Goal: Transaction & Acquisition: Purchase product/service

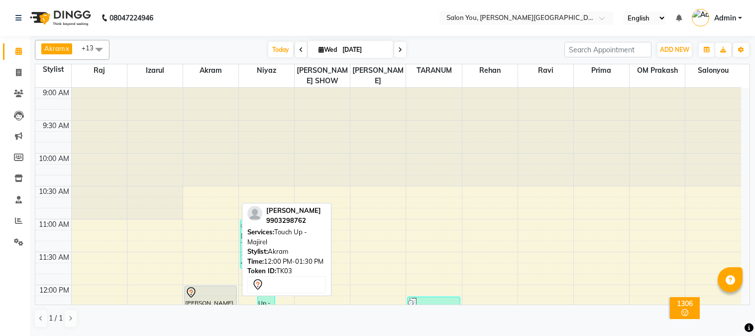
click at [206, 286] on div "[PERSON_NAME], TK03, 12:00 PM-01:30 PM, Touch Up - Majirel" at bounding box center [211, 335] width 52 height 98
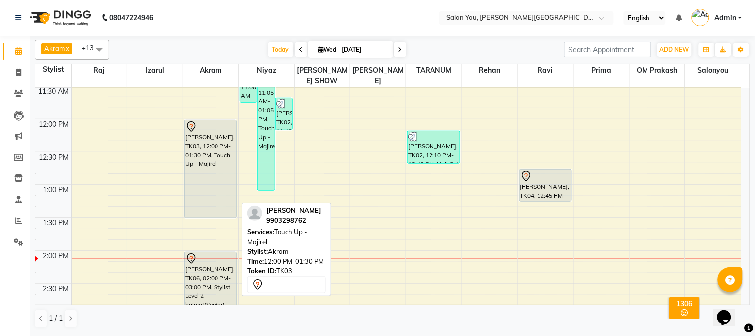
select select "7"
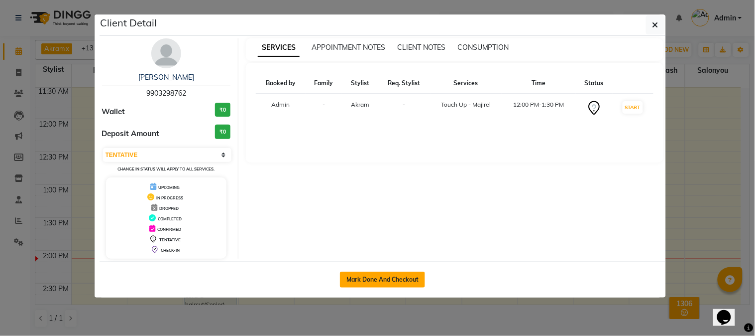
click at [342, 279] on button "Mark Done And Checkout" at bounding box center [382, 279] width 85 height 16
select select "service"
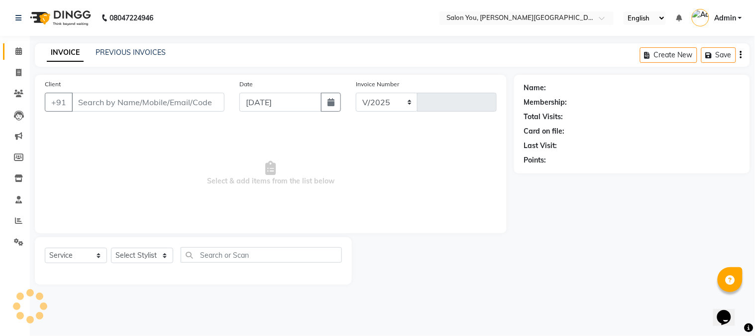
select select "5231"
type input "1671"
type input "9903298762"
select select "83059"
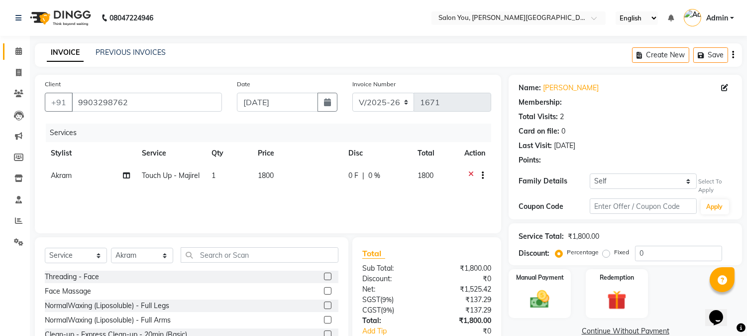
select select "1: Object"
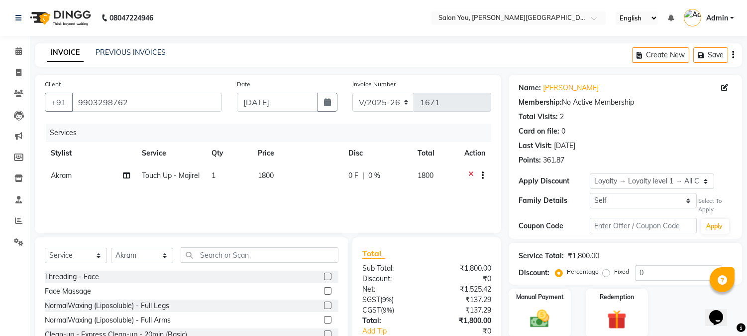
click at [270, 178] on span "1800" at bounding box center [266, 175] width 16 height 9
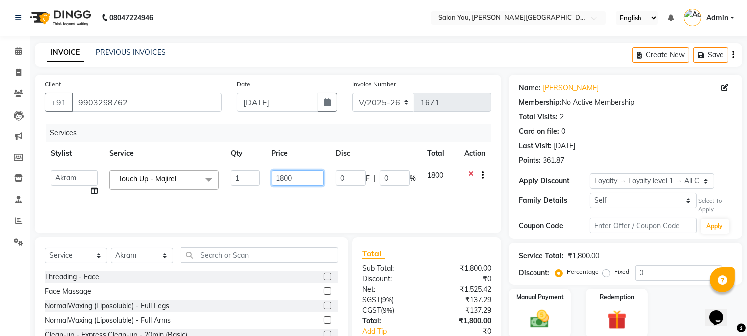
click at [282, 176] on input "1800" at bounding box center [298, 177] width 52 height 15
click at [283, 177] on input "1800" at bounding box center [298, 177] width 52 height 15
type input "1700"
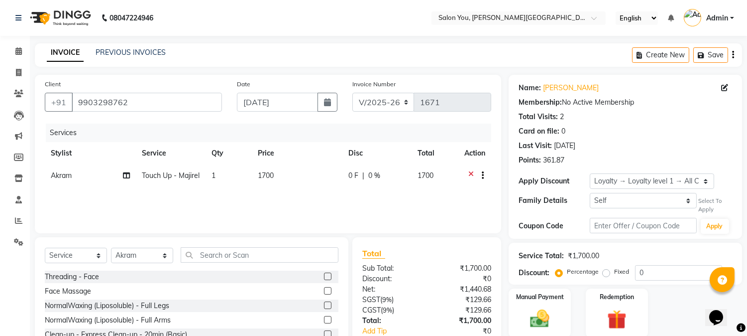
click at [269, 201] on div "Services Stylist Service Qty Price Disc Total Action Akram Touch Up - Majirel 1…" at bounding box center [268, 173] width 447 height 100
drag, startPoint x: 200, startPoint y: 258, endPoint x: 207, endPoint y: 255, distance: 7.4
click at [202, 258] on input "text" at bounding box center [260, 254] width 158 height 15
click at [96, 254] on select "Select Service Product Membership Package Voucher Prepaid Gift Card" at bounding box center [76, 254] width 62 height 15
select select "product"
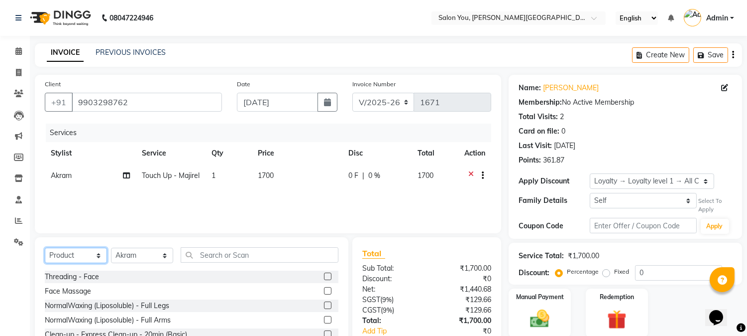
click at [45, 248] on select "Select Service Product Membership Package Voucher Prepaid Gift Card" at bounding box center [76, 254] width 62 height 15
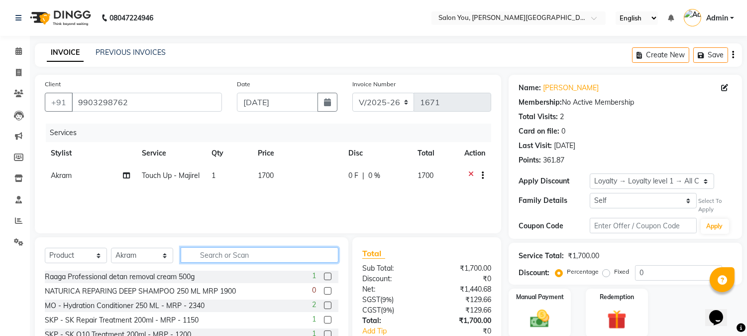
click at [222, 256] on input "text" at bounding box center [260, 254] width 158 height 15
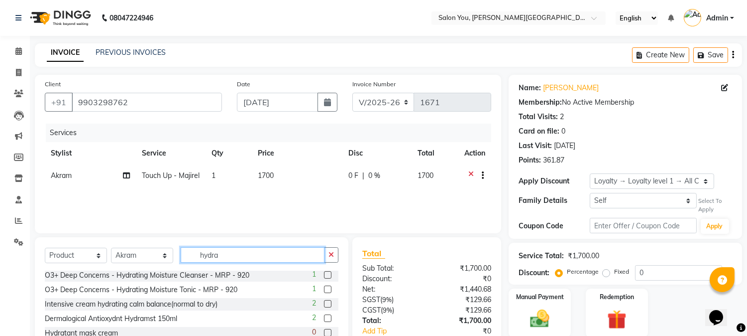
scroll to position [55, 0]
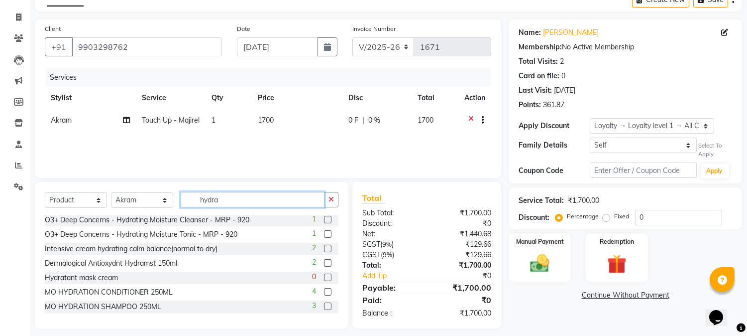
type input "hydra"
click at [324, 305] on label at bounding box center [327, 305] width 7 height 7
click at [324, 305] on input "checkbox" at bounding box center [327, 306] width 6 height 6
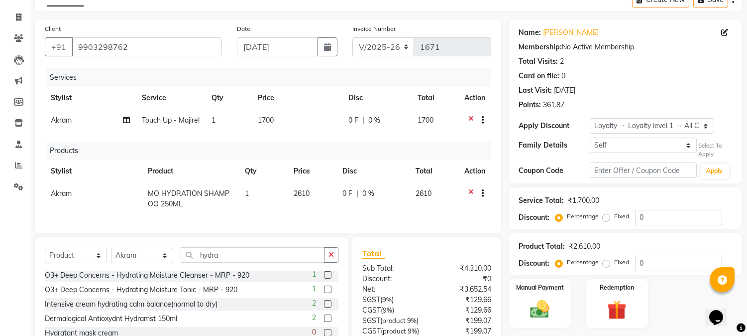
checkbox input "false"
click at [306, 198] on span "2610" at bounding box center [302, 193] width 16 height 9
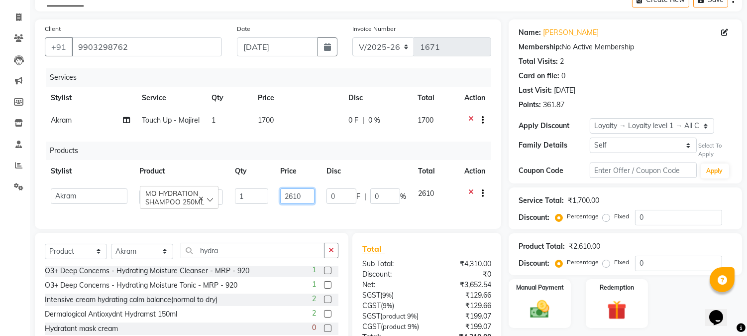
click at [294, 203] on input "2610" at bounding box center [297, 195] width 34 height 15
click at [295, 203] on input "2310" at bounding box center [297, 195] width 34 height 15
click at [296, 203] on input "23140" at bounding box center [297, 195] width 34 height 15
type input "2340"
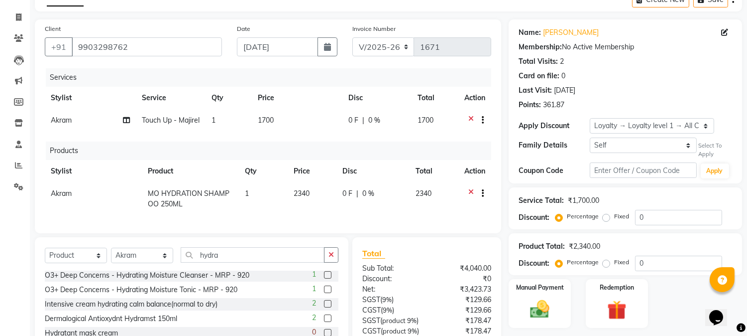
click at [357, 215] on td "0 F | 0 %" at bounding box center [373, 198] width 73 height 33
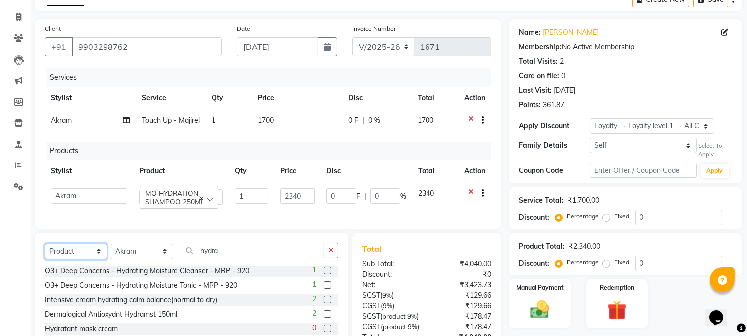
click at [86, 259] on select "Select Service Product Membership Package Voucher Prepaid Gift Card" at bounding box center [76, 250] width 62 height 15
select select "service"
click at [45, 259] on select "Select Service Product Membership Package Voucher Prepaid Gift Card" at bounding box center [76, 250] width 62 height 15
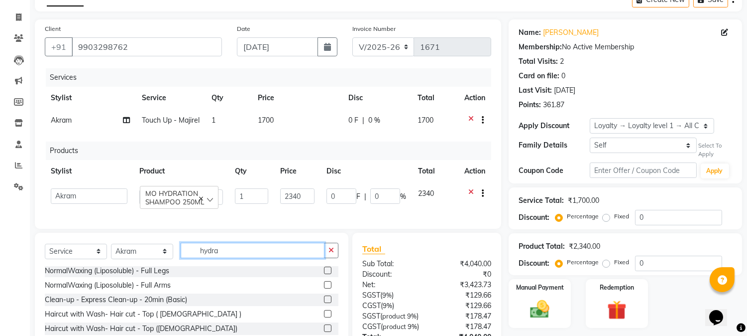
click at [228, 258] on input "hydra" at bounding box center [253, 249] width 144 height 15
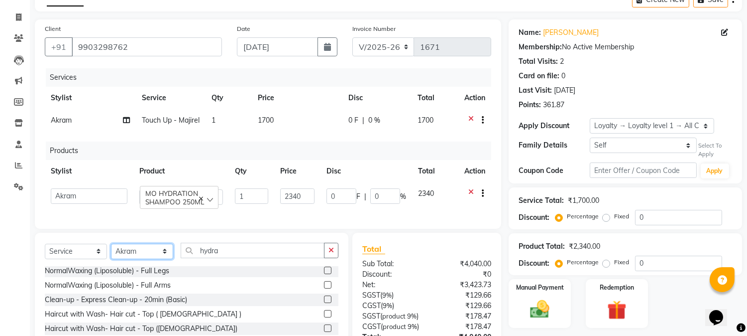
click at [146, 259] on select "Select Stylist Akram Auditor [PERSON_NAME] [PERSON_NAME] [PERSON_NAME] prima [P…" at bounding box center [142, 250] width 62 height 15
select select "85972"
click at [111, 259] on select "Select Stylist Akram Auditor [PERSON_NAME] [PERSON_NAME] [PERSON_NAME] prima [P…" at bounding box center [142, 250] width 62 height 15
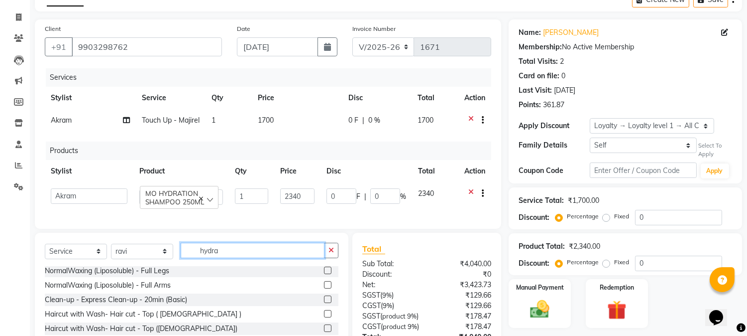
drag, startPoint x: 241, startPoint y: 272, endPoint x: 227, endPoint y: 268, distance: 15.0
click at [240, 258] on input "hydra" at bounding box center [253, 249] width 144 height 15
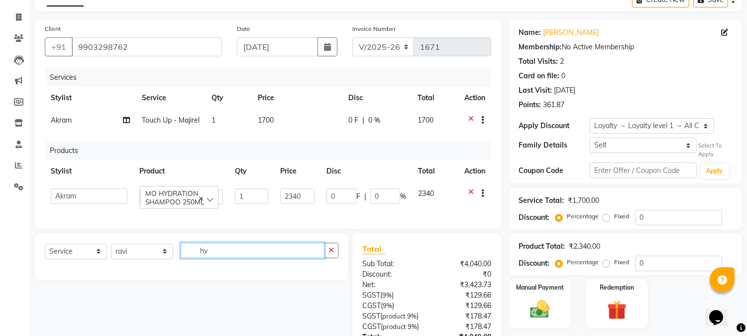
type input "h"
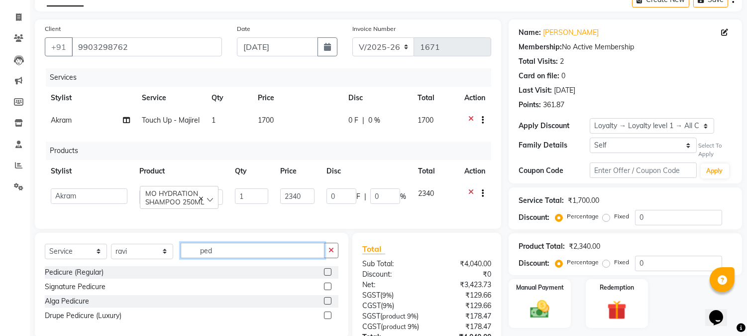
type input "ped"
click at [327, 275] on label at bounding box center [327, 271] width 7 height 7
click at [327, 275] on input "checkbox" at bounding box center [327, 272] width 6 height 6
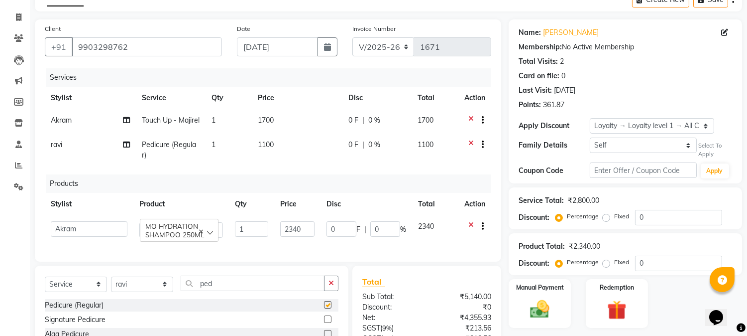
checkbox input "false"
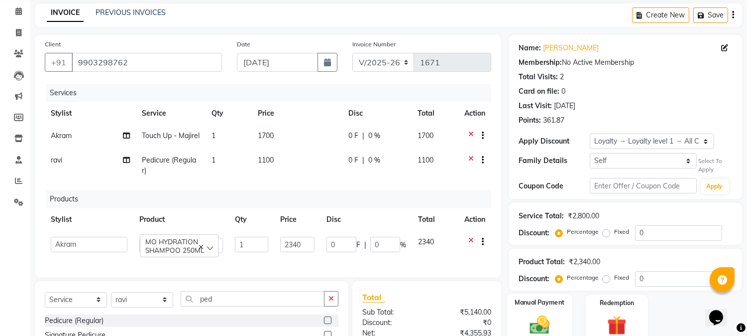
scroll to position [206, 0]
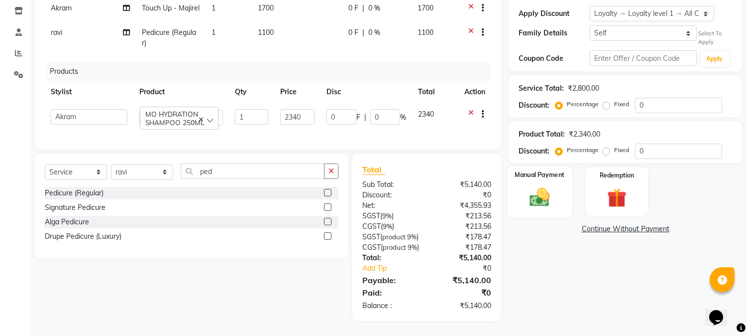
click at [519, 166] on div "Manual Payment" at bounding box center [540, 191] width 65 height 51
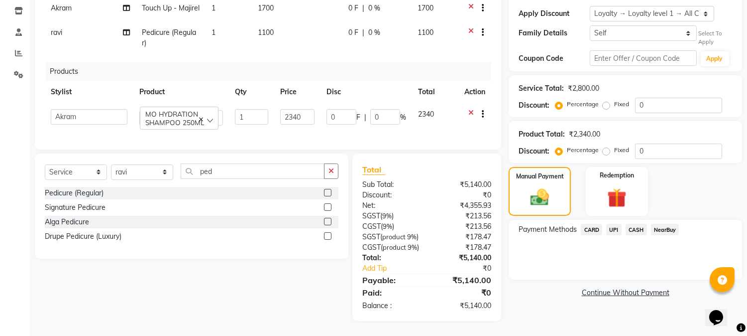
click at [635, 224] on span "CASH" at bounding box center [636, 229] width 21 height 11
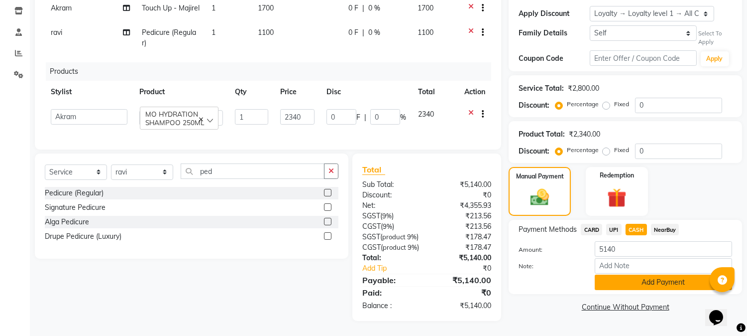
click at [627, 274] on button "Add Payment" at bounding box center [663, 281] width 137 height 15
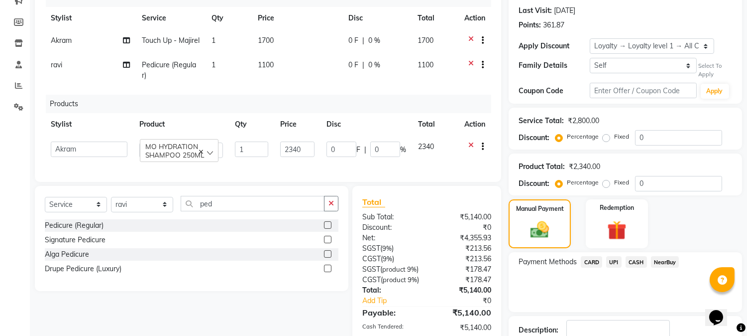
scroll to position [190, 0]
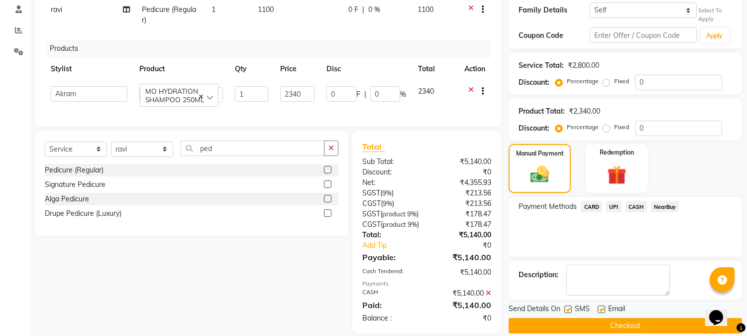
click at [548, 324] on button "Checkout" at bounding box center [625, 325] width 233 height 15
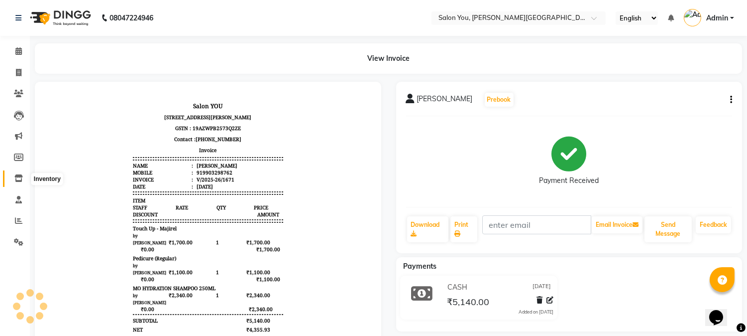
click at [16, 175] on icon at bounding box center [18, 177] width 8 height 7
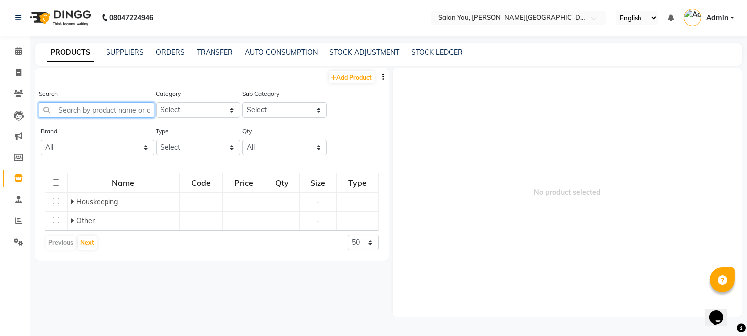
click at [126, 109] on input "text" at bounding box center [97, 109] width 116 height 15
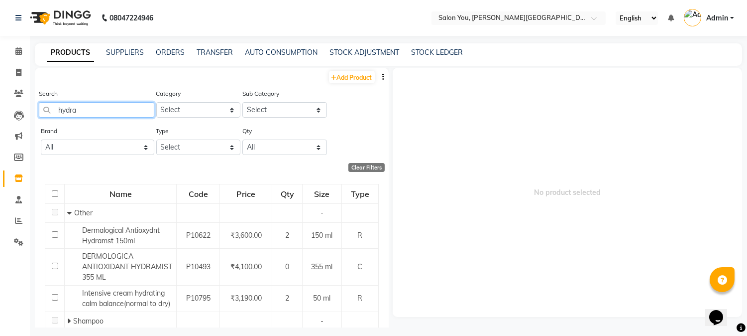
click at [120, 110] on input "hydra" at bounding box center [97, 109] width 116 height 15
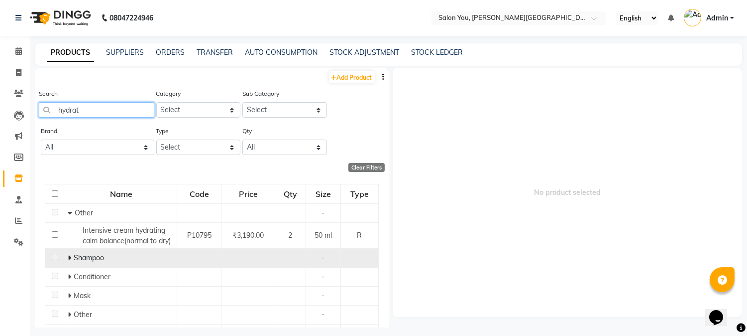
type input "hydrat"
click at [70, 257] on icon at bounding box center [69, 257] width 3 height 7
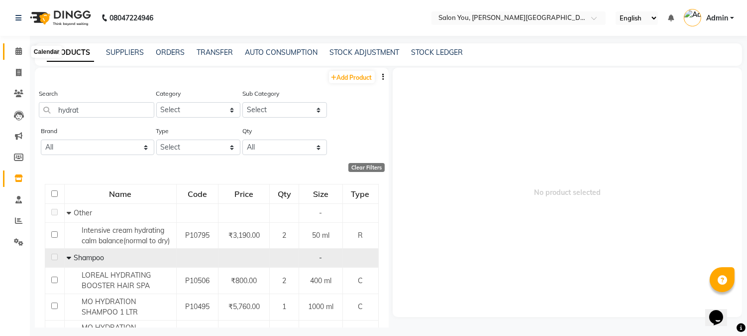
click at [20, 53] on icon at bounding box center [18, 50] width 6 height 7
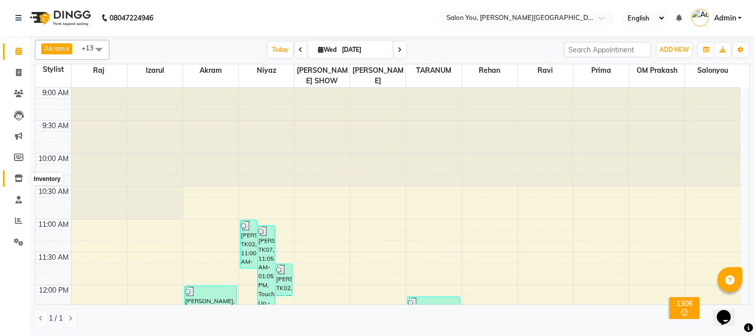
click at [22, 182] on icon at bounding box center [18, 177] width 8 height 7
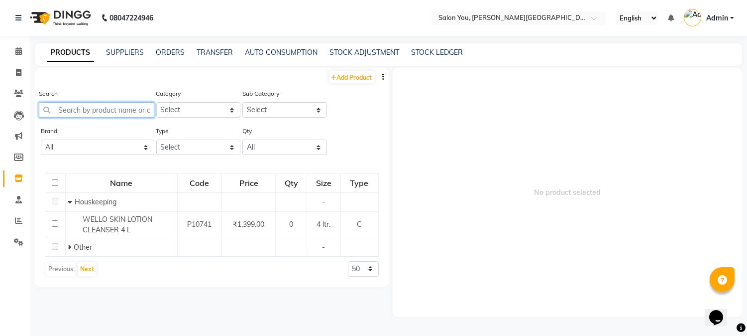
click at [100, 115] on input "text" at bounding box center [97, 109] width 116 height 15
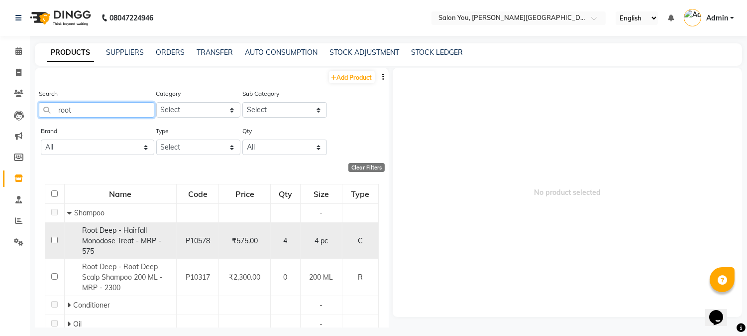
type input "root"
click at [134, 250] on div "Root Deep - Hairfall Monodose Treat - MRP - 575" at bounding box center [120, 240] width 107 height 31
select select
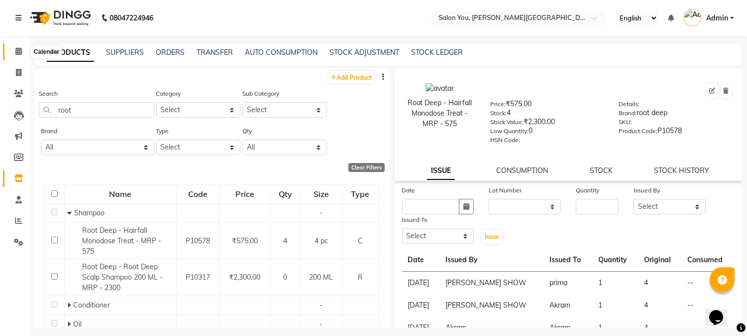
click at [23, 53] on span at bounding box center [18, 51] width 17 height 11
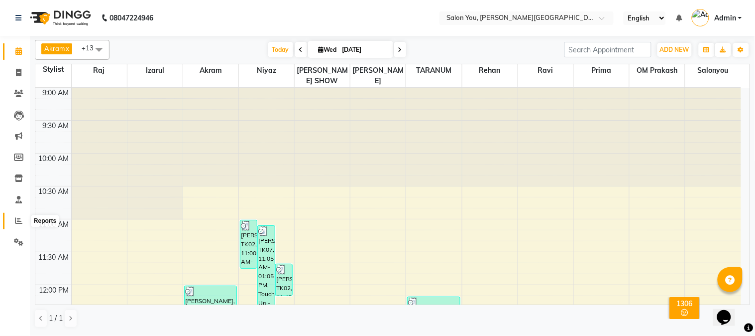
click at [24, 221] on span at bounding box center [18, 220] width 17 height 11
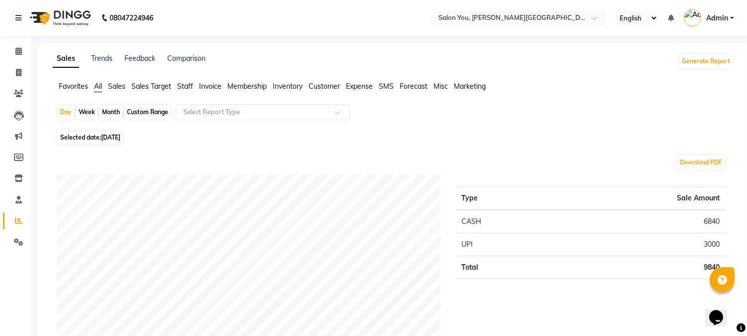
click at [184, 88] on span "Staff" at bounding box center [185, 86] width 16 height 9
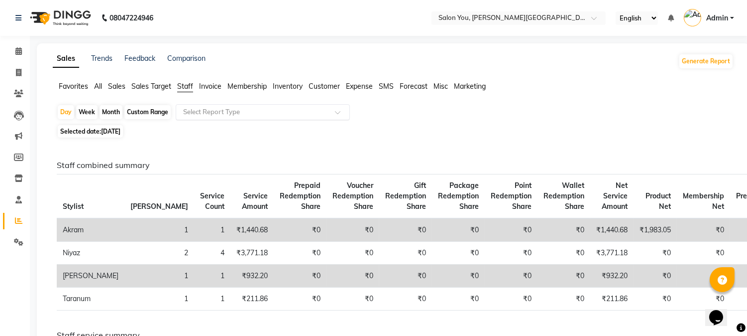
click at [207, 109] on input "text" at bounding box center [252, 112] width 143 height 10
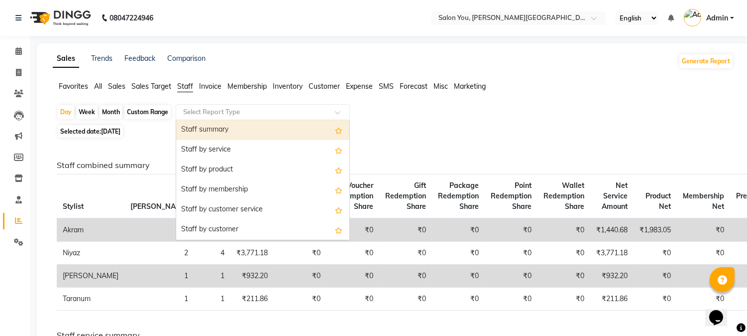
click at [199, 125] on div "Staff summary" at bounding box center [262, 130] width 173 height 20
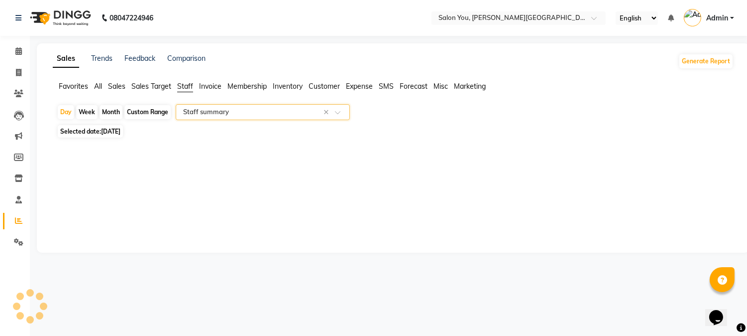
select select "filtered_report"
select select "csv"
click at [143, 106] on div "Custom Range" at bounding box center [147, 112] width 46 height 14
select select "9"
select select "2025"
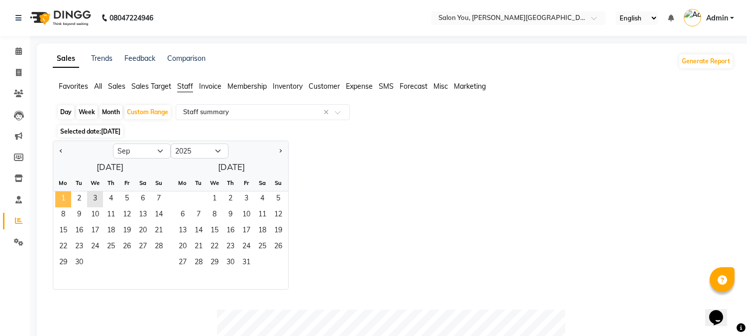
click at [60, 196] on span "1" at bounding box center [63, 199] width 16 height 16
click at [97, 196] on span "3" at bounding box center [95, 199] width 16 height 16
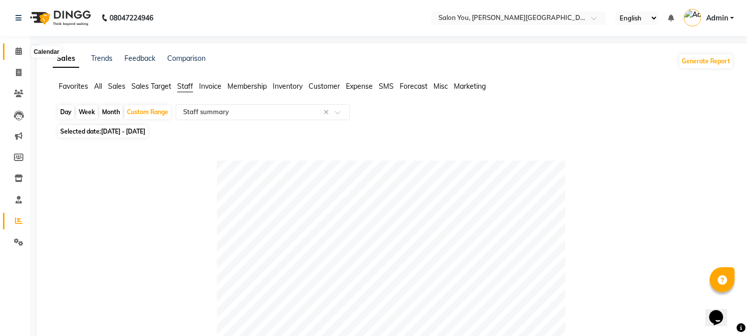
click at [13, 49] on span at bounding box center [18, 51] width 17 height 11
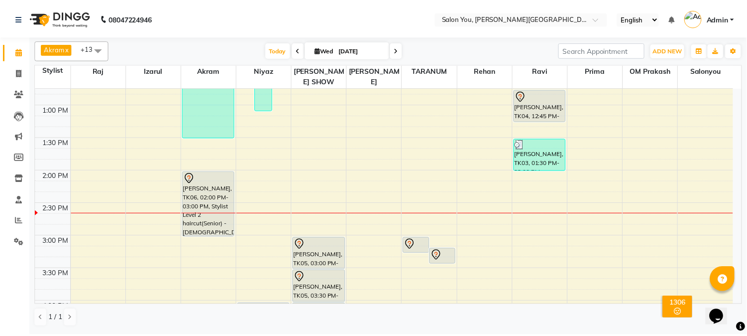
scroll to position [244, 0]
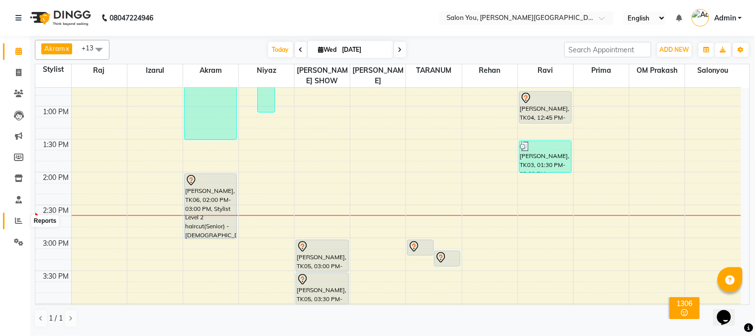
click at [19, 219] on icon at bounding box center [18, 220] width 7 height 7
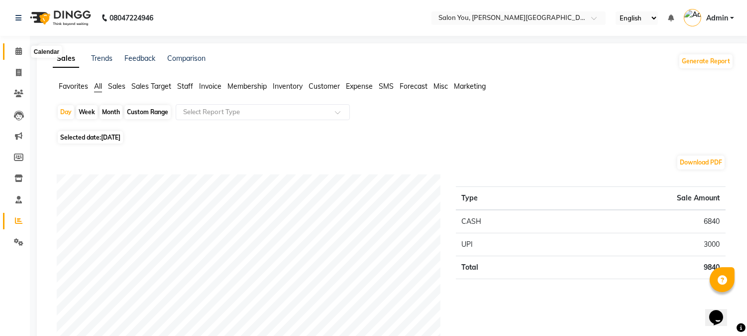
click at [20, 52] on icon at bounding box center [18, 50] width 6 height 7
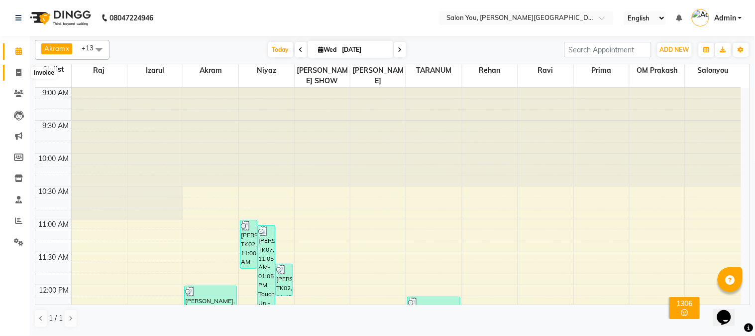
click at [22, 72] on span at bounding box center [18, 72] width 17 height 11
select select "service"
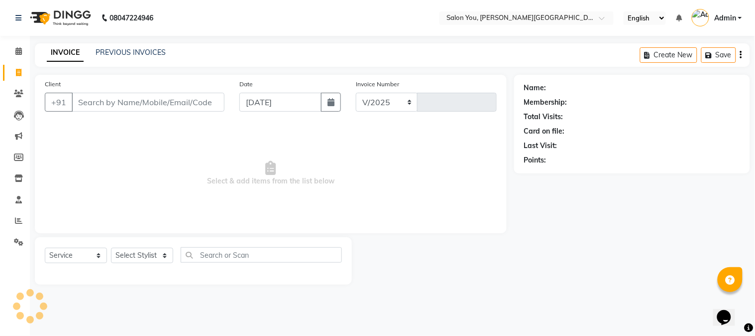
select select "5231"
type input "1672"
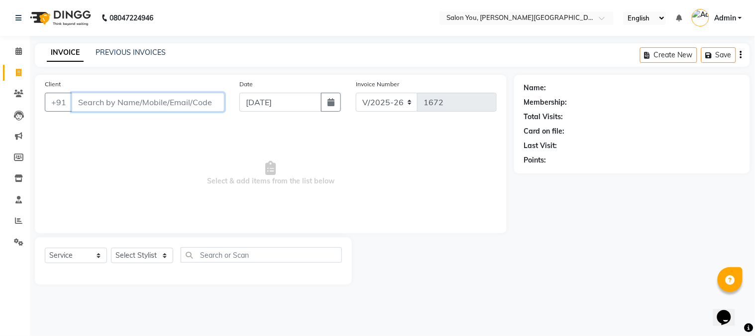
click at [90, 106] on input "Client" at bounding box center [148, 102] width 153 height 19
click at [92, 103] on input "Client" at bounding box center [148, 102] width 153 height 19
type input "983"
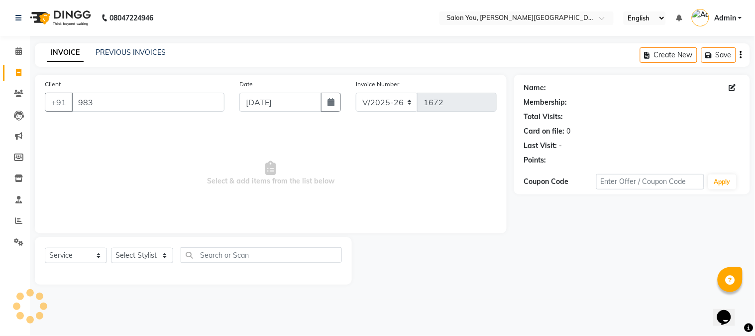
select select "1: Object"
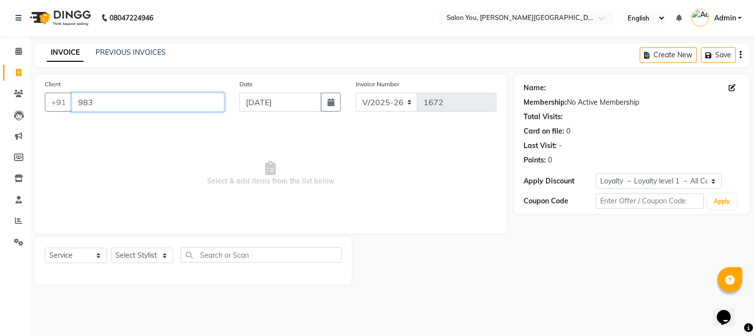
click at [102, 105] on input "983" at bounding box center [148, 102] width 153 height 19
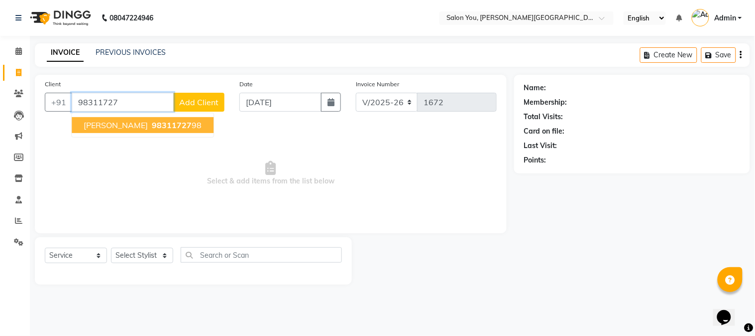
click at [152, 120] on span "98311727" at bounding box center [172, 125] width 40 height 10
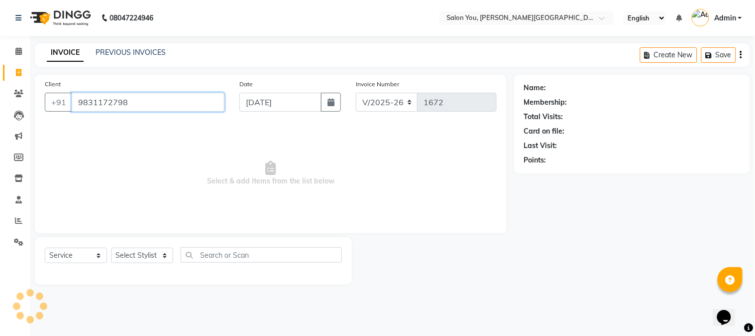
type input "9831172798"
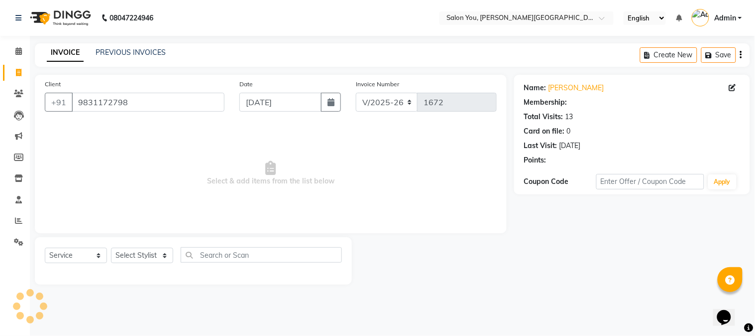
select select "1: Object"
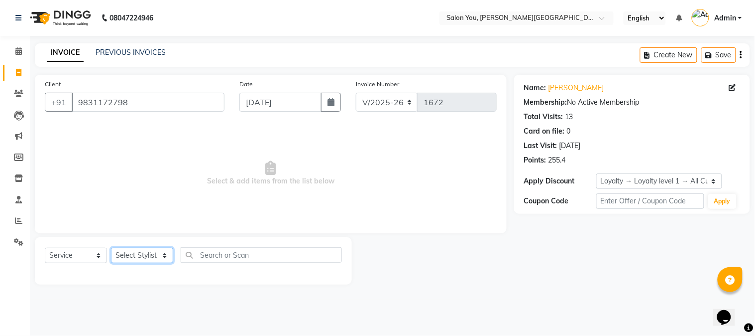
click at [151, 261] on select "Select Stylist Akram Auditor Christina Izarul jaydip Niyaz OM Prakash prima raj…" at bounding box center [142, 254] width 62 height 15
select select "37645"
click at [111, 248] on select "Select Stylist Akram Auditor Christina Izarul jaydip Niyaz OM Prakash prima raj…" at bounding box center [142, 254] width 62 height 15
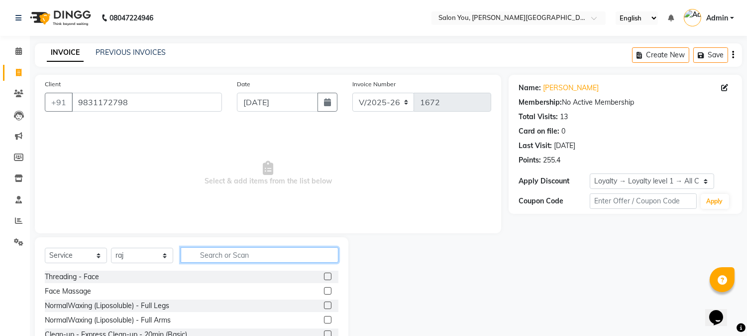
click at [215, 257] on input "text" at bounding box center [260, 254] width 158 height 15
type input "l"
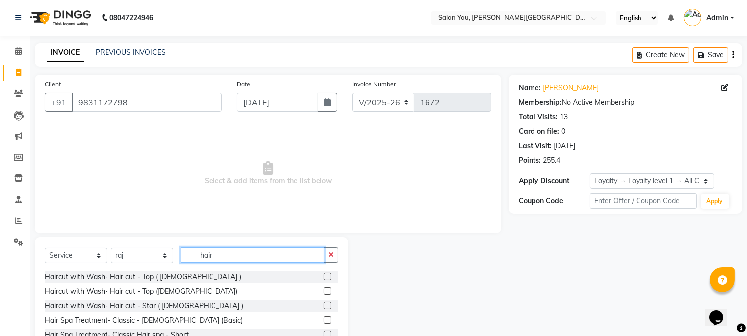
type input "hair"
click at [324, 275] on label at bounding box center [327, 275] width 7 height 7
click at [324, 275] on input "checkbox" at bounding box center [327, 276] width 6 height 6
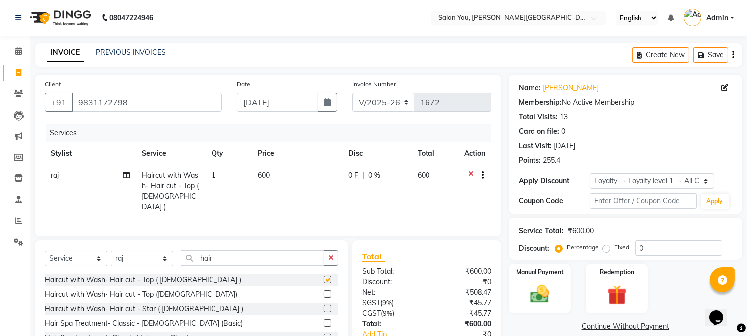
checkbox input "false"
click at [277, 258] on input "hair" at bounding box center [253, 257] width 144 height 15
drag, startPoint x: 277, startPoint y: 256, endPoint x: 200, endPoint y: 249, distance: 77.0
click at [200, 250] on input "hair" at bounding box center [253, 257] width 144 height 15
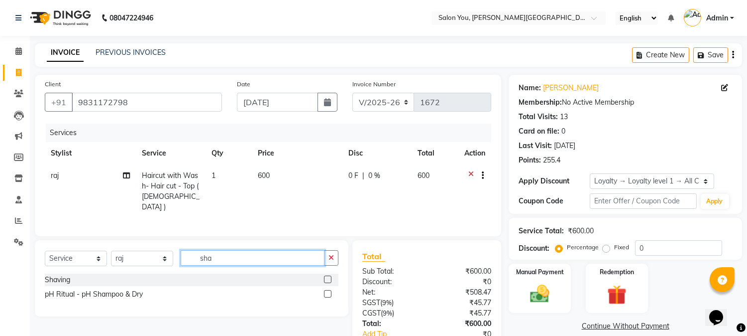
type input "sha"
click at [325, 275] on label at bounding box center [327, 278] width 7 height 7
click at [325, 276] on input "checkbox" at bounding box center [327, 279] width 6 height 6
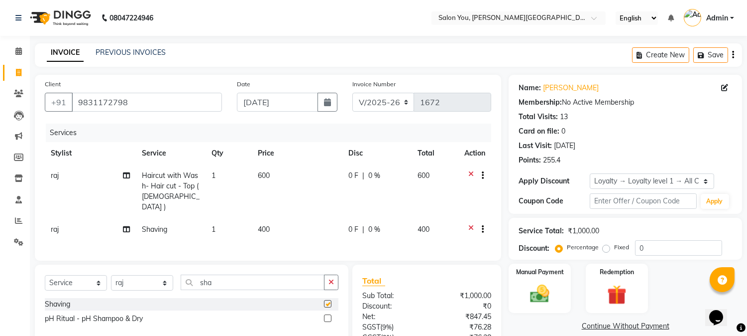
checkbox input "false"
drag, startPoint x: 261, startPoint y: 217, endPoint x: 255, endPoint y: 216, distance: 5.6
click at [255, 218] on td "400" at bounding box center [297, 230] width 91 height 24
select select "37645"
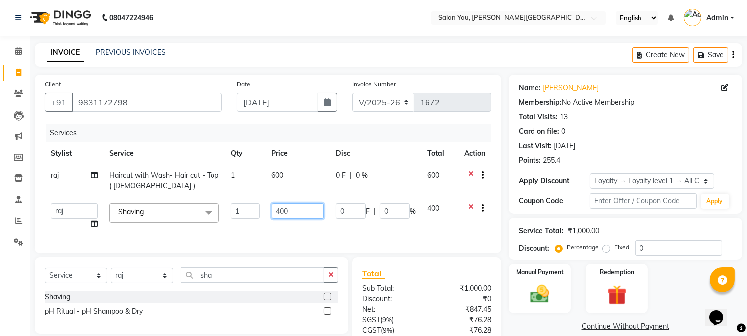
drag, startPoint x: 278, startPoint y: 211, endPoint x: 270, endPoint y: 210, distance: 7.5
click at [270, 210] on td "400" at bounding box center [298, 216] width 64 height 38
type input "300"
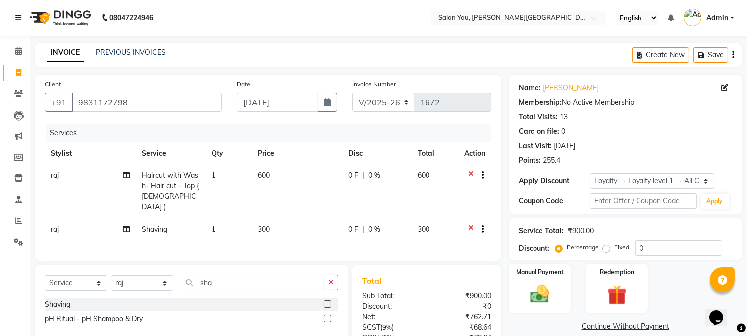
click at [370, 237] on div "Services Stylist Service Qty Price Disc Total Action raj Haircut with Wash- Hai…" at bounding box center [268, 186] width 447 height 127
click at [259, 171] on span "600" at bounding box center [264, 175] width 12 height 9
select select "37645"
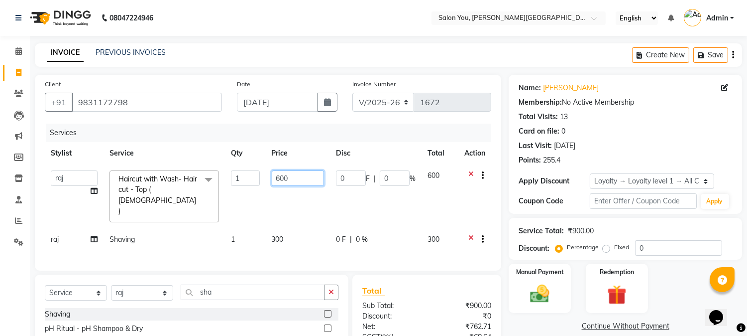
click at [278, 176] on input "600" at bounding box center [298, 177] width 52 height 15
click at [277, 176] on input "600" at bounding box center [298, 177] width 52 height 15
click at [286, 175] on input "5600" at bounding box center [298, 177] width 52 height 15
click at [283, 175] on input "5600" at bounding box center [298, 177] width 52 height 15
type input "500"
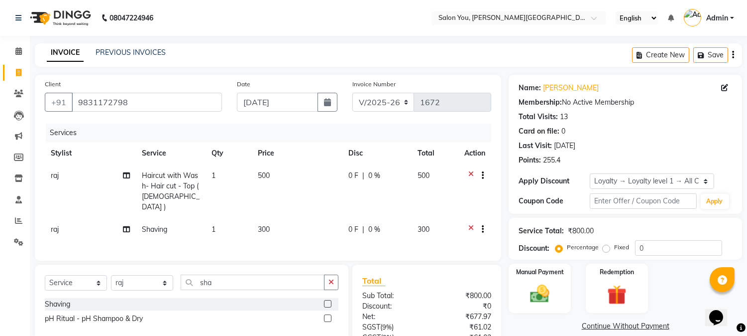
click at [343, 124] on div "Services" at bounding box center [272, 132] width 453 height 18
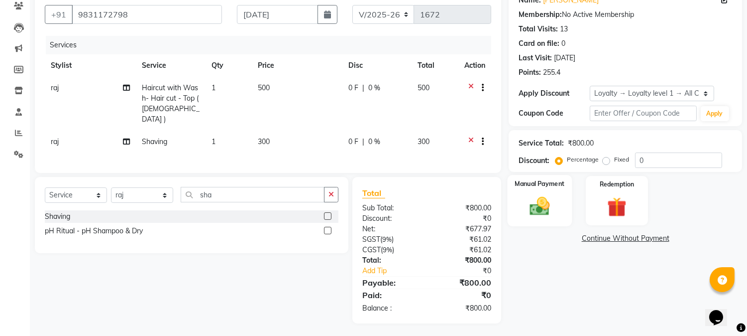
click at [536, 198] on img at bounding box center [540, 206] width 33 height 23
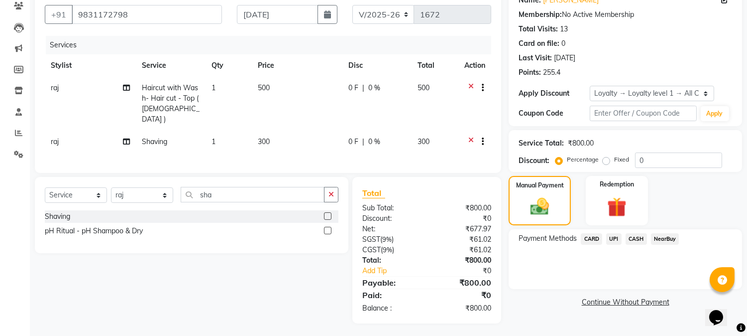
click at [635, 236] on span "CASH" at bounding box center [636, 238] width 21 height 11
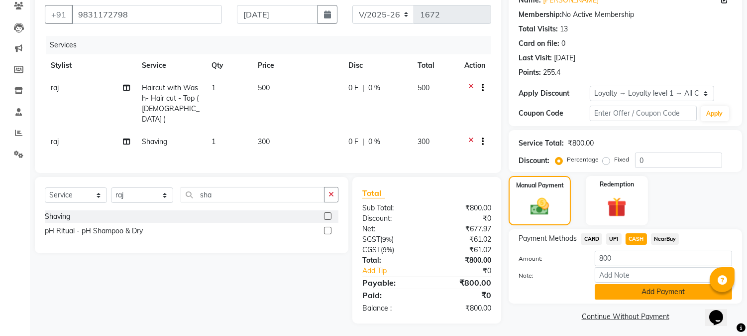
click at [643, 289] on button "Add Payment" at bounding box center [663, 291] width 137 height 15
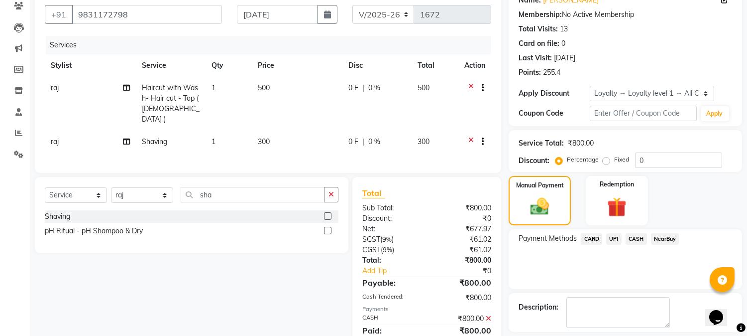
scroll to position [172, 0]
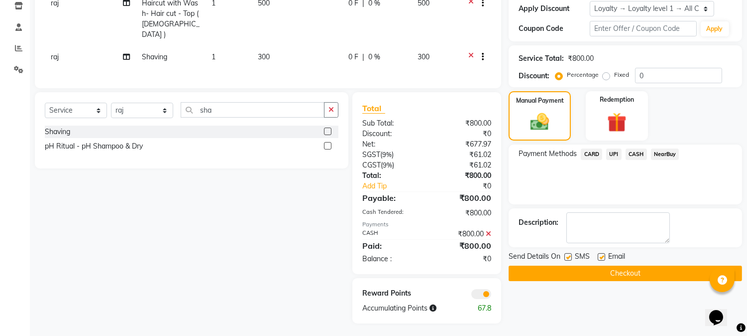
click at [609, 270] on button "Checkout" at bounding box center [625, 272] width 233 height 15
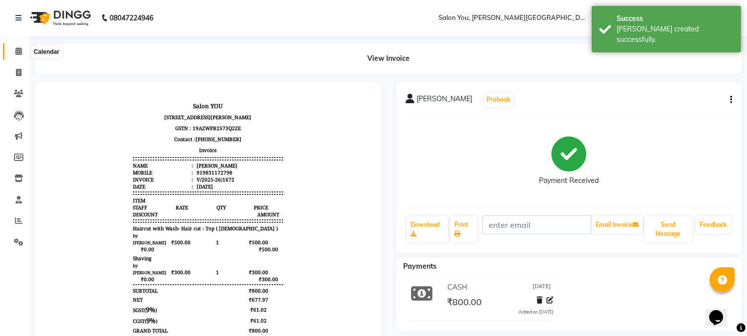
click at [18, 56] on span at bounding box center [18, 51] width 17 height 11
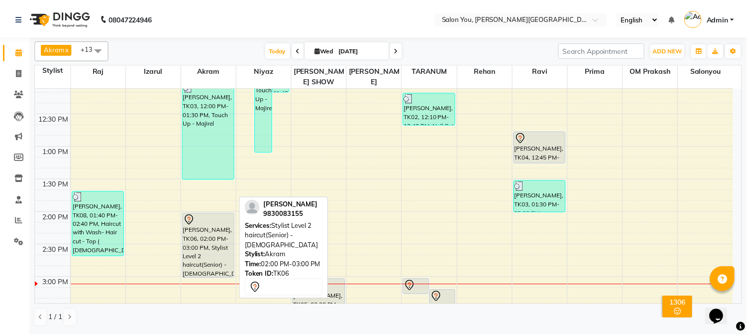
scroll to position [221, 0]
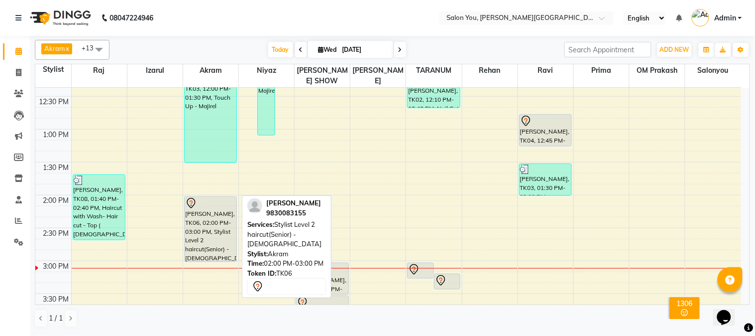
click at [206, 208] on div "[PERSON_NAME], TK06, 02:00 PM-03:00 PM, Stylist Level 2 haircut(Senior) - [DEMO…" at bounding box center [211, 229] width 52 height 65
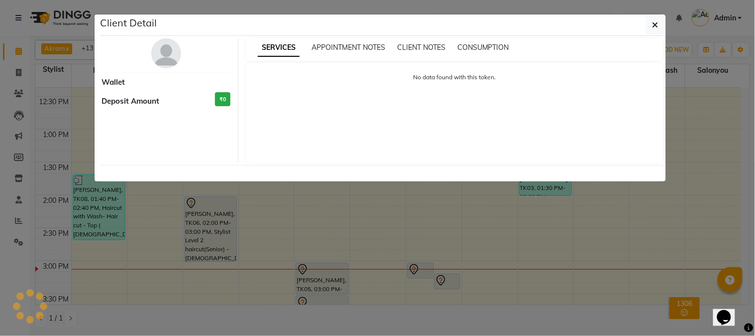
select select "7"
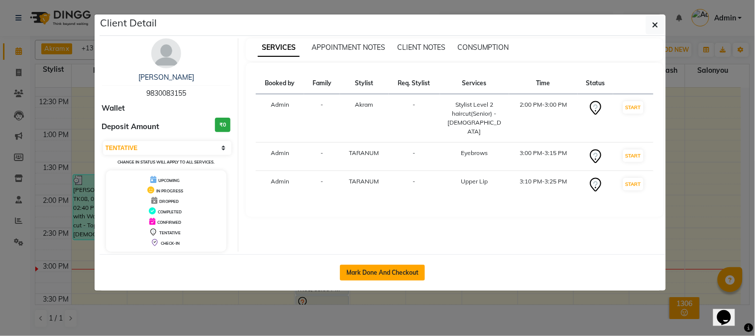
click at [363, 272] on button "Mark Done And Checkout" at bounding box center [382, 272] width 85 height 16
select select "service"
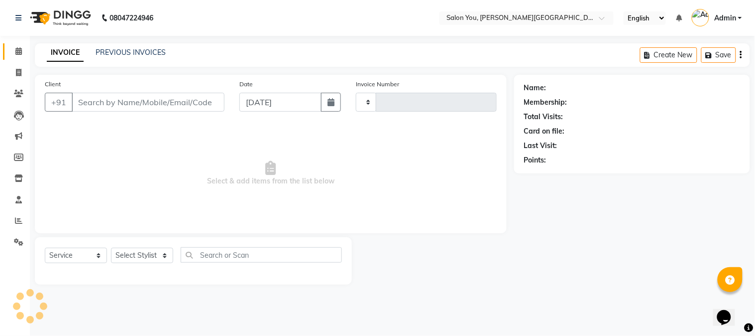
type input "1673"
select select "5231"
type input "9830083155"
select select "85065"
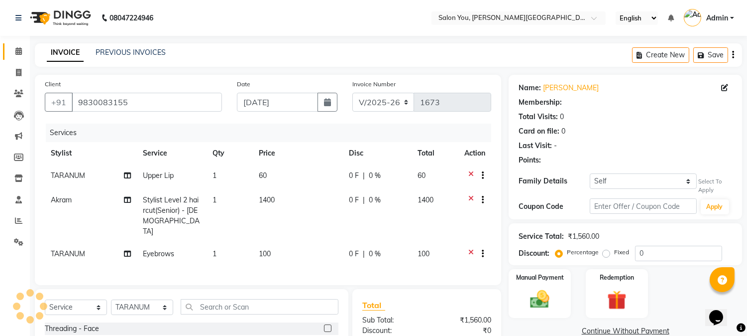
select select "1: Object"
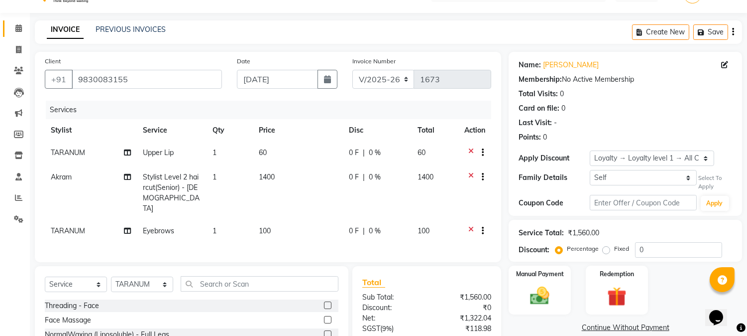
scroll to position [55, 0]
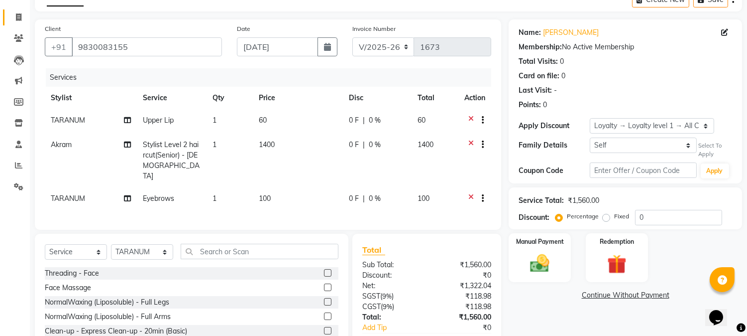
click at [18, 13] on icon at bounding box center [18, 16] width 5 height 7
select select "service"
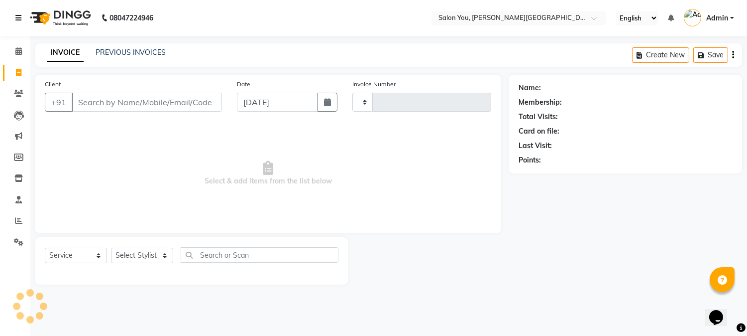
type input "1673"
select select "5231"
click at [16, 50] on icon at bounding box center [18, 50] width 6 height 7
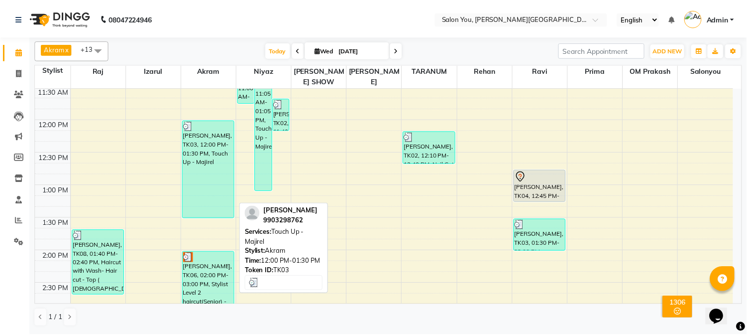
scroll to position [221, 0]
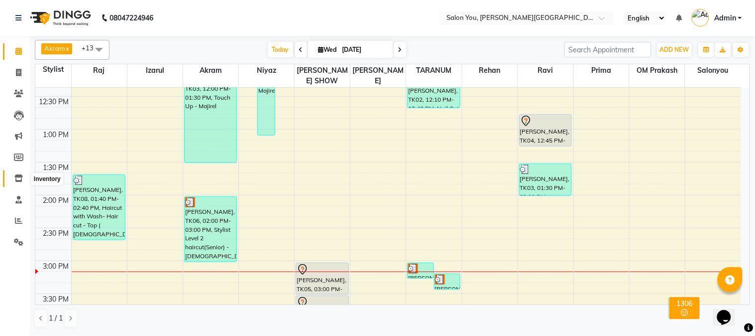
click at [18, 178] on icon at bounding box center [18, 177] width 8 height 7
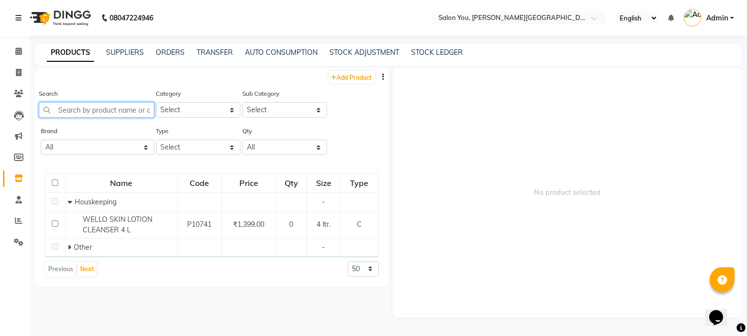
click at [119, 110] on input "text" at bounding box center [97, 109] width 116 height 15
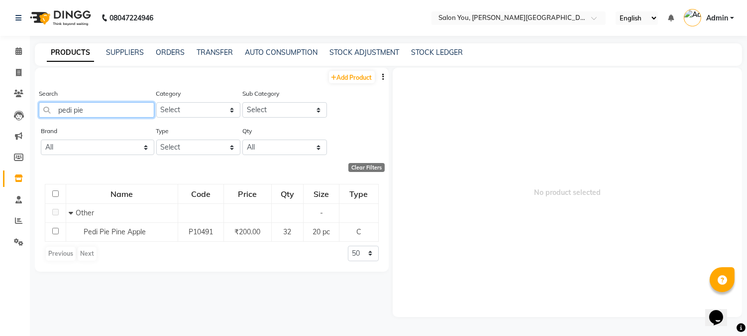
click at [99, 111] on input "pedi pie" at bounding box center [97, 109] width 116 height 15
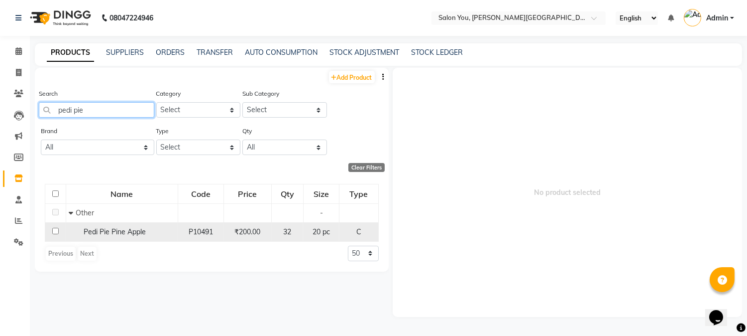
type input "pedi pie"
click at [55, 231] on input "checkbox" at bounding box center [55, 231] width 6 height 6
checkbox input "true"
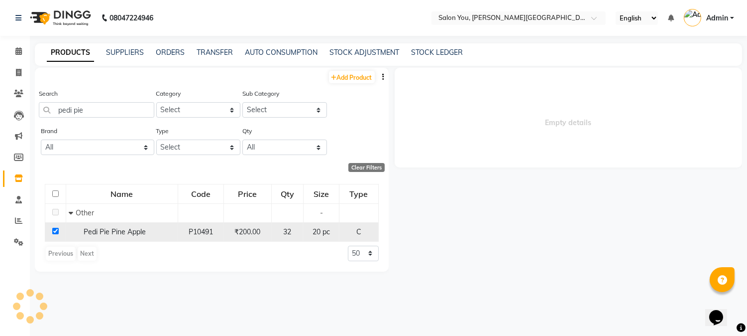
select select
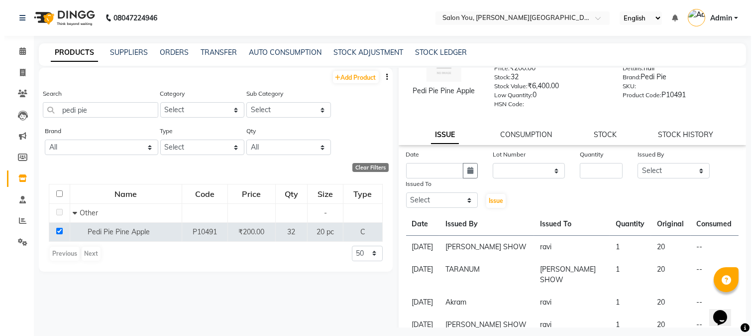
scroll to position [55, 0]
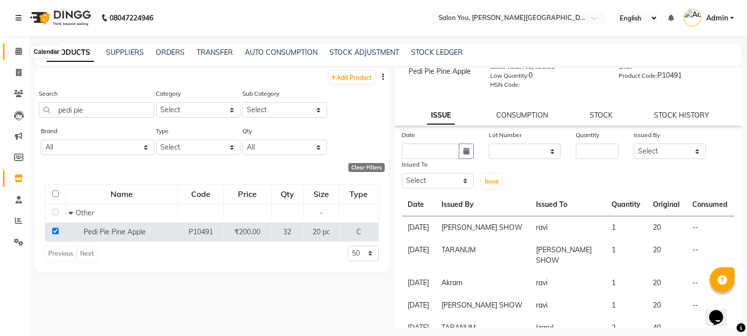
click at [22, 47] on span at bounding box center [18, 51] width 17 height 11
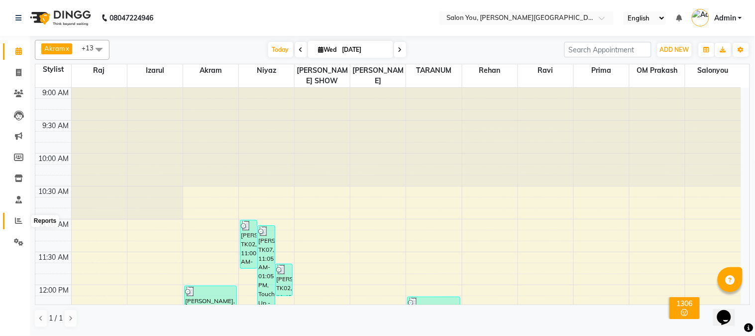
click at [19, 222] on icon at bounding box center [18, 220] width 7 height 7
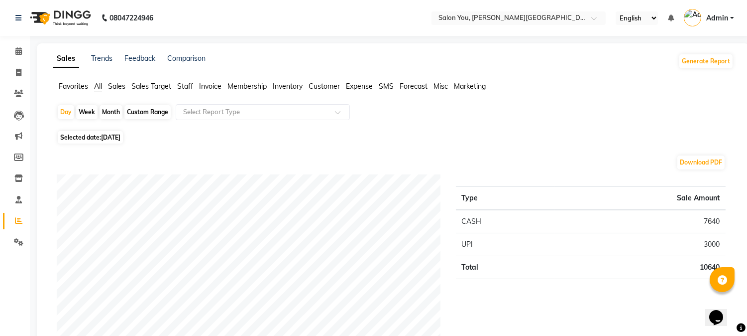
click at [182, 83] on span "Staff" at bounding box center [185, 86] width 16 height 9
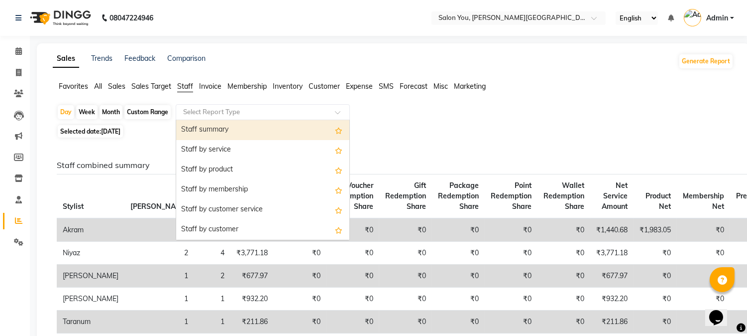
click at [221, 111] on input "text" at bounding box center [252, 112] width 143 height 10
click at [225, 128] on div "Staff summary" at bounding box center [262, 130] width 173 height 20
select select "filtered_report"
select select "csv"
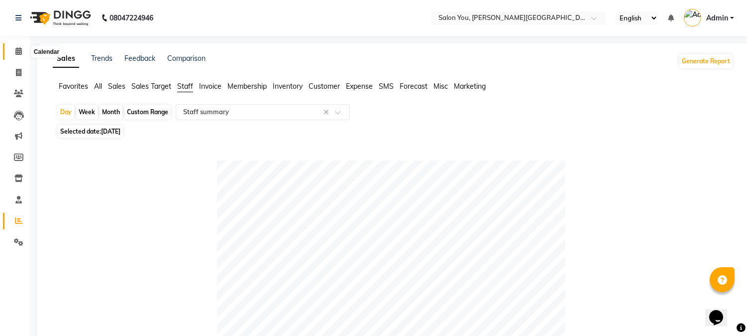
click at [11, 55] on span at bounding box center [18, 51] width 17 height 11
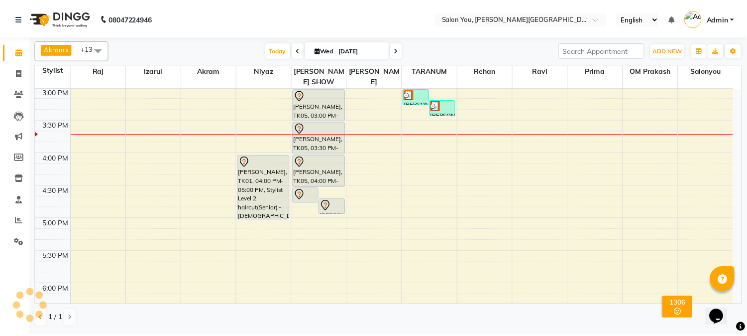
scroll to position [332, 0]
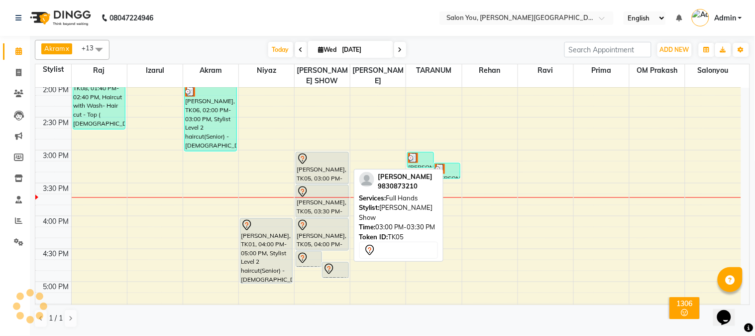
click at [313, 155] on div "[PERSON_NAME], TK05, 03:00 PM-03:30 PM, Full Hands" at bounding box center [322, 167] width 52 height 31
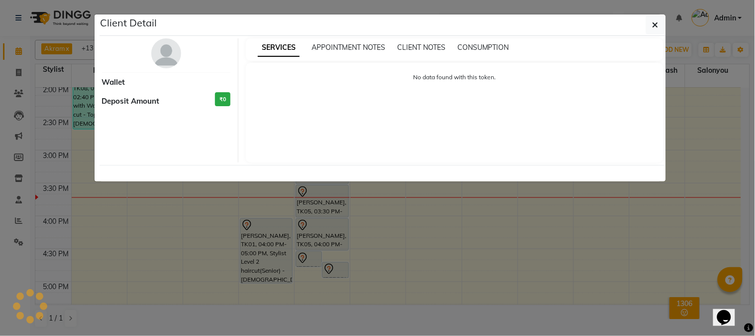
select select "7"
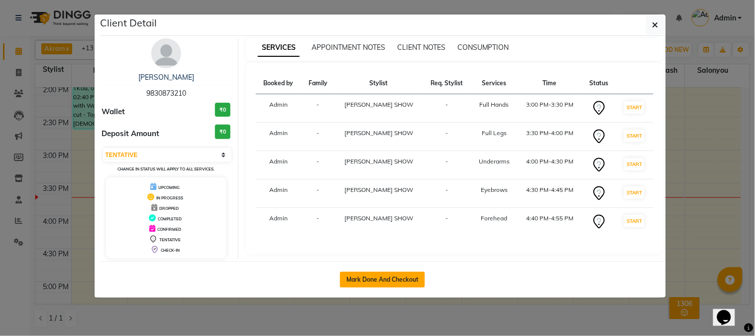
click at [395, 278] on button "Mark Done And Checkout" at bounding box center [382, 279] width 85 height 16
select select "5231"
select select "service"
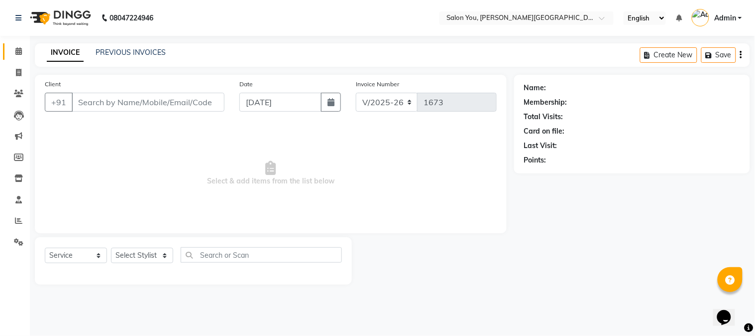
type input "9830873210"
select select "83121"
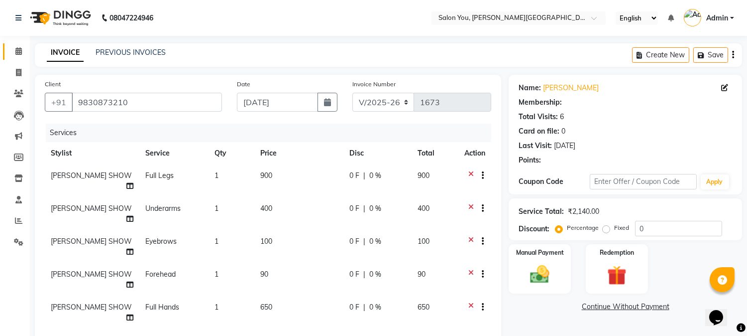
select select "1: Object"
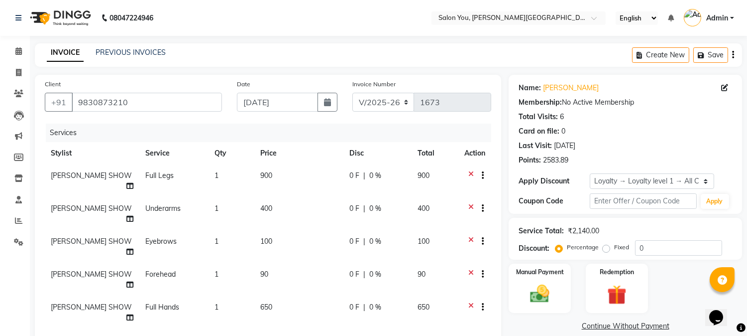
click at [276, 296] on td "650" at bounding box center [298, 312] width 89 height 33
select select "83121"
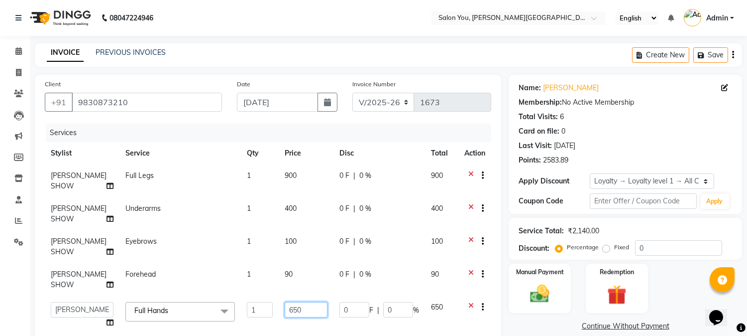
click at [295, 312] on input "650" at bounding box center [306, 309] width 43 height 15
type input "6"
type input "700"
click at [615, 148] on div "Last Visit: 22-08-2025" at bounding box center [626, 145] width 214 height 10
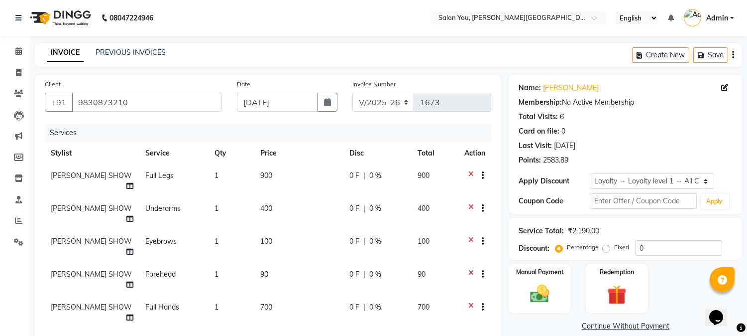
scroll to position [142, 0]
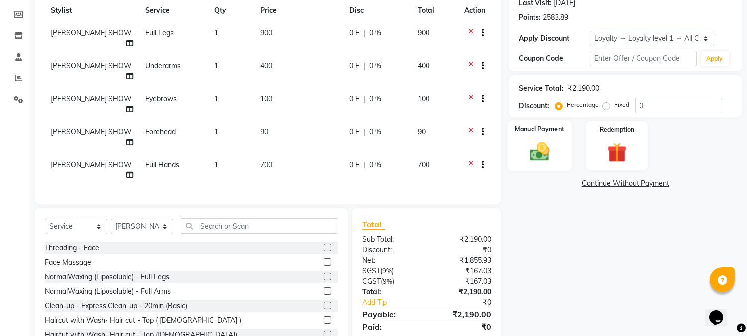
click at [529, 146] on img at bounding box center [540, 151] width 33 height 23
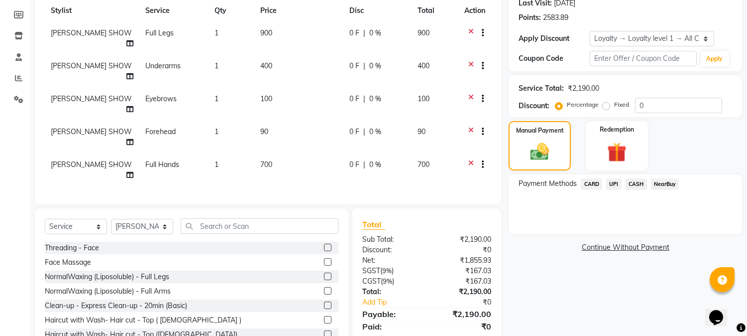
click at [591, 178] on span "CARD" at bounding box center [591, 183] width 21 height 11
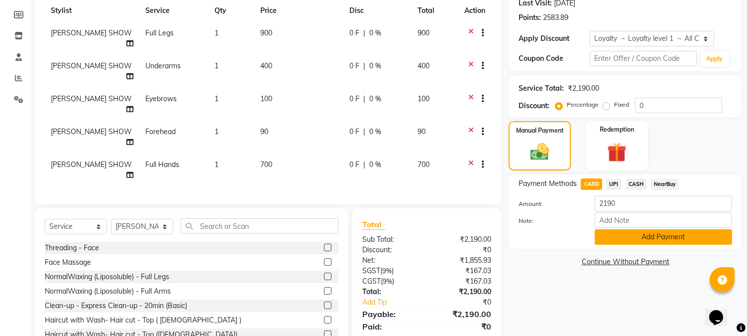
click at [611, 239] on button "Add Payment" at bounding box center [663, 236] width 137 height 15
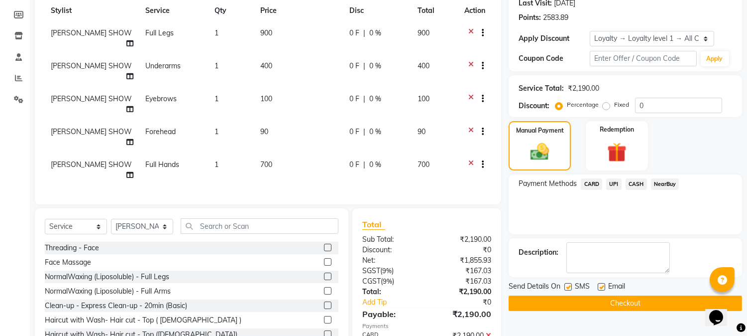
click at [597, 300] on button "Checkout" at bounding box center [625, 302] width 233 height 15
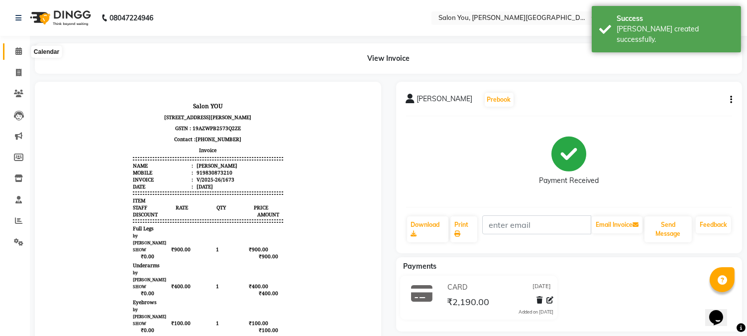
click at [14, 53] on span at bounding box center [18, 51] width 17 height 11
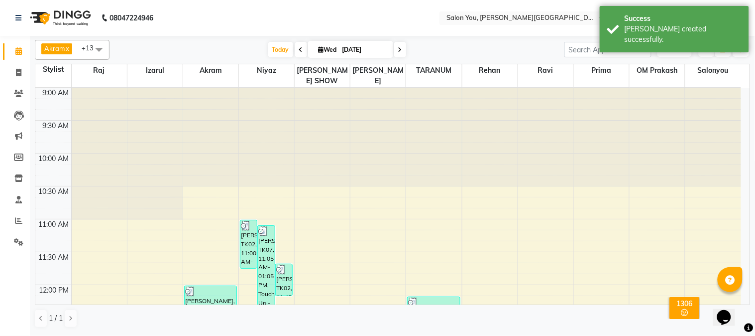
click at [319, 49] on icon at bounding box center [321, 49] width 5 height 6
select select "9"
select select "2025"
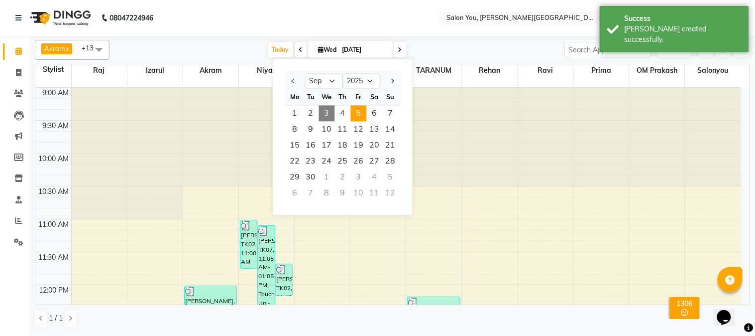
click at [361, 112] on span "5" at bounding box center [359, 114] width 16 height 16
type input "05-09-2025"
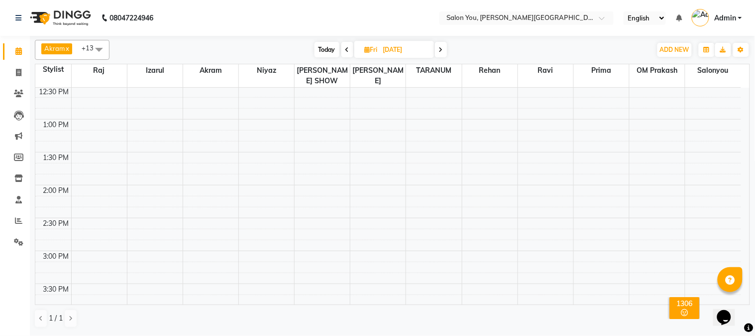
scroll to position [231, 0]
click at [210, 184] on div "9:00 AM 9:30 AM 10:00 AM 10:30 AM 11:00 AM 11:30 AM 12:00 PM 12:30 PM 1:00 PM 1…" at bounding box center [388, 284] width 706 height 854
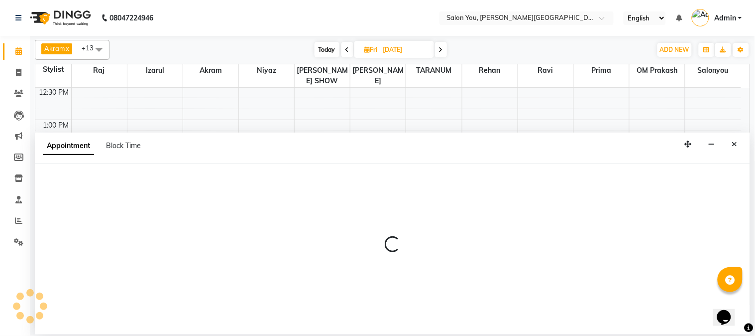
select select "83059"
select select "840"
select select "tentative"
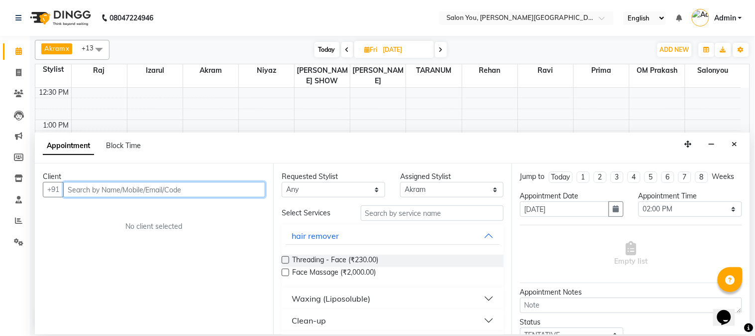
click at [139, 190] on input "text" at bounding box center [164, 189] width 202 height 15
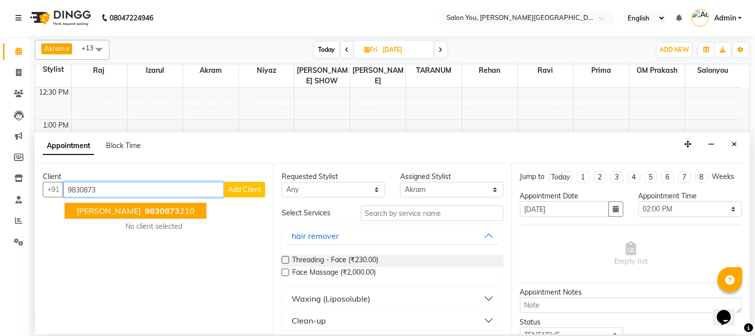
click at [175, 211] on span "9830873" at bounding box center [162, 211] width 35 height 10
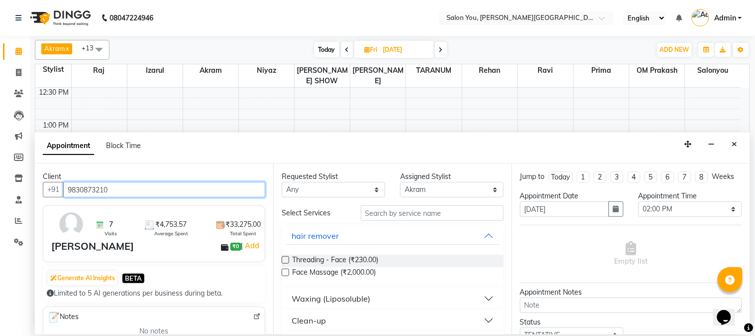
type input "9830873210"
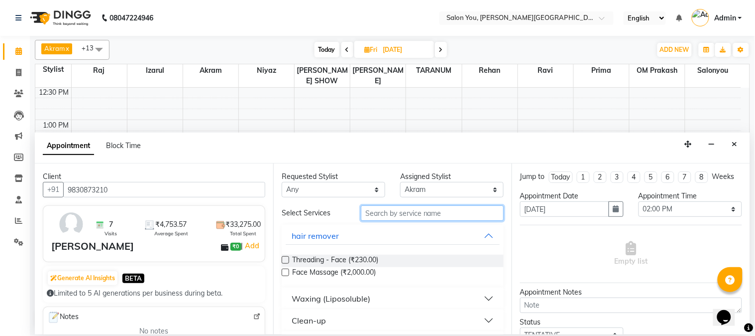
click at [444, 213] on input "text" at bounding box center [432, 212] width 143 height 15
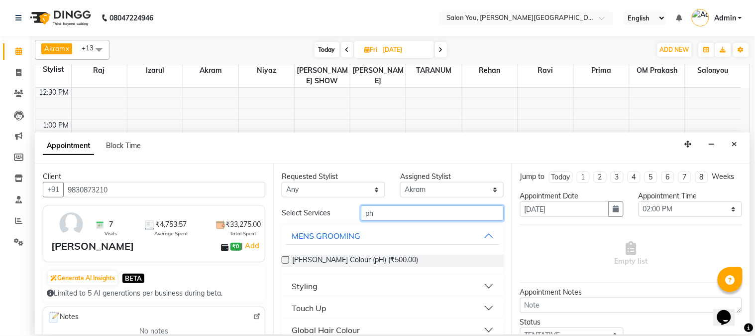
type input "ph"
click at [424, 280] on button "Styling" at bounding box center [393, 286] width 214 height 18
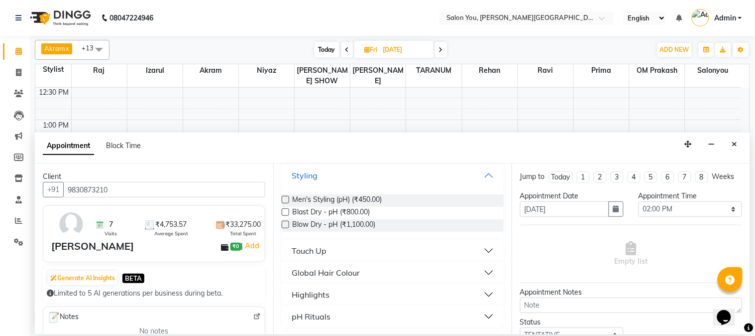
scroll to position [111, 0]
click at [284, 223] on label at bounding box center [285, 223] width 7 height 7
click at [284, 223] on input "checkbox" at bounding box center [285, 225] width 6 height 6
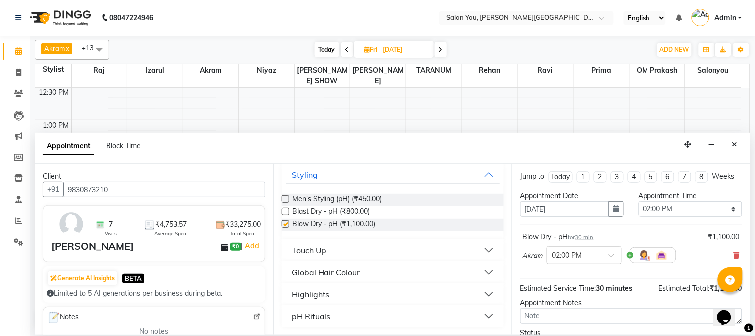
checkbox input "false"
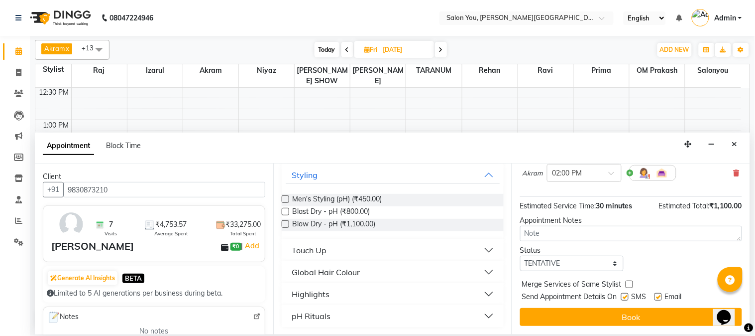
scroll to position [91, 0]
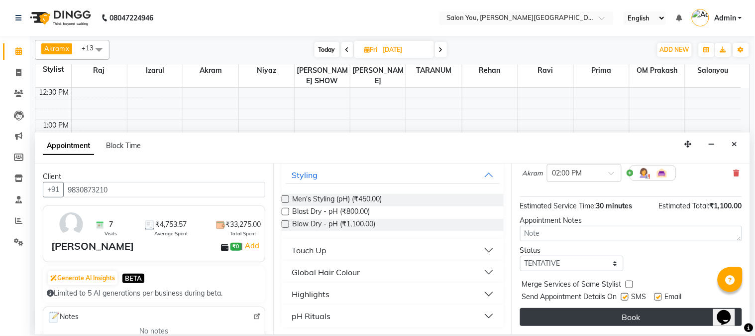
click at [550, 315] on button "Book" at bounding box center [631, 317] width 222 height 18
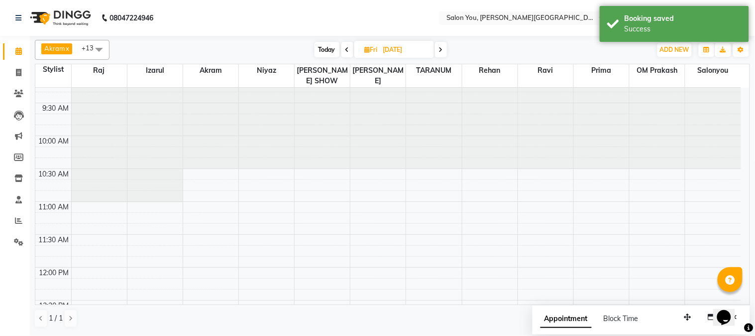
scroll to position [0, 0]
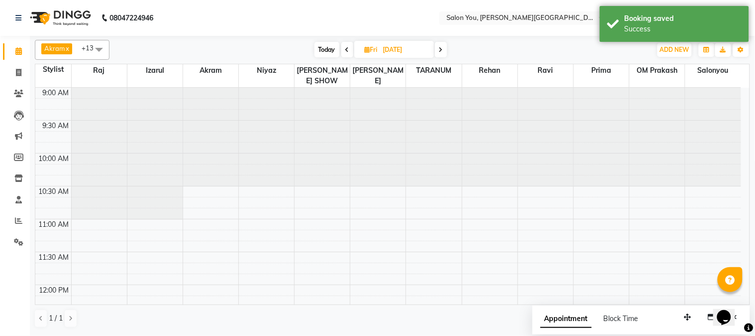
click at [322, 53] on span "Today" at bounding box center [327, 49] width 25 height 15
type input "03-09-2025"
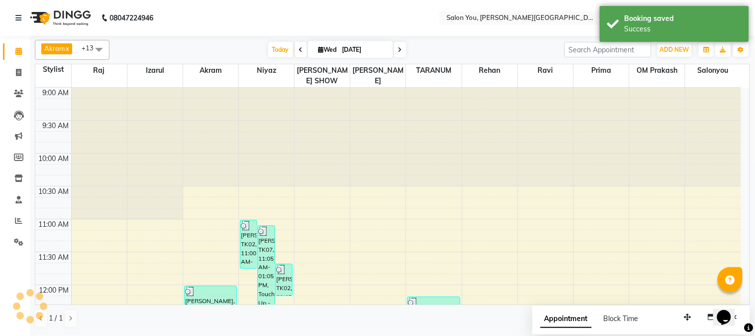
scroll to position [396, 0]
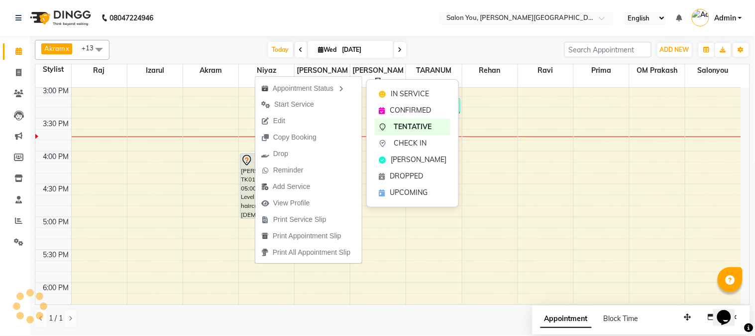
click at [329, 88] on div "Appointment Status" at bounding box center [308, 87] width 107 height 17
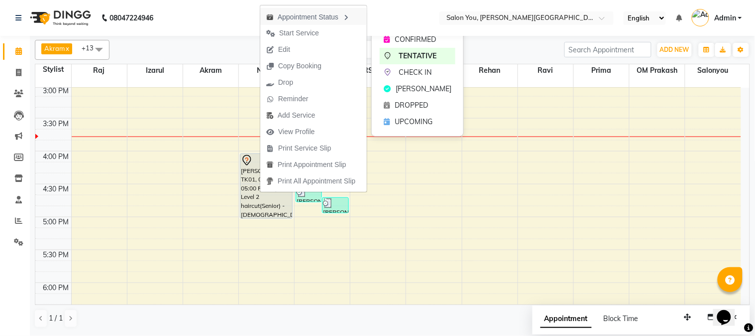
click at [350, 14] on icon "button" at bounding box center [347, 17] width 8 height 7
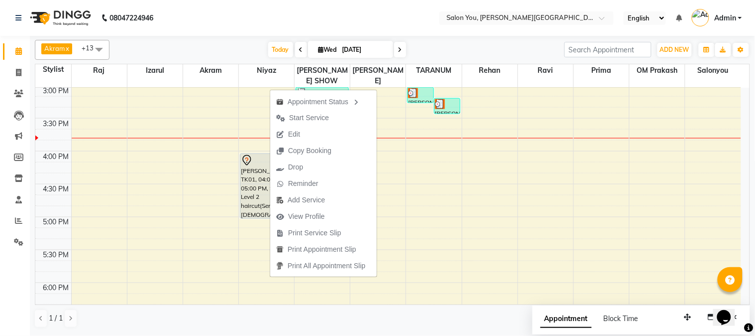
click at [235, 53] on div "Today Wed 03-09-2025" at bounding box center [337, 49] width 445 height 15
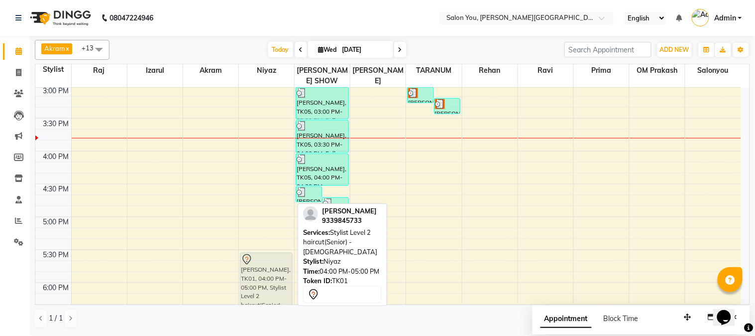
drag, startPoint x: 260, startPoint y: 170, endPoint x: 286, endPoint y: 264, distance: 97.5
click at [286, 267] on div "prateek sharma, TK02, 11:00 AM-11:45 AM, Stylist Level 2 haircut(Senior) - Male…" at bounding box center [266, 118] width 55 height 854
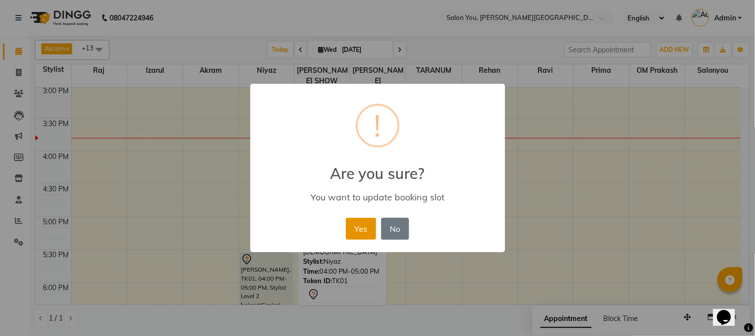
click at [352, 230] on button "Yes" at bounding box center [361, 229] width 30 height 22
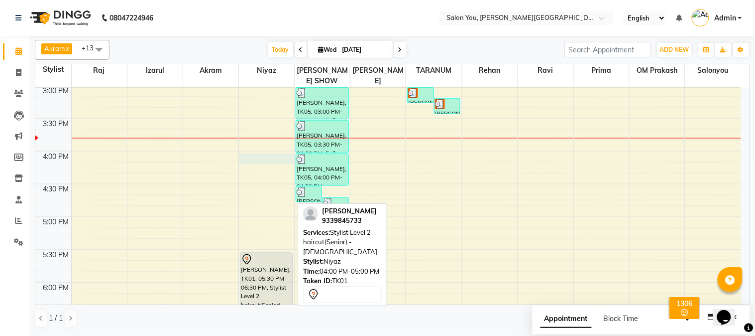
click at [256, 150] on div "9:00 AM 9:30 AM 10:00 AM 10:30 AM 11:00 AM 11:30 AM 12:00 PM 12:30 PM 1:00 PM 1…" at bounding box center [388, 118] width 706 height 854
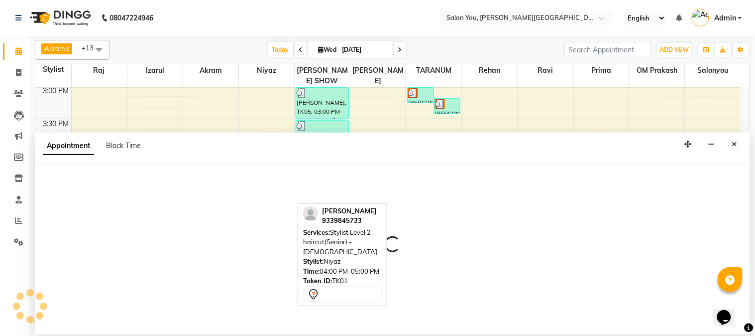
select select "83062"
select select "960"
select select "tentative"
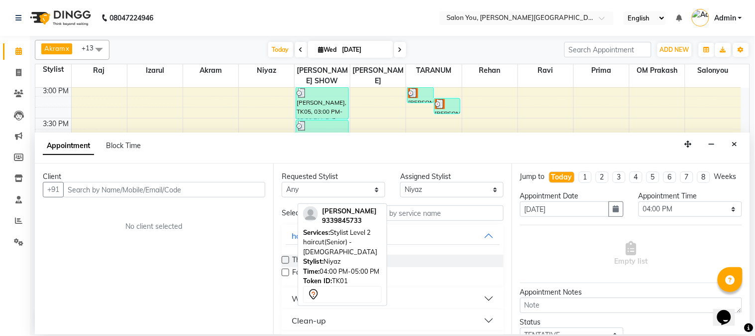
click at [200, 187] on input "text" at bounding box center [164, 189] width 202 height 15
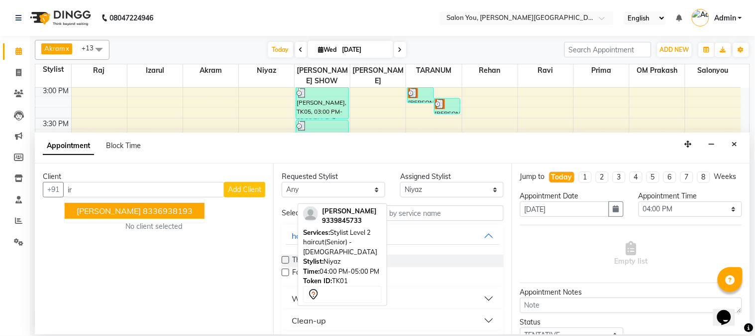
type input "i"
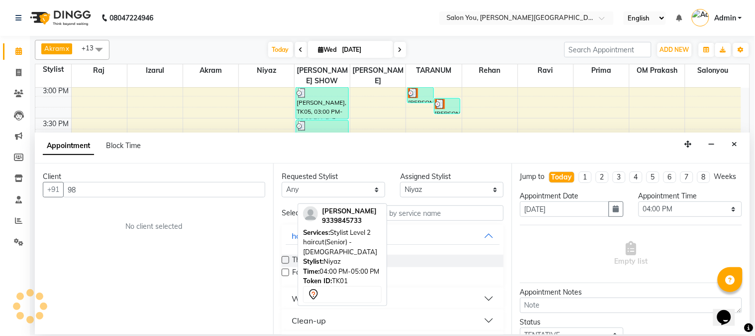
type input "9"
type input "i"
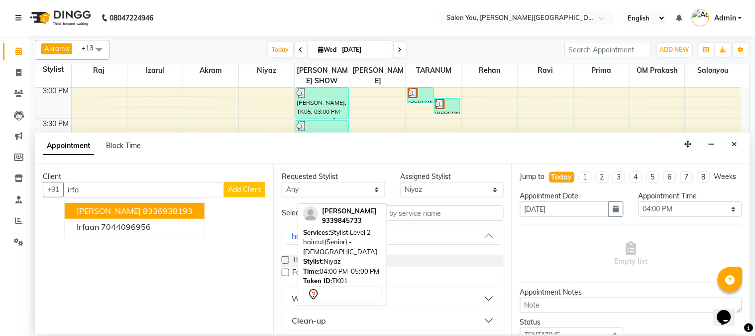
click at [143, 208] on ngb-highlight "8336938193" at bounding box center [168, 211] width 50 height 10
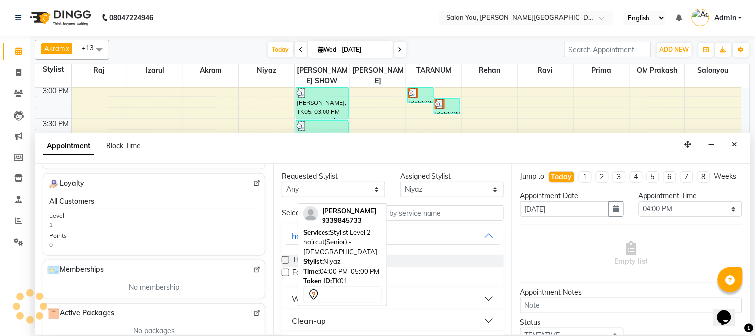
scroll to position [221, 0]
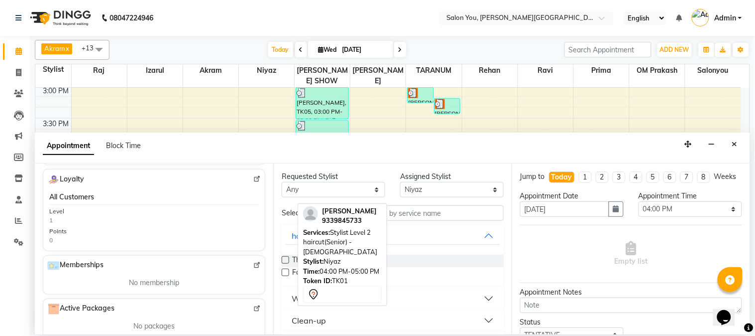
click at [51, 212] on div "Level" at bounding box center [56, 211] width 15 height 9
drag, startPoint x: 55, startPoint y: 213, endPoint x: 91, endPoint y: 216, distance: 36.0
click at [57, 213] on div "Level" at bounding box center [56, 211] width 15 height 9
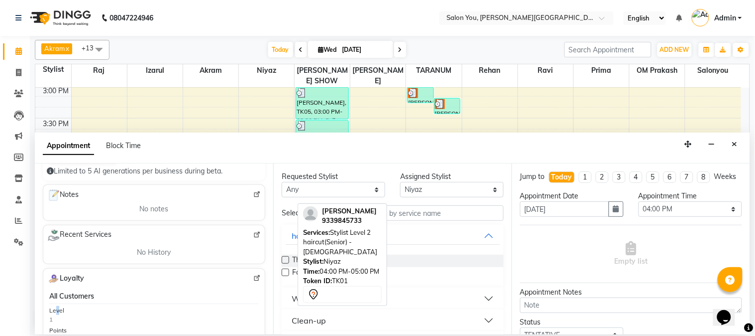
scroll to position [0, 0]
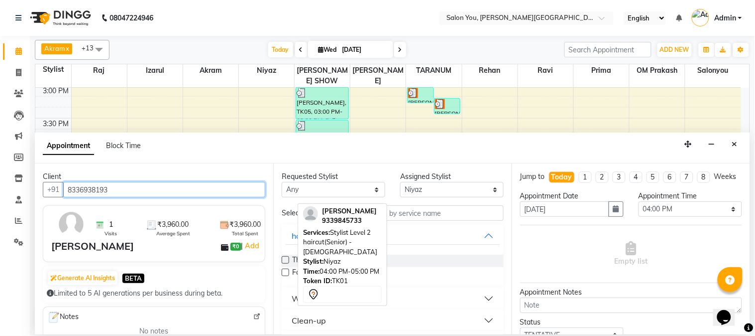
click at [190, 196] on input "8336938193" at bounding box center [164, 189] width 202 height 15
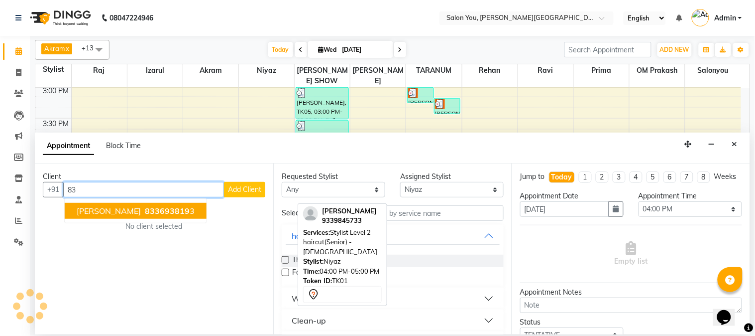
type input "8"
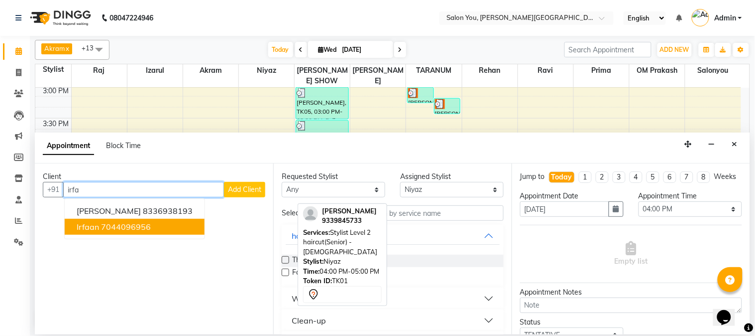
click at [145, 233] on button "irfaan 7044096956" at bounding box center [135, 227] width 140 height 16
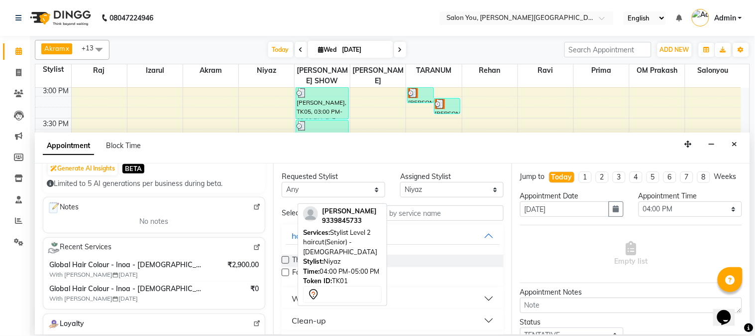
scroll to position [111, 0]
type input "7044096956"
click at [431, 216] on input "text" at bounding box center [432, 212] width 143 height 15
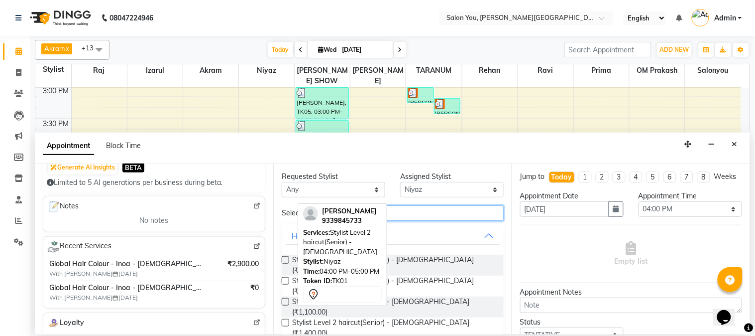
type input "leve"
click at [452, 296] on div "Stylist Level 2 haircut(Senior) - Male (₹1,100.00)" at bounding box center [393, 306] width 222 height 21
click at [284, 298] on label at bounding box center [285, 301] width 7 height 7
click at [284, 299] on input "checkbox" at bounding box center [285, 302] width 6 height 6
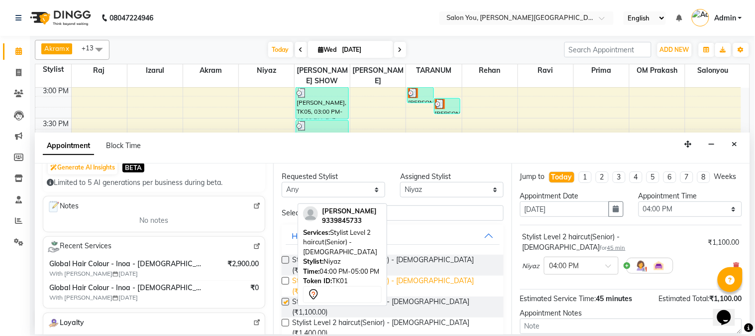
checkbox input "false"
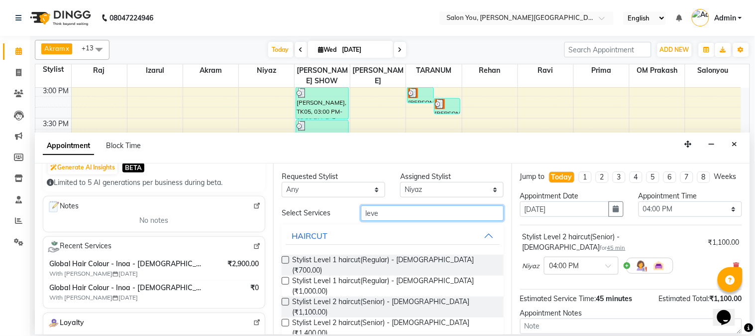
click at [393, 213] on input "leve" at bounding box center [432, 212] width 143 height 15
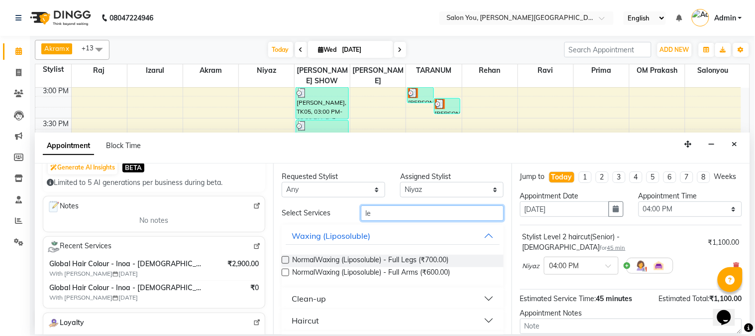
type input "l"
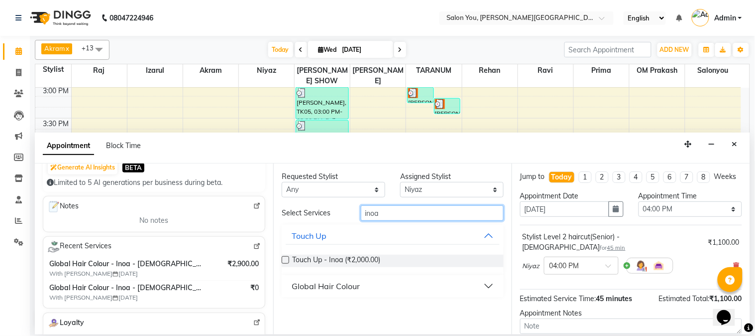
type input "inoa"
click at [297, 286] on div "Global Hair Colour" at bounding box center [326, 286] width 68 height 12
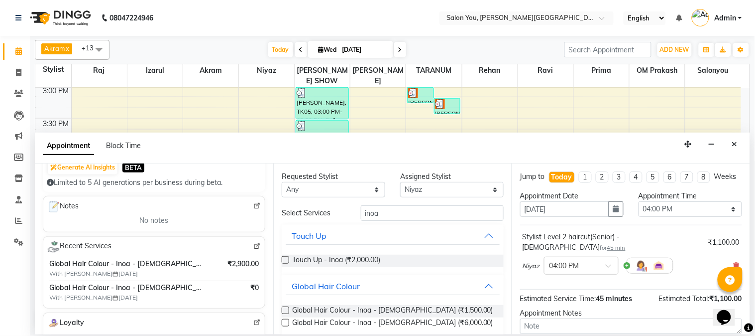
click at [286, 309] on label at bounding box center [285, 309] width 7 height 7
click at [286, 309] on input "checkbox" at bounding box center [285, 311] width 6 height 6
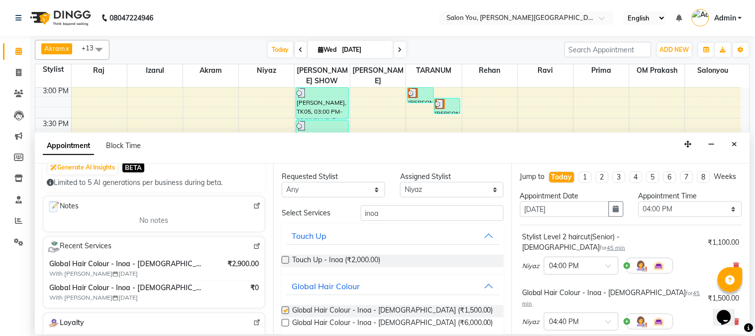
checkbox input "false"
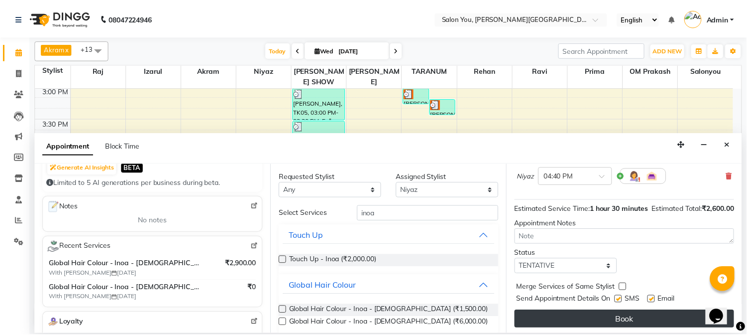
scroll to position [147, 0]
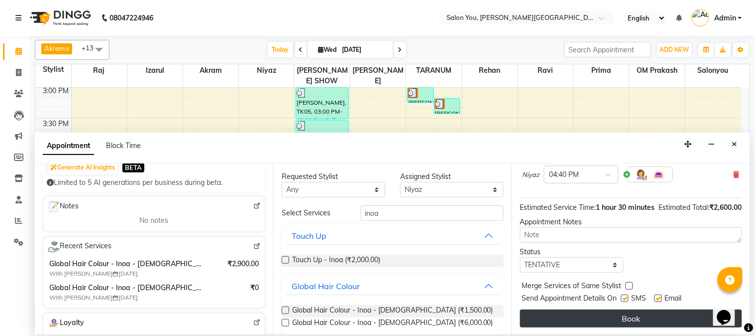
click at [609, 316] on button "Book" at bounding box center [631, 318] width 222 height 18
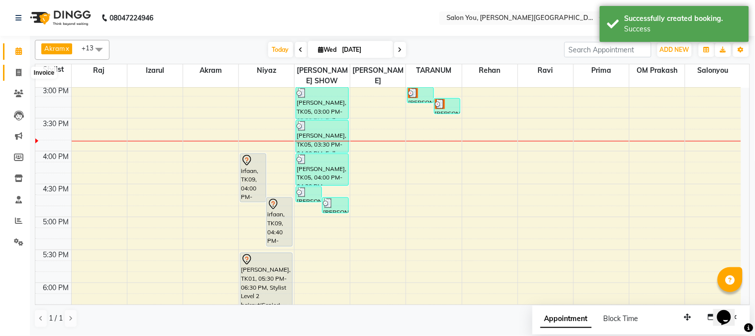
drag, startPoint x: 17, startPoint y: 74, endPoint x: 23, endPoint y: 74, distance: 6.0
click at [17, 75] on icon at bounding box center [18, 72] width 5 height 7
select select "service"
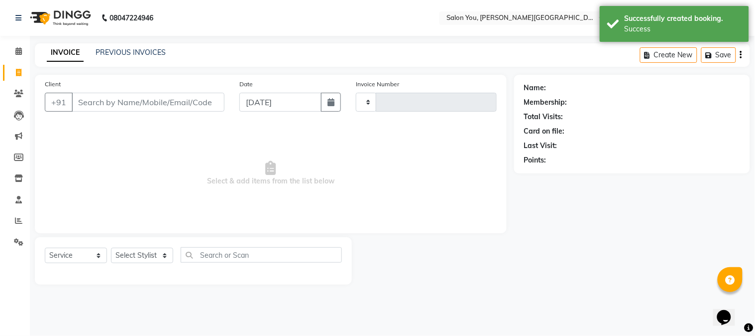
type input "1674"
select select "5231"
drag, startPoint x: 111, startPoint y: 106, endPoint x: 112, endPoint y: 101, distance: 5.6
click at [111, 102] on input "Client" at bounding box center [148, 102] width 153 height 19
type input "983"
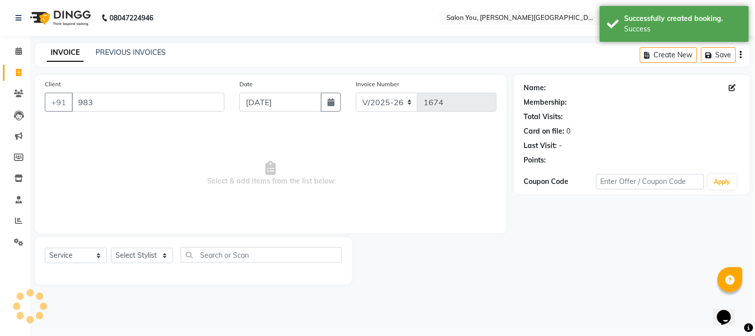
select select "1: Object"
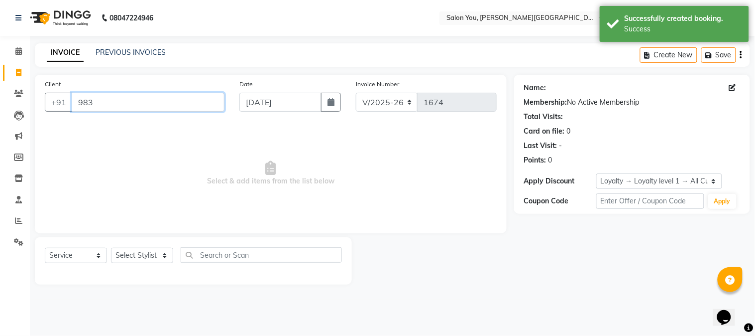
drag, startPoint x: 117, startPoint y: 101, endPoint x: 112, endPoint y: 147, distance: 46.1
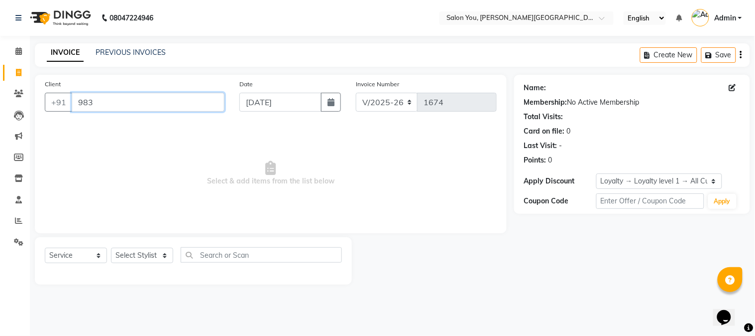
drag, startPoint x: 112, startPoint y: 147, endPoint x: 96, endPoint y: 110, distance: 40.1
click at [96, 110] on input "983" at bounding box center [148, 102] width 153 height 19
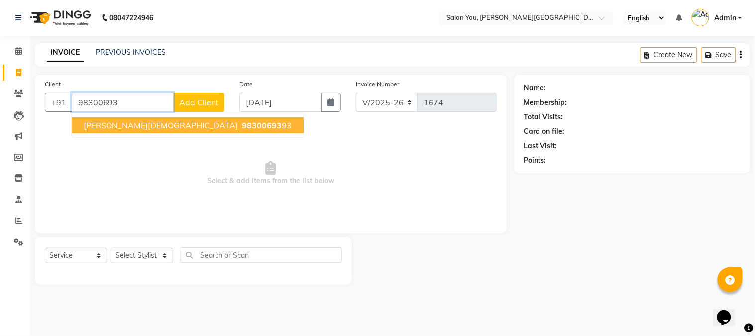
click at [122, 130] on button "deepak jain 98300693 93" at bounding box center [188, 125] width 232 height 16
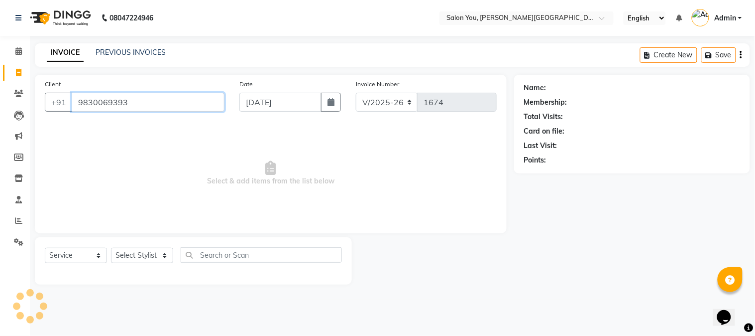
type input "9830069393"
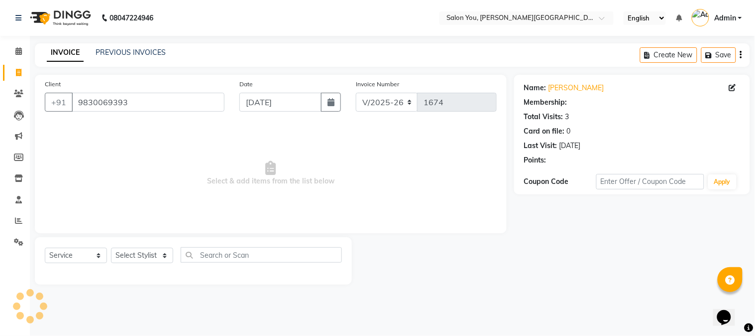
select select "1: Object"
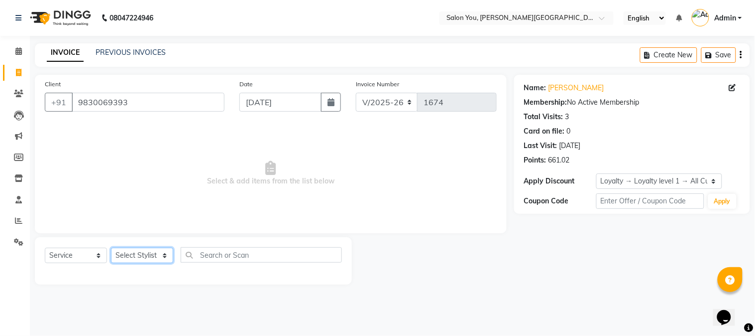
click at [155, 259] on select "Select Stylist Akram Auditor Christina Izarul jaydip Niyaz OM Prakash prima raj…" at bounding box center [142, 254] width 62 height 15
select select "83059"
click at [111, 248] on select "Select Stylist Akram Auditor Christina Izarul jaydip Niyaz OM Prakash prima raj…" at bounding box center [142, 254] width 62 height 15
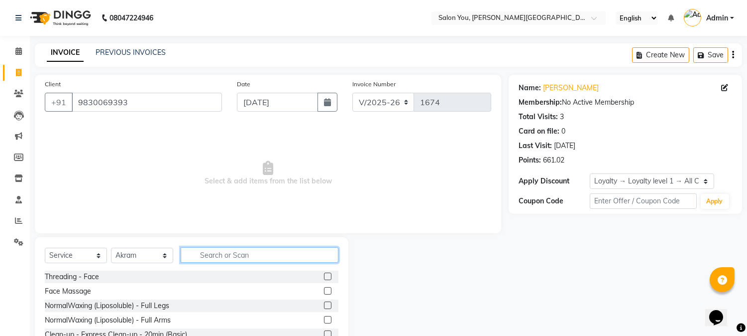
click at [211, 256] on input "text" at bounding box center [260, 254] width 158 height 15
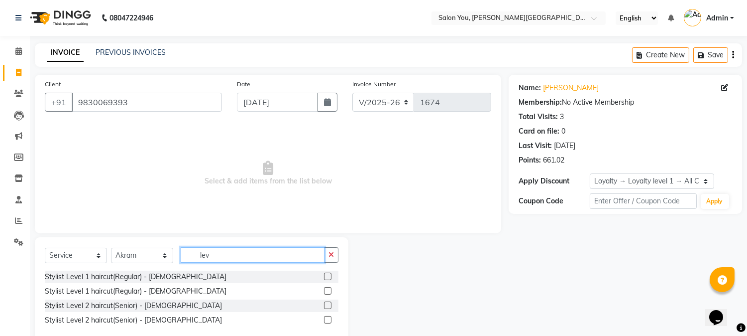
type input "lev"
click at [328, 304] on label at bounding box center [327, 304] width 7 height 7
click at [328, 304] on input "checkbox" at bounding box center [327, 305] width 6 height 6
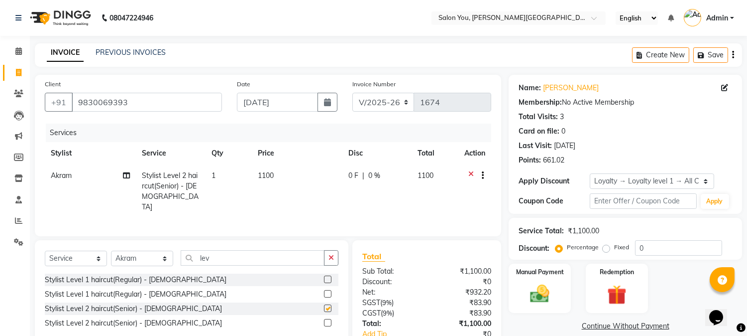
checkbox input "false"
click at [538, 281] on div "Manual Payment" at bounding box center [540, 287] width 65 height 51
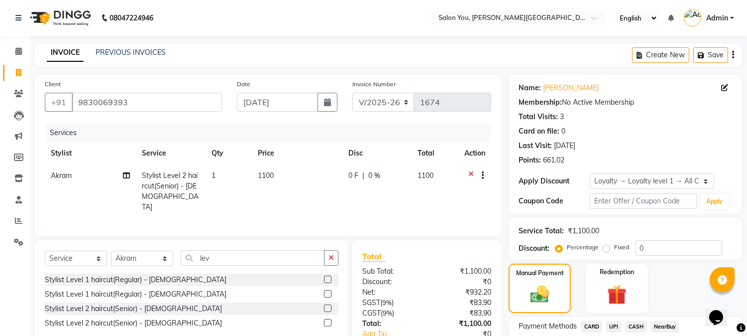
click at [637, 329] on span "CASH" at bounding box center [636, 326] width 21 height 11
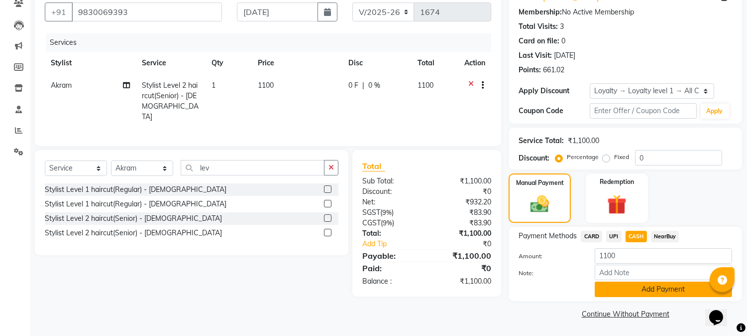
click at [613, 292] on button "Add Payment" at bounding box center [663, 288] width 137 height 15
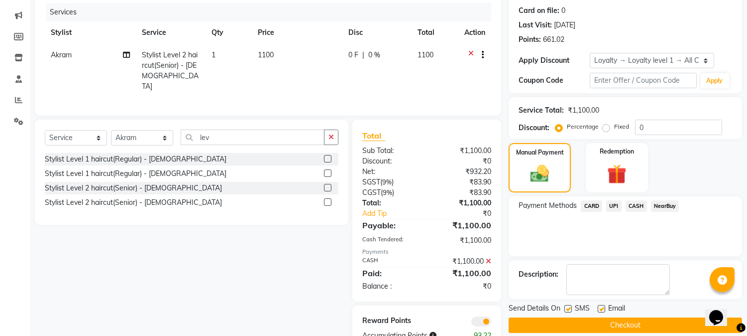
scroll to position [148, 0]
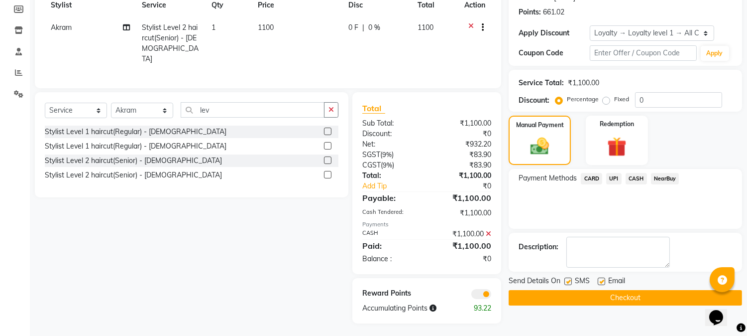
click at [594, 294] on button "Checkout" at bounding box center [625, 297] width 233 height 15
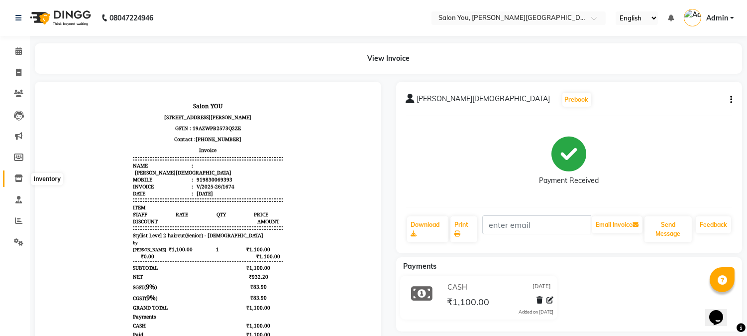
click at [21, 178] on icon at bounding box center [18, 177] width 8 height 7
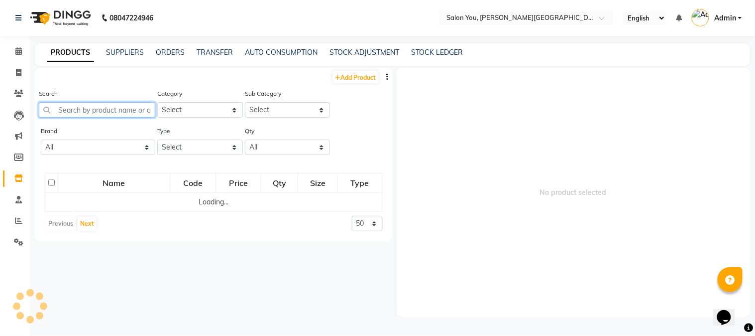
drag, startPoint x: 88, startPoint y: 110, endPoint x: 83, endPoint y: 110, distance: 5.0
click at [87, 110] on input "text" at bounding box center [97, 109] width 116 height 15
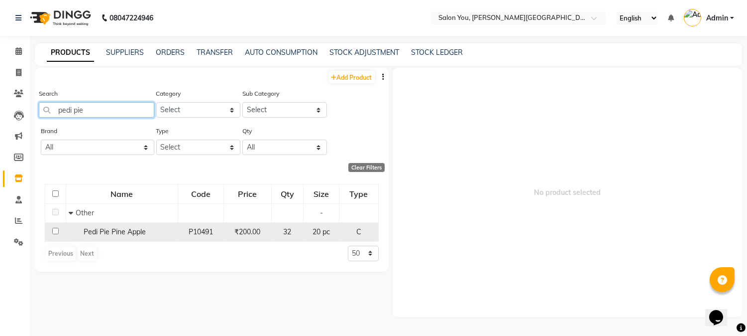
type input "pedi pie"
click at [118, 235] on span "Pedi Pie Pine Apple" at bounding box center [115, 231] width 62 height 9
select select
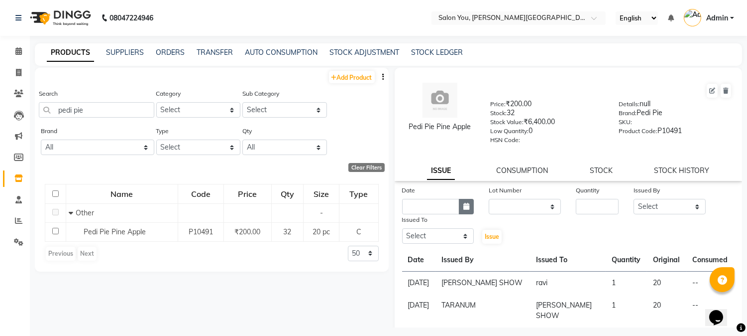
click at [460, 205] on button "button" at bounding box center [466, 206] width 15 height 15
select select "9"
select select "2025"
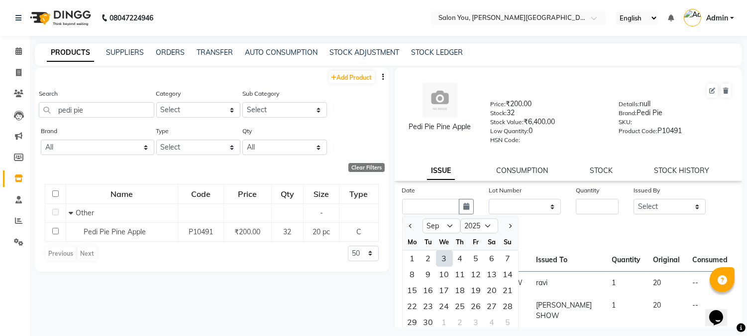
click at [442, 259] on div "3" at bounding box center [445, 258] width 16 height 16
type input "03-09-2025"
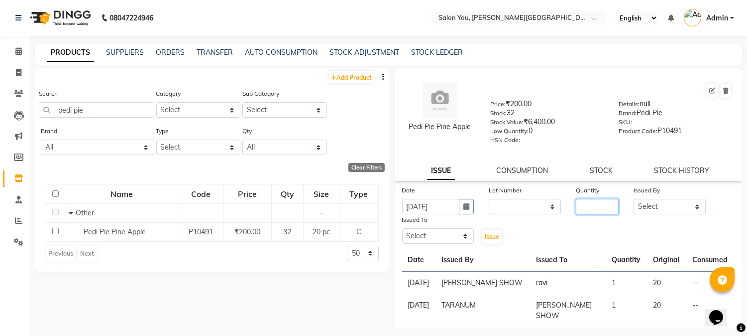
click at [583, 207] on input "number" at bounding box center [597, 206] width 43 height 15
type input "1"
click at [669, 205] on select "Select Akram Auditor Christina Izarul jaydip Niyaz OM Prakash prima raj ravi re…" at bounding box center [670, 206] width 72 height 15
select select "83062"
click at [634, 199] on select "Select Akram Auditor Christina Izarul jaydip Niyaz OM Prakash prima raj ravi re…" at bounding box center [670, 206] width 72 height 15
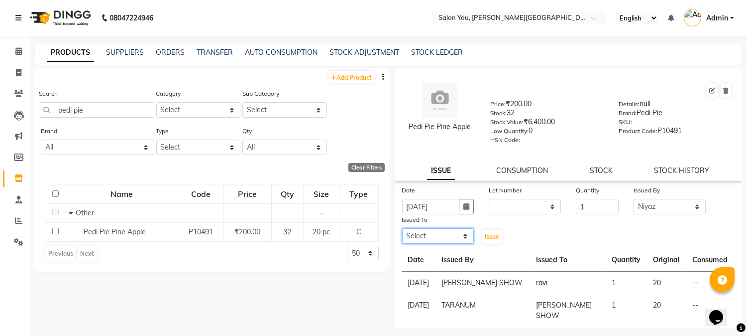
click at [430, 237] on select "Select Akram Auditor Christina Izarul jaydip Niyaz OM Prakash prima raj ravi re…" at bounding box center [438, 235] width 72 height 15
select select "85972"
click at [402, 229] on select "Select Akram Auditor Christina Izarul jaydip Niyaz OM Prakash prima raj ravi re…" at bounding box center [438, 235] width 72 height 15
click at [486, 237] on span "Issue" at bounding box center [492, 235] width 14 height 7
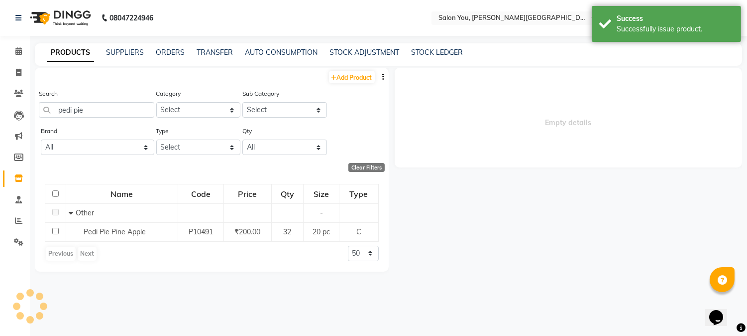
select select
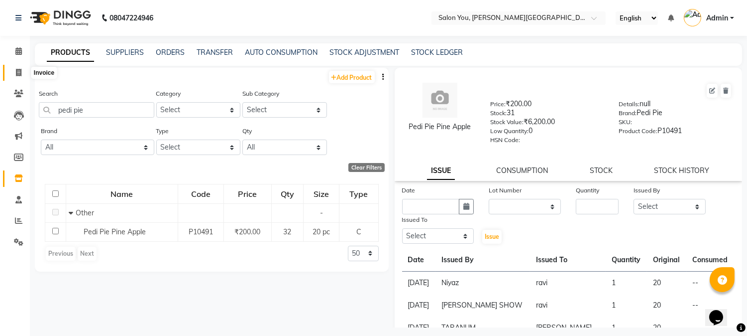
click at [22, 74] on span at bounding box center [18, 72] width 17 height 11
select select "service"
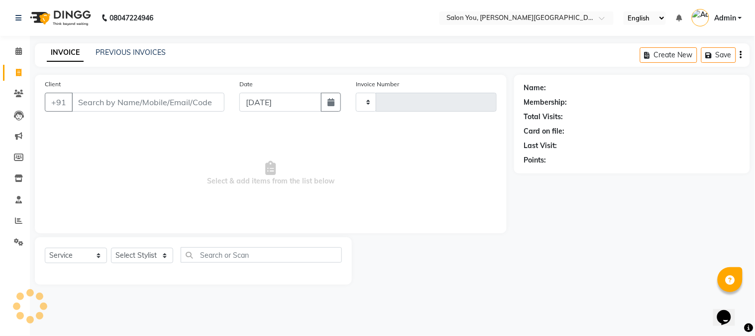
type input "1675"
select select "5231"
click at [131, 108] on input "Client" at bounding box center [148, 102] width 153 height 19
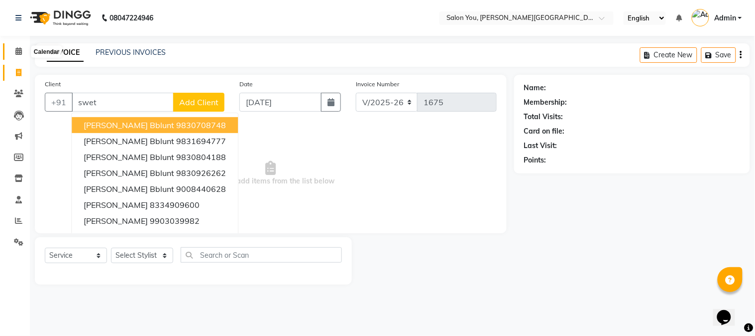
type input "swet"
click at [18, 53] on icon at bounding box center [18, 50] width 6 height 7
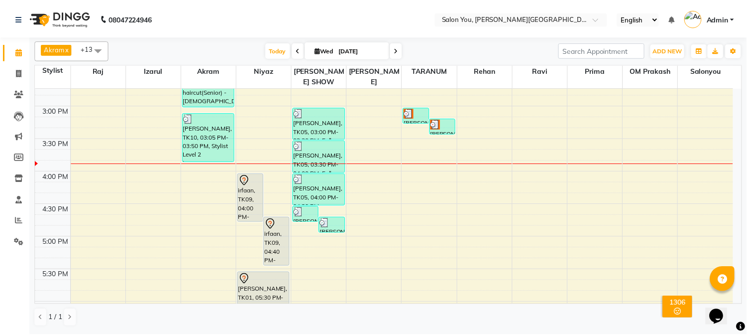
scroll to position [341, 0]
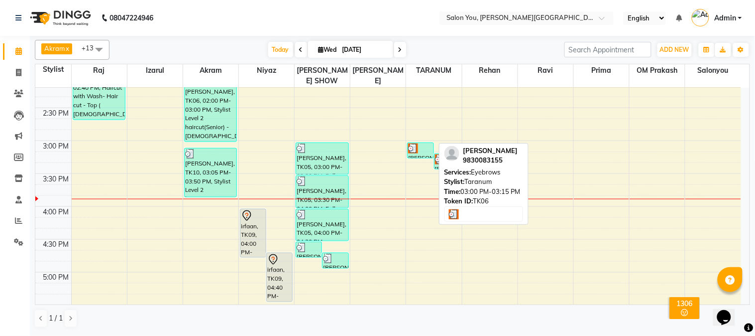
click at [422, 143] on div at bounding box center [420, 148] width 24 height 10
select select "3"
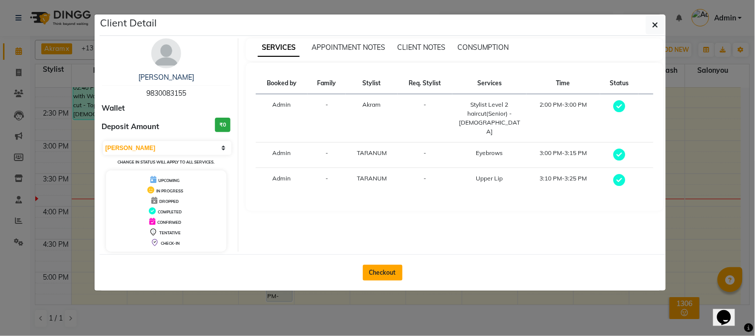
click at [380, 272] on button "Checkout" at bounding box center [383, 272] width 40 height 16
select select "service"
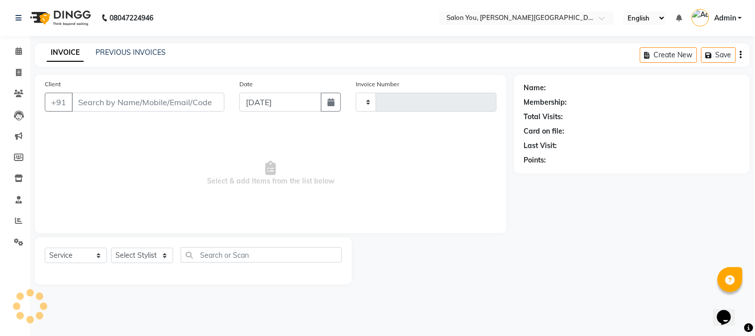
type input "1675"
select select "5231"
type input "9830083155"
select select "85065"
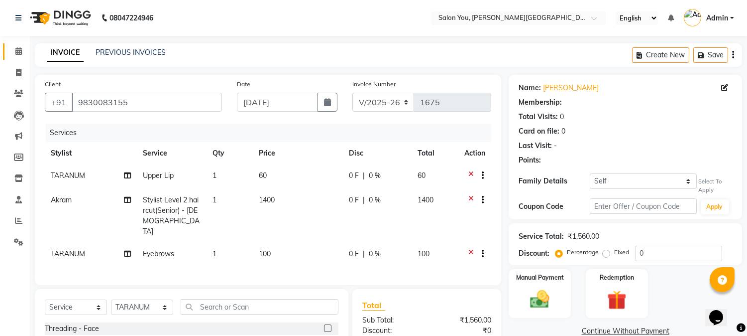
select select "1: Object"
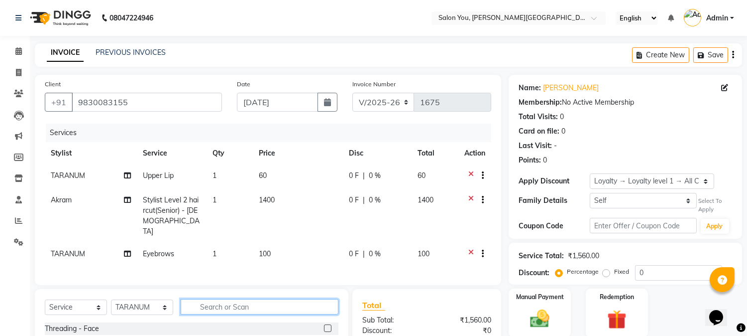
click at [208, 308] on input "text" at bounding box center [260, 306] width 158 height 15
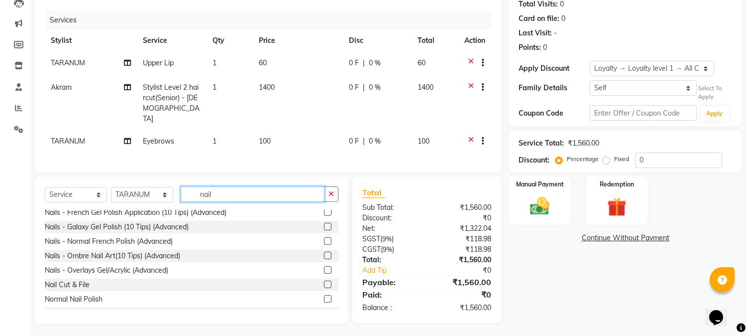
scroll to position [221, 0]
type input "nail"
click at [324, 279] on label at bounding box center [327, 282] width 7 height 7
click at [324, 280] on input "checkbox" at bounding box center [327, 283] width 6 height 6
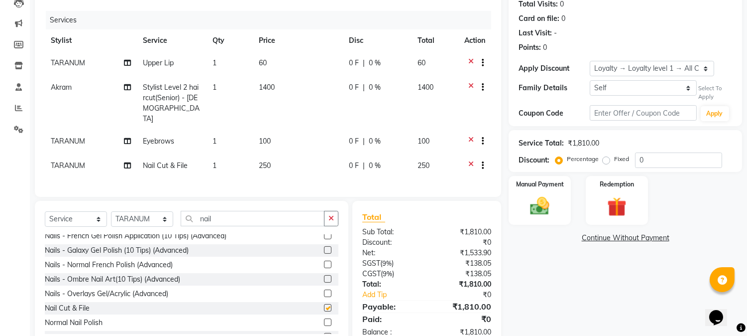
checkbox input "false"
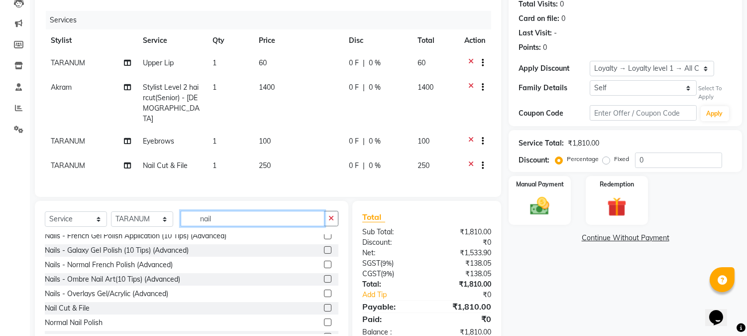
click at [245, 218] on input "nail" at bounding box center [253, 218] width 144 height 15
type input "n"
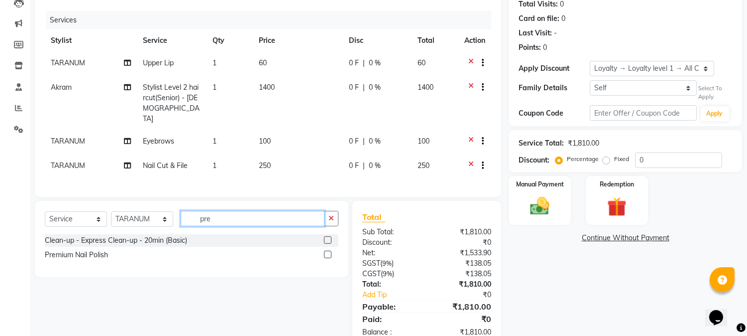
scroll to position [0, 0]
type input "pre"
click at [329, 250] on label at bounding box center [327, 253] width 7 height 7
click at [329, 251] on input "checkbox" at bounding box center [327, 254] width 6 height 6
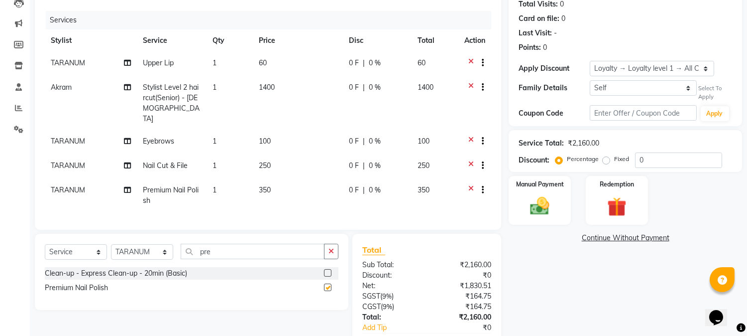
checkbox input "false"
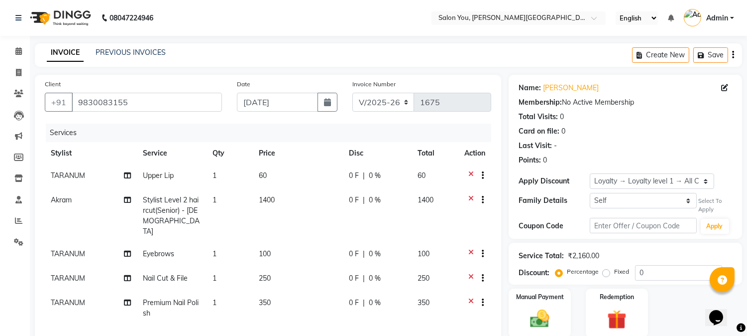
scroll to position [55, 0]
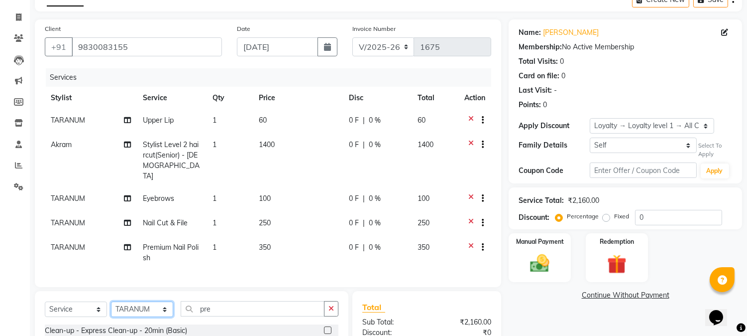
click at [149, 302] on select "Select Stylist Akram Auditor Christina Izarul jaydip Niyaz OM Prakash prima raj…" at bounding box center [142, 308] width 62 height 15
select select "85972"
click at [111, 301] on select "Select Stylist Akram Auditor Christina Izarul jaydip Niyaz OM Prakash prima raj…" at bounding box center [142, 308] width 62 height 15
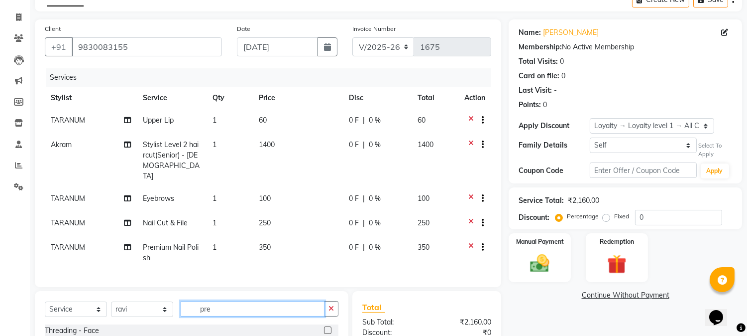
click at [218, 307] on input "pre" at bounding box center [253, 308] width 144 height 15
type input "p"
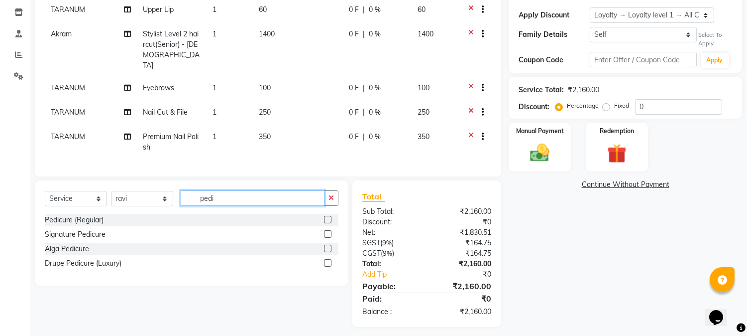
type input "pedi"
click at [330, 216] on label at bounding box center [327, 219] width 7 height 7
click at [330, 217] on input "checkbox" at bounding box center [327, 220] width 6 height 6
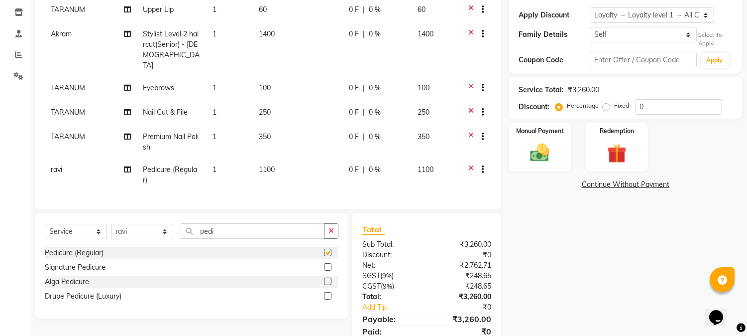
checkbox input "false"
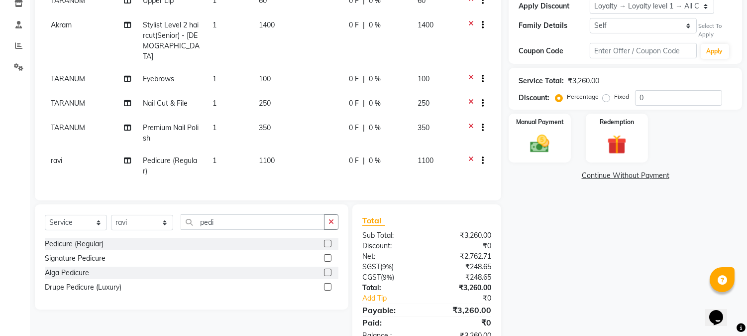
scroll to position [202, 0]
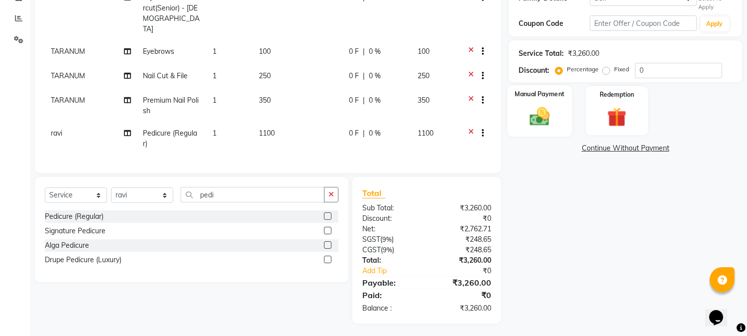
click at [550, 111] on img at bounding box center [540, 116] width 33 height 23
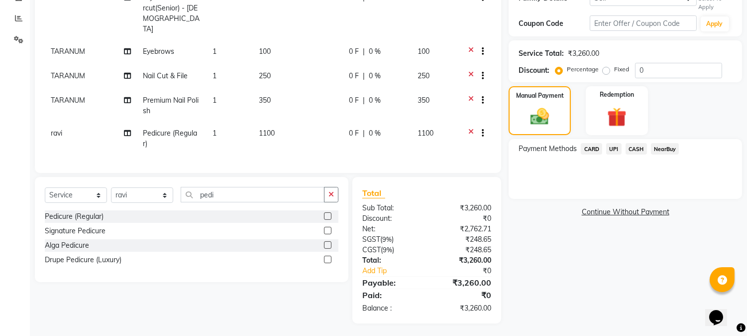
click at [628, 148] on span "CASH" at bounding box center [636, 148] width 21 height 11
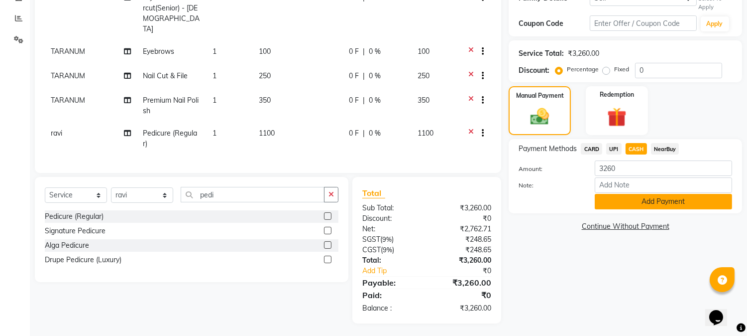
click at [637, 204] on button "Add Payment" at bounding box center [663, 201] width 137 height 15
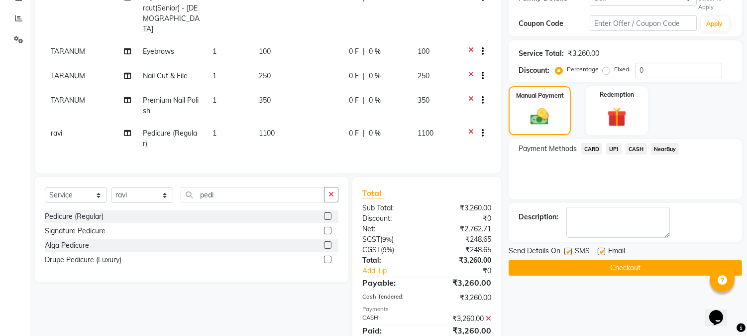
scroll to position [297, 0]
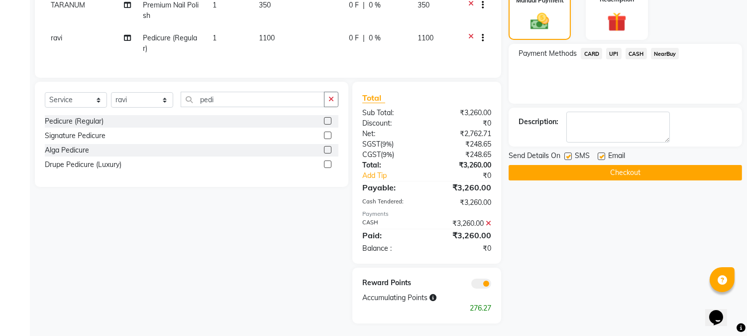
click at [585, 171] on button "Checkout" at bounding box center [625, 172] width 233 height 15
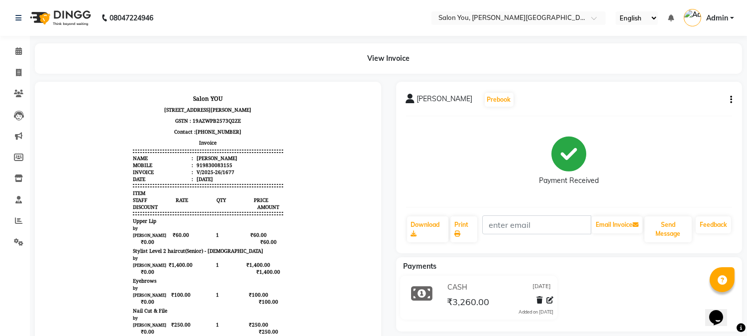
scroll to position [111, 0]
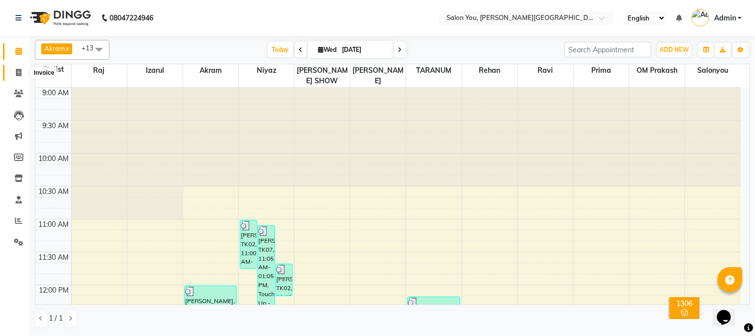
click at [18, 73] on icon at bounding box center [18, 72] width 5 height 7
select select "5231"
select select "service"
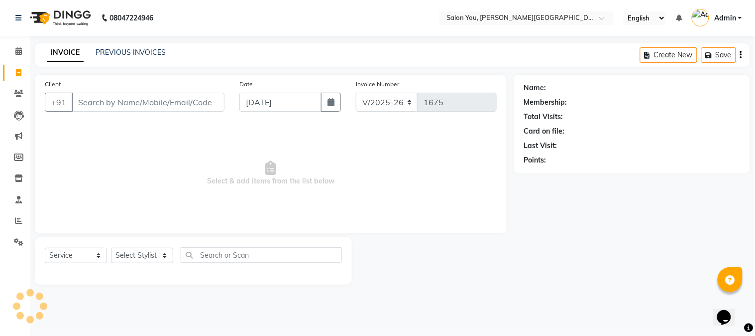
click at [95, 103] on input "Client" at bounding box center [148, 102] width 153 height 19
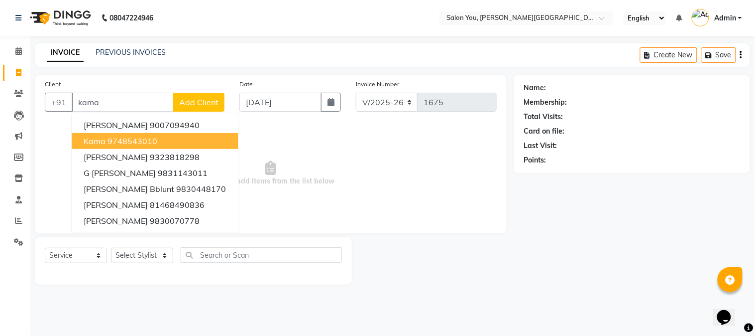
click at [152, 143] on ngb-highlight "9748543010" at bounding box center [133, 141] width 50 height 10
type input "9748543010"
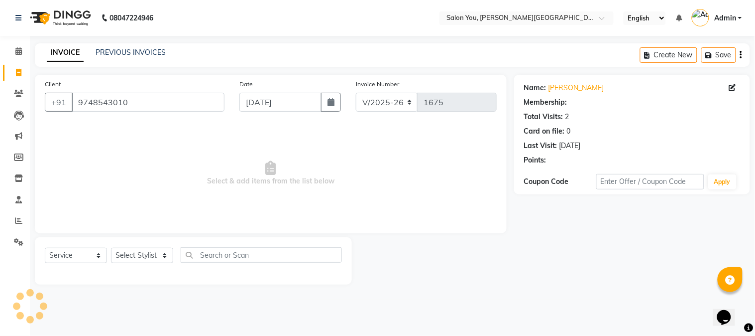
select select "1: Object"
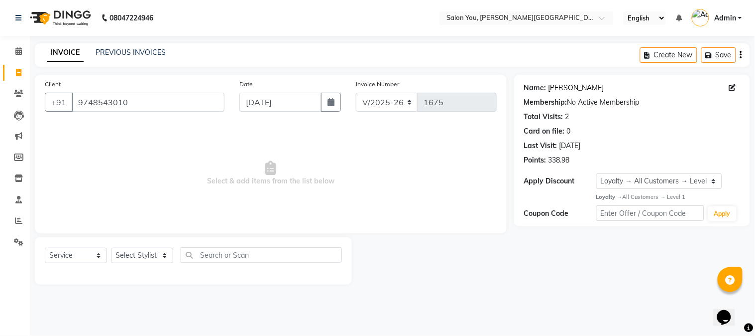
click at [564, 87] on link "Kama" at bounding box center [577, 88] width 56 height 10
click at [142, 250] on select "Select Stylist Akram Auditor [PERSON_NAME] [PERSON_NAME] [PERSON_NAME] prima [P…" at bounding box center [142, 254] width 62 height 15
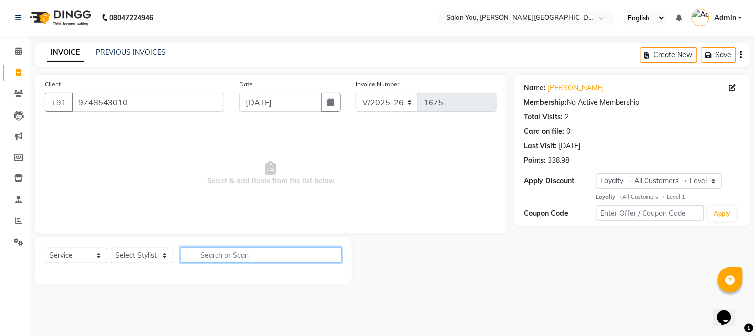
click at [203, 255] on input "text" at bounding box center [261, 254] width 161 height 15
type input "fullha"
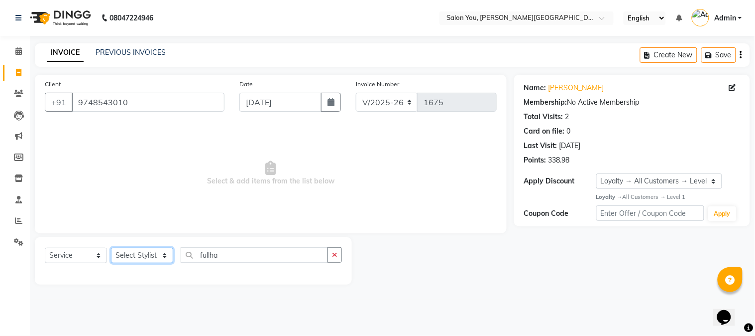
click at [134, 252] on select "Select Stylist Akram Auditor [PERSON_NAME] [PERSON_NAME] [PERSON_NAME] prima [P…" at bounding box center [142, 254] width 62 height 15
select select "85065"
click at [111, 248] on select "Select Stylist Akram Auditor [PERSON_NAME] [PERSON_NAME] [PERSON_NAME] prima [P…" at bounding box center [142, 254] width 62 height 15
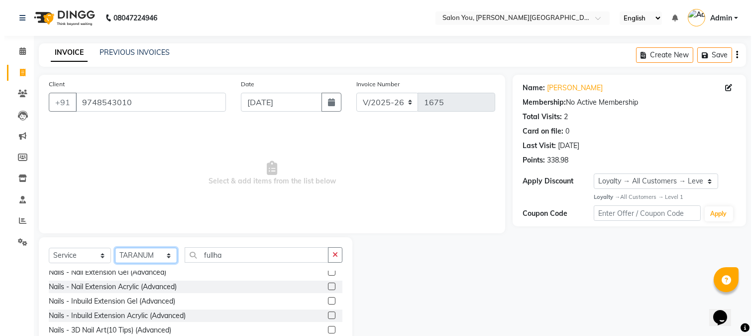
scroll to position [276, 0]
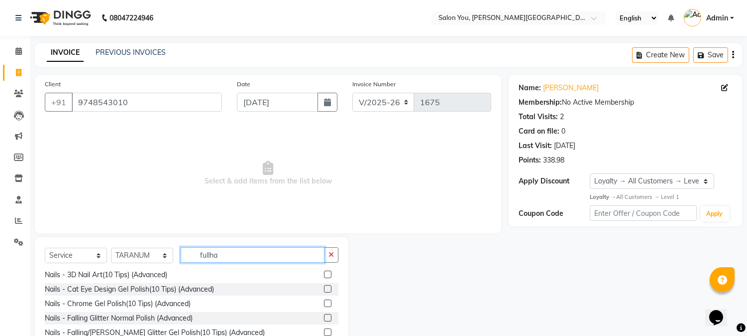
click at [250, 257] on input "fullha" at bounding box center [253, 254] width 144 height 15
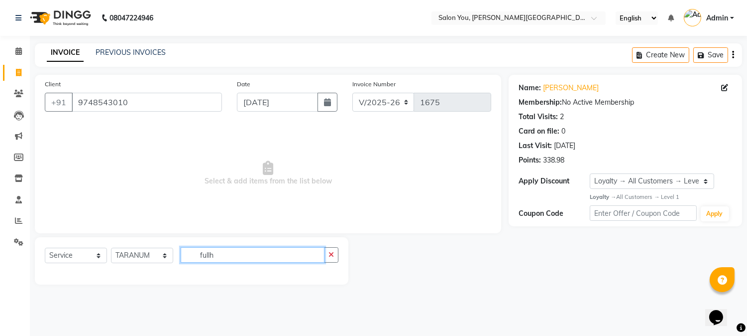
scroll to position [0, 0]
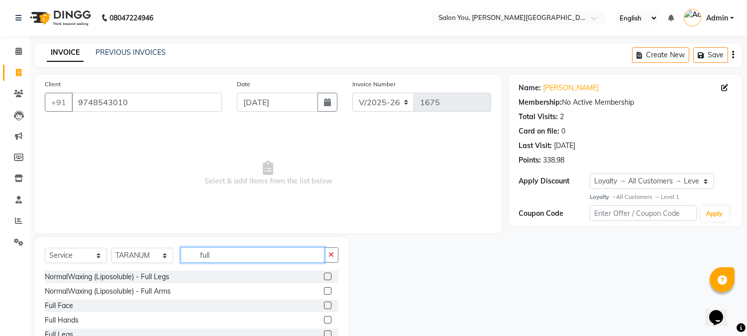
type input "full"
click at [324, 317] on label at bounding box center [327, 319] width 7 height 7
click at [324, 317] on input "checkbox" at bounding box center [327, 320] width 6 height 6
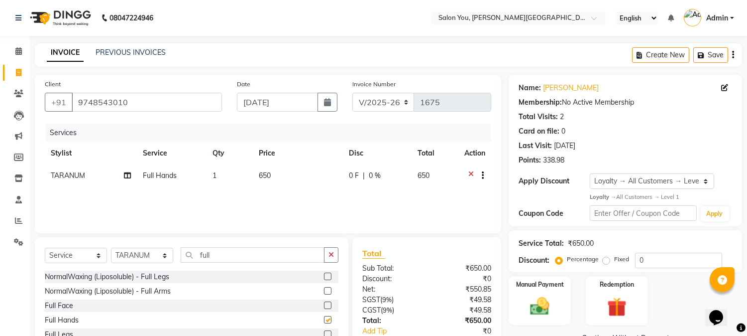
checkbox input "false"
click at [223, 259] on input "full" at bounding box center [253, 254] width 144 height 15
type input "f"
type input "full"
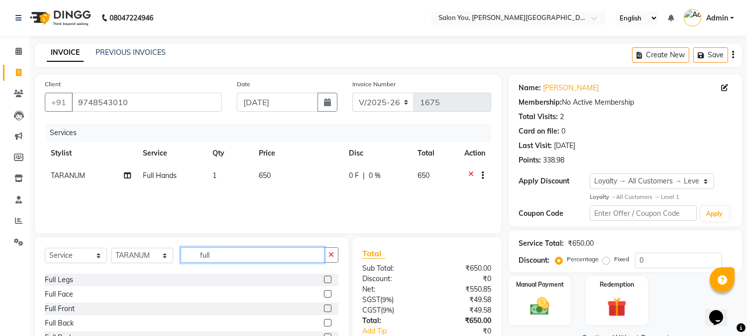
scroll to position [55, 0]
click at [324, 280] on label at bounding box center [327, 278] width 7 height 7
click at [324, 280] on input "checkbox" at bounding box center [327, 279] width 6 height 6
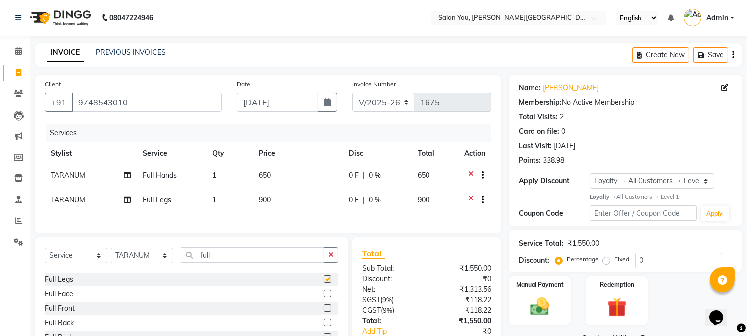
checkbox input "false"
drag, startPoint x: 220, startPoint y: 265, endPoint x: 222, endPoint y: 277, distance: 12.1
click at [221, 262] on input "full" at bounding box center [253, 254] width 144 height 15
type input "f"
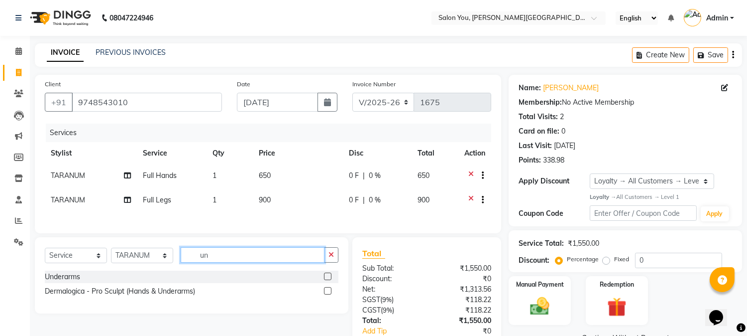
scroll to position [0, 0]
type input "under"
click at [324, 280] on label at bounding box center [327, 275] width 7 height 7
click at [324, 280] on input "checkbox" at bounding box center [327, 276] width 6 height 6
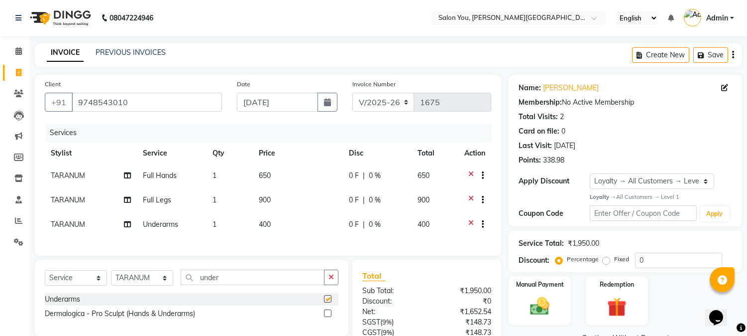
checkbox input "false"
click at [145, 285] on select "Select Stylist Akram Auditor [PERSON_NAME] [PERSON_NAME] [PERSON_NAME] prima [P…" at bounding box center [142, 277] width 62 height 15
select select "83121"
click at [111, 278] on select "Select Stylist Akram Auditor [PERSON_NAME] [PERSON_NAME] [PERSON_NAME] prima [P…" at bounding box center [142, 277] width 62 height 15
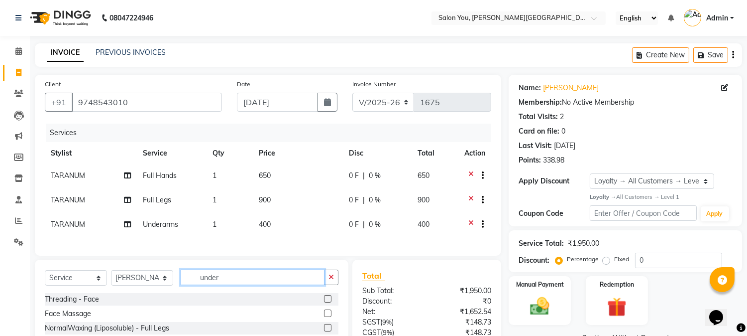
click at [230, 285] on input "under" at bounding box center [253, 276] width 144 height 15
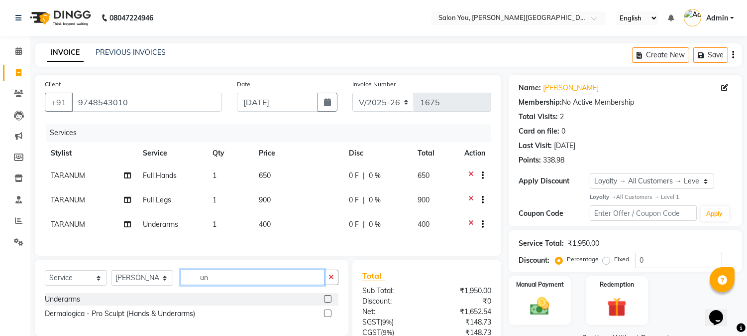
type input "u"
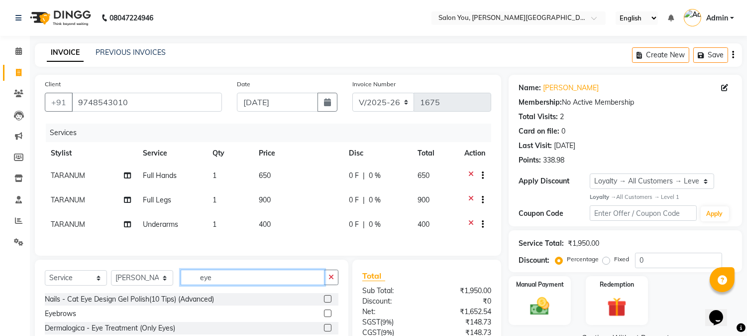
type input "eye"
click at [327, 317] on label at bounding box center [327, 312] width 7 height 7
click at [327, 317] on input "checkbox" at bounding box center [327, 313] width 6 height 6
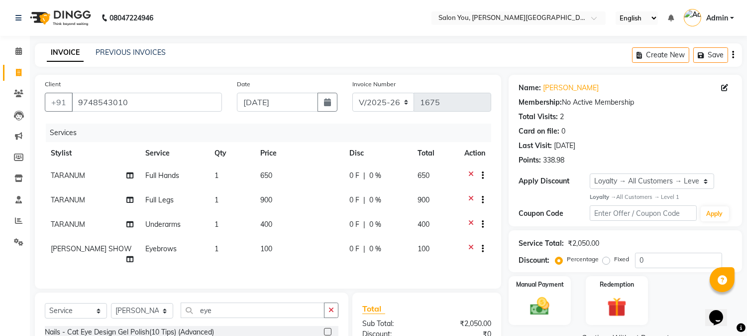
checkbox input "false"
click at [217, 311] on input "eye" at bounding box center [253, 309] width 144 height 15
type input "e"
type input "upp"
click at [325, 329] on label at bounding box center [327, 331] width 7 height 7
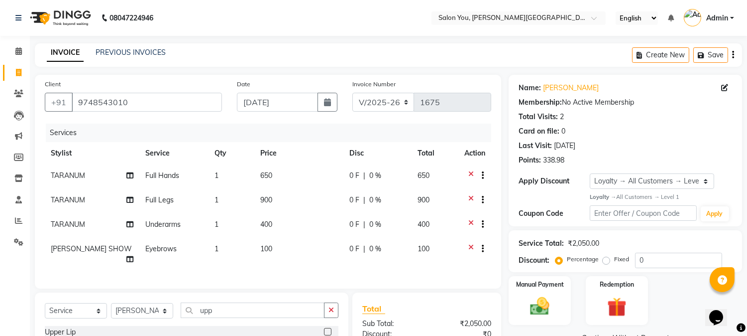
click at [325, 329] on input "checkbox" at bounding box center [327, 332] width 6 height 6
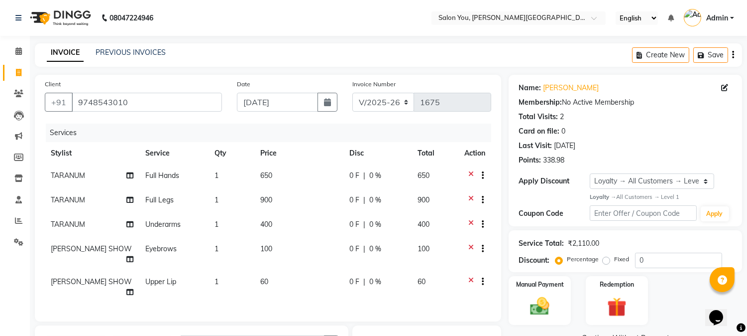
checkbox input "false"
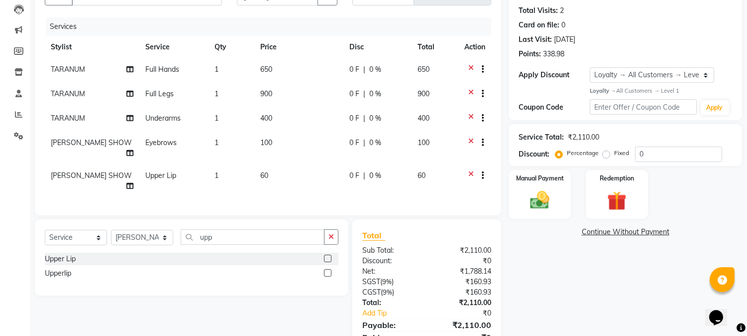
scroll to position [111, 0]
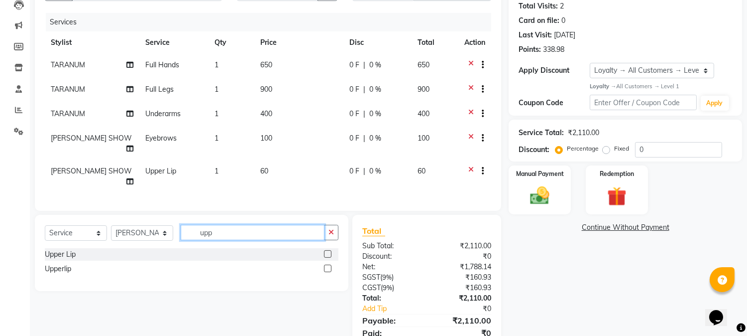
click at [246, 229] on input "upp" at bounding box center [253, 232] width 144 height 15
type input "u"
type input "for"
click at [326, 250] on label at bounding box center [327, 253] width 7 height 7
click at [326, 251] on input "checkbox" at bounding box center [327, 254] width 6 height 6
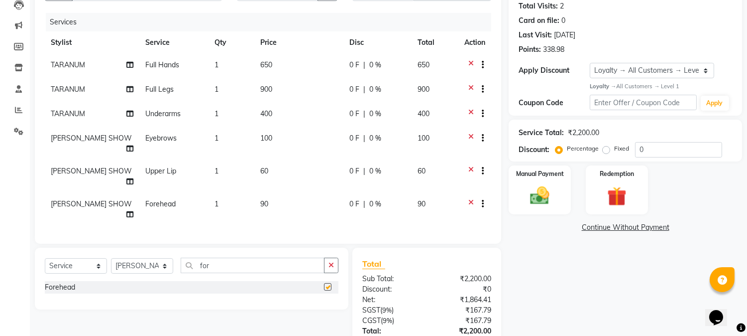
checkbox input "false"
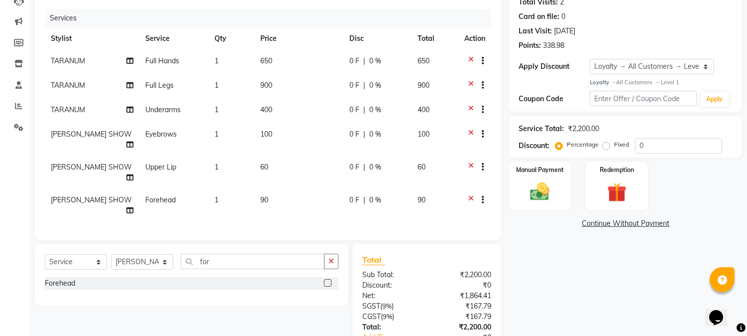
scroll to position [166, 0]
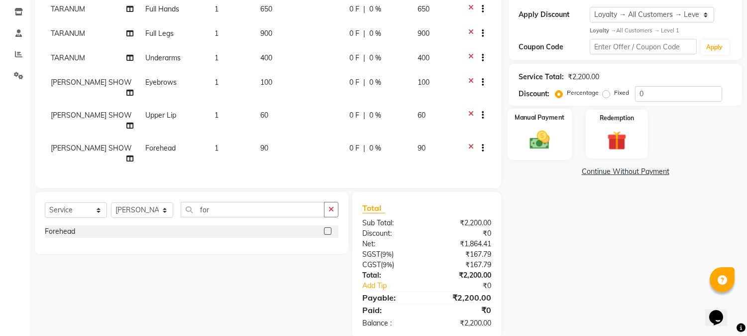
click at [539, 128] on img at bounding box center [540, 139] width 33 height 23
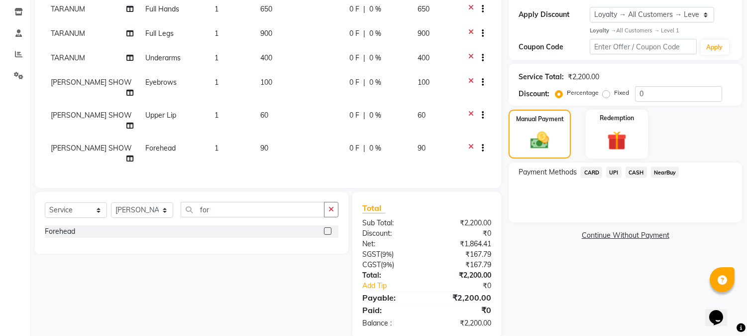
scroll to position [111, 0]
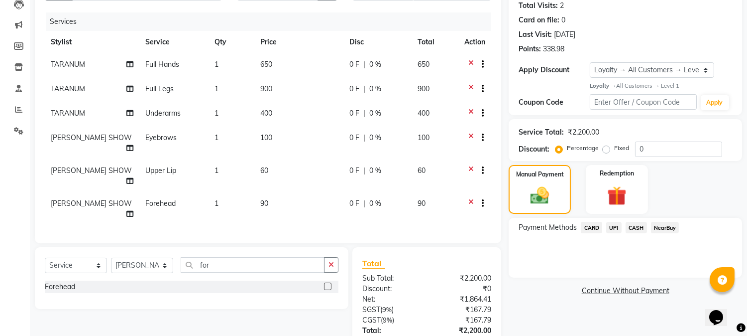
click at [590, 225] on span "CARD" at bounding box center [591, 227] width 21 height 11
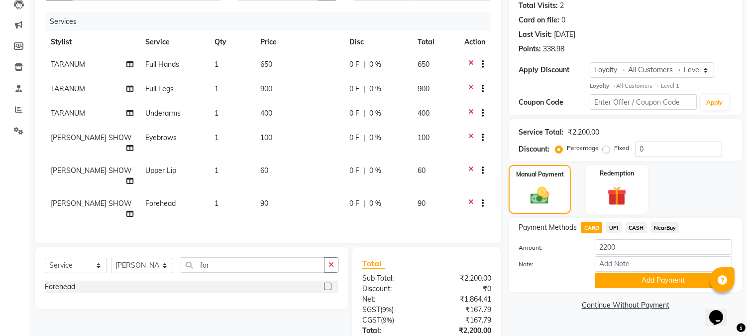
click at [613, 280] on button "Add Payment" at bounding box center [663, 279] width 137 height 15
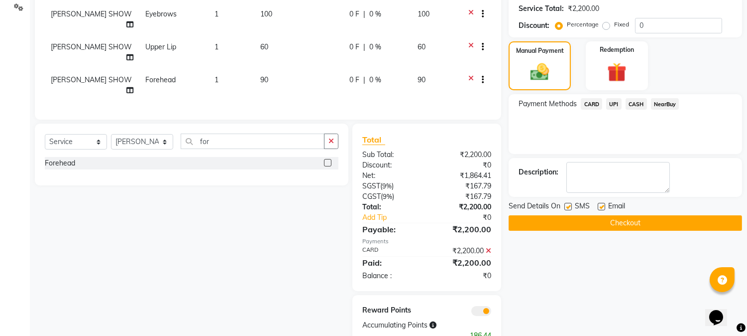
scroll to position [247, 0]
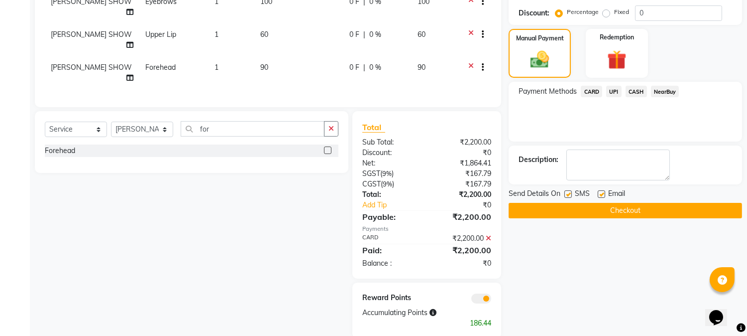
click at [574, 212] on button "Checkout" at bounding box center [625, 210] width 233 height 15
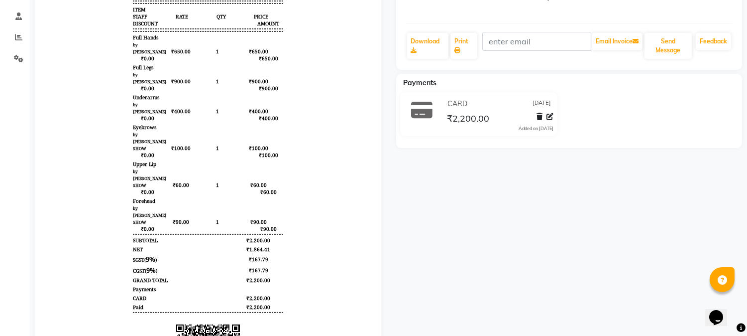
scroll to position [221, 0]
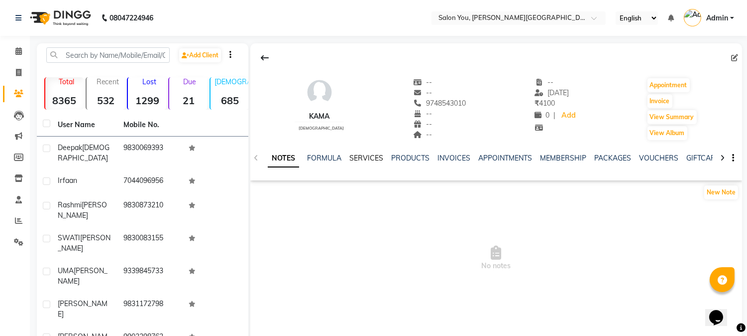
click at [375, 160] on link "SERVICES" at bounding box center [366, 157] width 34 height 9
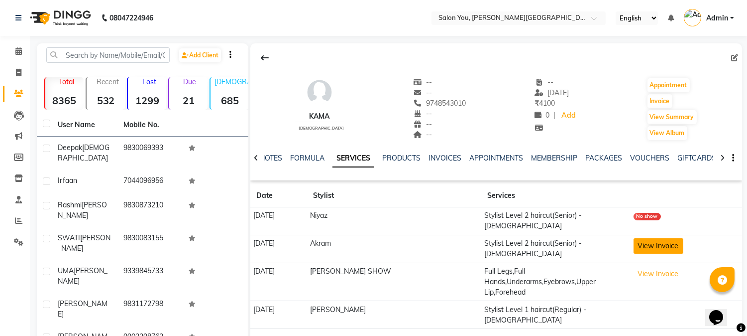
click at [634, 238] on button "View Invoice" at bounding box center [659, 245] width 50 height 15
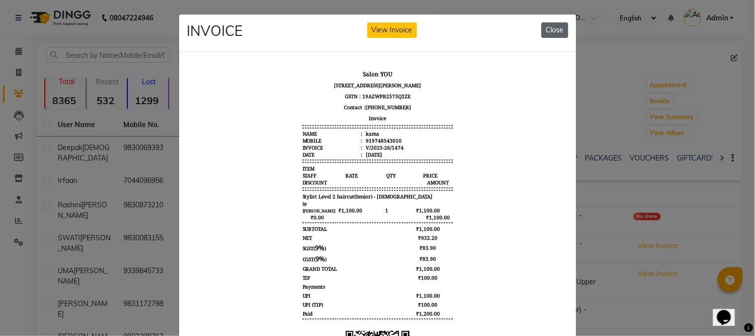
click at [549, 24] on button "Close" at bounding box center [555, 29] width 27 height 15
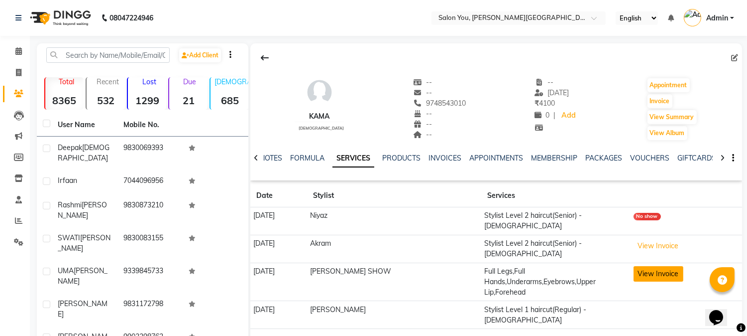
click at [644, 266] on button "View Invoice" at bounding box center [659, 273] width 50 height 15
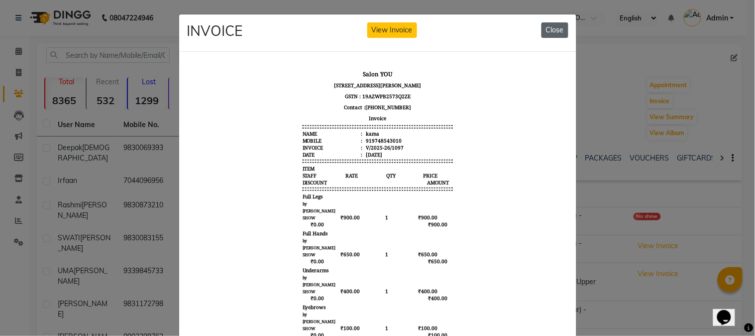
click at [546, 27] on button "Close" at bounding box center [555, 29] width 27 height 15
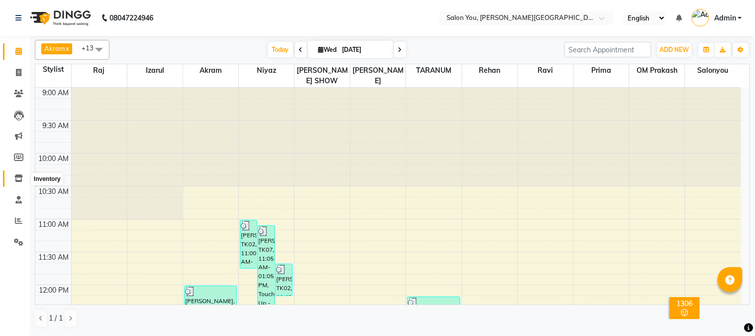
click at [21, 177] on icon at bounding box center [18, 177] width 8 height 7
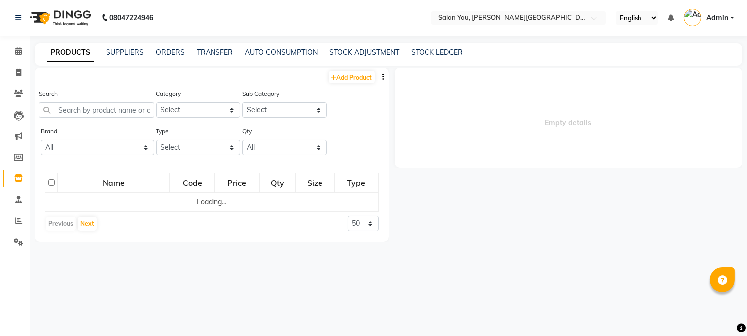
select select
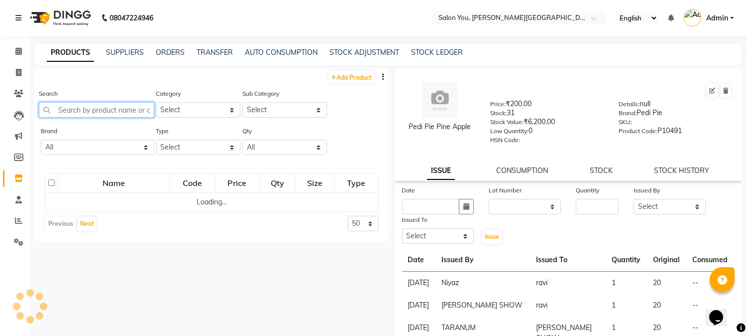
click at [119, 109] on input "text" at bounding box center [97, 109] width 116 height 15
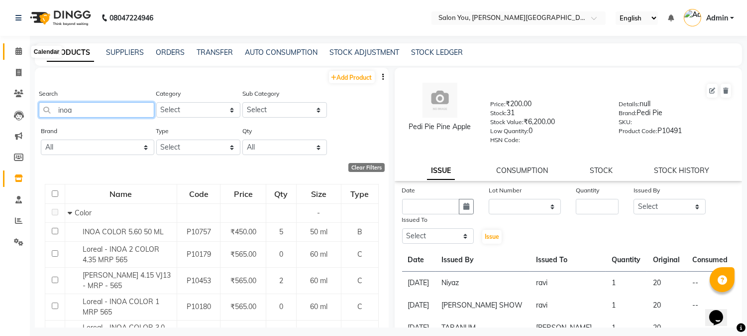
type input "inoa"
click at [15, 47] on icon at bounding box center [18, 50] width 6 height 7
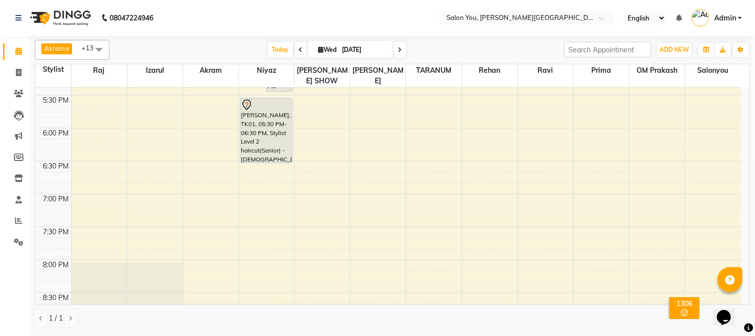
scroll to position [553, 0]
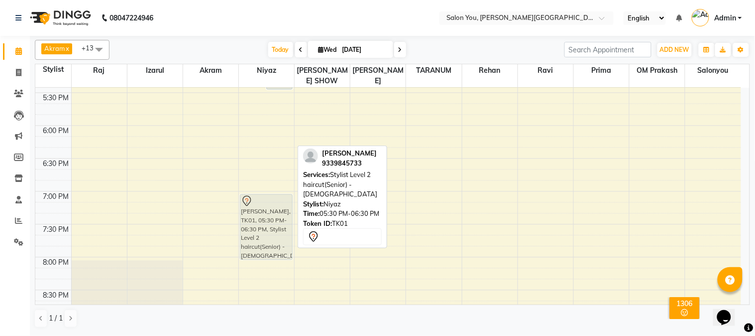
drag, startPoint x: 266, startPoint y: 108, endPoint x: 270, endPoint y: 205, distance: 97.2
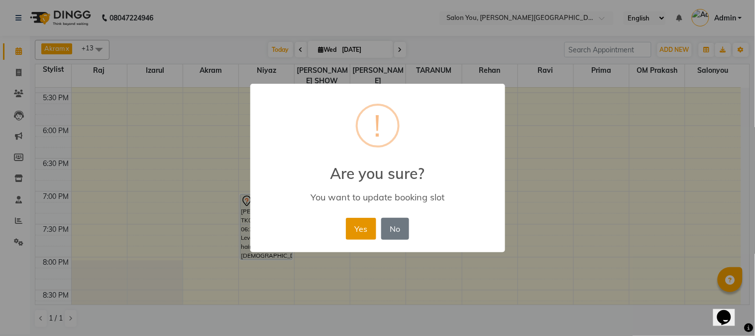
click at [370, 229] on button "Yes" at bounding box center [361, 229] width 30 height 22
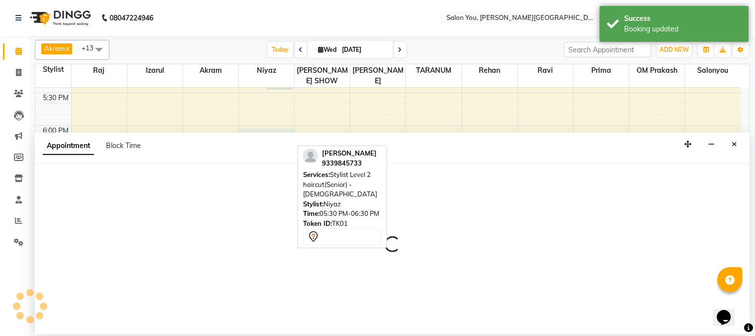
select select "83062"
select select "tentative"
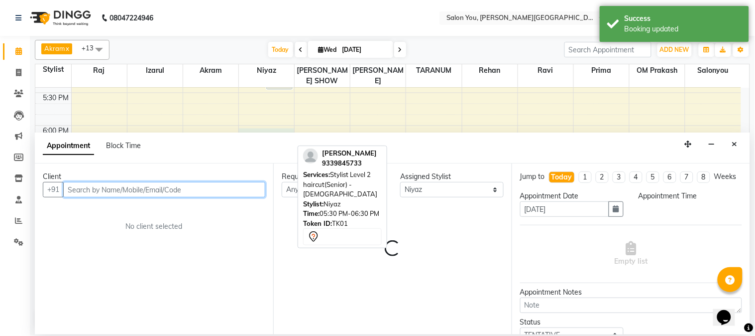
select select "1080"
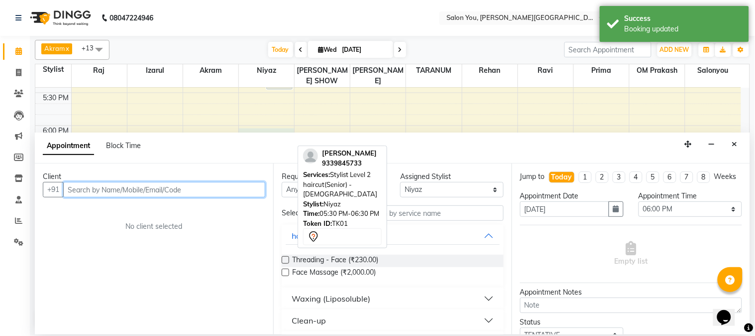
click at [178, 187] on input "text" at bounding box center [164, 189] width 202 height 15
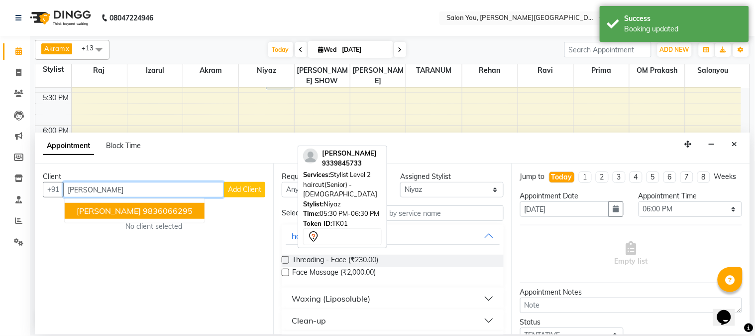
click at [170, 212] on ngb-highlight "9836066295" at bounding box center [168, 211] width 50 height 10
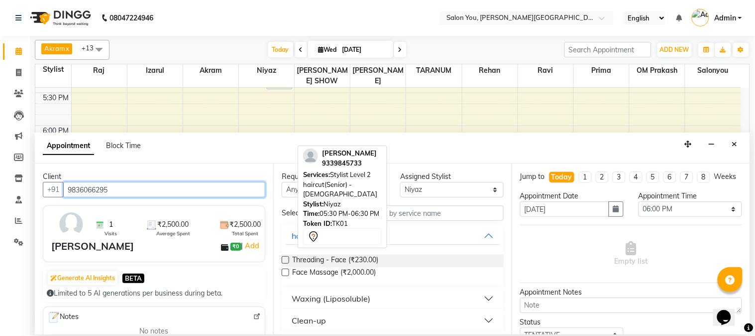
type input "9836066295"
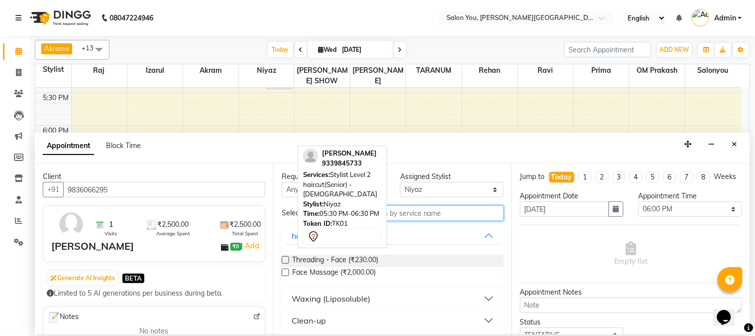
click at [414, 216] on input "text" at bounding box center [432, 212] width 143 height 15
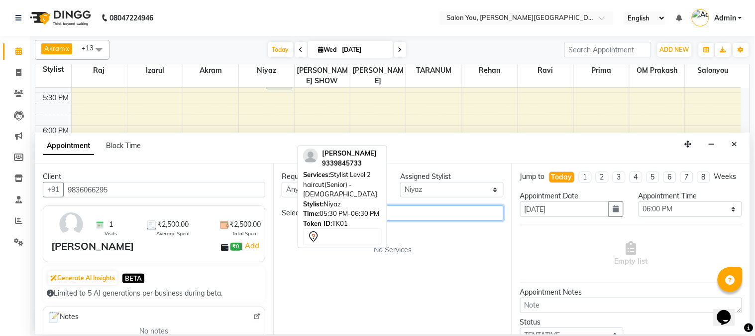
type input "i"
type input "u"
click at [624, 265] on span "Empty list" at bounding box center [631, 253] width 33 height 25
click at [399, 218] on input "ina" at bounding box center [432, 212] width 143 height 15
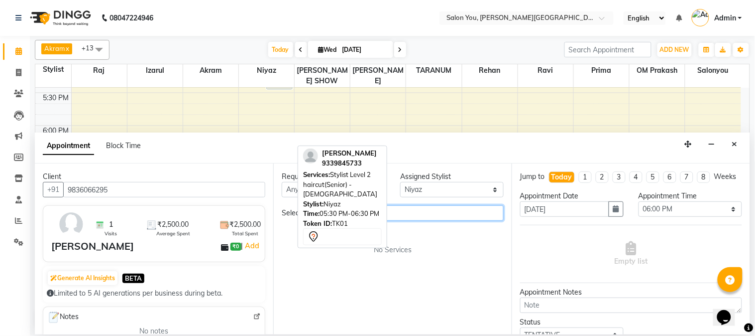
type input "i"
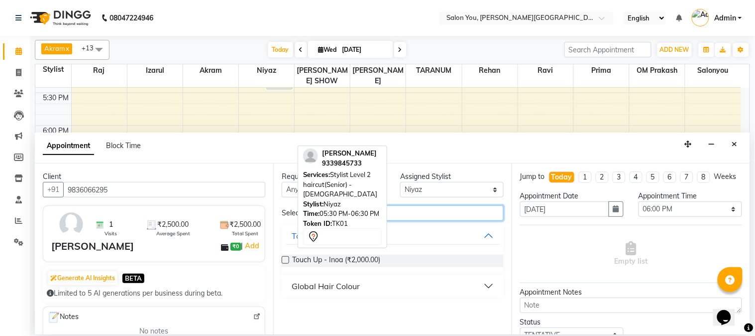
type input "inoa"
click at [284, 261] on label at bounding box center [285, 259] width 7 height 7
click at [284, 261] on input "checkbox" at bounding box center [285, 260] width 6 height 6
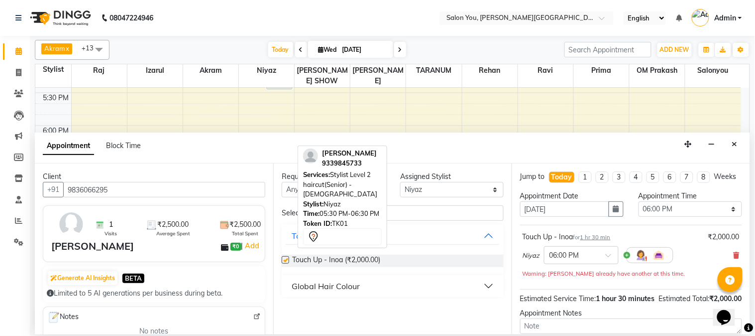
checkbox input "false"
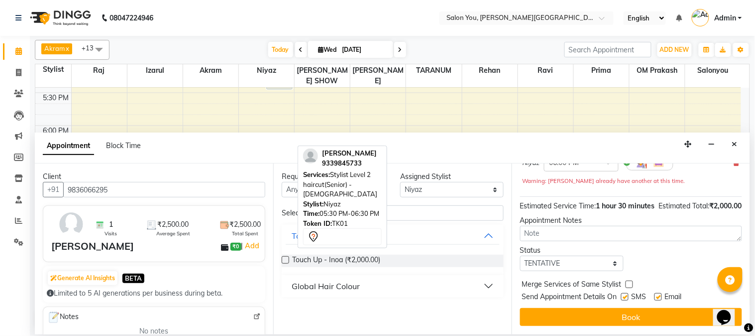
scroll to position [112, 0]
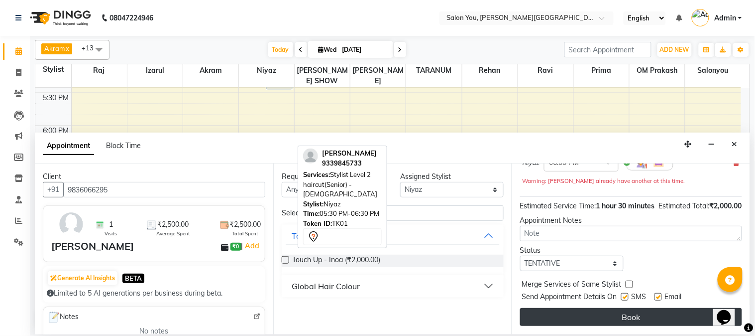
click at [576, 314] on button "Book" at bounding box center [631, 317] width 222 height 18
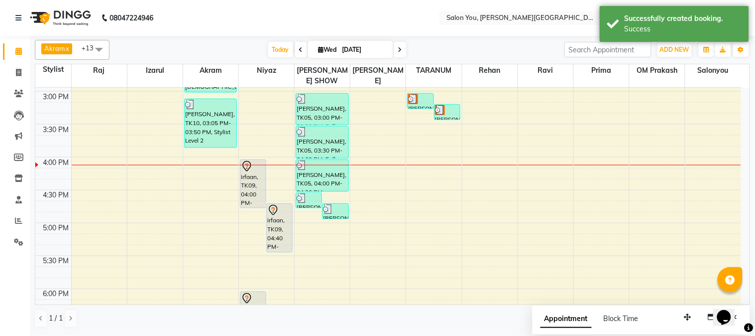
scroll to position [498, 0]
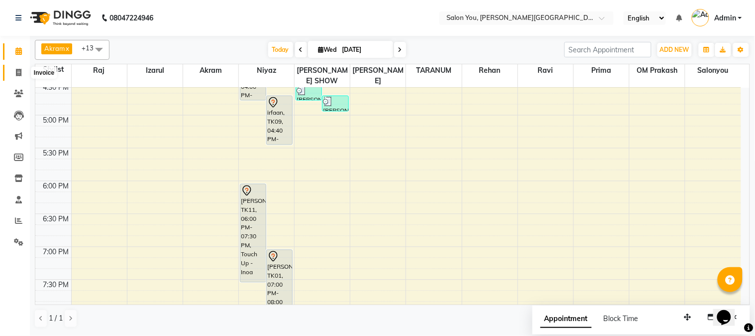
click at [17, 72] on icon at bounding box center [18, 72] width 5 height 7
select select "service"
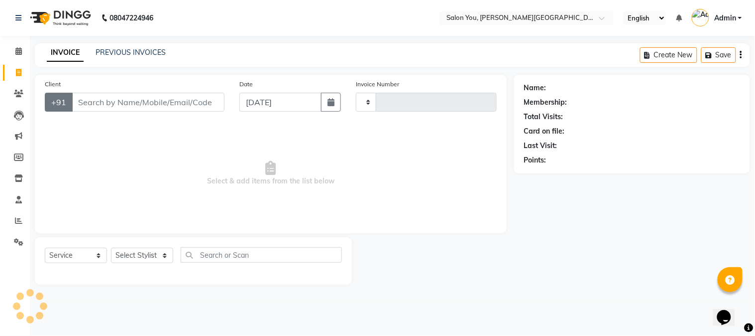
type input "1675"
select select "5231"
click at [99, 105] on input "Client" at bounding box center [148, 102] width 153 height 19
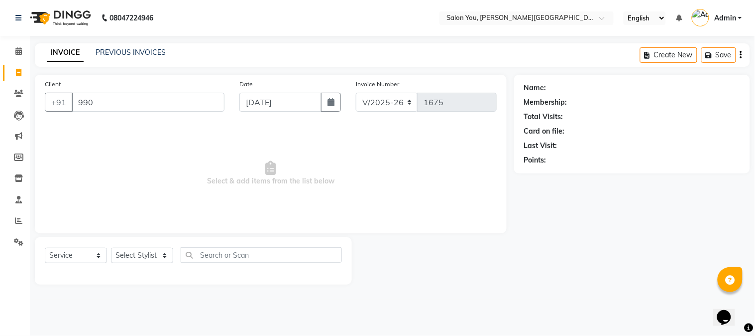
type input "990"
select select "1: Object"
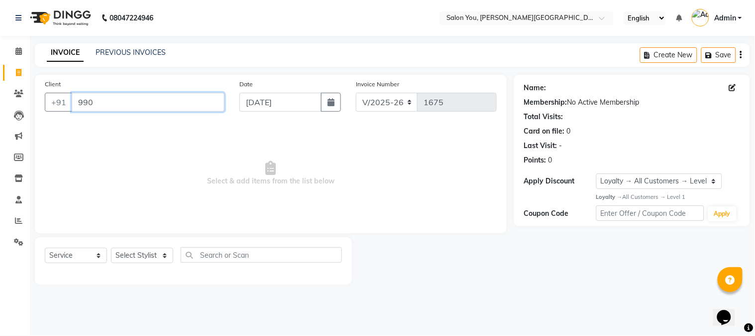
click at [99, 105] on input "990" at bounding box center [148, 102] width 153 height 19
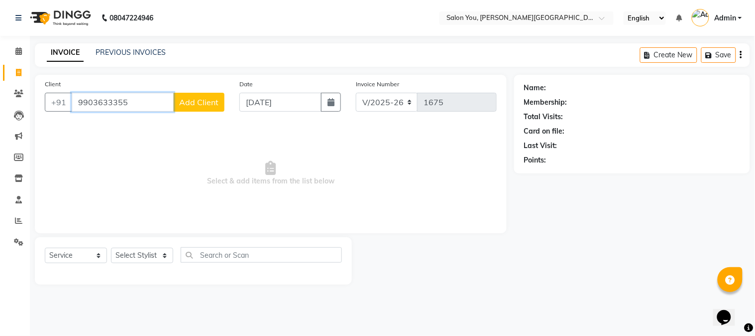
type input "9903633355"
click at [205, 103] on span "Add Client" at bounding box center [198, 102] width 39 height 10
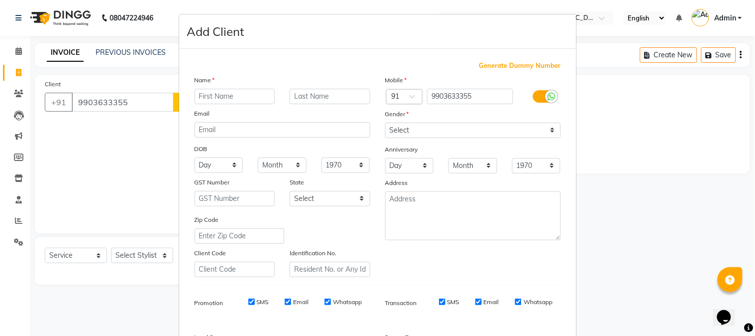
click at [232, 96] on input "text" at bounding box center [235, 96] width 81 height 15
type input "anurag"
click at [419, 128] on select "Select Male Female Other Prefer Not To Say" at bounding box center [473, 129] width 176 height 15
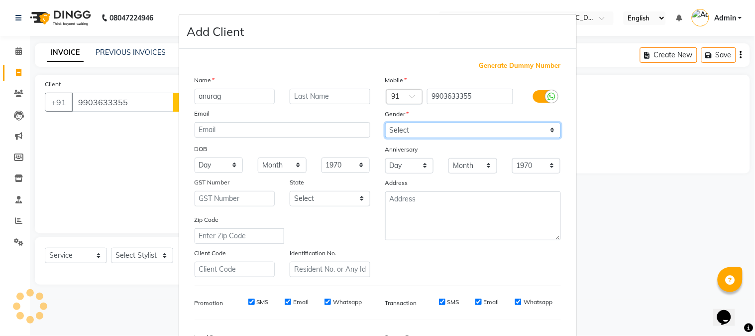
select select "male"
click at [385, 122] on select "Select Male Female Other Prefer Not To Say" at bounding box center [473, 129] width 176 height 15
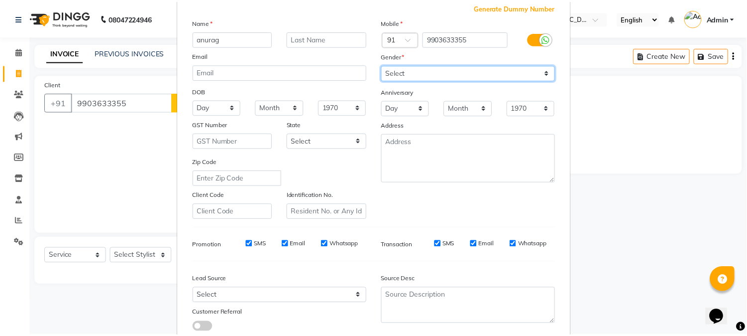
scroll to position [124, 0]
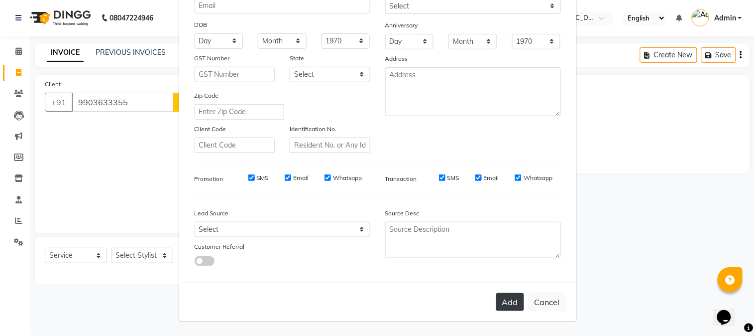
click at [505, 307] on button "Add" at bounding box center [510, 302] width 28 height 18
select select
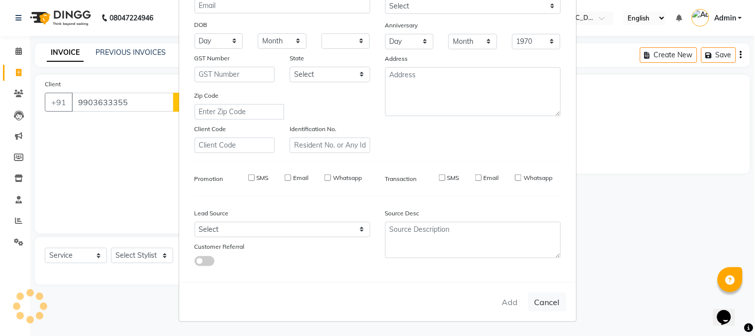
select select
checkbox input "false"
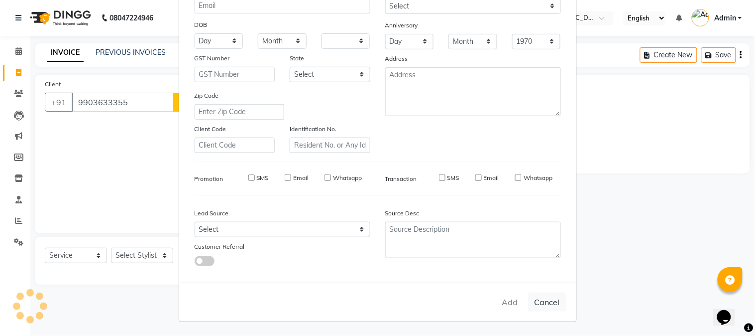
checkbox input "false"
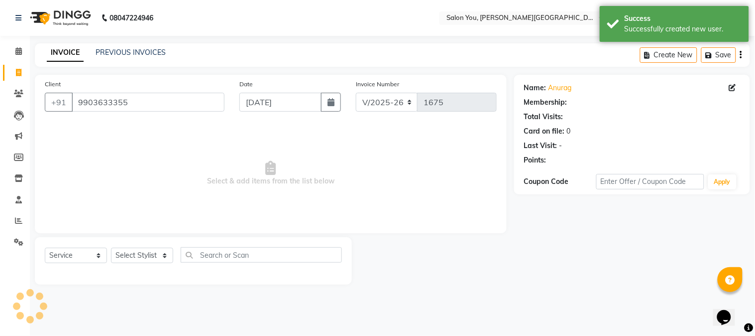
select select "1: Object"
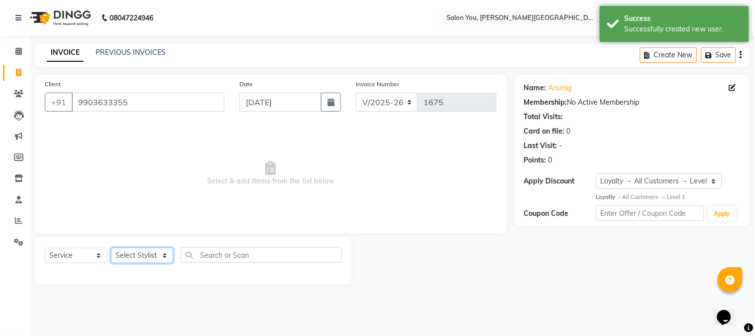
click at [137, 256] on select "Select Stylist Akram Auditor [PERSON_NAME] [PERSON_NAME] [PERSON_NAME] prima [P…" at bounding box center [142, 254] width 62 height 15
select select "89003"
click at [111, 248] on select "Select Stylist Akram Auditor [PERSON_NAME] [PERSON_NAME] [PERSON_NAME] prima [P…" at bounding box center [142, 254] width 62 height 15
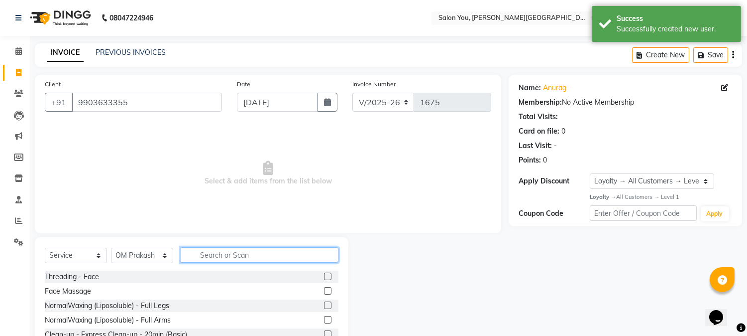
click at [221, 257] on input "text" at bounding box center [260, 254] width 158 height 15
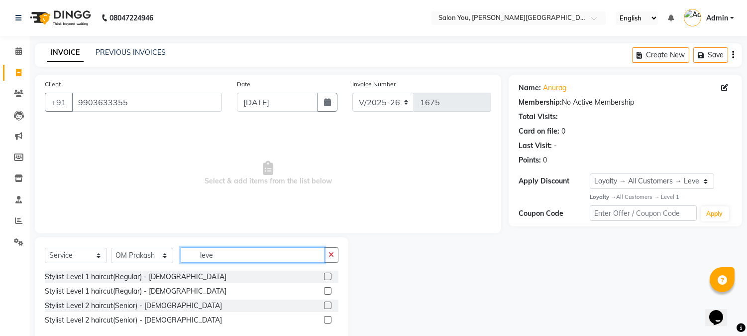
type input "leve"
click at [325, 275] on label at bounding box center [327, 275] width 7 height 7
click at [325, 275] on input "checkbox" at bounding box center [327, 276] width 6 height 6
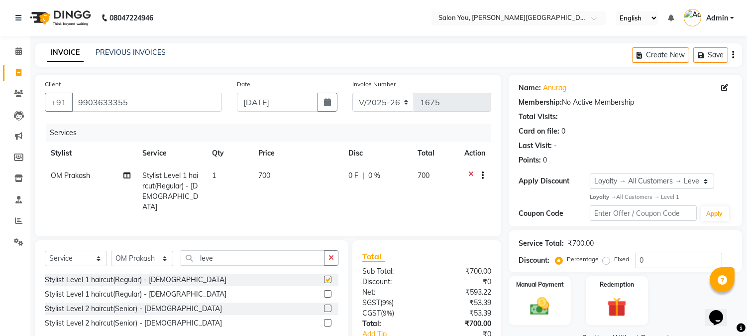
checkbox input "false"
click at [552, 296] on img at bounding box center [540, 305] width 33 height 23
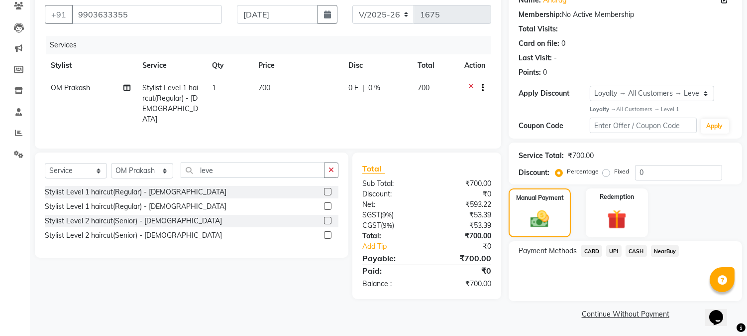
click at [613, 247] on span "UPI" at bounding box center [613, 250] width 15 height 11
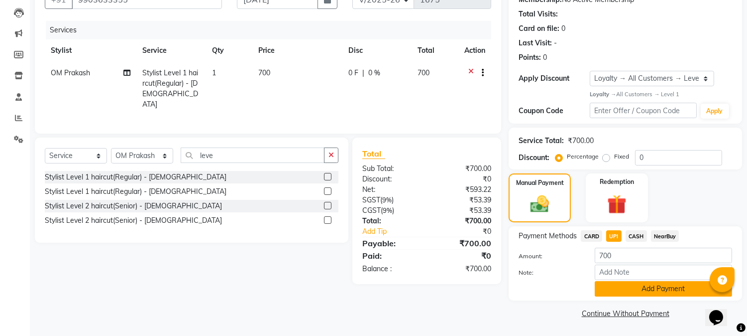
click at [623, 286] on button "Add Payment" at bounding box center [663, 288] width 137 height 15
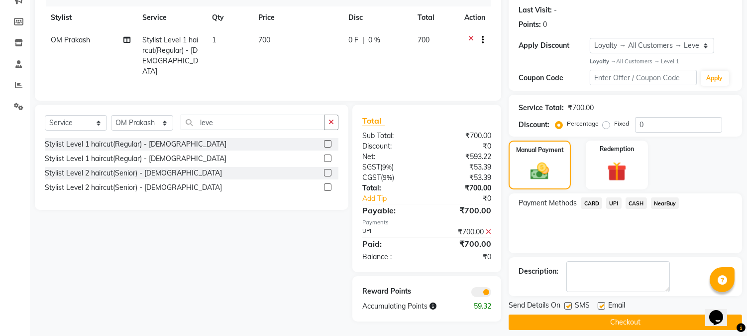
scroll to position [144, 0]
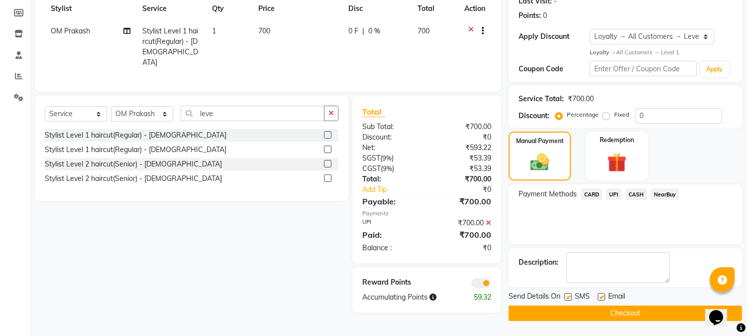
click at [571, 311] on button "Checkout" at bounding box center [625, 312] width 233 height 15
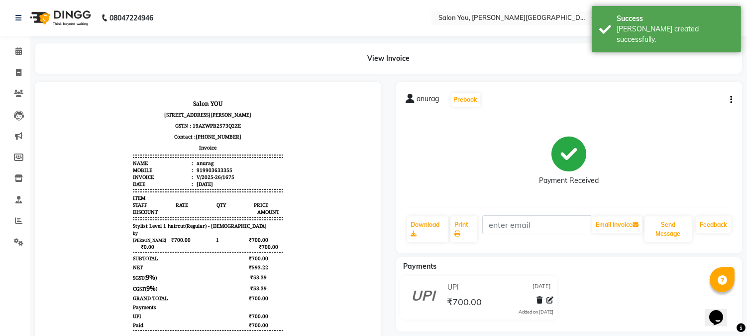
scroll to position [7, 0]
click at [15, 222] on icon at bounding box center [18, 220] width 7 height 7
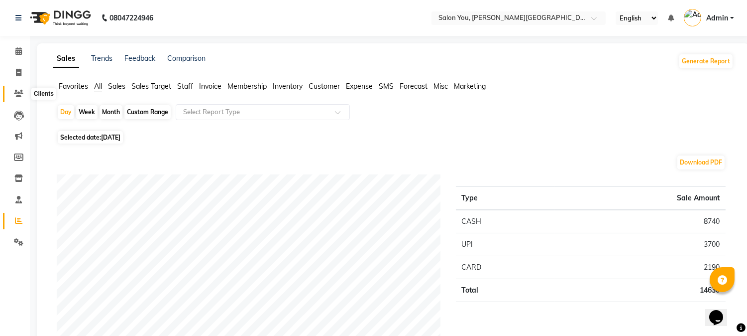
click at [22, 90] on span at bounding box center [18, 93] width 17 height 11
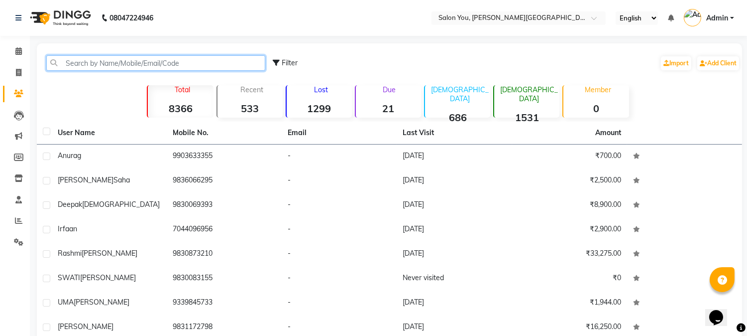
click at [113, 63] on input "text" at bounding box center [155, 62] width 219 height 15
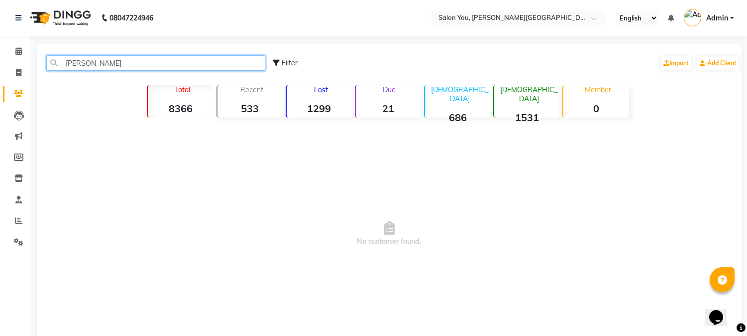
click at [131, 64] on input "kamal bagh" at bounding box center [155, 62] width 219 height 15
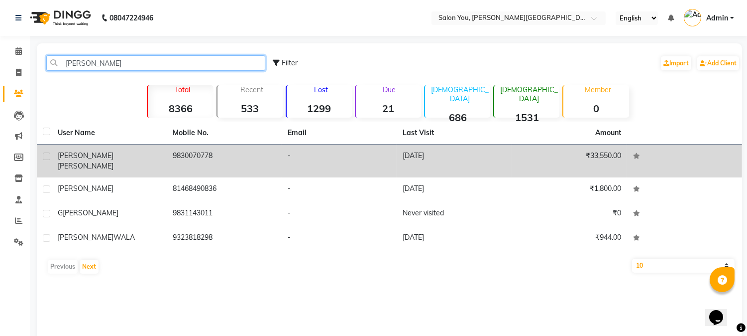
type input "kamal"
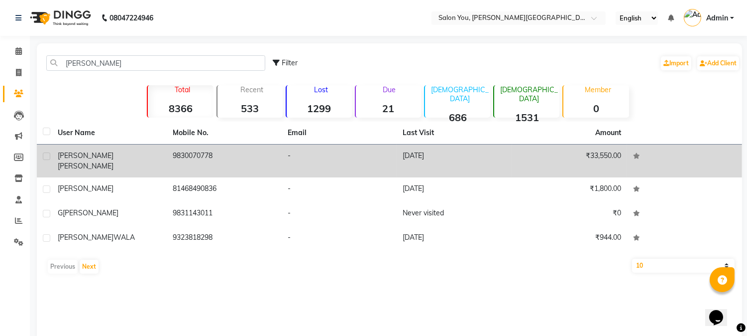
click at [162, 160] on td "KAMAL BAGREE" at bounding box center [109, 160] width 115 height 33
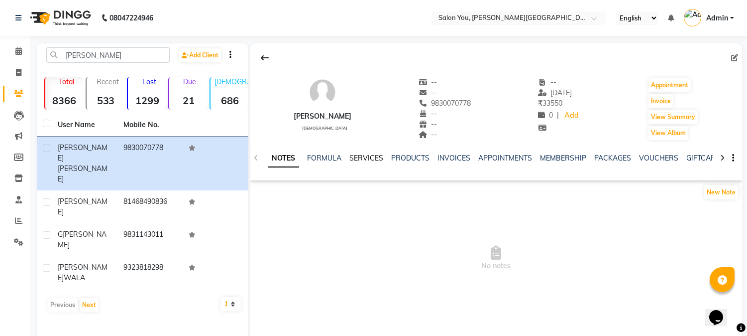
click at [361, 154] on link "SERVICES" at bounding box center [366, 157] width 34 height 9
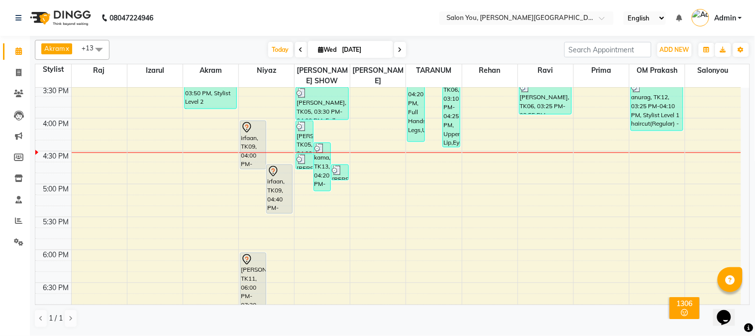
scroll to position [520, 0]
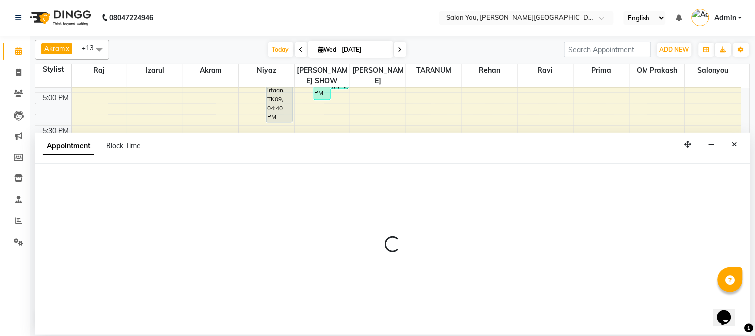
select select "84393"
select select "tentative"
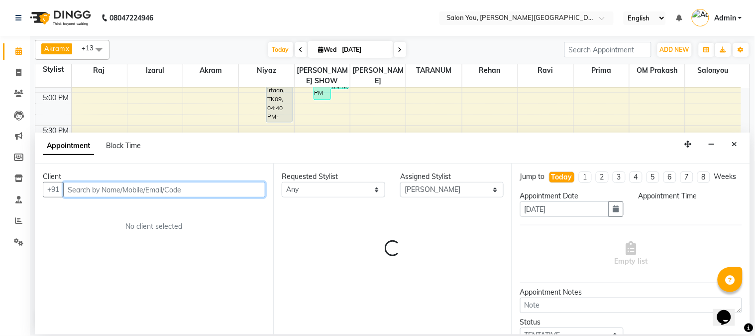
select select "1080"
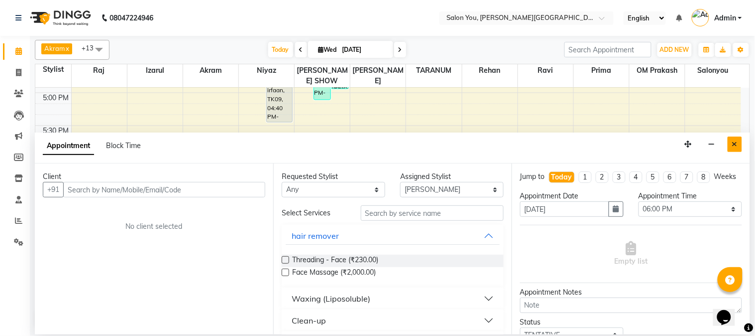
click at [736, 146] on icon "Close" at bounding box center [734, 143] width 5 height 7
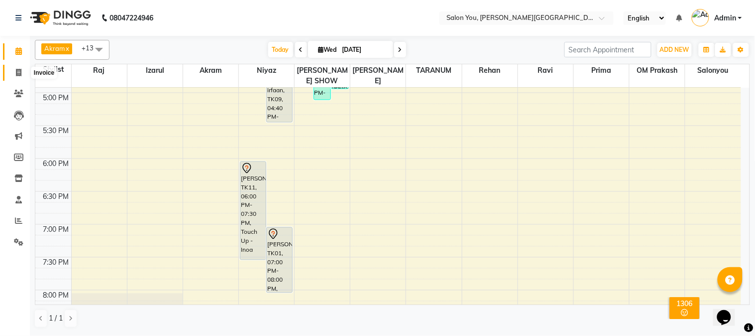
click at [16, 71] on icon at bounding box center [18, 72] width 5 height 7
select select "service"
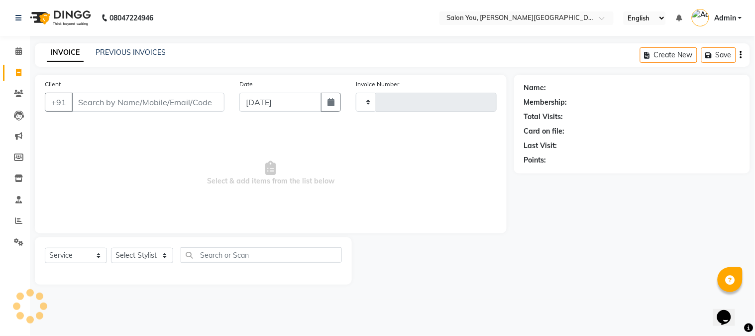
type input "1678"
select select "5231"
click at [123, 104] on input "Client" at bounding box center [148, 102] width 153 height 19
click at [163, 254] on select "Select Stylist Akram Auditor [PERSON_NAME] [PERSON_NAME] [PERSON_NAME] prima [P…" at bounding box center [142, 254] width 62 height 15
click at [81, 160] on span "Select & add items from the list below" at bounding box center [271, 173] width 452 height 100
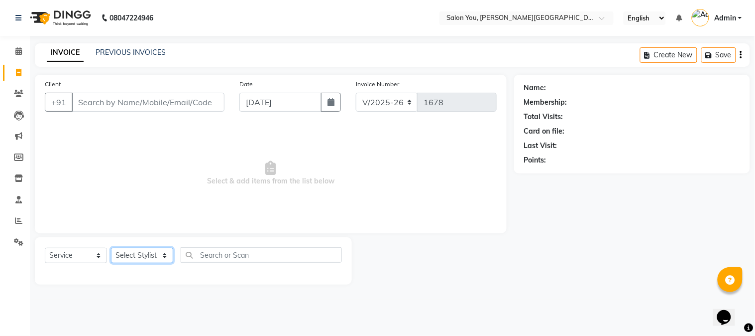
click at [167, 255] on select "Select Stylist Akram Auditor [PERSON_NAME] [PERSON_NAME] [PERSON_NAME] prima [P…" at bounding box center [142, 254] width 62 height 15
click at [214, 189] on span "Select & add items from the list below" at bounding box center [271, 173] width 452 height 100
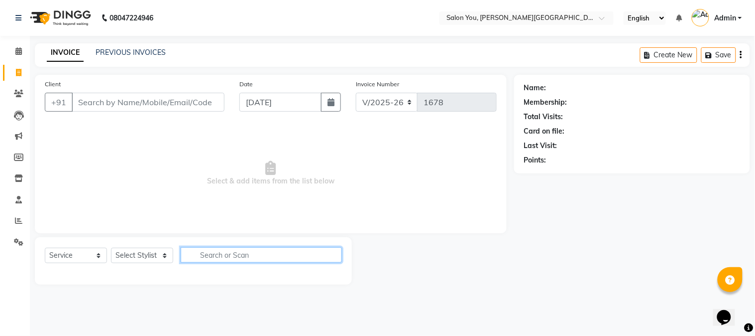
click at [216, 253] on input "text" at bounding box center [261, 254] width 161 height 15
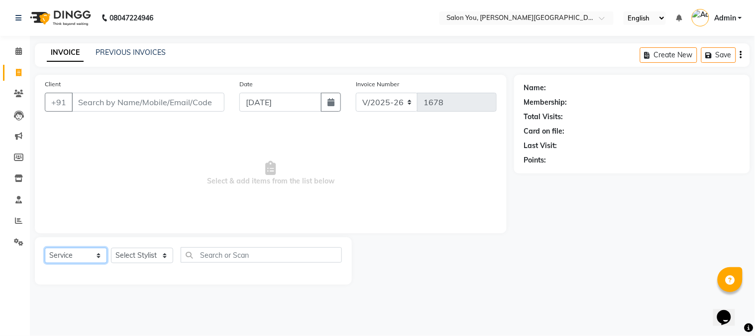
click at [101, 251] on select "Select Service Product Membership Package Voucher Prepaid Gift Card" at bounding box center [76, 254] width 62 height 15
click at [143, 188] on span "Select & add items from the list below" at bounding box center [271, 173] width 452 height 100
click at [100, 251] on select "Select Service Product Membership Package Voucher Prepaid Gift Card" at bounding box center [76, 254] width 62 height 15
click at [135, 161] on span "Select & add items from the list below" at bounding box center [271, 173] width 452 height 100
click at [161, 257] on select "Select Stylist Akram Auditor [PERSON_NAME] [PERSON_NAME] [PERSON_NAME] prima [P…" at bounding box center [142, 254] width 62 height 15
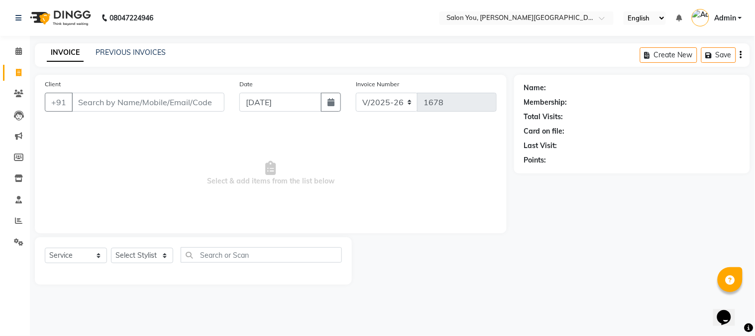
click at [57, 183] on span "Select & add items from the list below" at bounding box center [271, 173] width 452 height 100
click at [22, 56] on span at bounding box center [18, 51] width 17 height 11
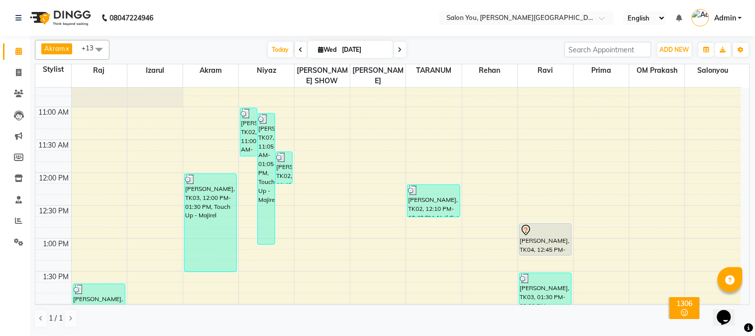
scroll to position [111, 0]
click at [18, 73] on icon at bounding box center [18, 72] width 5 height 7
select select "service"
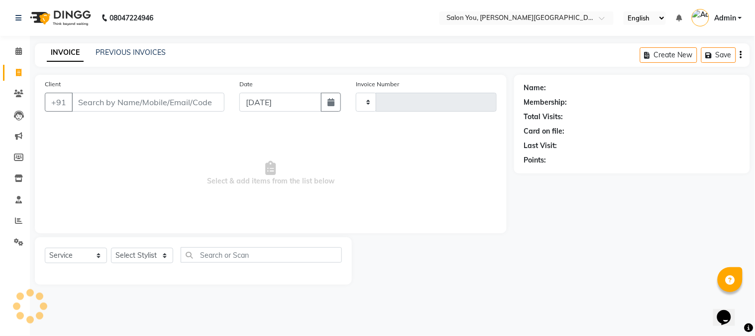
type input "1678"
select select "5231"
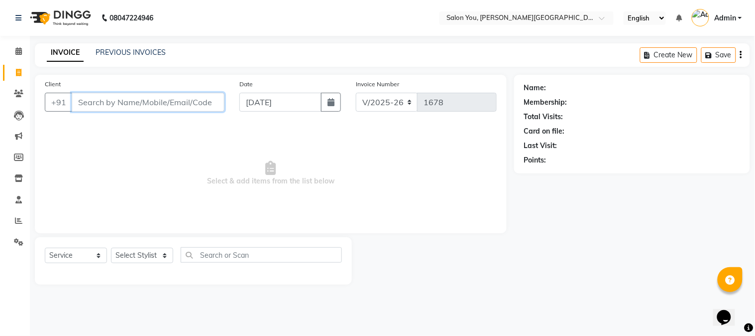
click at [123, 95] on input "Client" at bounding box center [148, 102] width 153 height 19
click at [20, 53] on icon at bounding box center [18, 50] width 6 height 7
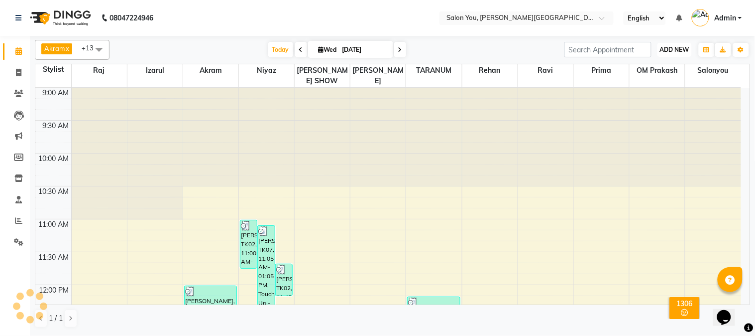
click at [675, 50] on span "ADD NEW" at bounding box center [674, 49] width 29 height 7
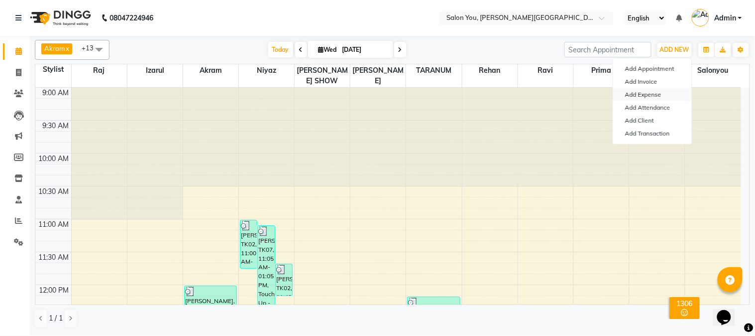
click at [651, 95] on link "Add Expense" at bounding box center [652, 94] width 79 height 13
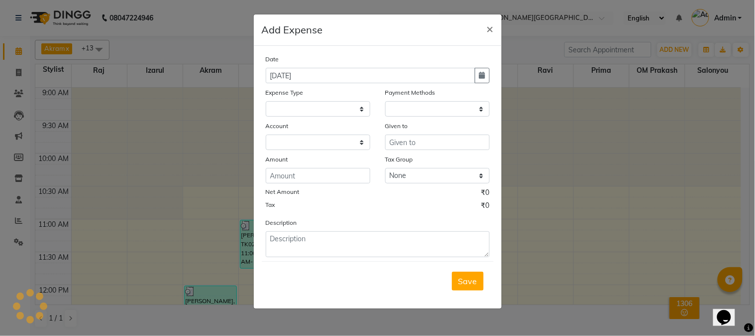
select select
select select "1"
select select "4140"
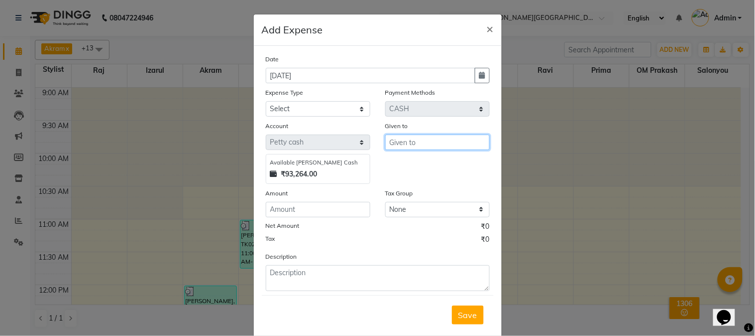
click at [392, 142] on input "text" at bounding box center [437, 141] width 105 height 15
type input "santosh"
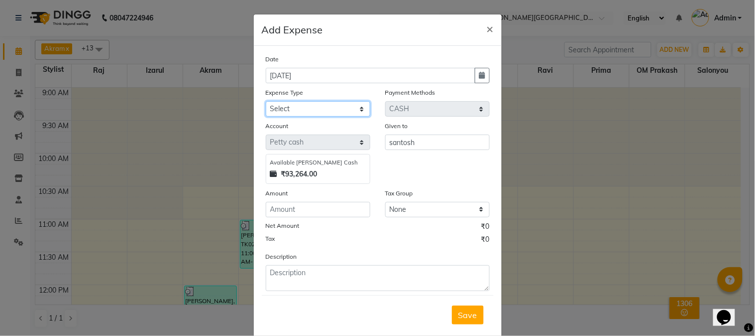
click at [312, 112] on select "Select Advance Salary Car Parking Charges Cash transfer to bank Cash Transfer t…" at bounding box center [318, 108] width 105 height 15
select select "9802"
click at [266, 101] on select "Select Advance Salary Car Parking Charges Cash transfer to bank Cash Transfer t…" at bounding box center [318, 108] width 105 height 15
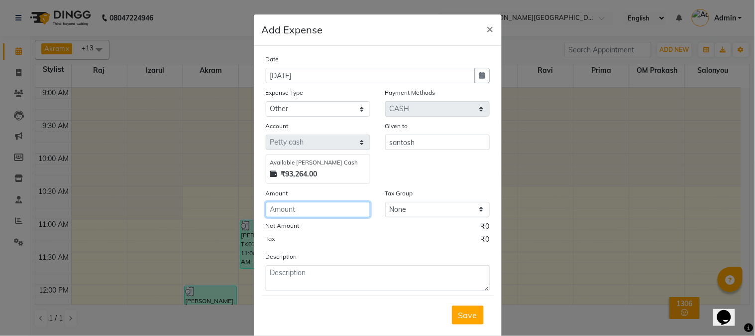
click at [324, 214] on input "number" at bounding box center [318, 209] width 105 height 15
type input "60"
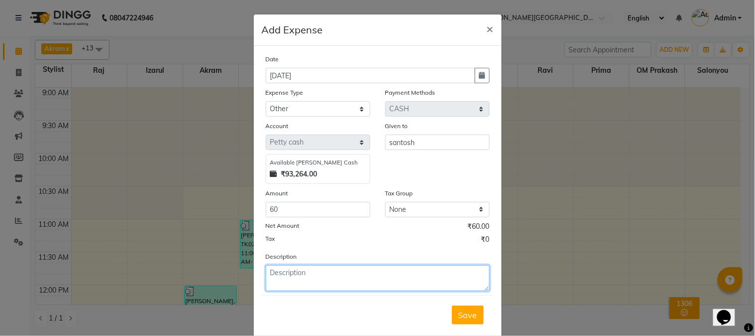
click at [281, 282] on textarea at bounding box center [378, 278] width 224 height 26
type textarea "milk"
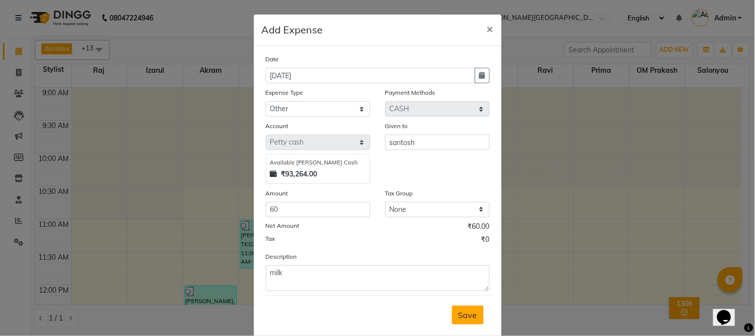
click at [462, 319] on span "Save" at bounding box center [468, 315] width 19 height 10
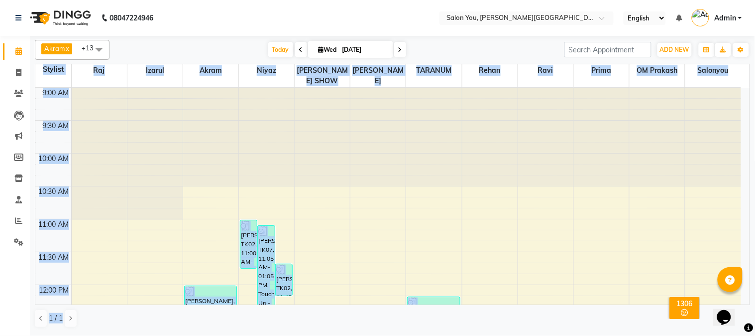
click at [755, 335] on html "08047224946 Select Location × Salon You, Sarat Bose Road English ENGLISH Españo…" at bounding box center [377, 168] width 755 height 336
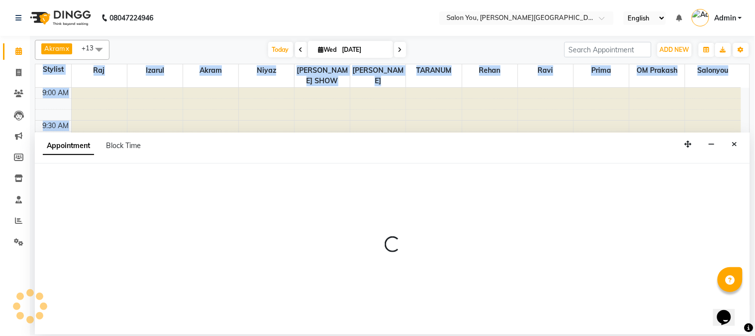
select select "85972"
select select "tentative"
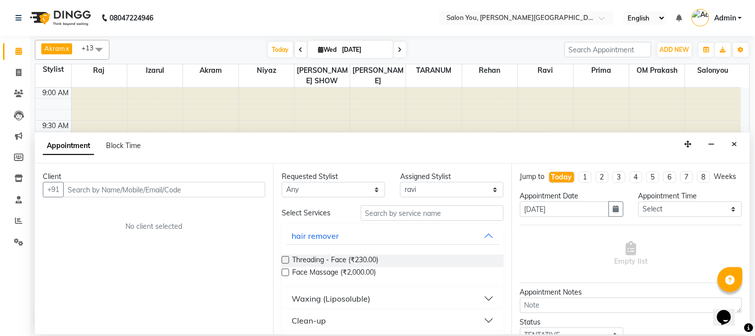
click at [325, 103] on div at bounding box center [322, 137] width 55 height 99
click at [734, 142] on icon "Close" at bounding box center [734, 143] width 5 height 7
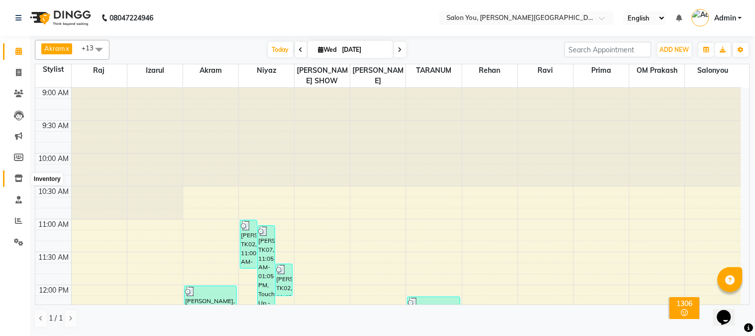
click at [17, 179] on icon at bounding box center [18, 177] width 8 height 7
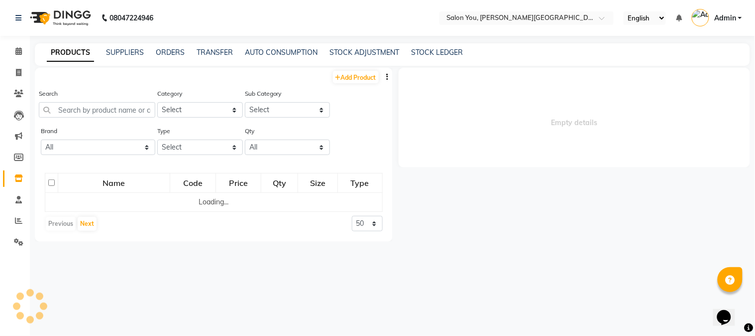
select select
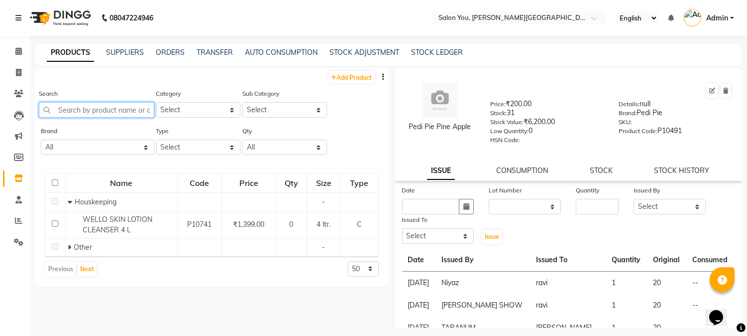
click at [75, 111] on input "text" at bounding box center [97, 109] width 116 height 15
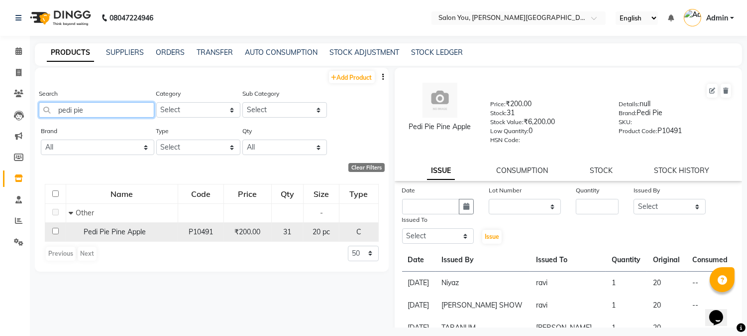
type input "pedi pie"
click at [61, 228] on td at bounding box center [55, 231] width 21 height 19
click at [55, 231] on input "checkbox" at bounding box center [55, 231] width 6 height 6
checkbox input "true"
select select
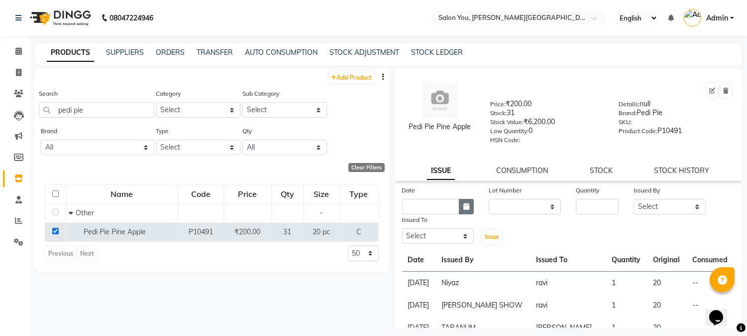
click at [459, 206] on button "button" at bounding box center [466, 206] width 15 height 15
select select "9"
select select "2025"
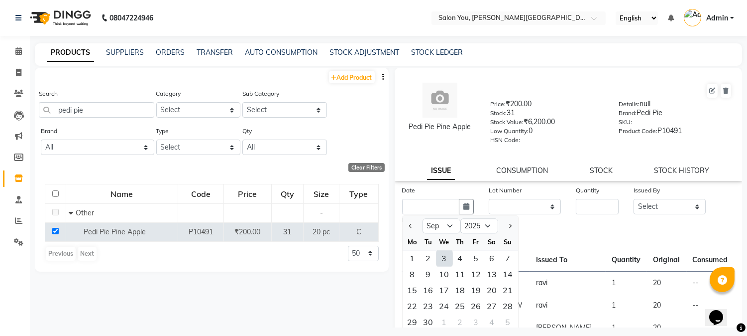
click at [441, 257] on div "3" at bounding box center [445, 258] width 16 height 16
type input "[DATE]"
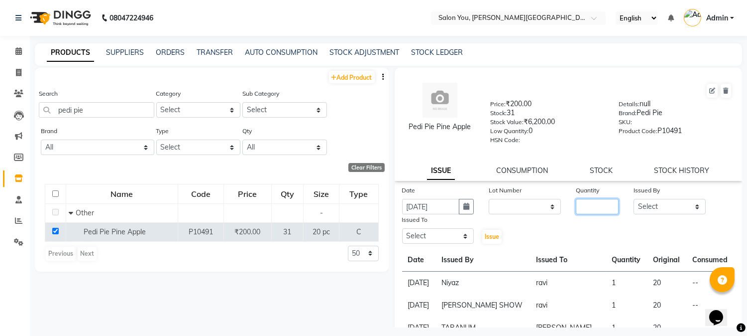
click at [599, 207] on input "number" at bounding box center [597, 206] width 43 height 15
type input "1"
click at [689, 205] on select "Select Akram Auditor Christina Izarul jaydip Niyaz OM Prakash prima raj ravi re…" at bounding box center [670, 206] width 72 height 15
select select "85065"
click at [634, 199] on select "Select Akram Auditor Christina Izarul jaydip Niyaz OM Prakash prima raj ravi re…" at bounding box center [670, 206] width 72 height 15
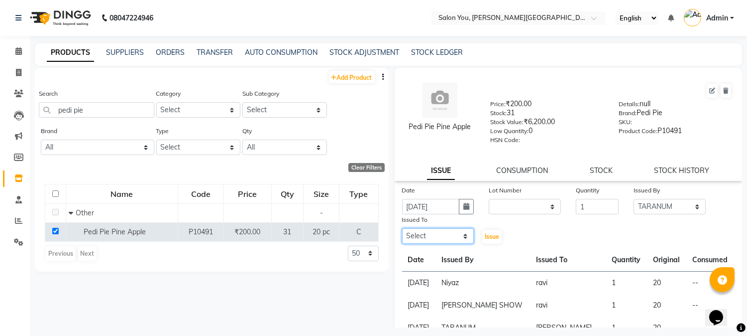
click at [460, 235] on select "Select Akram Auditor Christina Izarul jaydip Niyaz OM Prakash prima raj ravi re…" at bounding box center [438, 235] width 72 height 15
click at [690, 206] on select "Select Akram Auditor Christina Izarul jaydip Niyaz OM Prakash prima raj ravi re…" at bounding box center [670, 206] width 72 height 15
click at [688, 206] on select "Select Akram Auditor Christina Izarul jaydip Niyaz OM Prakash prima raj ravi re…" at bounding box center [670, 206] width 72 height 15
click at [463, 233] on select "Select Akram Auditor Christina Izarul jaydip Niyaz OM Prakash prima raj ravi re…" at bounding box center [438, 235] width 72 height 15
click at [402, 229] on select "Select Akram Auditor Christina Izarul jaydip Niyaz OM Prakash prima raj ravi re…" at bounding box center [438, 235] width 72 height 15
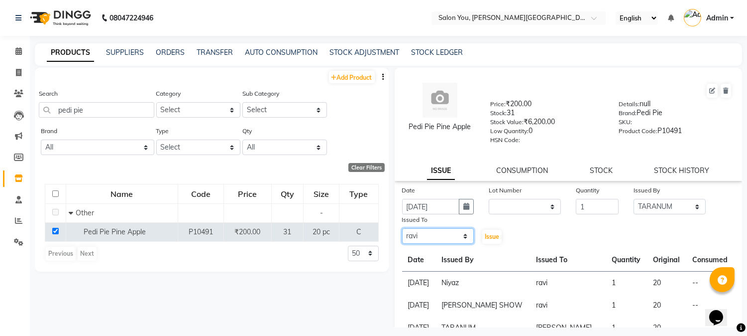
click at [462, 237] on select "Select Akram Auditor Christina Izarul jaydip Niyaz OM Prakash prima raj ravi re…" at bounding box center [438, 235] width 72 height 15
select select "42930"
click at [402, 229] on select "Select Akram Auditor Christina Izarul jaydip Niyaz OM Prakash prima raj ravi re…" at bounding box center [438, 235] width 72 height 15
click at [494, 237] on span "Issue" at bounding box center [492, 235] width 14 height 7
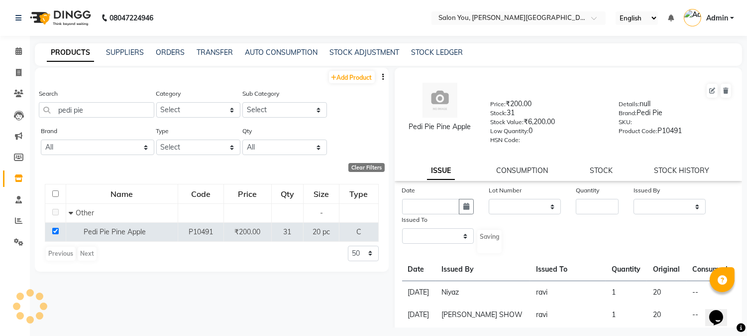
select select
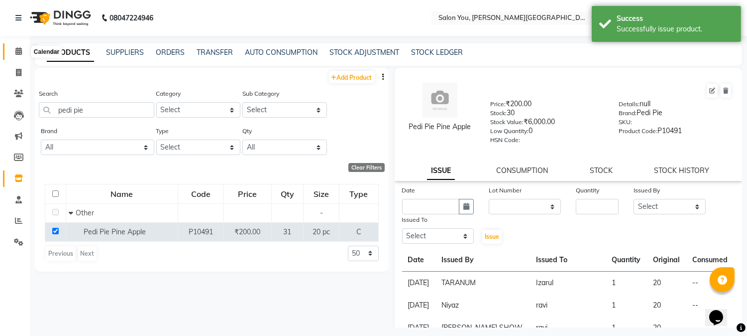
click at [18, 51] on icon at bounding box center [18, 50] width 6 height 7
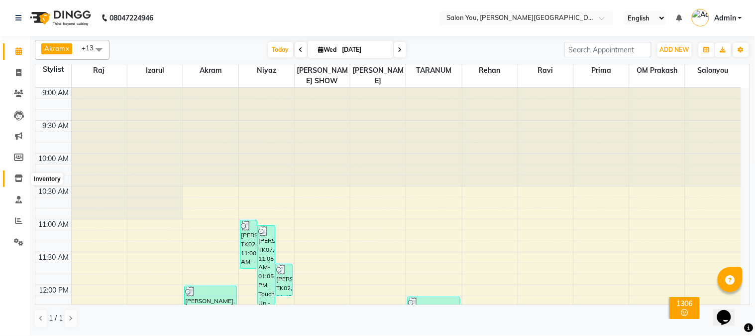
click at [16, 178] on icon at bounding box center [18, 177] width 8 height 7
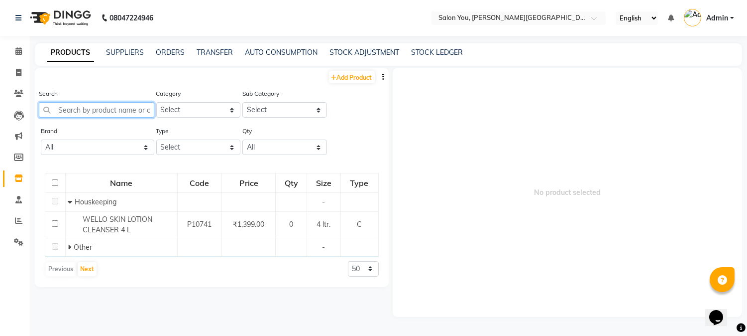
click at [77, 112] on input "text" at bounding box center [97, 109] width 116 height 15
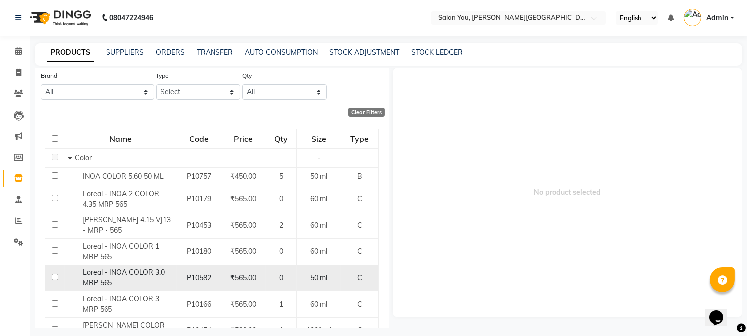
scroll to position [111, 0]
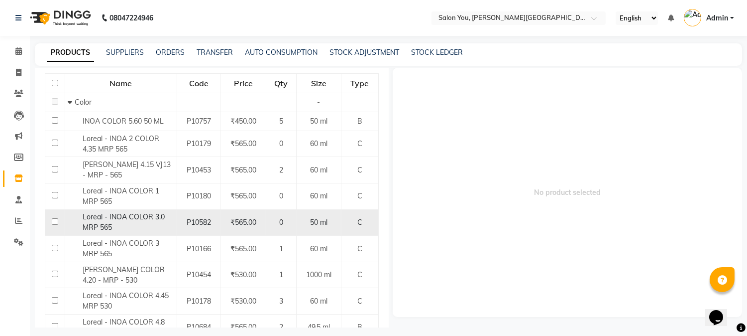
type input "inoa"
click at [125, 225] on div "Loreal - INOA COLOR 3.0 MRP 565" at bounding box center [121, 222] width 107 height 21
select select
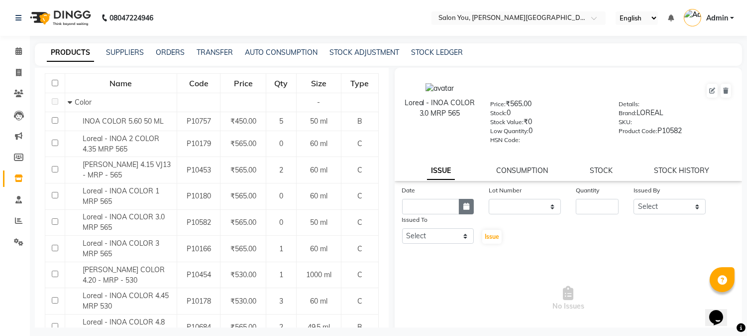
click at [463, 208] on icon "button" at bounding box center [466, 206] width 6 height 7
select select "9"
select select "2025"
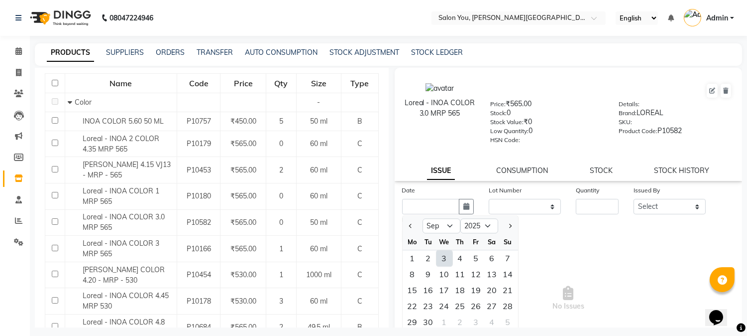
click at [447, 254] on div "3" at bounding box center [445, 258] width 16 height 16
type input "[DATE]"
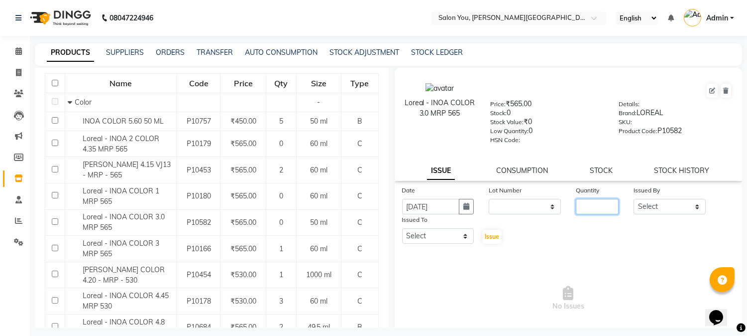
click at [581, 202] on input "number" at bounding box center [597, 206] width 43 height 15
type input "1"
click at [652, 208] on select "Select Akram Auditor Christina Izarul jaydip Niyaz OM Prakash prima raj ravi re…" at bounding box center [670, 206] width 72 height 15
select select "83121"
click at [634, 199] on select "Select Akram Auditor Christina Izarul jaydip Niyaz OM Prakash prima raj ravi re…" at bounding box center [670, 206] width 72 height 15
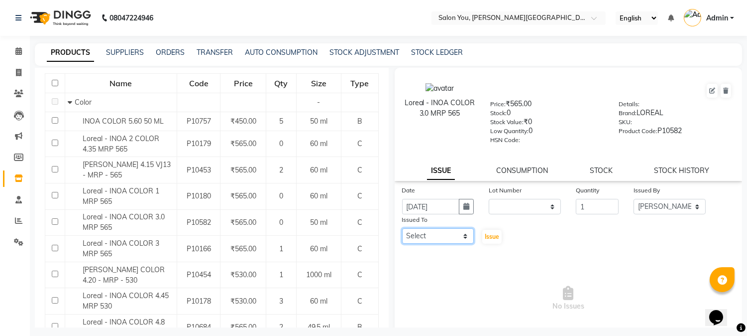
click at [447, 236] on select "Select Akram Auditor Christina Izarul jaydip Niyaz OM Prakash prima raj ravi re…" at bounding box center [438, 235] width 72 height 15
select select "83062"
click at [402, 229] on select "Select Akram Auditor Christina Izarul jaydip Niyaz OM Prakash prima raj ravi re…" at bounding box center [438, 235] width 72 height 15
click at [485, 235] on span "Issue" at bounding box center [492, 235] width 14 height 7
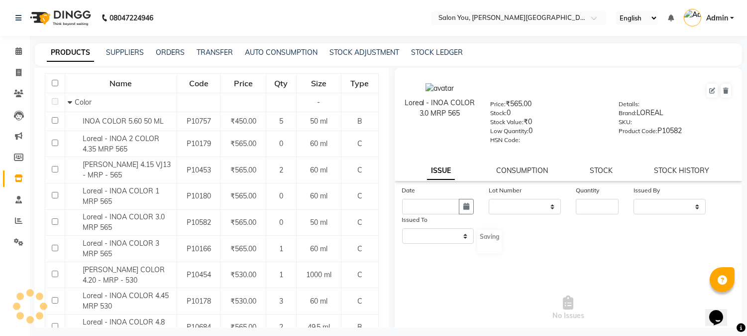
select select
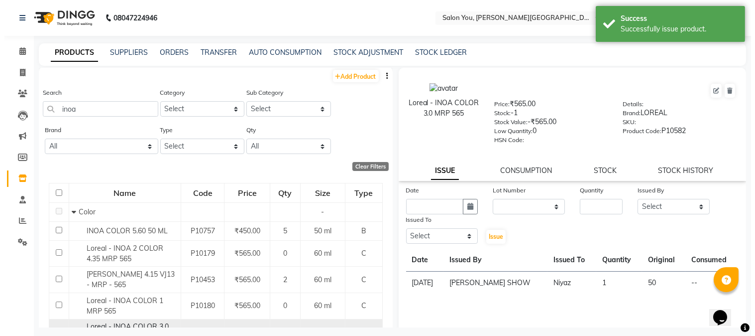
scroll to position [0, 0]
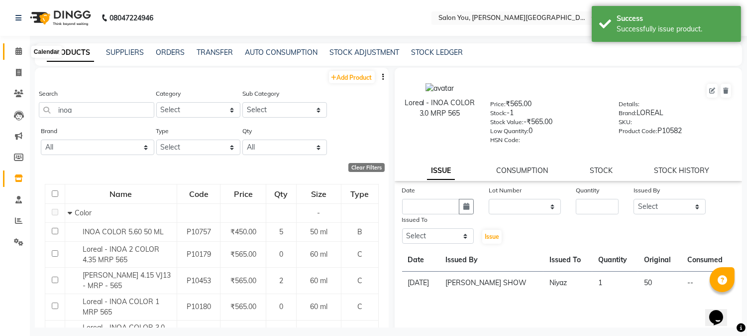
click at [19, 53] on icon at bounding box center [18, 50] width 6 height 7
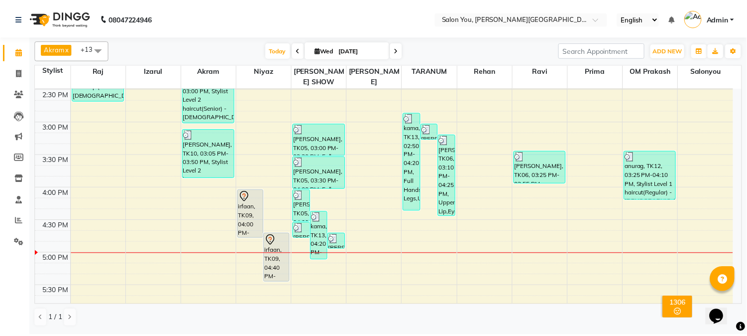
scroll to position [387, 0]
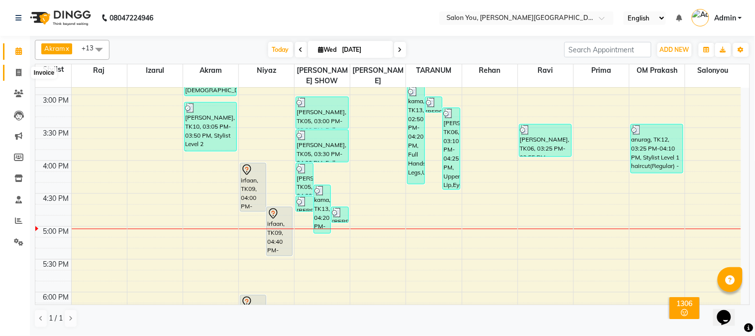
click at [16, 71] on icon at bounding box center [18, 72] width 5 height 7
select select "service"
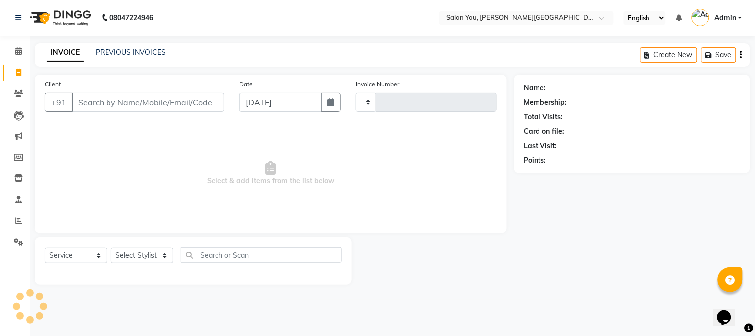
type input "1678"
select select "5231"
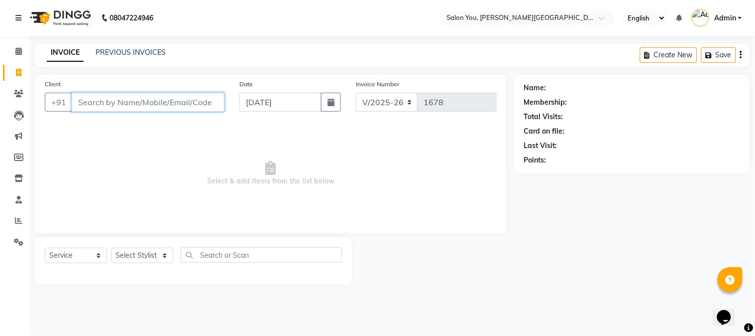
click at [96, 100] on input "Client" at bounding box center [148, 102] width 153 height 19
type input "983"
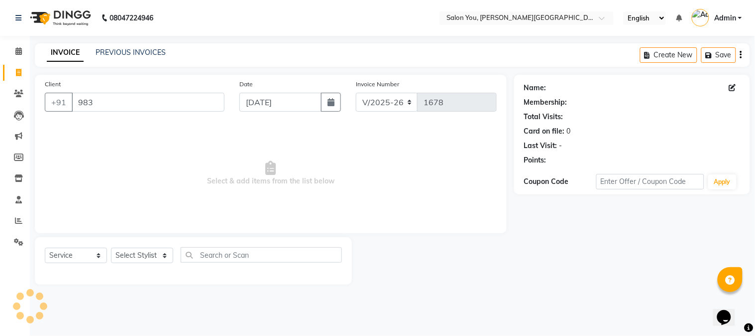
select select "1: Object"
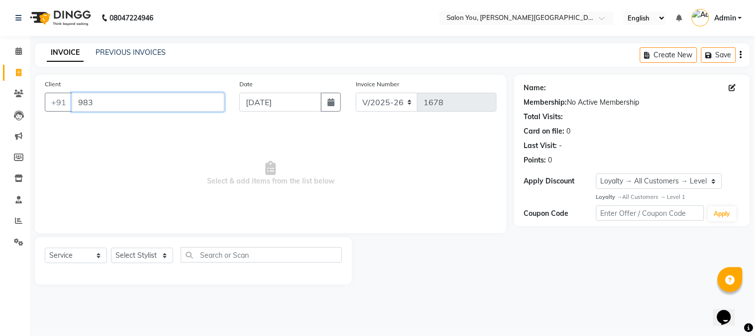
drag, startPoint x: 97, startPoint y: 101, endPoint x: 99, endPoint y: 109, distance: 7.7
click at [99, 109] on input "983" at bounding box center [148, 102] width 153 height 19
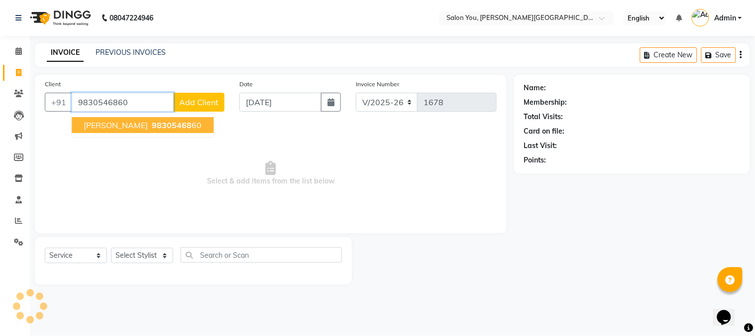
type input "9830546860"
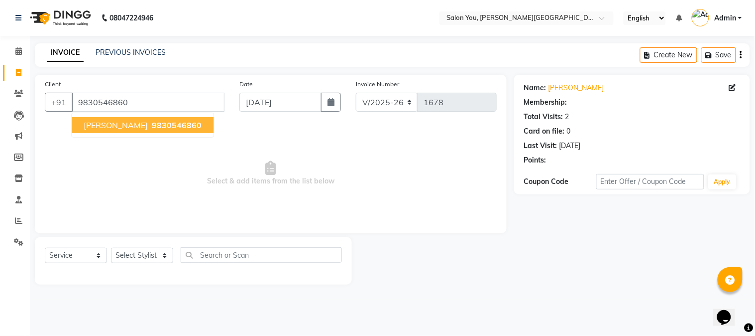
select select "1: Object"
click at [113, 127] on span "parikshit" at bounding box center [116, 125] width 64 height 10
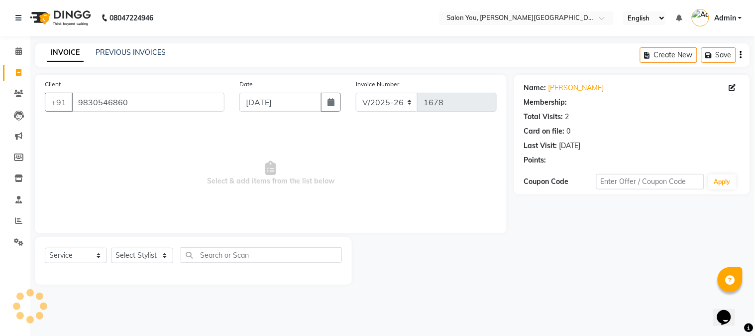
select select "1: Object"
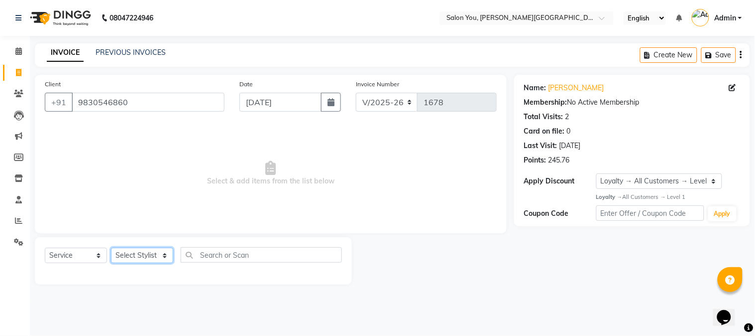
click at [162, 256] on select "Select Stylist Akram Auditor [PERSON_NAME] [PERSON_NAME] [PERSON_NAME] prima [P…" at bounding box center [142, 254] width 62 height 15
select select "83059"
click at [111, 248] on select "Select Stylist Akram Auditor [PERSON_NAME] [PERSON_NAME] [PERSON_NAME] prima [P…" at bounding box center [142, 254] width 62 height 15
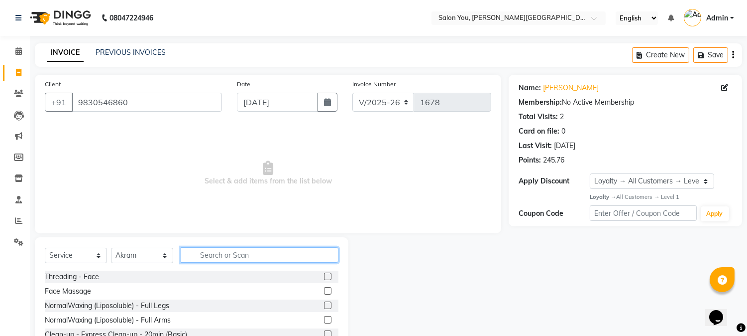
click at [201, 254] on input "text" at bounding box center [260, 254] width 158 height 15
click at [212, 257] on input "text" at bounding box center [260, 254] width 158 height 15
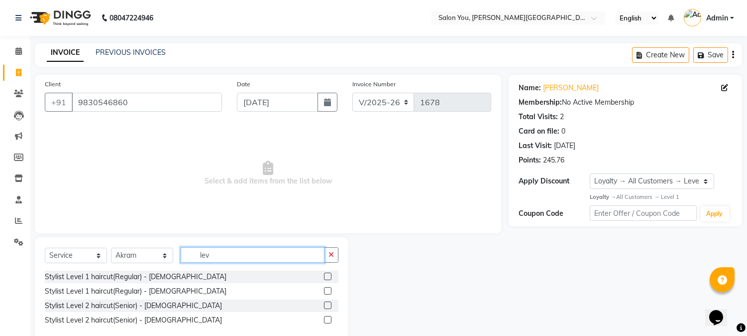
type input "lev"
click at [328, 305] on label at bounding box center [327, 304] width 7 height 7
click at [328, 305] on input "checkbox" at bounding box center [327, 305] width 6 height 6
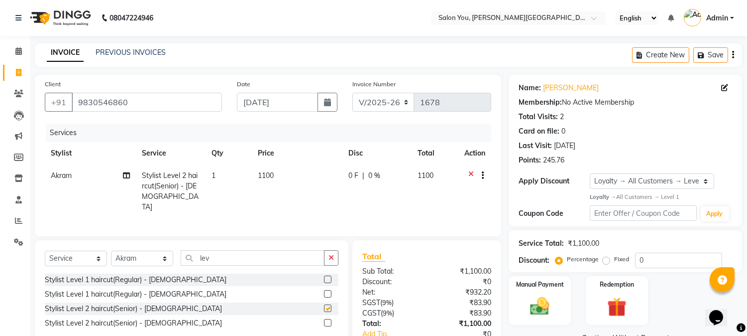
checkbox input "false"
click at [146, 257] on select "Select Stylist Akram Auditor [PERSON_NAME] [PERSON_NAME] [PERSON_NAME] prima [P…" at bounding box center [142, 257] width 62 height 15
select select "84393"
click at [111, 250] on select "Select Stylist Akram Auditor [PERSON_NAME] [PERSON_NAME] [PERSON_NAME] prima [P…" at bounding box center [142, 257] width 62 height 15
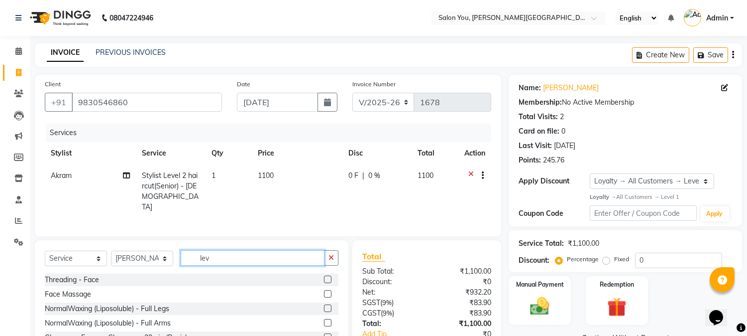
click at [226, 259] on input "lev" at bounding box center [253, 257] width 144 height 15
type input "l"
type input "beard"
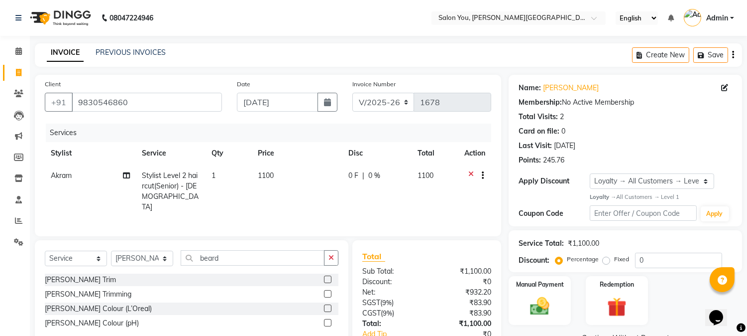
click at [327, 291] on label at bounding box center [327, 293] width 7 height 7
click at [327, 291] on input "checkbox" at bounding box center [327, 294] width 6 height 6
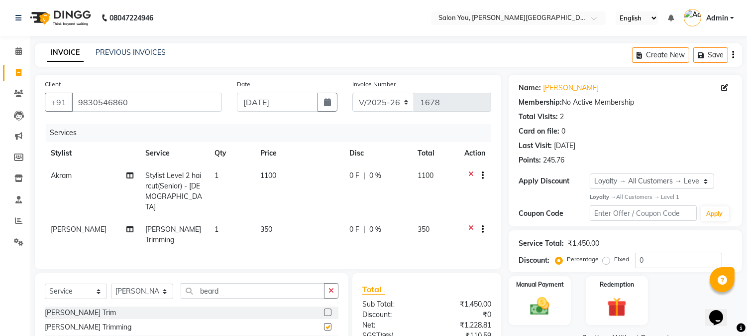
checkbox input "false"
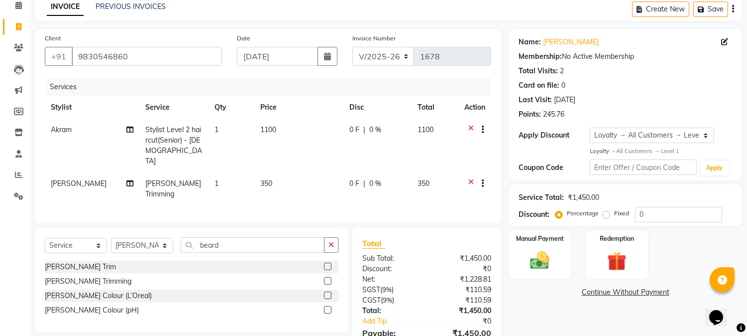
scroll to position [88, 0]
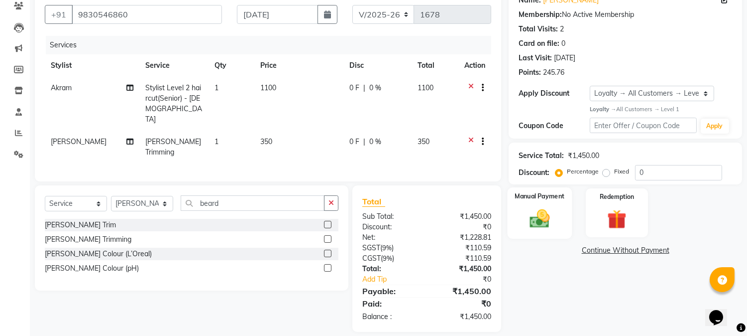
click at [561, 227] on div "Manual Payment" at bounding box center [540, 212] width 65 height 51
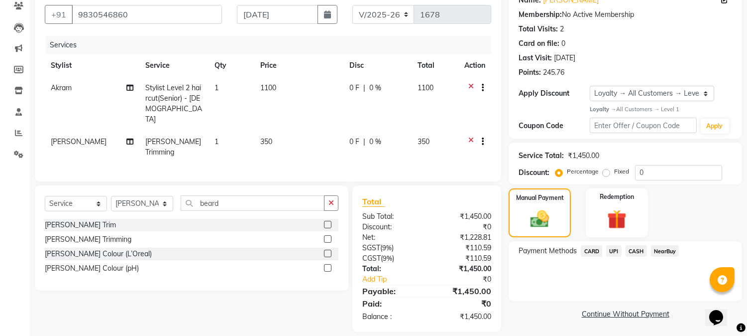
click at [635, 250] on span "CASH" at bounding box center [636, 250] width 21 height 11
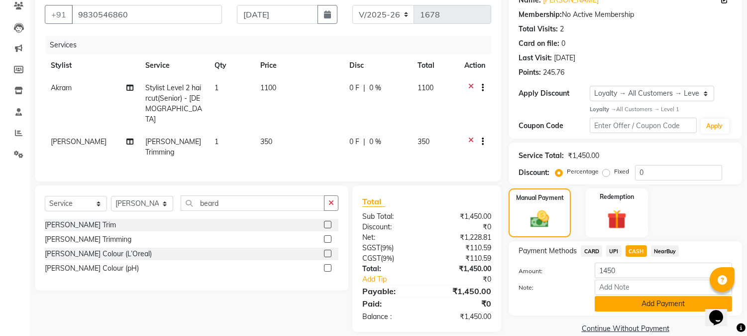
click at [617, 302] on button "Add Payment" at bounding box center [663, 303] width 137 height 15
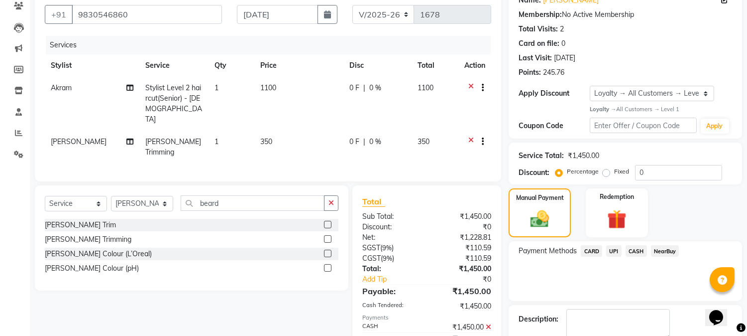
scroll to position [183, 0]
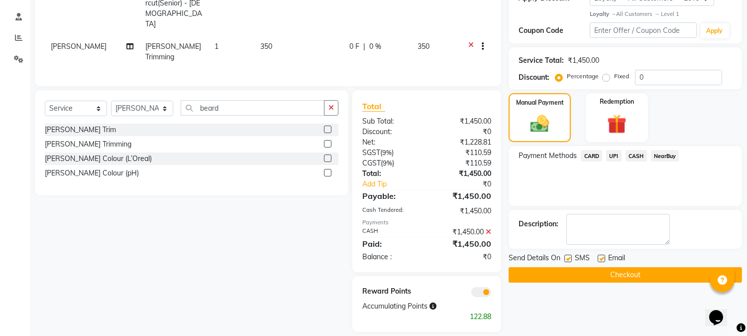
click at [612, 274] on button "Checkout" at bounding box center [625, 274] width 233 height 15
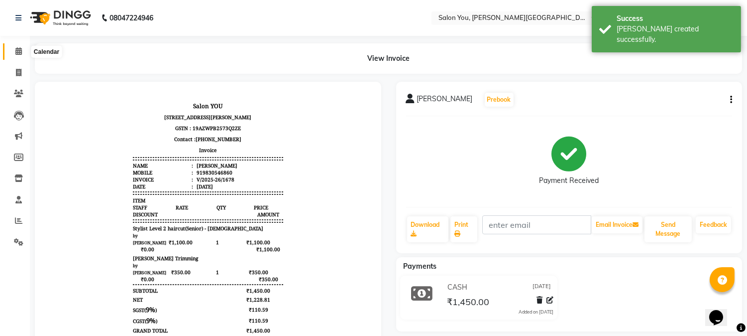
click at [20, 53] on icon at bounding box center [18, 50] width 6 height 7
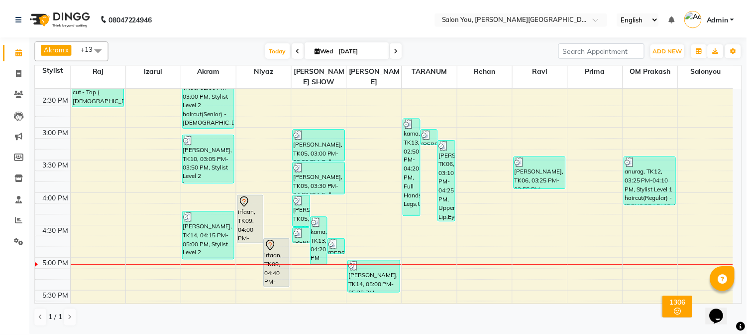
scroll to position [354, 0]
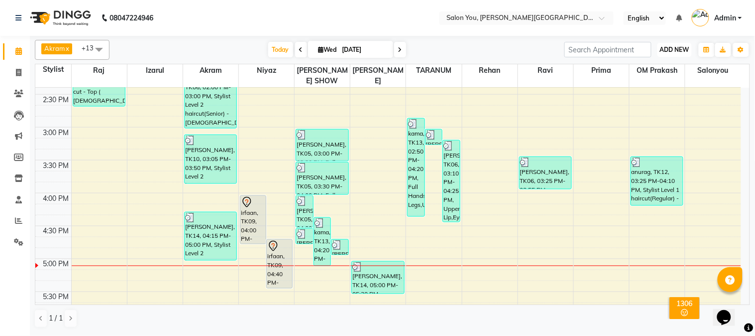
click at [670, 47] on span "ADD NEW" at bounding box center [674, 49] width 29 height 7
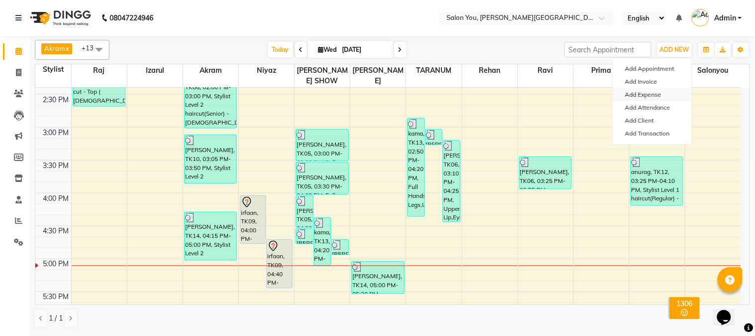
click at [654, 95] on link "Add Expense" at bounding box center [652, 94] width 79 height 13
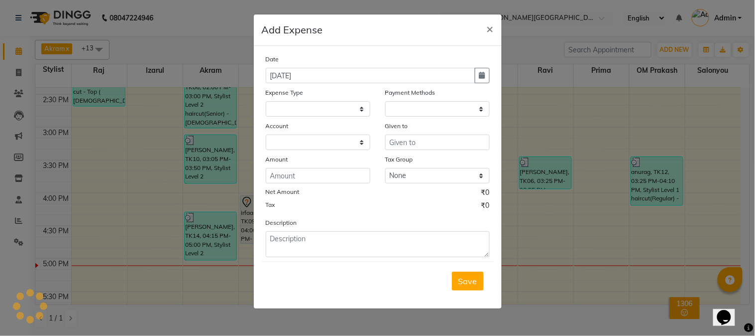
select select "1"
select select "4140"
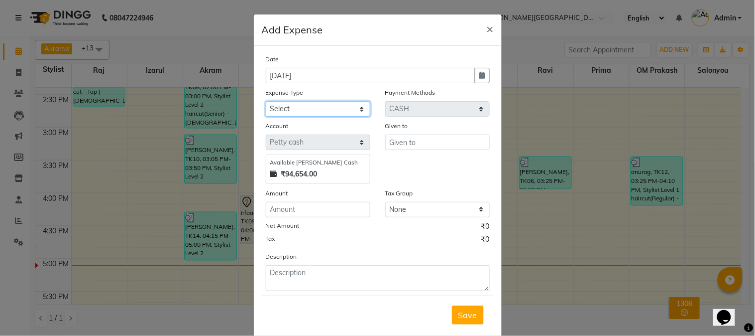
click at [306, 108] on select "Select Advance Salary Car Parking Charges Cash transfer to bank Cash Transfer t…" at bounding box center [318, 108] width 105 height 15
click at [487, 28] on span "×" at bounding box center [490, 28] width 7 height 15
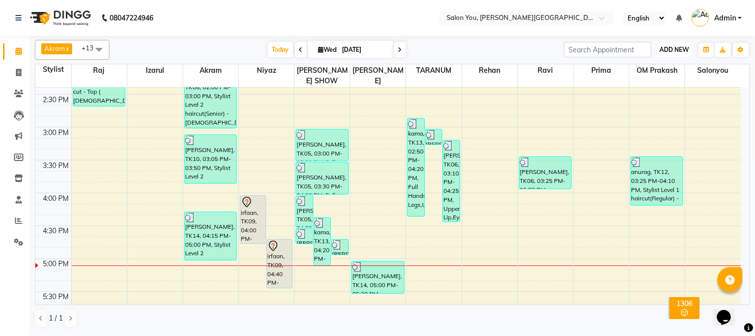
click at [667, 47] on span "ADD NEW" at bounding box center [674, 49] width 29 height 7
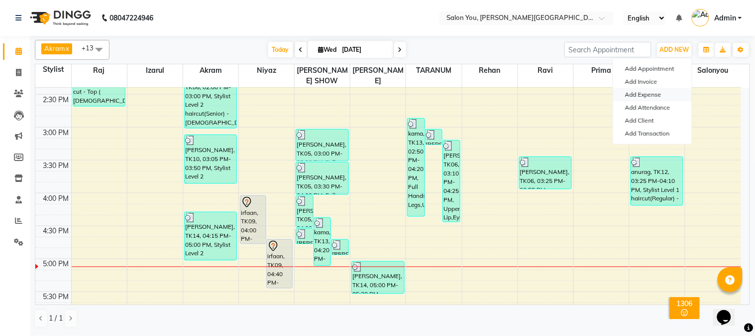
click at [651, 92] on link "Add Expense" at bounding box center [652, 94] width 79 height 13
select select "1"
select select "4140"
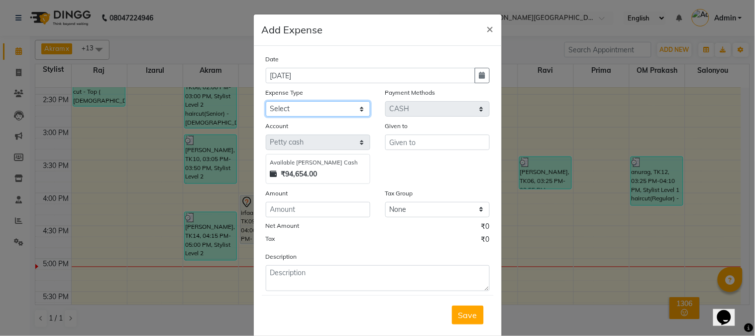
click at [320, 103] on select "Select Advance Salary Car Parking Charges Cash transfer to bank Cash Transfer t…" at bounding box center [318, 108] width 105 height 15
select select "9802"
click at [266, 101] on select "Select Advance Salary Car Parking Charges Cash transfer to bank Cash Transfer t…" at bounding box center [318, 108] width 105 height 15
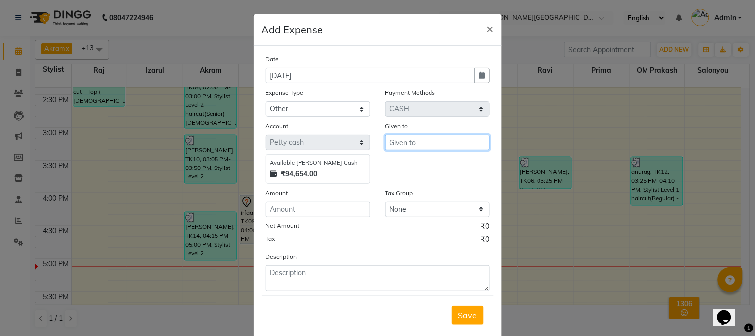
click at [399, 141] on input "text" at bounding box center [437, 141] width 105 height 15
type input "santosh"
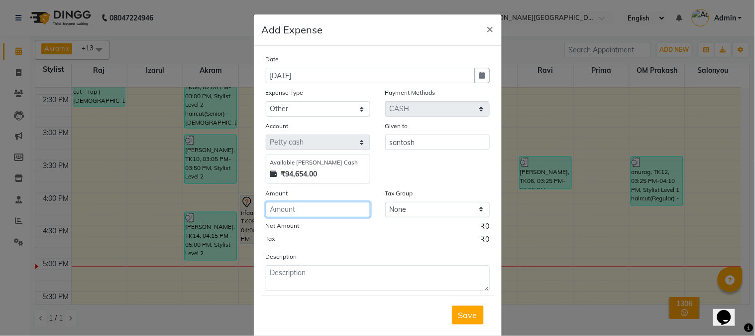
click at [301, 210] on input "number" at bounding box center [318, 209] width 105 height 15
type input "30"
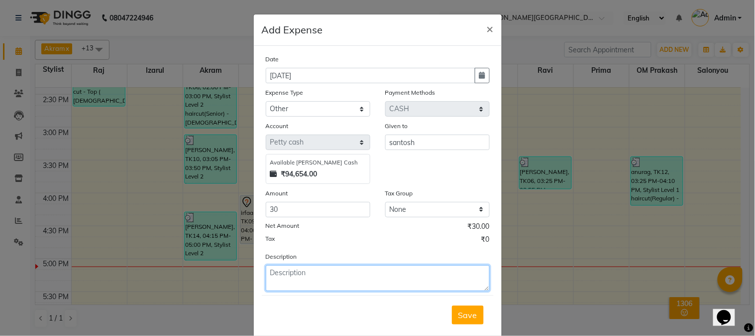
click at [286, 275] on textarea at bounding box center [378, 278] width 224 height 26
type textarea "for milk"
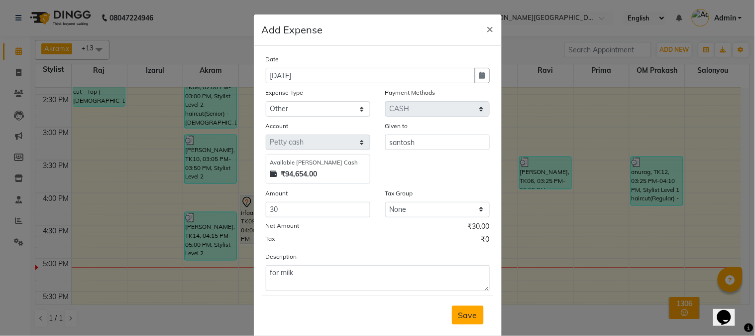
click at [465, 314] on span "Save" at bounding box center [468, 315] width 19 height 10
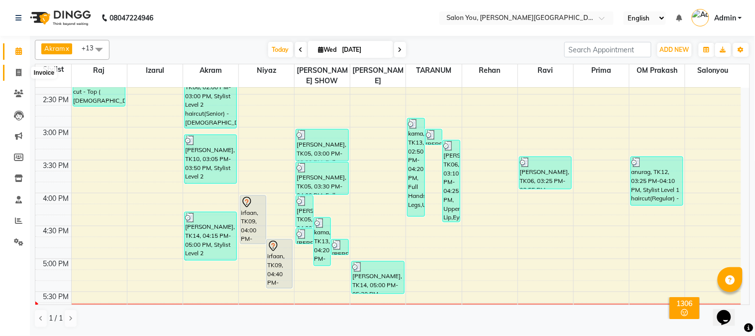
click at [13, 70] on span at bounding box center [18, 72] width 17 height 11
select select "service"
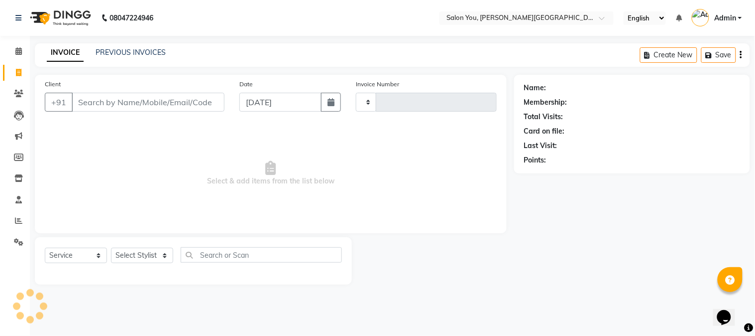
type input "1679"
select select "5231"
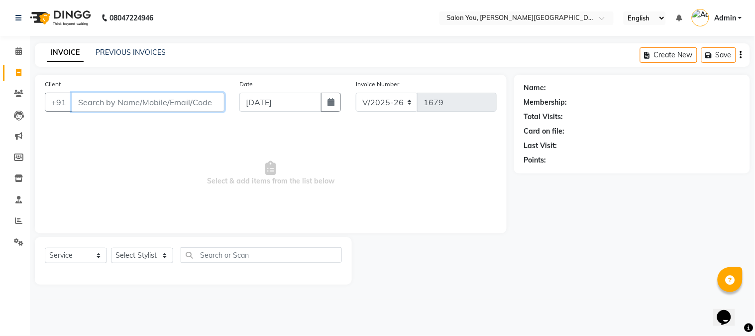
click at [112, 103] on input "Client" at bounding box center [148, 102] width 153 height 19
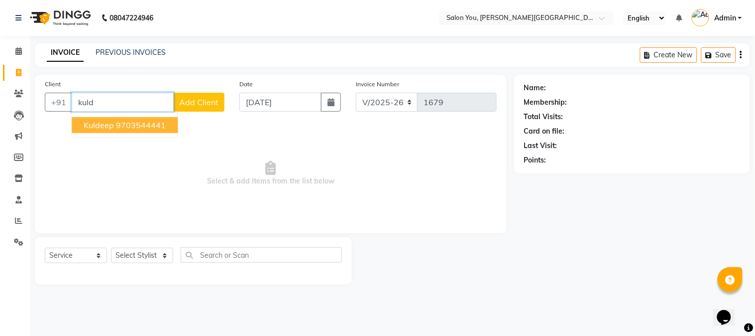
click at [158, 125] on ngb-highlight "9703544441" at bounding box center [141, 125] width 50 height 10
type input "9703544441"
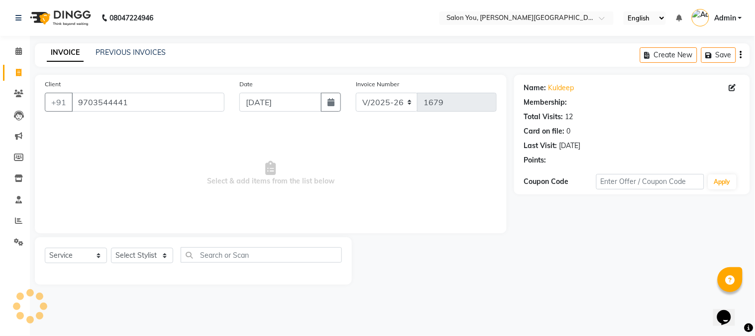
select select "1: Object"
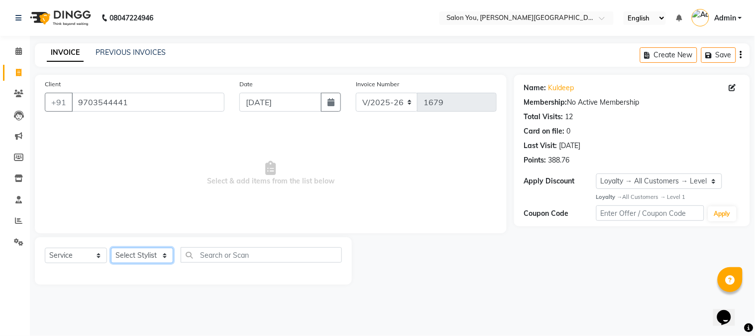
click at [149, 257] on select "Select Stylist Akram Auditor Christina Izarul jaydip Niyaz OM Prakash prima raj…" at bounding box center [142, 254] width 62 height 15
select select "42930"
click at [111, 248] on select "Select Stylist Akram Auditor Christina Izarul jaydip Niyaz OM Prakash prima raj…" at bounding box center [142, 254] width 62 height 15
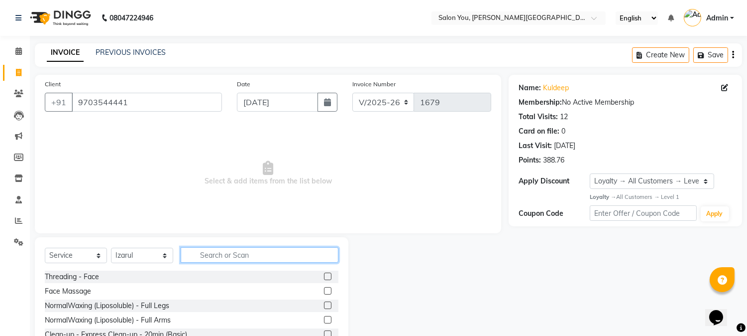
click at [222, 251] on input "text" at bounding box center [260, 254] width 158 height 15
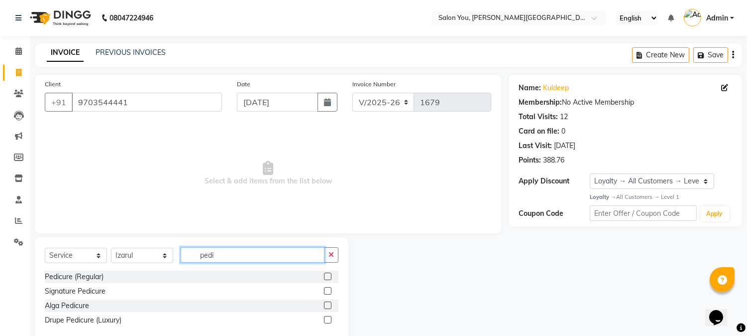
type input "pedi"
click at [327, 275] on label at bounding box center [327, 275] width 7 height 7
click at [327, 275] on input "checkbox" at bounding box center [327, 276] width 6 height 6
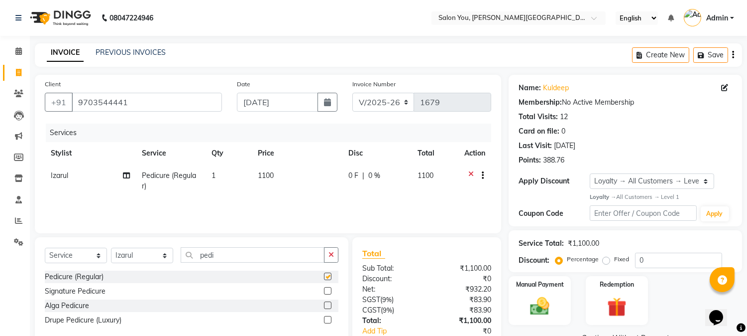
checkbox input "false"
click at [157, 259] on select "Select Stylist Akram Auditor Christina Izarul jaydip Niyaz OM Prakash prima raj…" at bounding box center [142, 254] width 62 height 15
select select "37645"
click at [111, 248] on select "Select Stylist Akram Auditor Christina Izarul jaydip Niyaz OM Prakash prima raj…" at bounding box center [142, 254] width 62 height 15
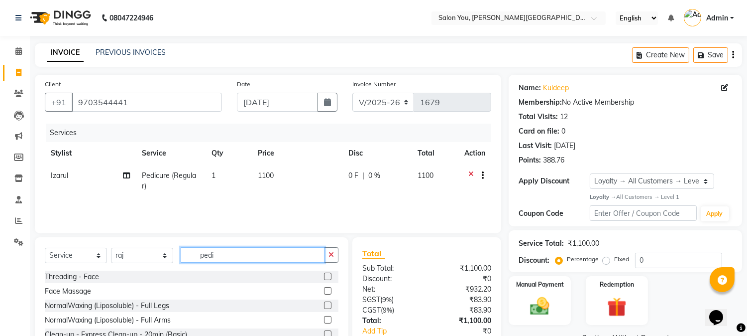
click at [251, 253] on input "pedi" at bounding box center [253, 254] width 144 height 15
click at [239, 253] on input "pedi" at bounding box center [253, 254] width 144 height 15
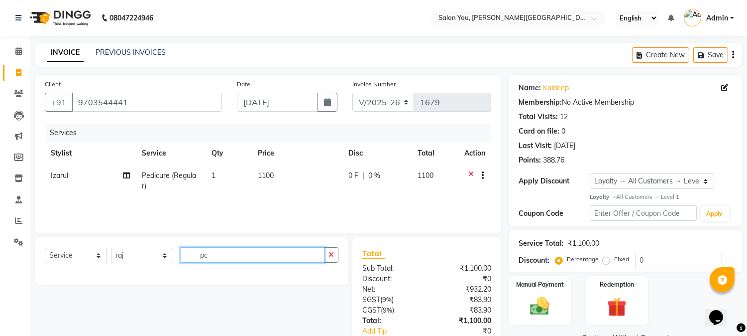
type input "p"
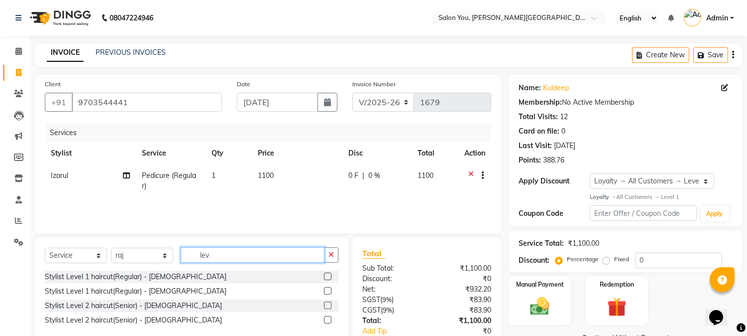
type input "lev"
click at [330, 273] on label at bounding box center [327, 275] width 7 height 7
click at [330, 273] on input "checkbox" at bounding box center [327, 276] width 6 height 6
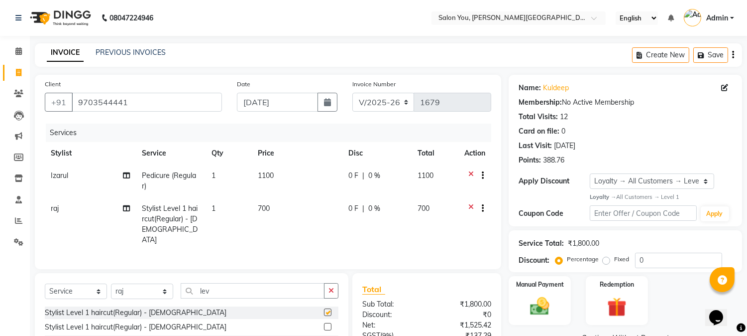
checkbox input "false"
click at [356, 207] on span "0 F" at bounding box center [353, 208] width 10 height 10
select select "37645"
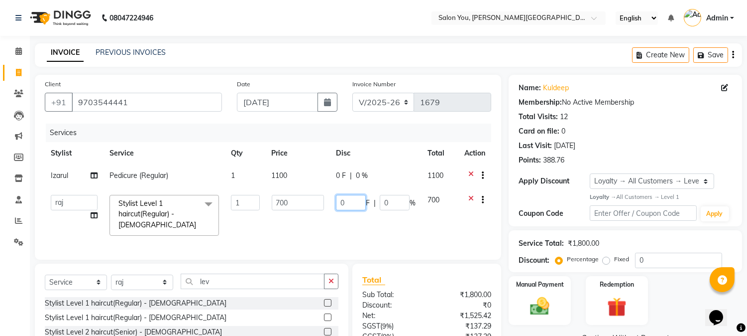
click at [356, 199] on input "0" at bounding box center [351, 202] width 30 height 15
type input "200"
click at [444, 217] on td "700" at bounding box center [440, 215] width 37 height 53
select select "37645"
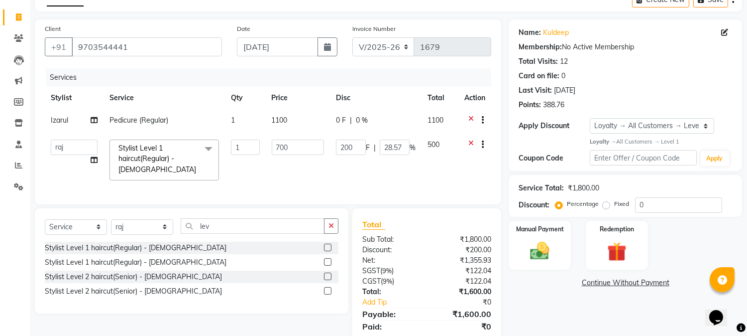
scroll to position [87, 0]
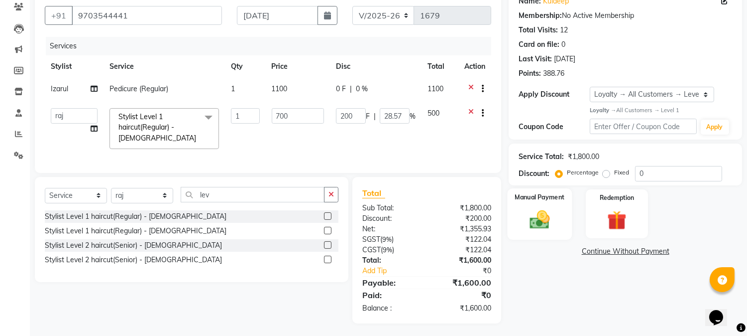
click at [537, 230] on img at bounding box center [540, 219] width 33 height 23
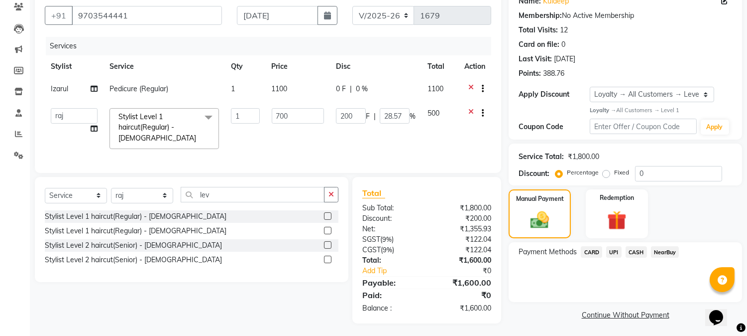
click at [595, 254] on span "CARD" at bounding box center [591, 251] width 21 height 11
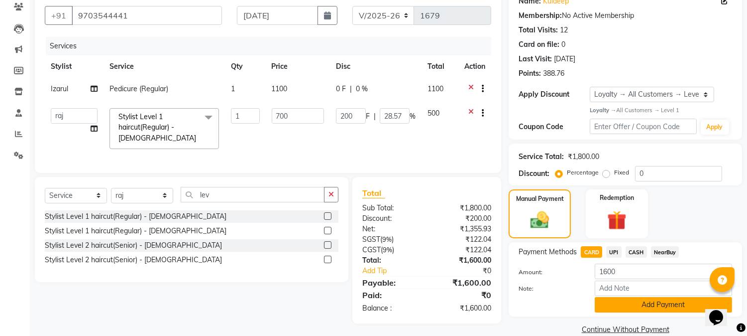
scroll to position [103, 0]
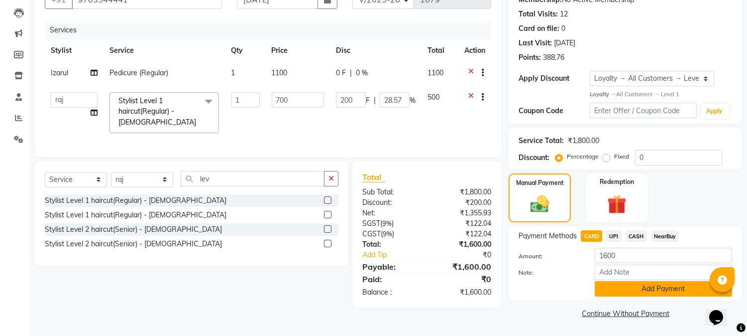
click at [638, 286] on button "Add Payment" at bounding box center [663, 288] width 137 height 15
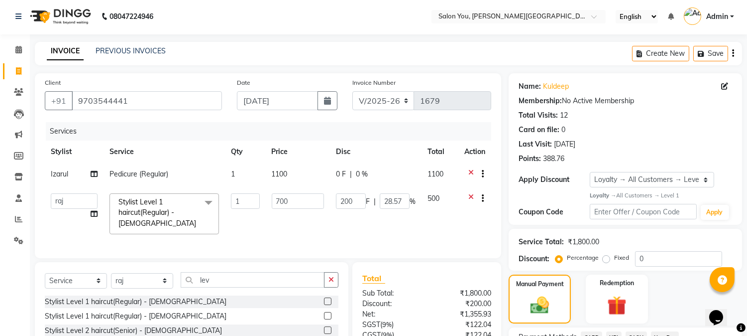
scroll to position [167, 0]
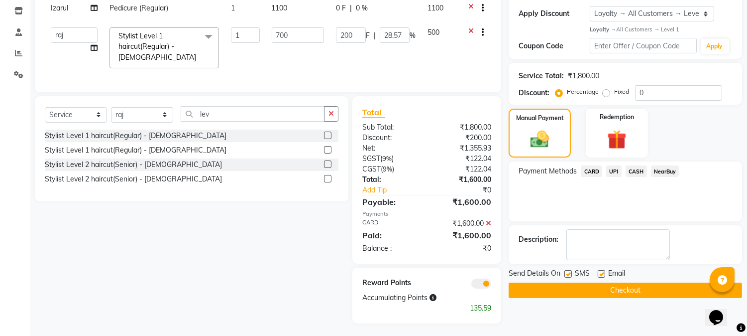
click at [591, 288] on button "Checkout" at bounding box center [625, 289] width 233 height 15
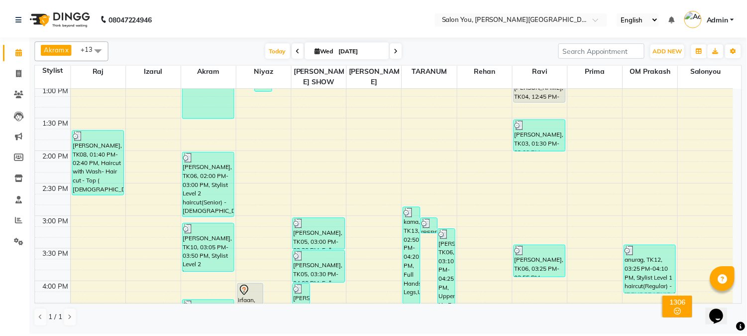
scroll to position [332, 0]
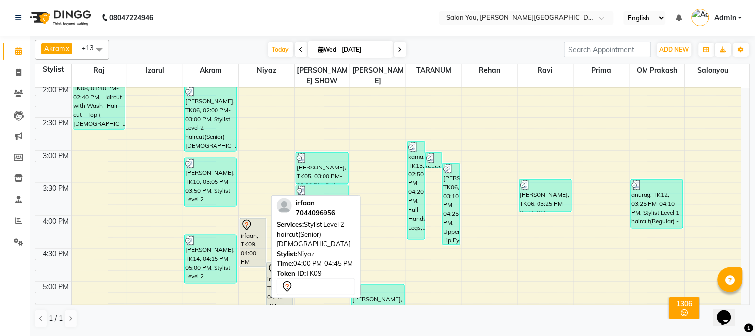
click at [249, 226] on div "irfaan, TK09, 04:00 PM-04:45 PM, Stylist Level 2 haircut(Senior) - [DEMOGRAPHIC…" at bounding box center [252, 243] width 25 height 48
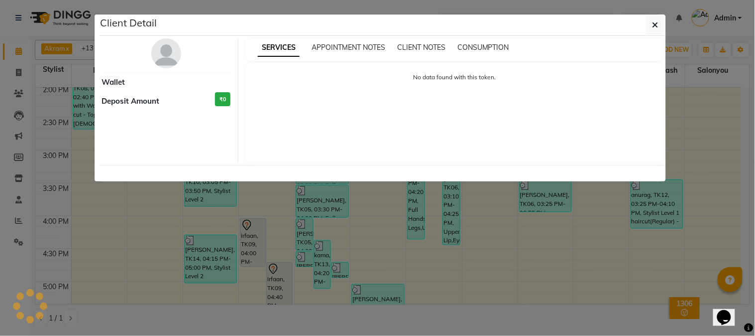
select select "7"
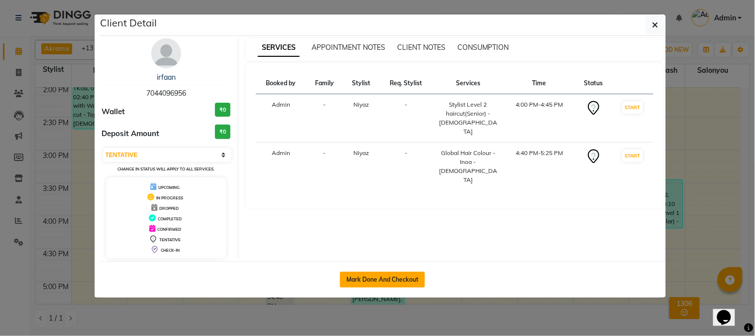
click at [370, 277] on button "Mark Done And Checkout" at bounding box center [382, 279] width 85 height 16
select select "service"
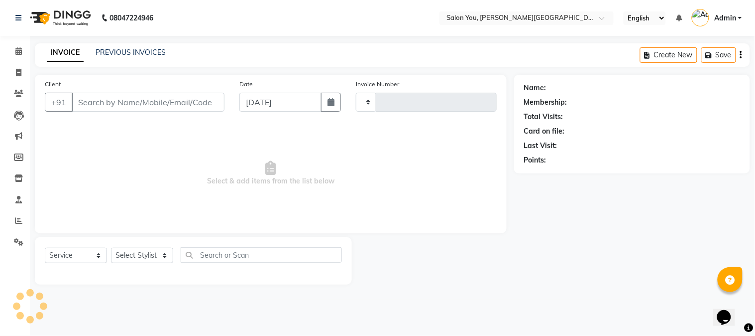
type input "1679"
select select "5231"
type input "7044096956"
select select "83062"
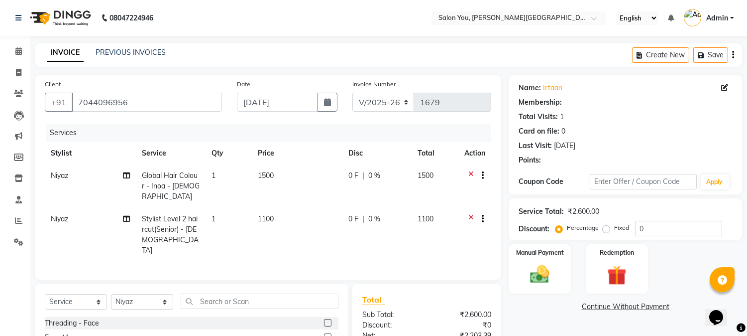
select select "1: Object"
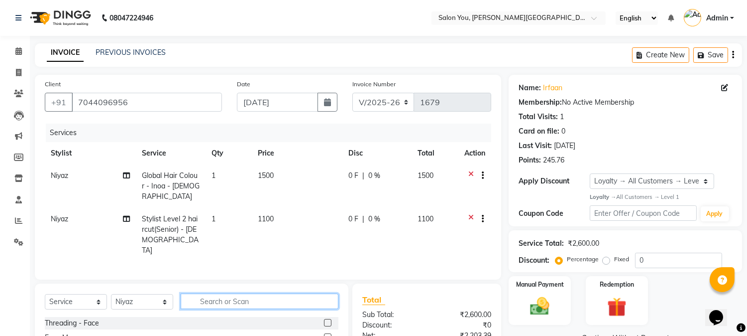
click at [203, 294] on input "text" at bounding box center [260, 300] width 158 height 15
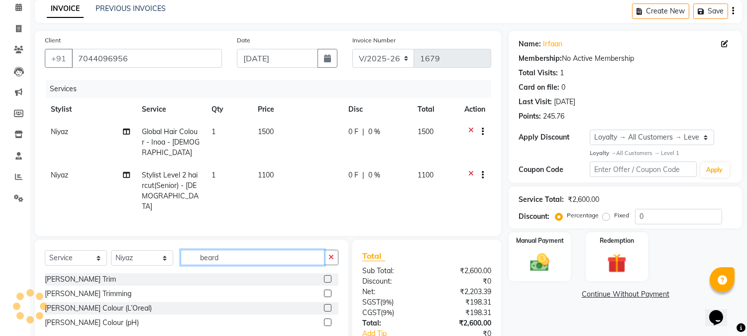
scroll to position [55, 0]
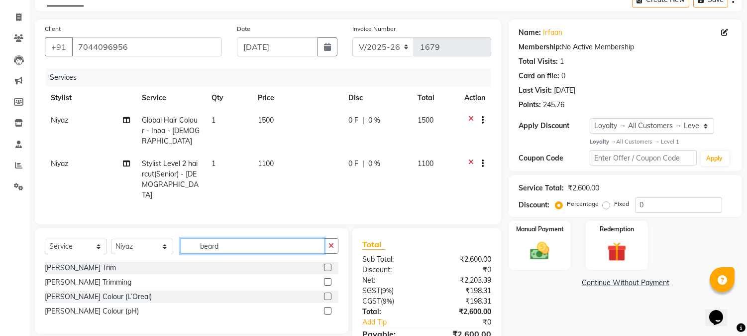
type input "beard"
click at [326, 307] on label at bounding box center [327, 310] width 7 height 7
click at [326, 308] on input "checkbox" at bounding box center [327, 311] width 6 height 6
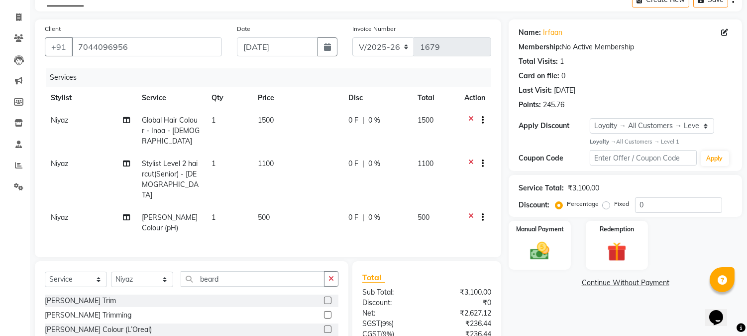
checkbox input "false"
click at [245, 271] on input "beard" at bounding box center [253, 278] width 144 height 15
type input "b"
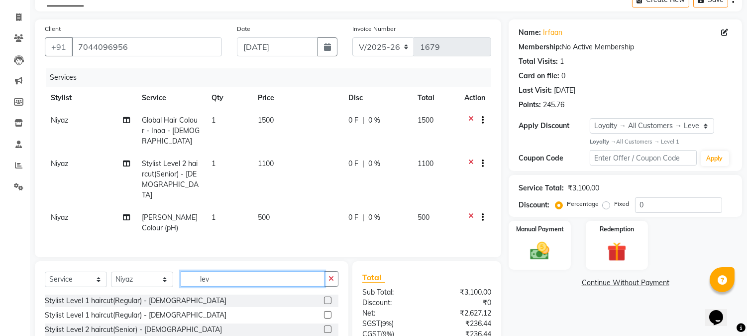
type input "lev"
click at [325, 325] on label at bounding box center [327, 328] width 7 height 7
click at [325, 326] on input "checkbox" at bounding box center [327, 329] width 6 height 6
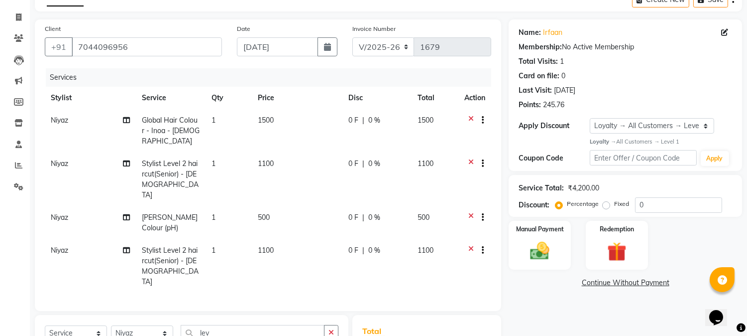
checkbox input "false"
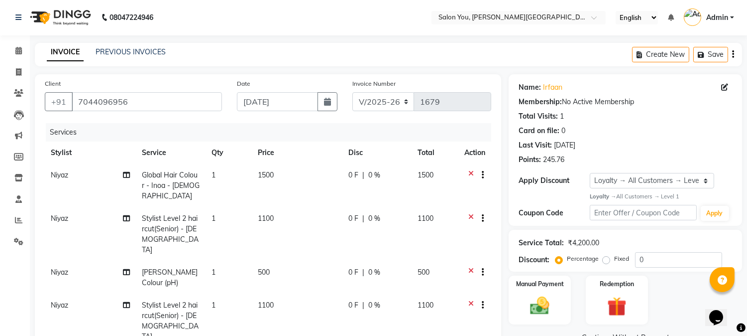
scroll to position [0, 0]
click at [18, 75] on icon at bounding box center [18, 72] width 5 height 7
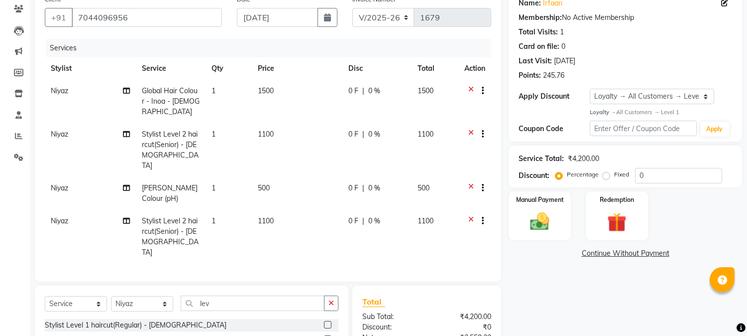
scroll to position [111, 0]
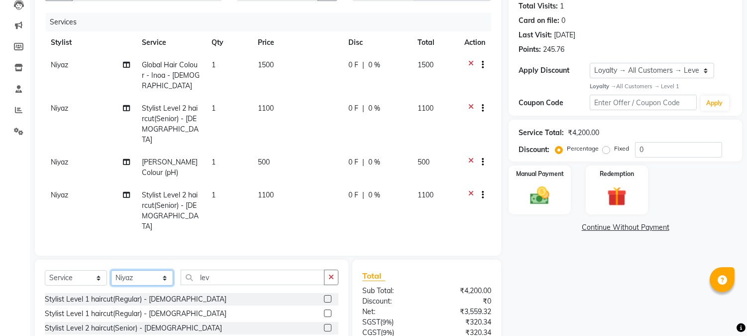
click at [164, 270] on select "Select Stylist Akram Auditor Christina Izarul jaydip Niyaz OM Prakash prima raj…" at bounding box center [142, 277] width 62 height 15
select select "85065"
click at [111, 270] on select "Select Stylist Akram Auditor Christina Izarul jaydip Niyaz OM Prakash prima raj…" at bounding box center [142, 277] width 62 height 15
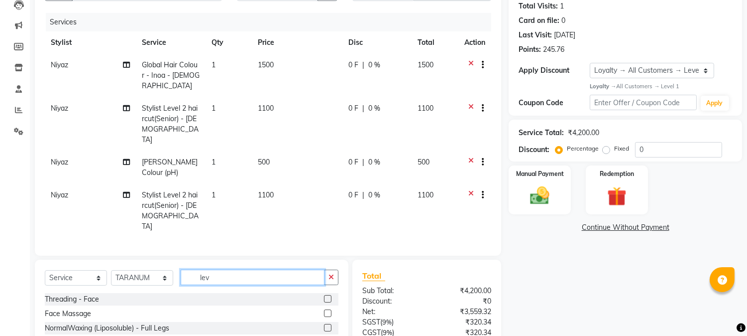
click at [206, 269] on input "lev" at bounding box center [253, 276] width 144 height 15
click at [329, 269] on button "button" at bounding box center [331, 276] width 14 height 15
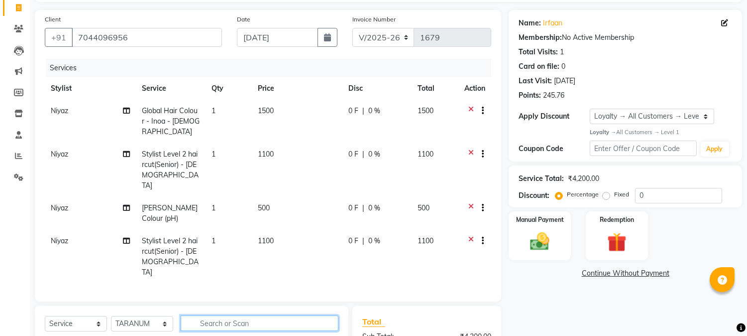
scroll to position [62, 0]
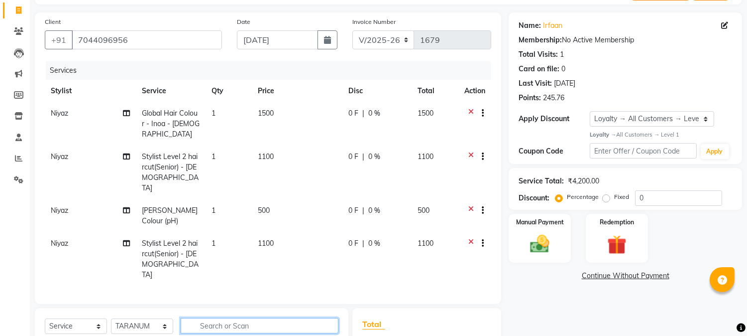
click at [202, 318] on input "text" at bounding box center [260, 325] width 158 height 15
click at [216, 318] on input "sken dor" at bounding box center [253, 325] width 144 height 15
click at [262, 318] on input "sken dor" at bounding box center [253, 325] width 144 height 15
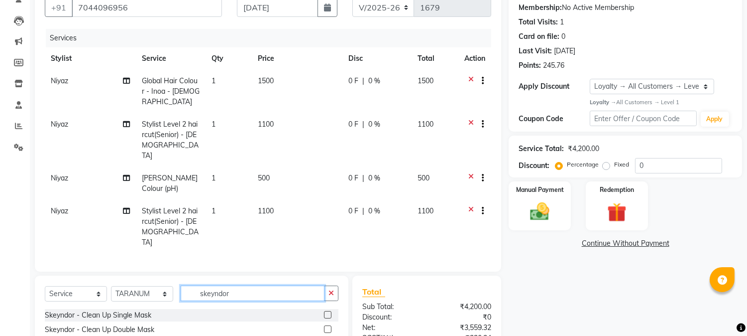
scroll to position [173, 0]
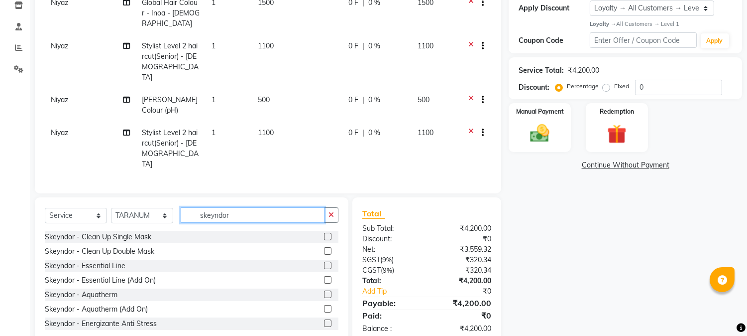
click at [251, 207] on input "skeyndor" at bounding box center [253, 214] width 144 height 15
type input "s"
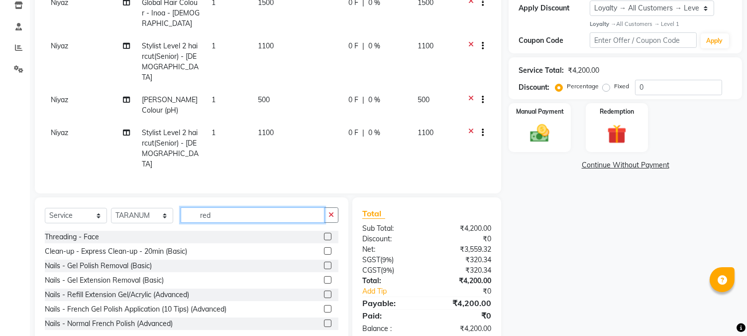
scroll to position [172, 0]
type input "r"
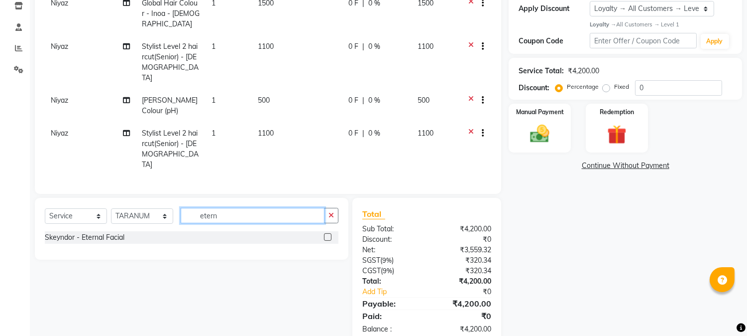
type input "etern"
click at [329, 233] on label at bounding box center [327, 236] width 7 height 7
click at [329, 234] on input "checkbox" at bounding box center [327, 237] width 6 height 6
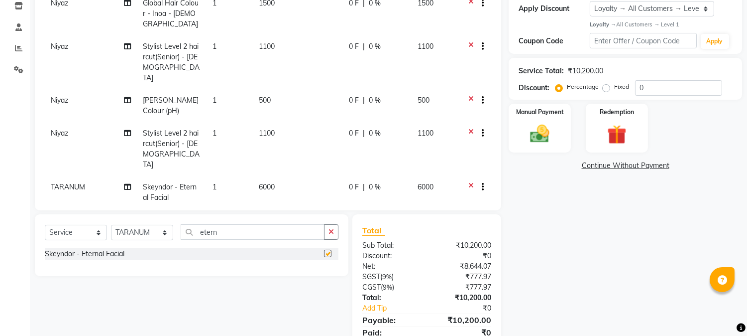
checkbox input "false"
click at [256, 176] on td "6000" at bounding box center [298, 192] width 90 height 33
select select "85065"
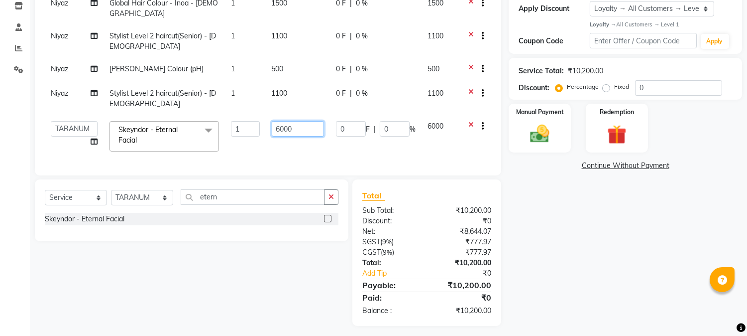
drag, startPoint x: 283, startPoint y: 118, endPoint x: 277, endPoint y: 118, distance: 5.5
click at [279, 121] on input "6000" at bounding box center [298, 128] width 52 height 15
type input "7000"
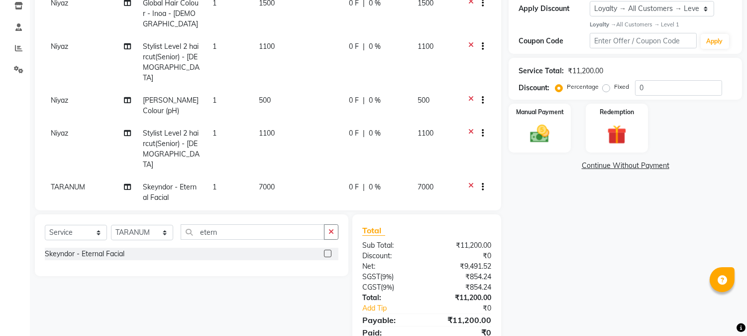
click at [295, 142] on tbody "Niyaz Global Hair Colour - Inoa - Male 1 1500 0 F | 0 % 1500 Niyaz Stylist Leve…" at bounding box center [268, 100] width 447 height 217
drag, startPoint x: 257, startPoint y: 222, endPoint x: 198, endPoint y: 230, distance: 59.2
click at [198, 230] on input "etern" at bounding box center [253, 231] width 144 height 15
type input "face d"
click at [328, 249] on label at bounding box center [327, 252] width 7 height 7
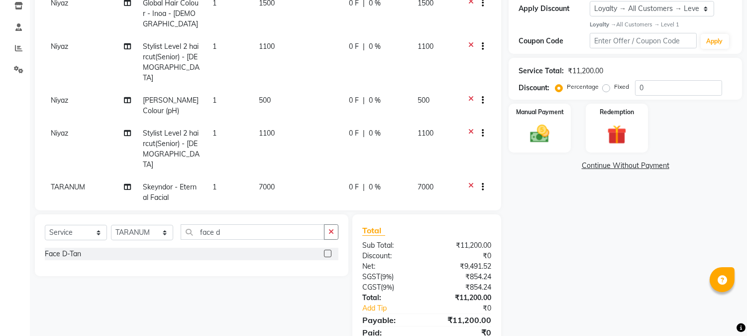
click at [328, 250] on input "checkbox" at bounding box center [327, 253] width 6 height 6
checkbox input "false"
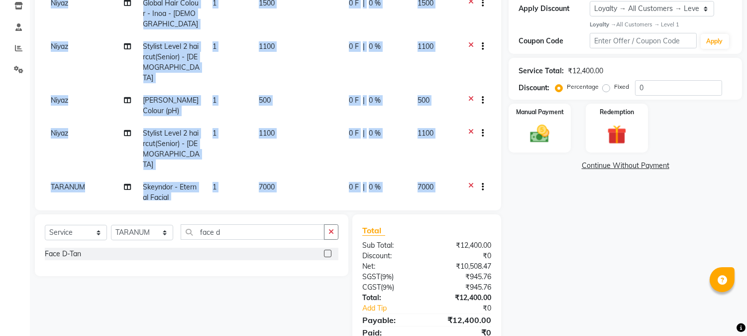
scroll to position [17, 0]
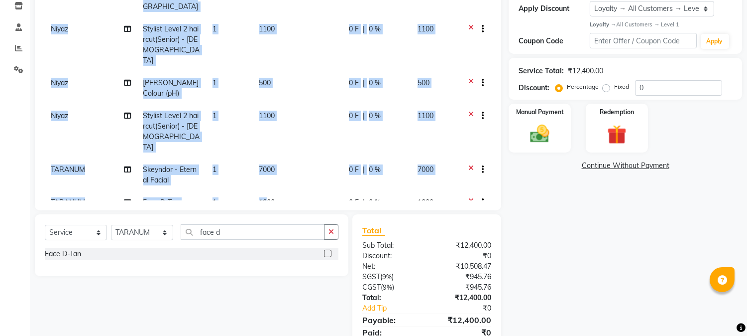
click at [260, 186] on div "Services Stylist Service Qty Price Disc Total Action Niyaz Global Hair Colour -…" at bounding box center [268, 75] width 447 height 249
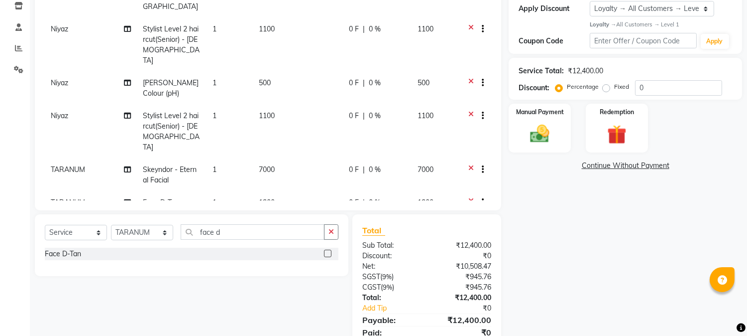
click at [266, 191] on td "1200" at bounding box center [298, 203] width 90 height 24
select select "85065"
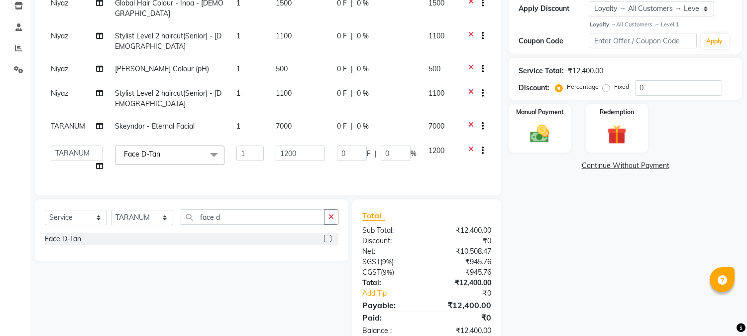
scroll to position [0, 0]
drag, startPoint x: 285, startPoint y: 143, endPoint x: 290, endPoint y: 142, distance: 5.1
click at [290, 145] on input "1200" at bounding box center [300, 152] width 49 height 15
type input "1000"
click at [410, 159] on tbody "Niyaz Global Hair Colour - Inoa - Male 1 1500 0 F | 0 % 1500 Niyaz Stylist Leve…" at bounding box center [268, 84] width 447 height 185
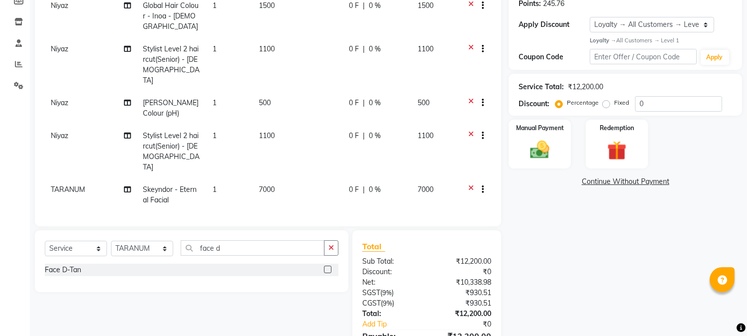
scroll to position [17, 0]
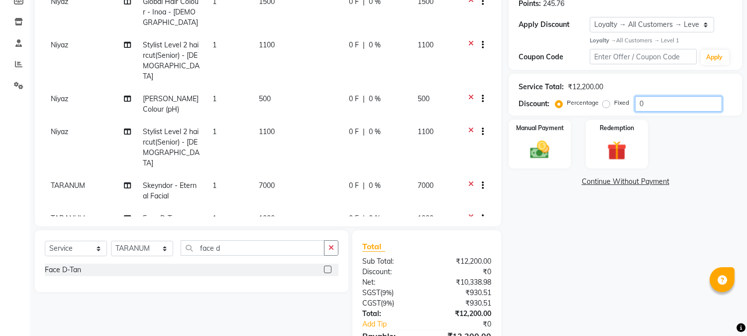
drag, startPoint x: 647, startPoint y: 104, endPoint x: 639, endPoint y: 105, distance: 8.5
click at [639, 105] on input "0" at bounding box center [678, 103] width 87 height 15
type input "10"
click at [699, 160] on div "Manual Payment Redemption" at bounding box center [625, 143] width 248 height 49
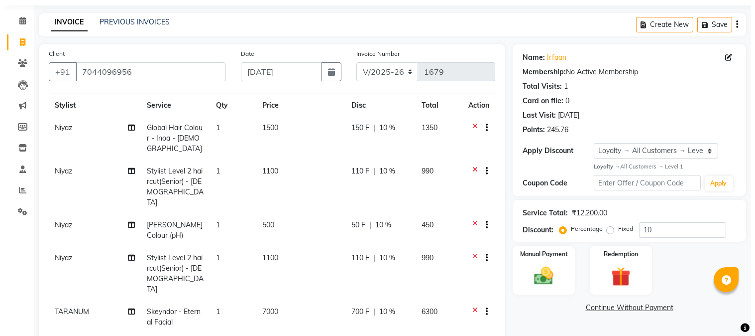
scroll to position [55, 0]
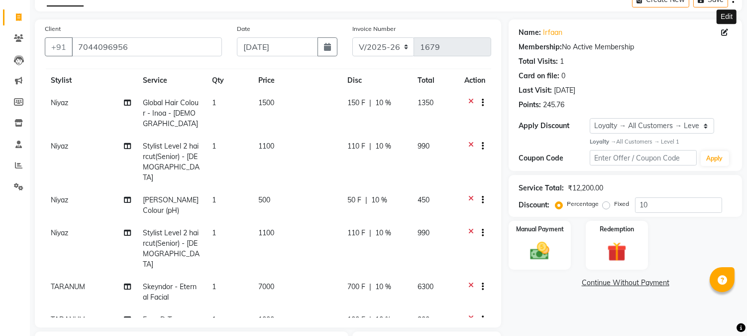
click at [722, 33] on icon at bounding box center [724, 32] width 7 height 7
select select "male"
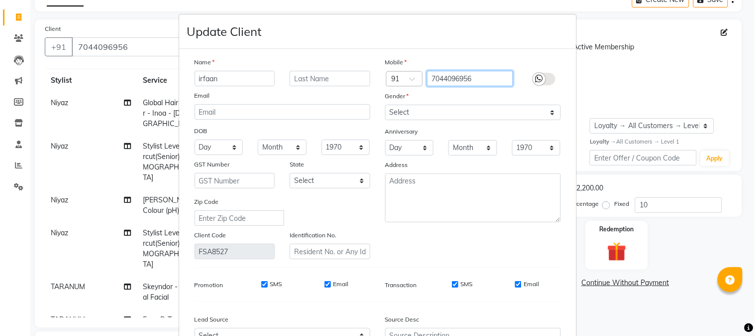
click at [479, 79] on input "7044096956" at bounding box center [470, 78] width 86 height 15
type input "7"
type input "9804000000"
click at [540, 81] on div at bounding box center [539, 79] width 12 height 12
click at [0, 0] on input "checkbox" at bounding box center [0, 0] width 0 height 0
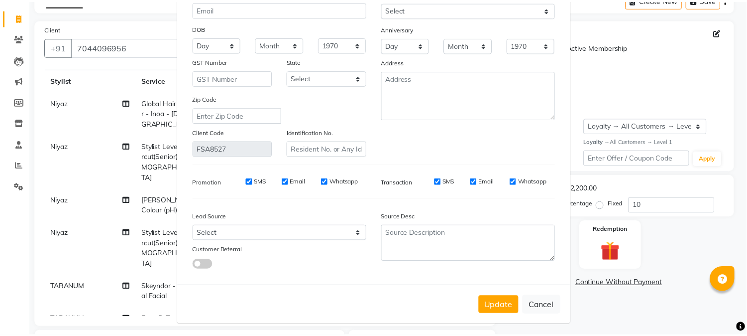
scroll to position [107, 0]
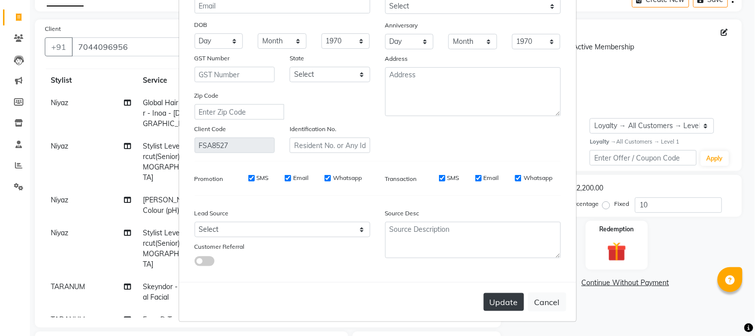
click at [495, 308] on button "Update" at bounding box center [504, 302] width 40 height 18
type input "9804000000"
select select
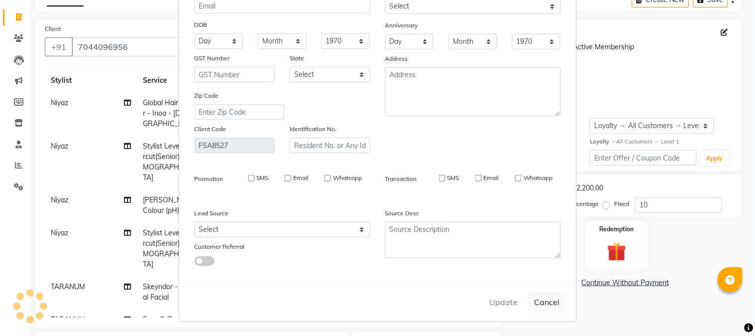
select select
checkbox input "false"
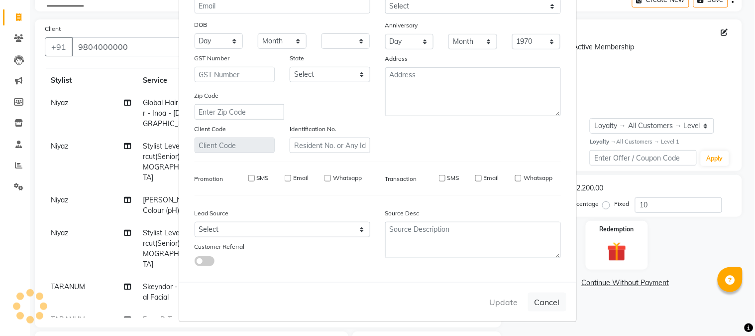
checkbox input "false"
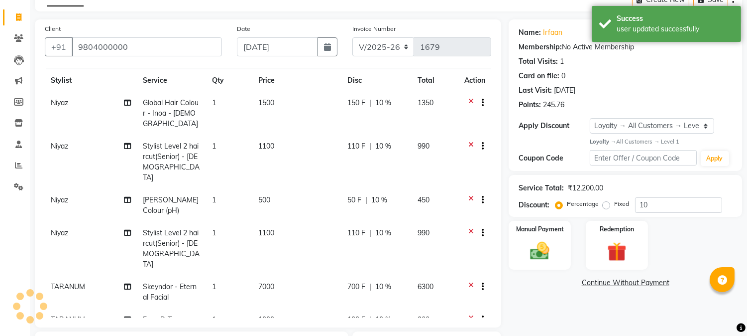
type input "0"
select select "1: Object"
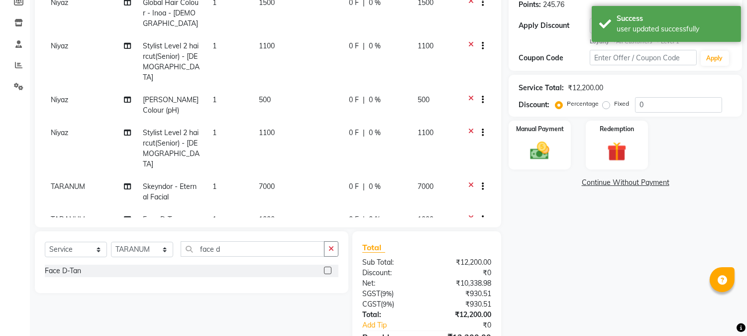
scroll to position [166, 0]
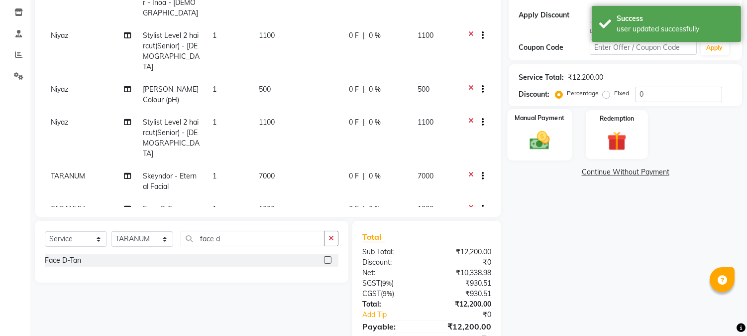
click at [543, 131] on img at bounding box center [540, 139] width 33 height 23
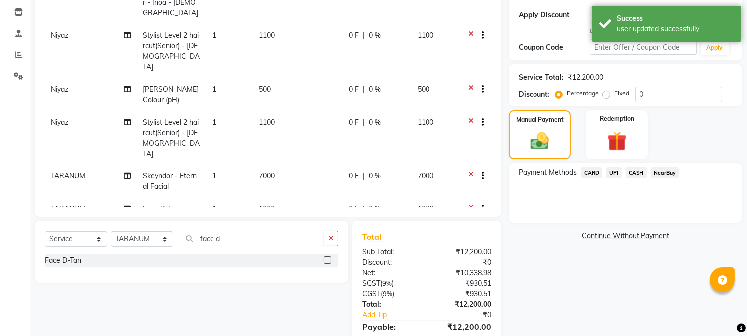
click at [613, 173] on span "UPI" at bounding box center [613, 172] width 15 height 11
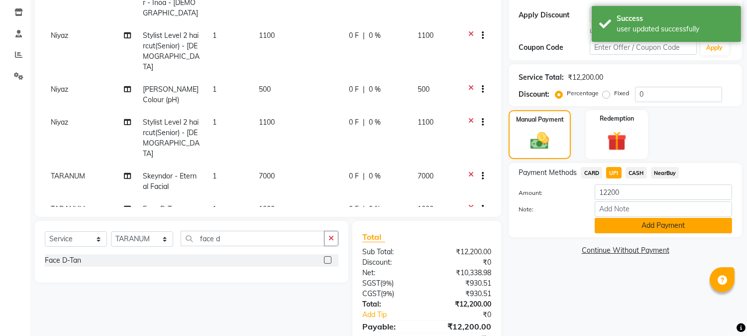
click at [634, 225] on button "Add Payment" at bounding box center [663, 225] width 137 height 15
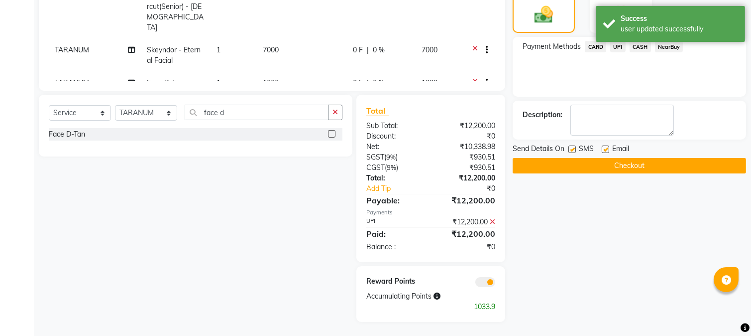
scroll to position [292, 0]
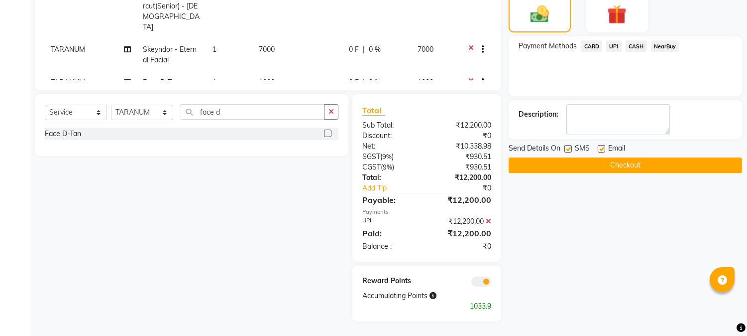
click at [486, 282] on span at bounding box center [481, 281] width 20 height 10
click at [491, 283] on input "checkbox" at bounding box center [491, 283] width 0 height 0
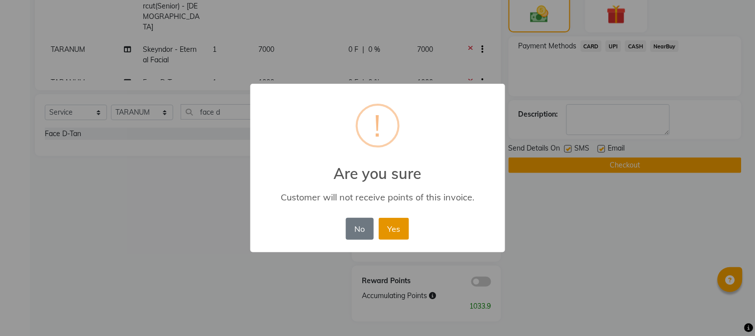
click at [395, 231] on button "Yes" at bounding box center [394, 229] width 30 height 22
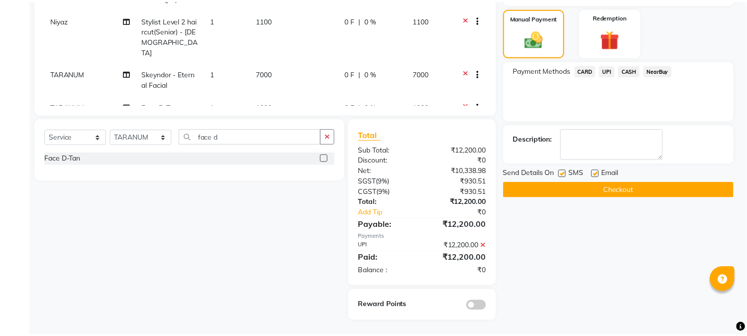
scroll to position [267, 0]
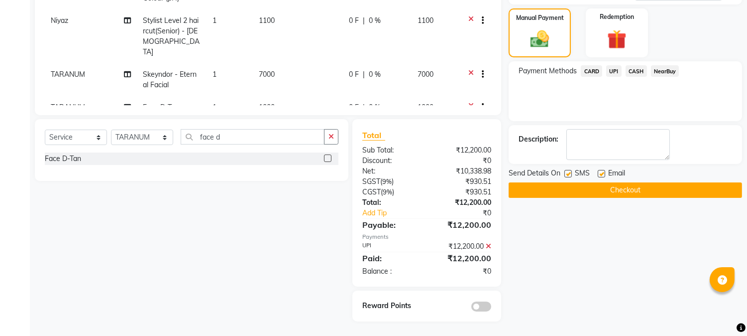
click at [596, 191] on button "Checkout" at bounding box center [625, 189] width 233 height 15
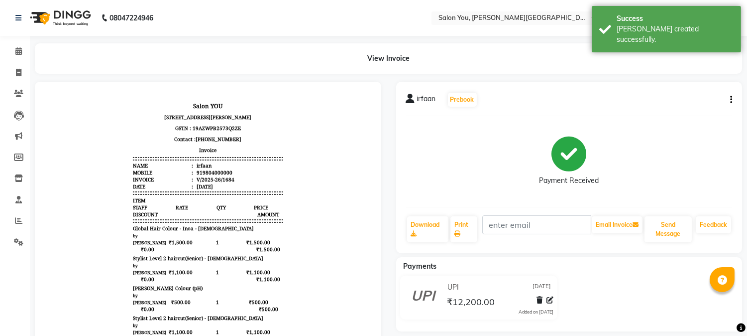
click at [731, 100] on icon "button" at bounding box center [731, 100] width 2 height 0
click at [685, 112] on div "Edit Invoice" at bounding box center [682, 112] width 68 height 12
select select "service"
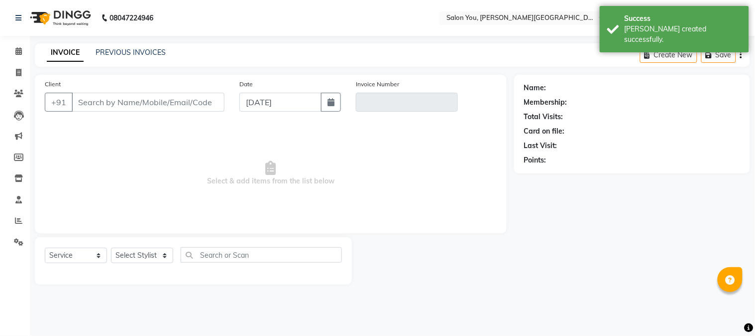
type input "9804000000"
type input "V/2025-26/1684"
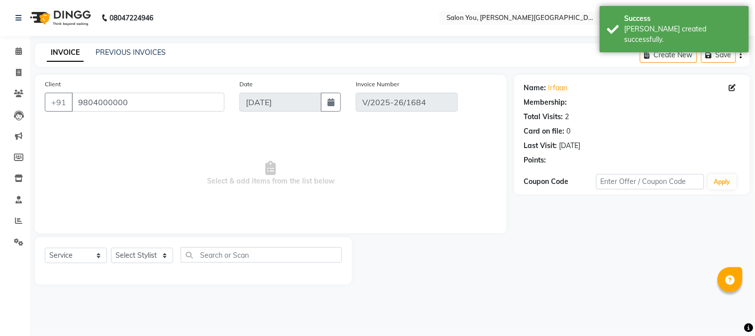
select select "1: Object"
select select "select"
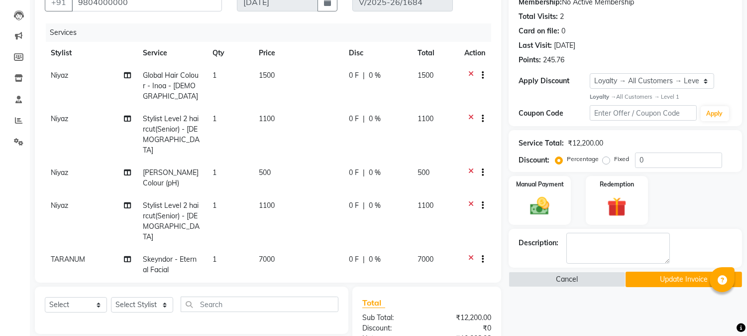
scroll to position [111, 0]
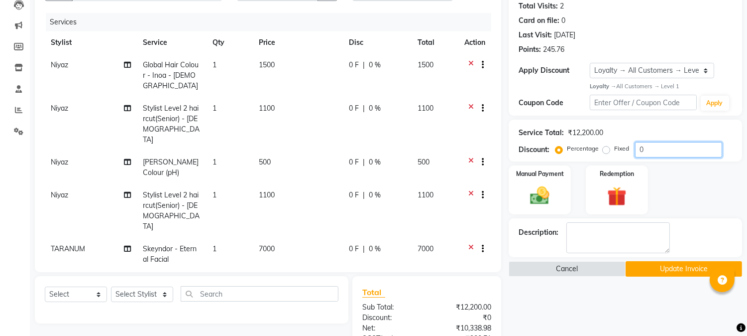
click at [654, 147] on input "0" at bounding box center [678, 149] width 87 height 15
type input "10"
click at [627, 300] on div "Name: Irfaan Membership: No Active Membership Total Visits: 2 Card on file: 0 L…" at bounding box center [629, 237] width 241 height 547
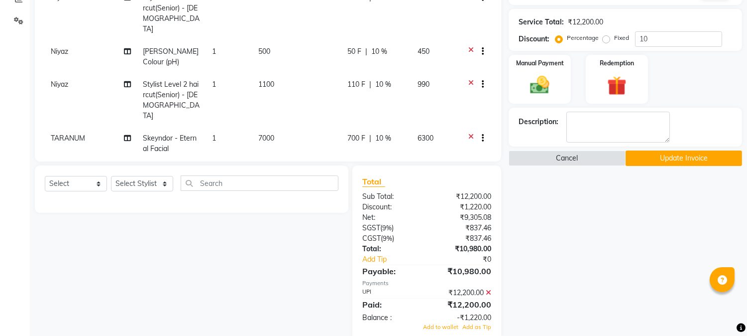
scroll to position [276, 0]
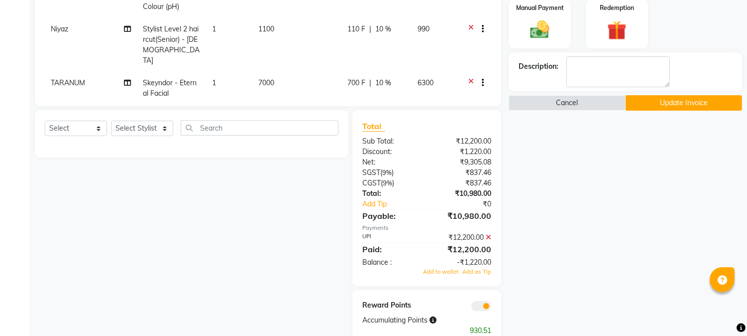
click at [490, 235] on icon at bounding box center [488, 236] width 5 height 7
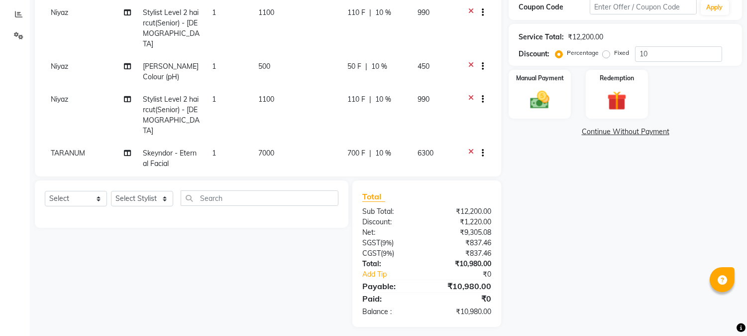
scroll to position [212, 0]
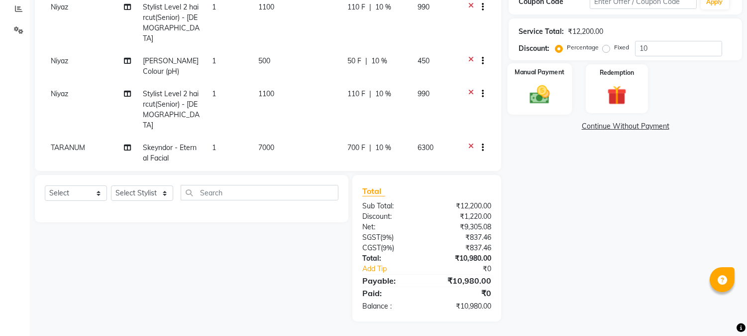
click at [538, 89] on img at bounding box center [540, 94] width 33 height 23
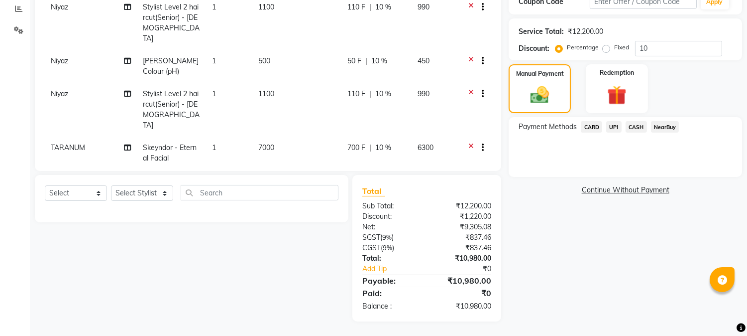
click at [614, 127] on span "UPI" at bounding box center [613, 126] width 15 height 11
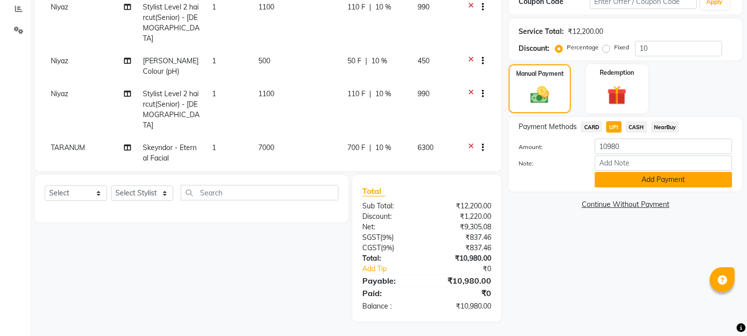
click at [636, 179] on button "Add Payment" at bounding box center [663, 179] width 137 height 15
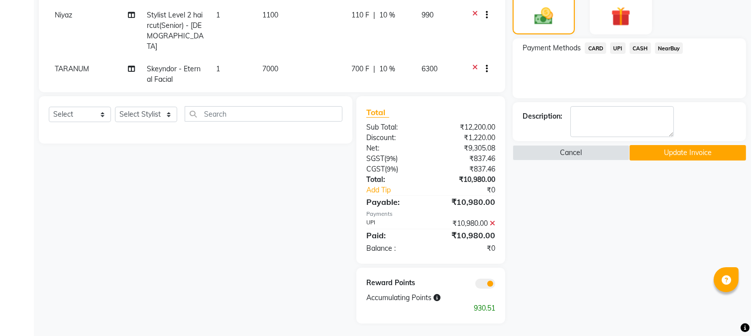
scroll to position [292, 0]
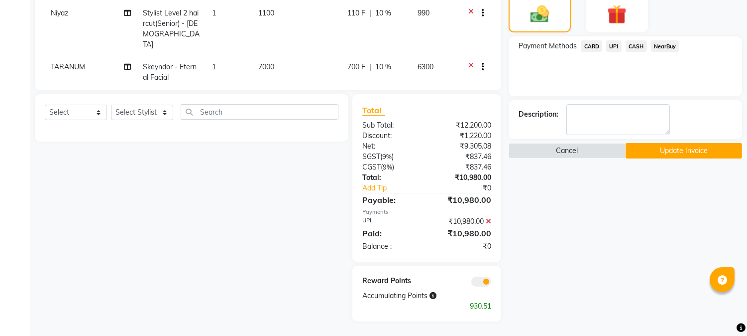
click at [483, 282] on span at bounding box center [481, 281] width 20 height 10
click at [491, 283] on input "checkbox" at bounding box center [491, 283] width 0 height 0
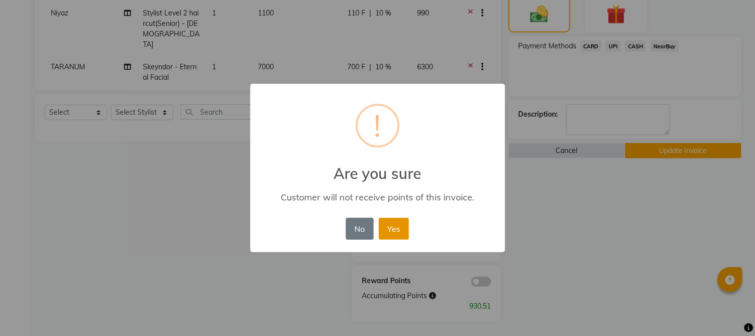
click at [399, 227] on button "Yes" at bounding box center [394, 229] width 30 height 22
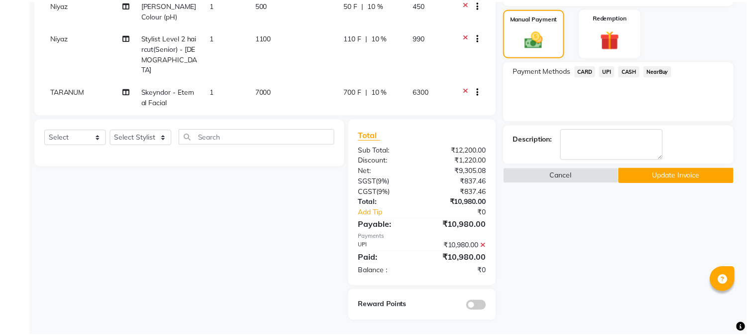
scroll to position [267, 0]
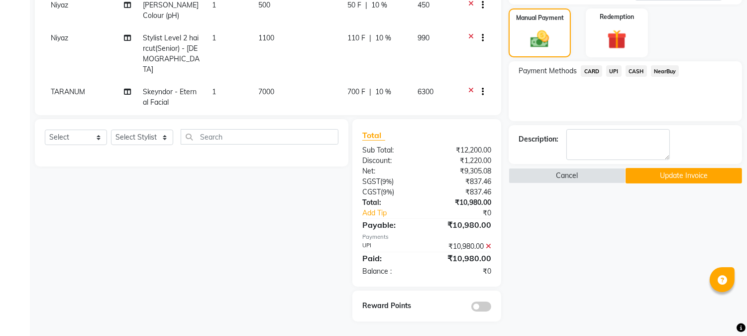
click at [647, 175] on button "Update Invoice" at bounding box center [684, 175] width 116 height 15
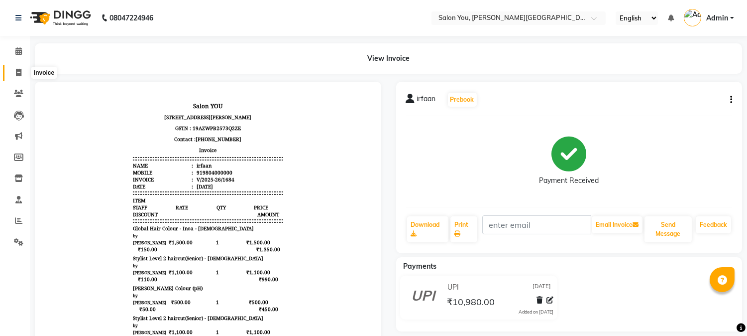
click at [13, 73] on span at bounding box center [18, 72] width 17 height 11
select select "service"
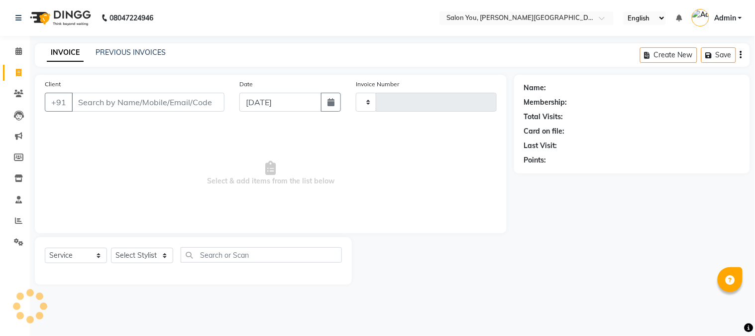
type input "1685"
select select "5231"
click at [135, 106] on input "Client" at bounding box center [148, 102] width 153 height 19
type input "983"
select select "1: Object"
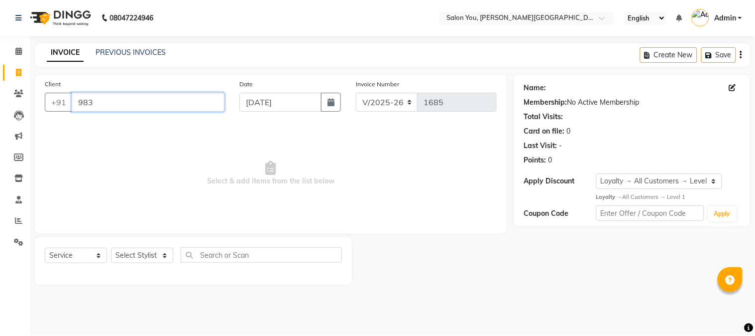
click at [135, 107] on input "983" at bounding box center [148, 102] width 153 height 19
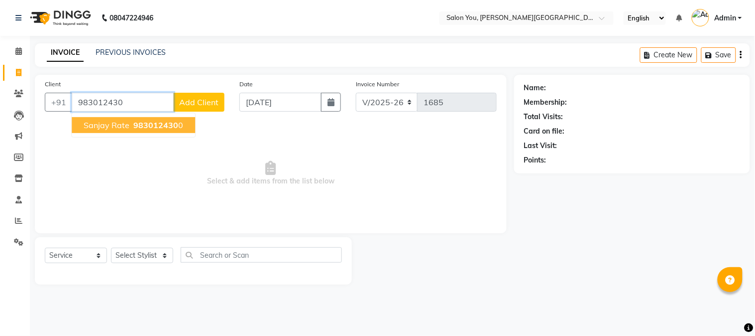
click at [118, 119] on ngb-typeahead-window "sanjay rate 983012430 0" at bounding box center [133, 125] width 124 height 25
click at [118, 123] on span "sanjay rate" at bounding box center [107, 125] width 46 height 10
type input "9830124300"
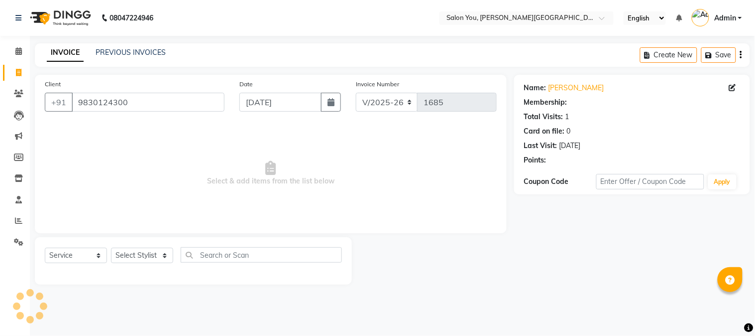
select select "1: Object"
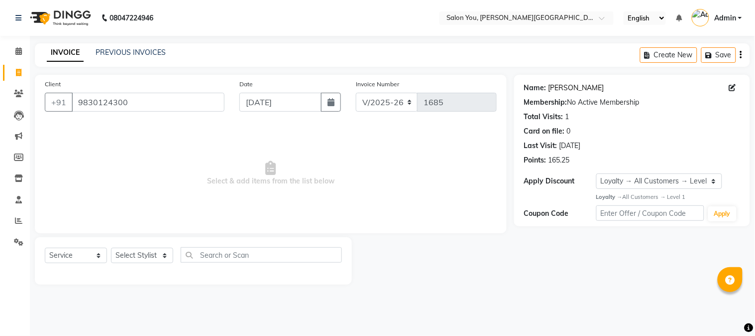
click at [575, 84] on link "Sanjay Rate" at bounding box center [577, 88] width 56 height 10
click at [128, 259] on select "Select Stylist Akram Auditor Christina Izarul jaydip Niyaz OM Prakash prima raj…" at bounding box center [142, 254] width 62 height 15
select select "85261"
click at [111, 248] on select "Select Stylist Akram Auditor Christina Izarul jaydip Niyaz OM Prakash prima raj…" at bounding box center [142, 254] width 62 height 15
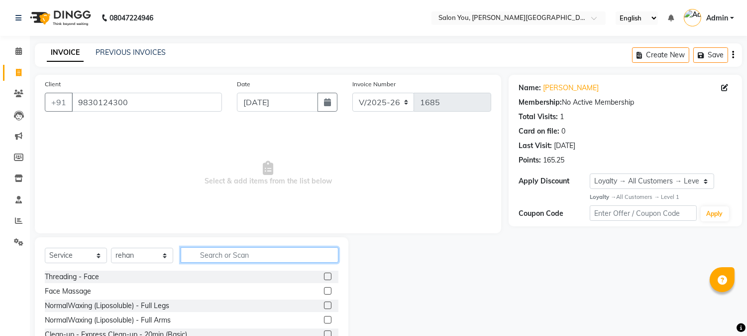
click at [216, 255] on input "text" at bounding box center [260, 254] width 158 height 15
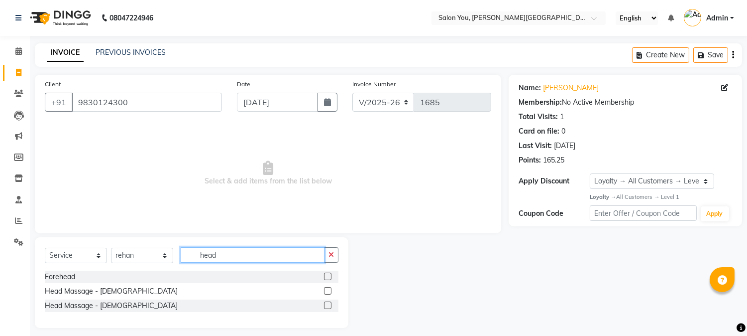
type input "head"
click at [330, 291] on label at bounding box center [327, 290] width 7 height 7
click at [330, 291] on input "checkbox" at bounding box center [327, 291] width 6 height 6
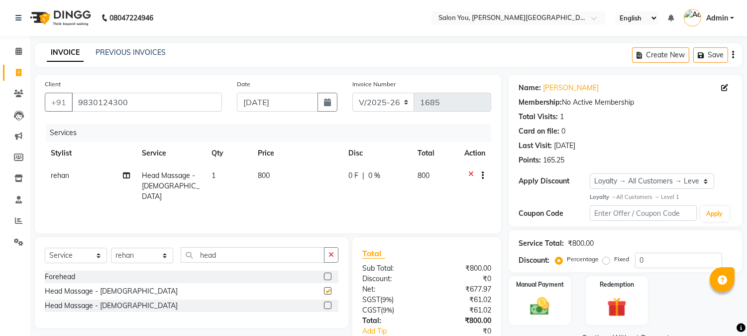
checkbox input "false"
click at [227, 255] on input "head" at bounding box center [253, 254] width 144 height 15
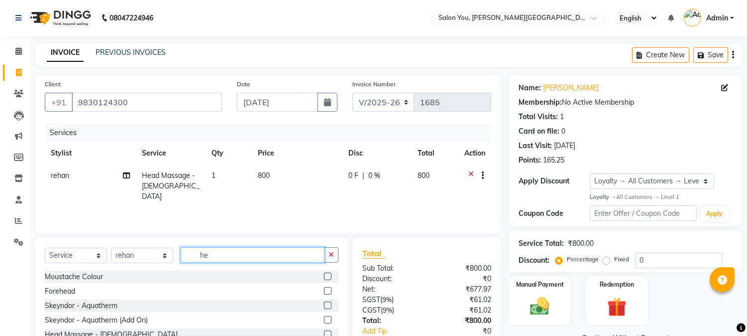
type input "h"
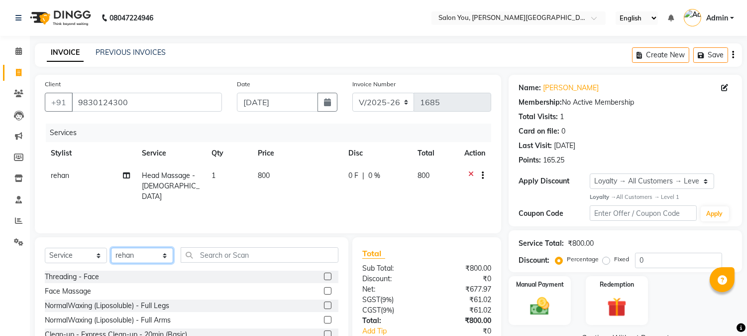
click at [154, 260] on select "Select Stylist Akram Auditor Christina Izarul jaydip Niyaz OM Prakash prima raj…" at bounding box center [142, 254] width 62 height 15
select select "89003"
click at [111, 248] on select "Select Stylist Akram Auditor Christina Izarul jaydip Niyaz OM Prakash prima raj…" at bounding box center [142, 254] width 62 height 15
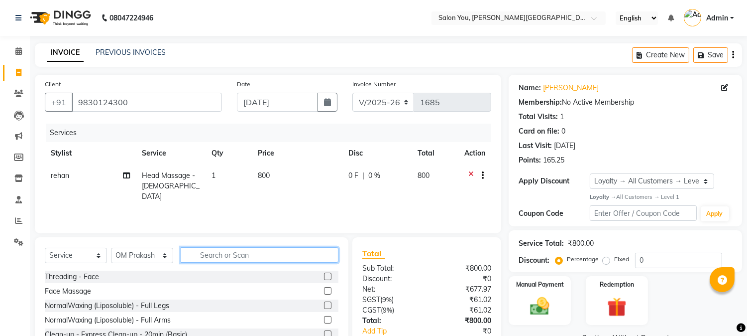
click at [205, 256] on input "text" at bounding box center [260, 254] width 158 height 15
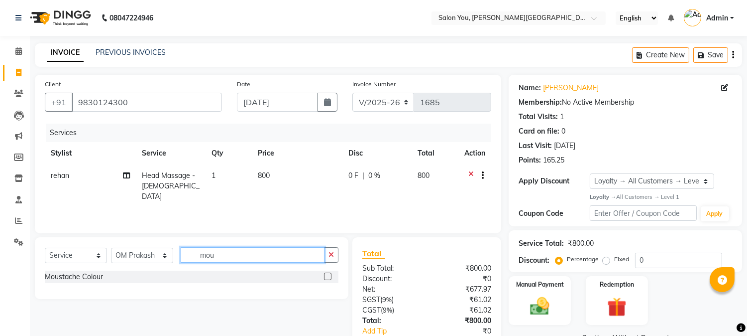
type input "mou"
click at [325, 273] on label at bounding box center [327, 275] width 7 height 7
click at [325, 273] on input "checkbox" at bounding box center [327, 276] width 6 height 6
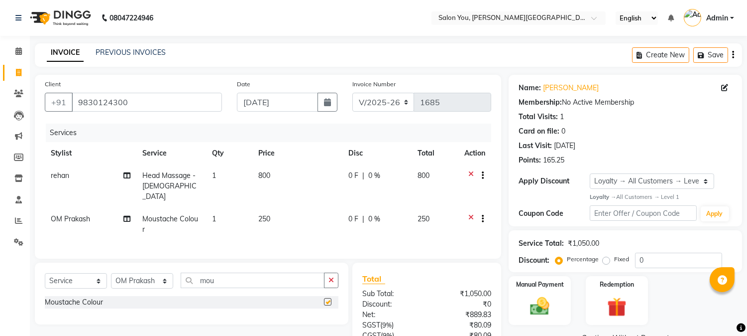
checkbox input "false"
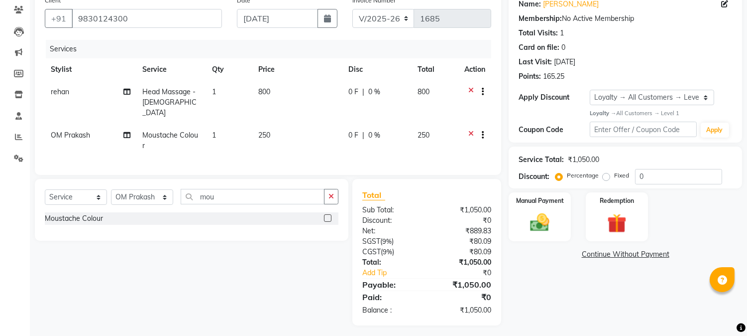
scroll to position [86, 0]
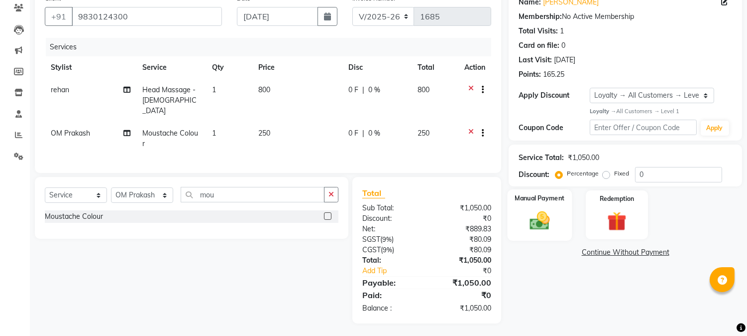
click at [537, 232] on div "Manual Payment" at bounding box center [540, 214] width 65 height 51
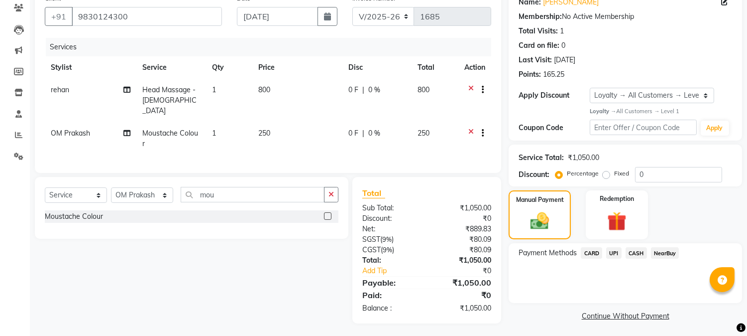
click at [591, 251] on span "CARD" at bounding box center [591, 252] width 21 height 11
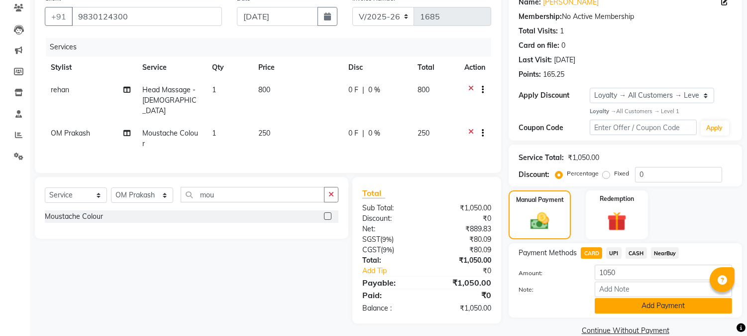
click at [630, 308] on button "Add Payment" at bounding box center [663, 305] width 137 height 15
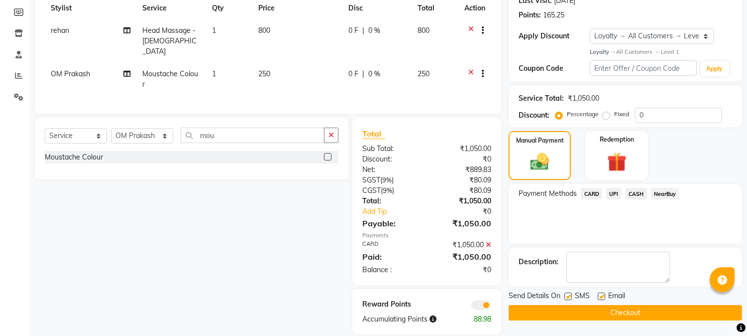
scroll to position [156, 0]
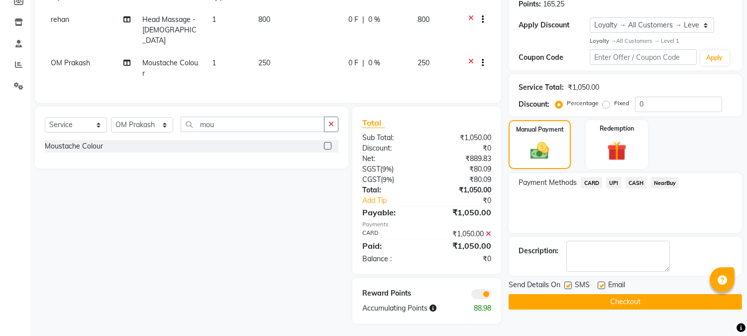
click at [604, 306] on button "Checkout" at bounding box center [625, 301] width 233 height 15
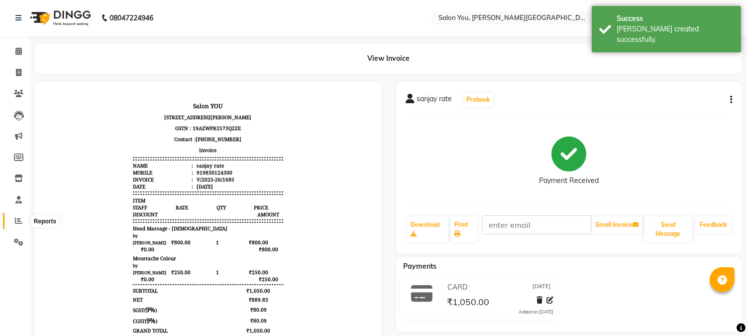
click at [15, 218] on icon at bounding box center [18, 220] width 7 height 7
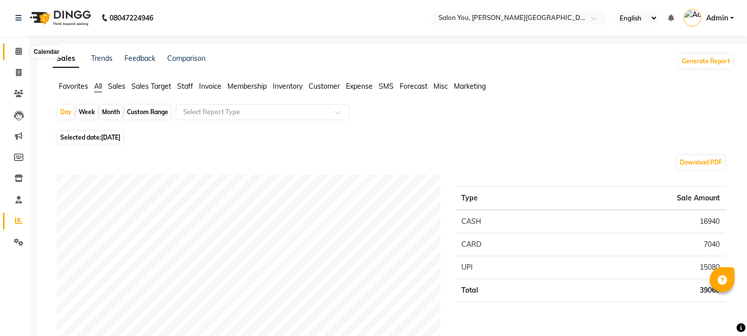
click at [23, 48] on span at bounding box center [18, 51] width 17 height 11
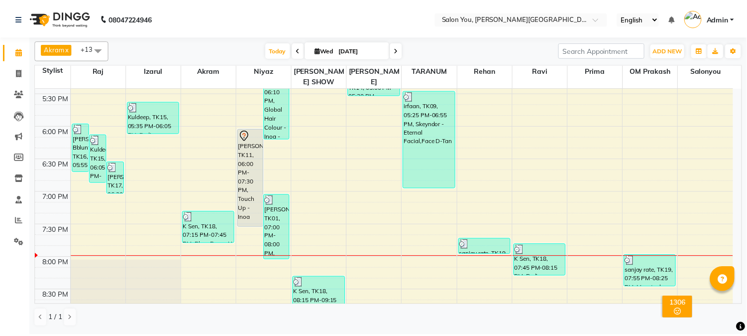
scroll to position [442, 0]
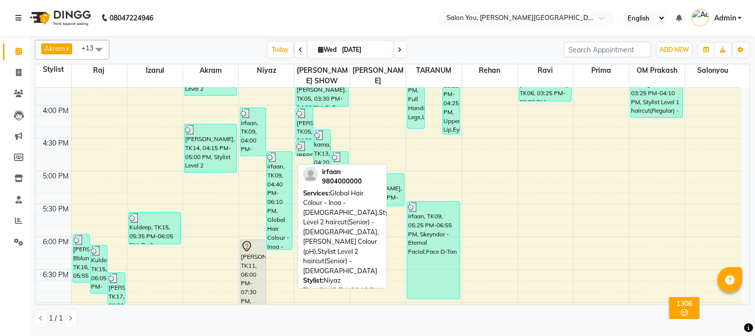
click at [284, 184] on div "irfaan, TK09, 04:40 PM-06:10 PM, Global Hair Colour - Inoa - Male,Stylist Level…" at bounding box center [279, 201] width 25 height 98
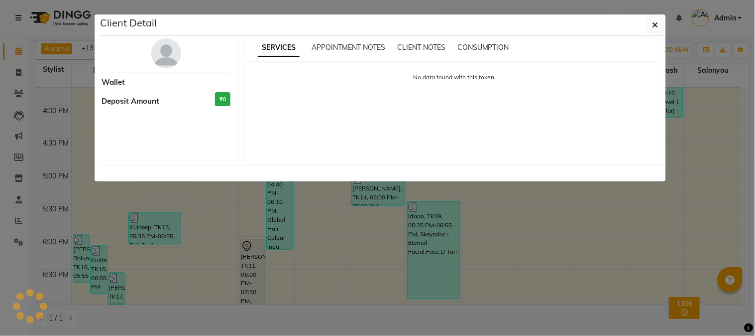
select select "3"
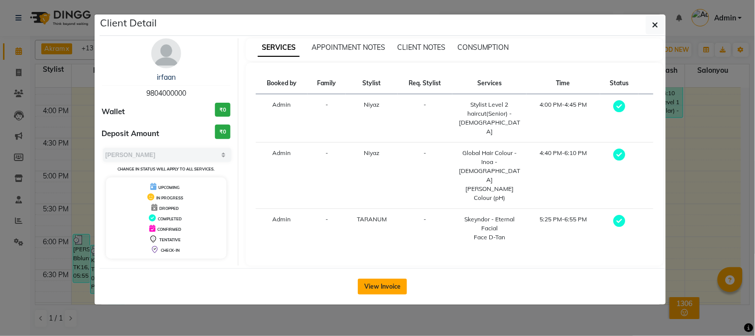
click at [372, 282] on button "View Invoice" at bounding box center [382, 286] width 49 height 16
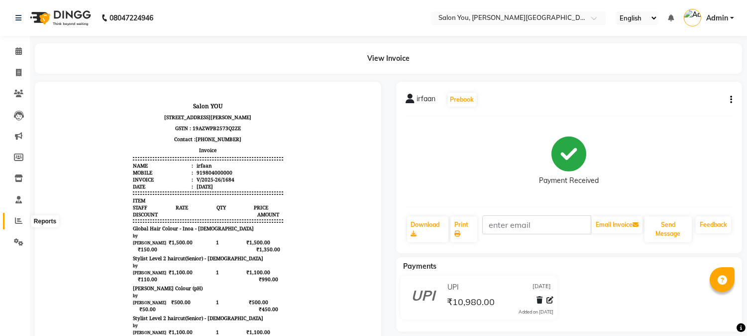
click at [23, 217] on span at bounding box center [18, 220] width 17 height 11
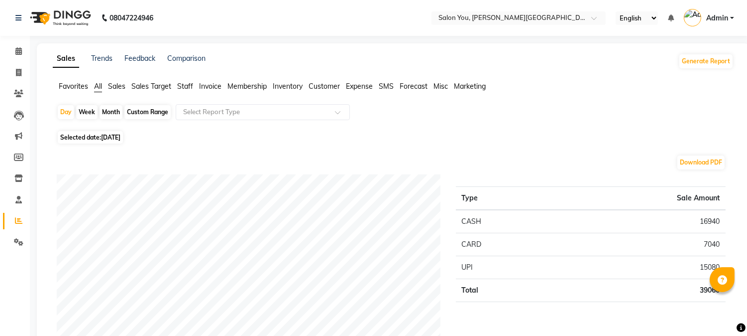
click at [182, 86] on span "Staff" at bounding box center [185, 86] width 16 height 9
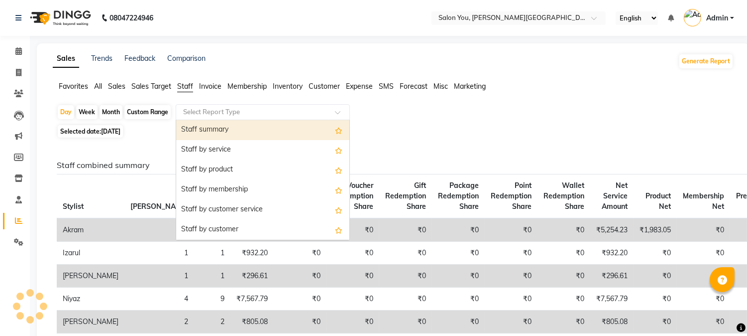
click at [201, 112] on input "text" at bounding box center [252, 112] width 143 height 10
click at [205, 129] on div "Staff summary" at bounding box center [262, 130] width 173 height 20
select select "filtered_report"
select select "csv"
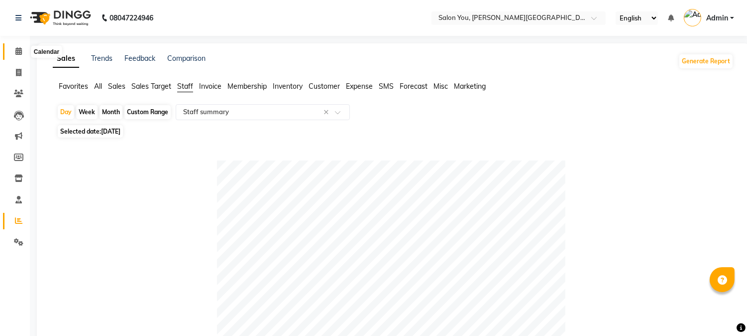
click at [15, 50] on icon at bounding box center [18, 50] width 6 height 7
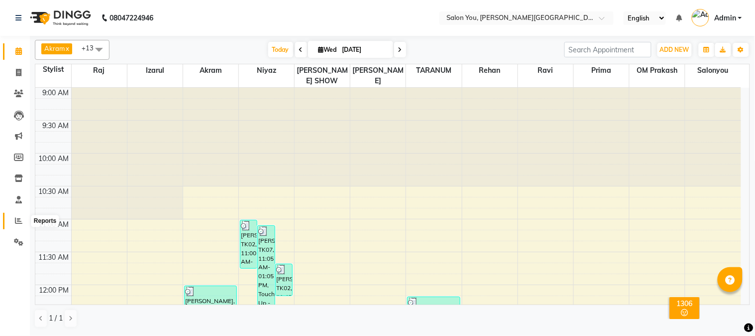
click at [16, 224] on icon at bounding box center [18, 220] width 7 height 7
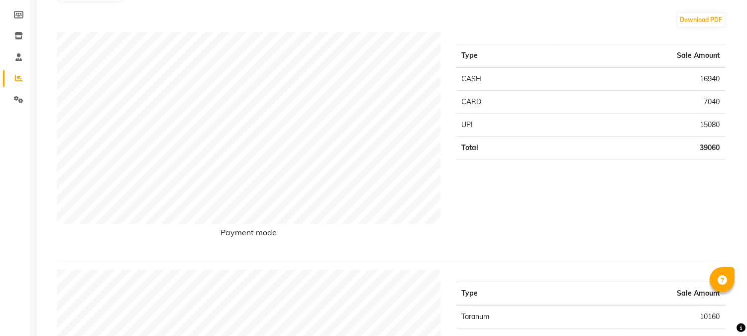
scroll to position [166, 0]
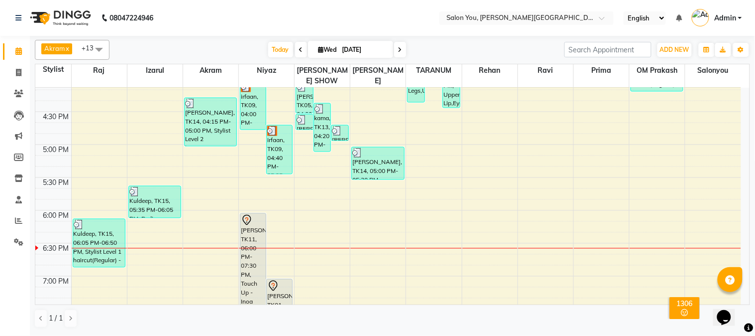
scroll to position [465, 0]
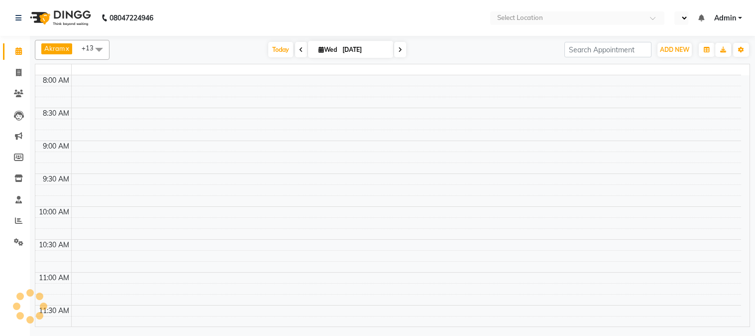
select select "en"
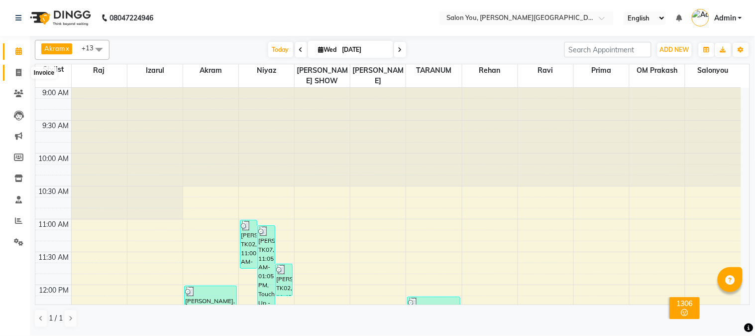
drag, startPoint x: 18, startPoint y: 68, endPoint x: 52, endPoint y: 66, distance: 34.4
click at [18, 68] on span at bounding box center [18, 72] width 17 height 11
select select "5231"
select select "service"
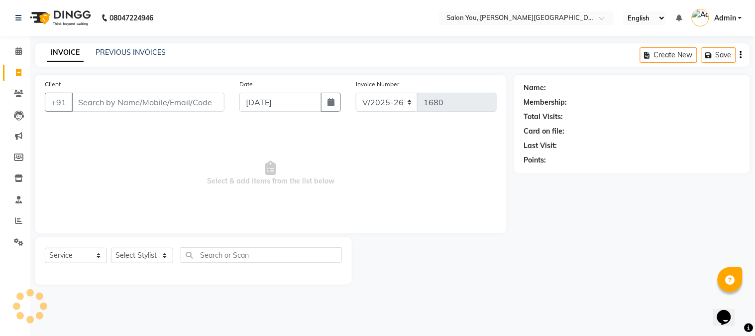
click at [170, 102] on input "Client" at bounding box center [148, 102] width 153 height 19
type input "9831"
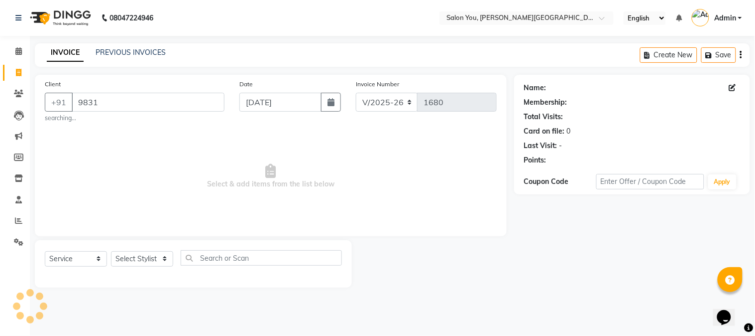
select select "1: Object"
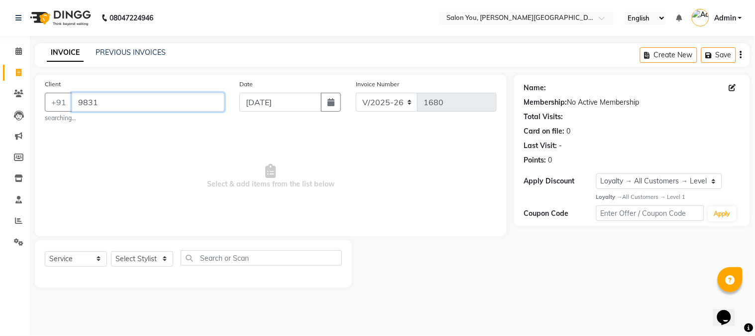
click at [191, 100] on input "9831" at bounding box center [148, 102] width 153 height 19
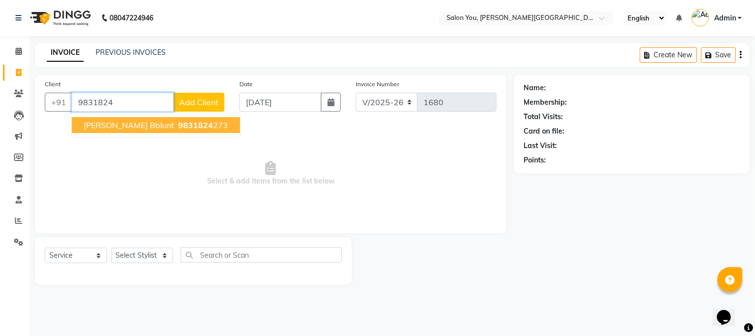
click at [206, 129] on ngb-highlight "9831824 273" at bounding box center [202, 125] width 52 height 10
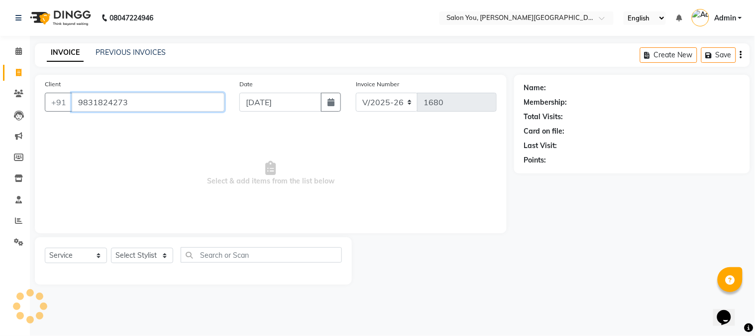
type input "9831824273"
select select "1: Object"
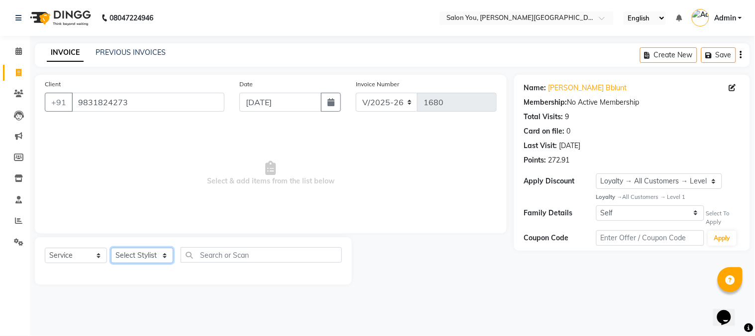
click at [156, 261] on select "Select Stylist Akram Auditor [PERSON_NAME] [PERSON_NAME] [PERSON_NAME] prima [P…" at bounding box center [142, 254] width 62 height 15
select select "37645"
click at [111, 248] on select "Select Stylist Akram Auditor [PERSON_NAME] [PERSON_NAME] [PERSON_NAME] prima [P…" at bounding box center [142, 254] width 62 height 15
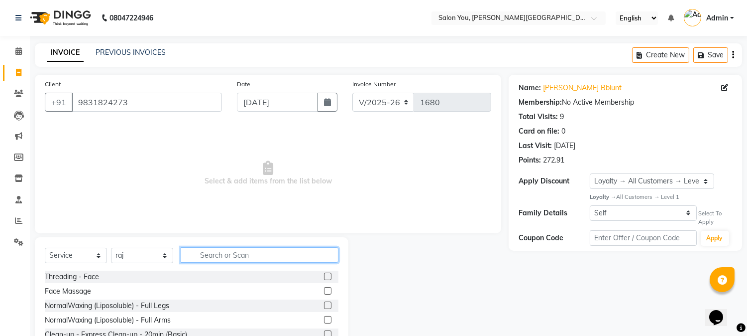
click at [246, 259] on input "text" at bounding box center [260, 254] width 158 height 15
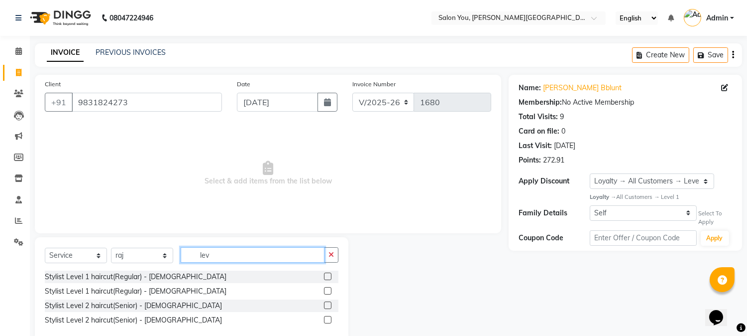
type input "lev"
click at [325, 274] on label at bounding box center [327, 275] width 7 height 7
click at [325, 274] on input "checkbox" at bounding box center [327, 276] width 6 height 6
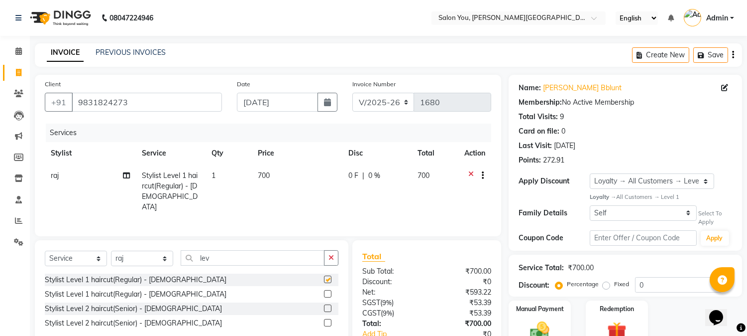
checkbox input "false"
click at [261, 173] on span "700" at bounding box center [264, 175] width 12 height 9
select select "37645"
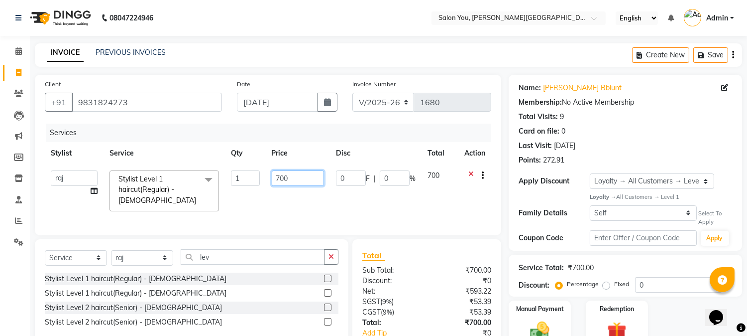
click at [277, 177] on input "700" at bounding box center [298, 177] width 52 height 15
click at [278, 177] on input "700" at bounding box center [298, 177] width 52 height 15
type input "400"
click at [310, 205] on td "400" at bounding box center [298, 190] width 64 height 53
select select "37645"
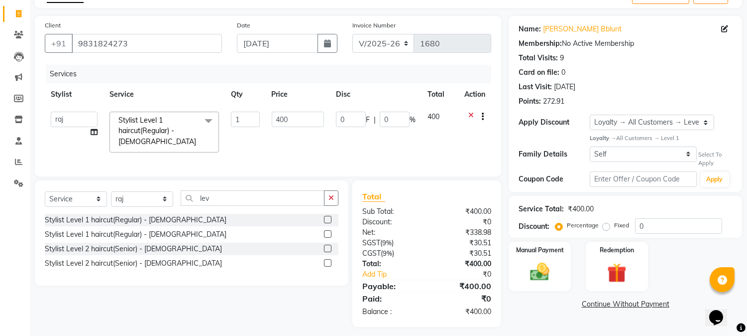
scroll to position [62, 0]
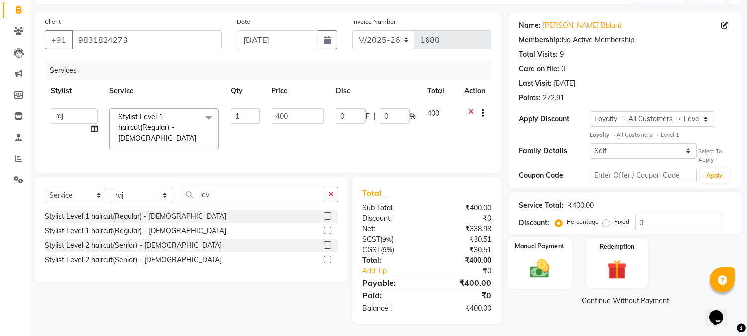
click at [566, 271] on div "Manual Payment" at bounding box center [540, 262] width 65 height 51
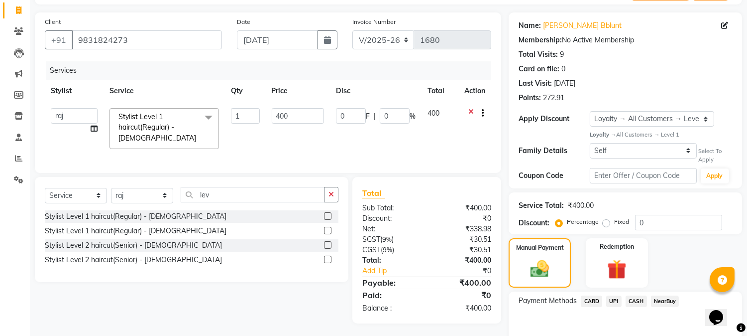
click at [639, 299] on span "CASH" at bounding box center [636, 300] width 21 height 11
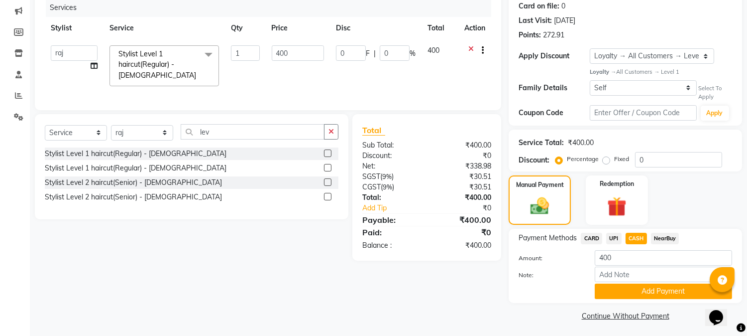
scroll to position [127, 0]
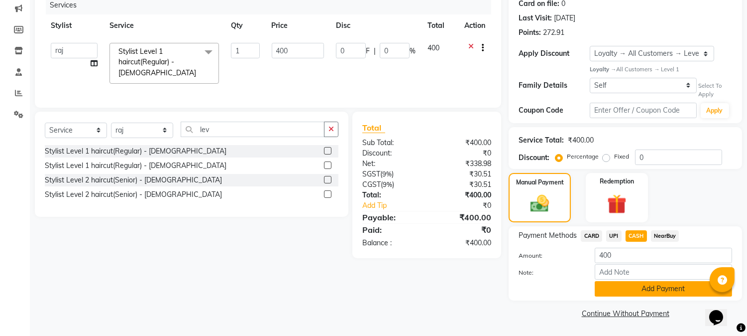
click at [639, 294] on button "Add Payment" at bounding box center [663, 288] width 137 height 15
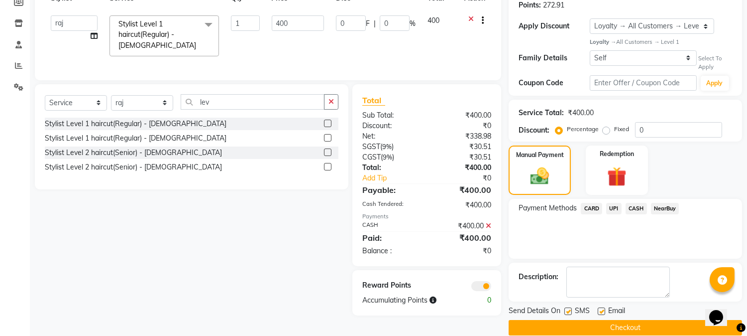
scroll to position [169, 0]
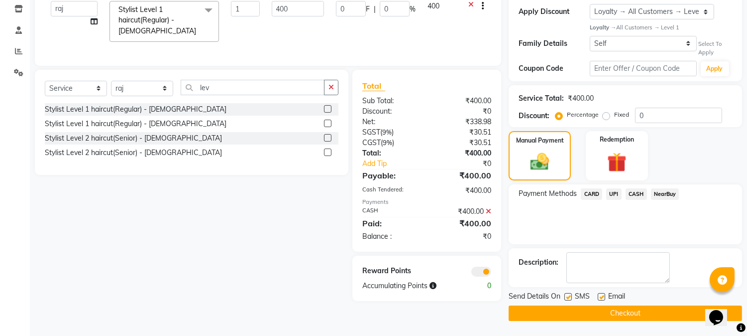
click at [564, 316] on button "Checkout" at bounding box center [625, 312] width 233 height 15
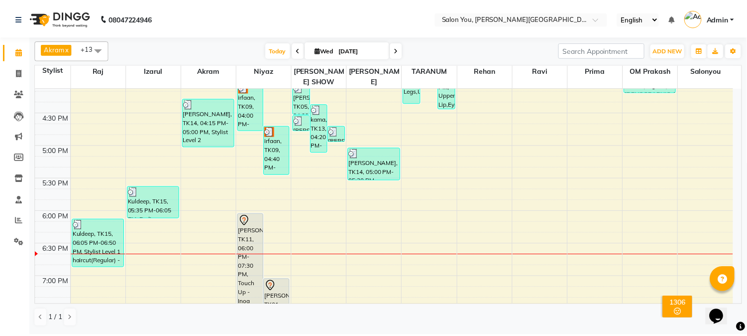
scroll to position [576, 0]
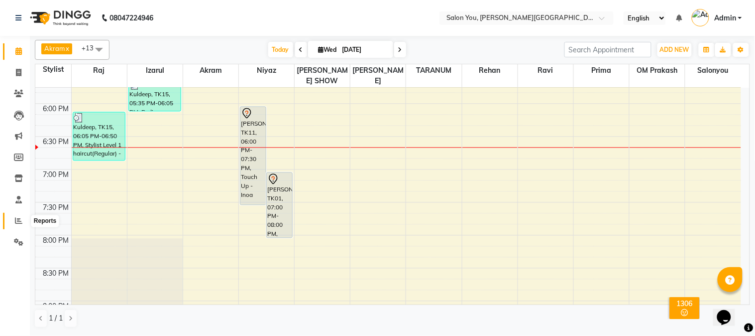
click at [13, 219] on span at bounding box center [18, 220] width 17 height 11
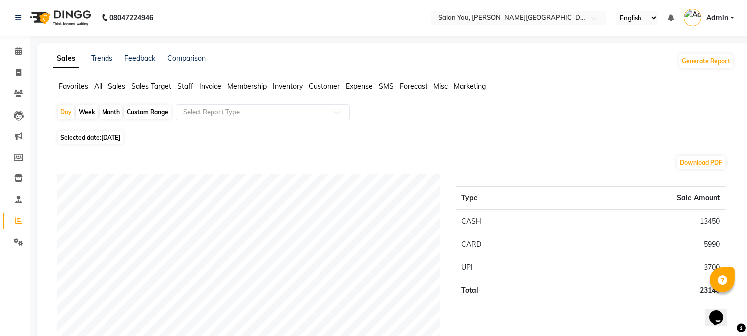
click at [144, 107] on div "Custom Range" at bounding box center [147, 112] width 46 height 14
select select "9"
select select "2025"
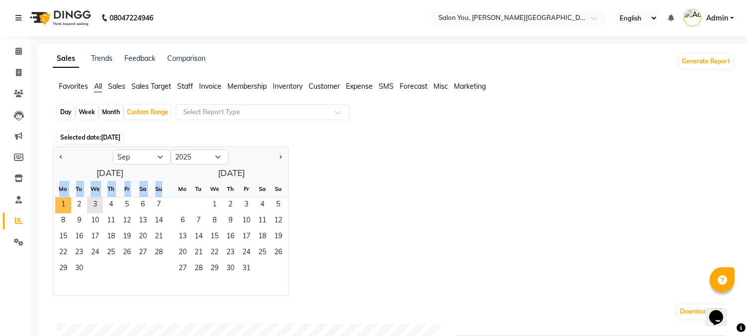
drag, startPoint x: 61, startPoint y: 201, endPoint x: 52, endPoint y: 179, distance: 23.7
click at [55, 183] on ngb-datepicker-month "Mo Tu We Th Fr Sa Su 1 2 3 4 5 6 7 8 9 10 11 12 13 14 15 16 17 18 19 20 21 22 2…" at bounding box center [110, 238] width 114 height 114
click at [59, 207] on span "1" at bounding box center [63, 205] width 16 height 16
click at [100, 207] on span "3" at bounding box center [95, 205] width 16 height 16
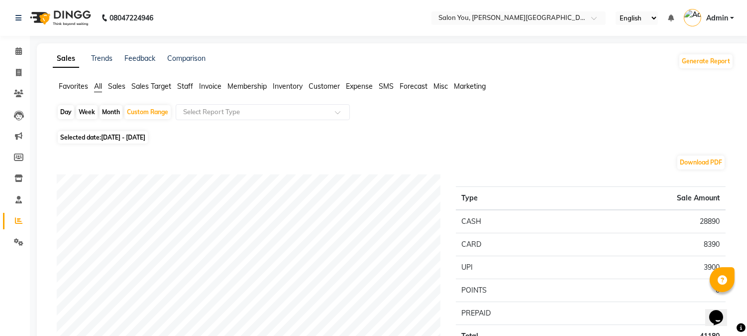
click at [190, 88] on span "Staff" at bounding box center [185, 86] width 16 height 9
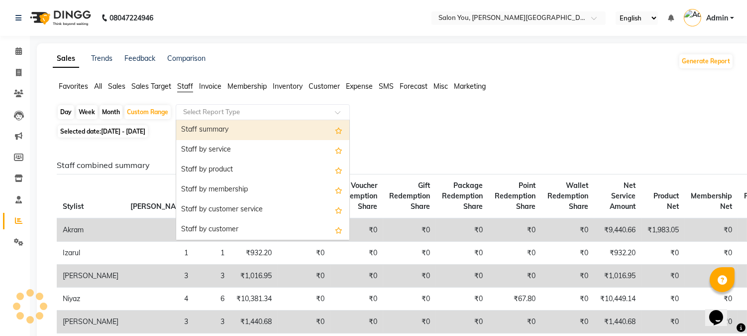
click at [211, 110] on input "text" at bounding box center [252, 112] width 143 height 10
click at [213, 135] on div "Staff summary" at bounding box center [262, 130] width 173 height 20
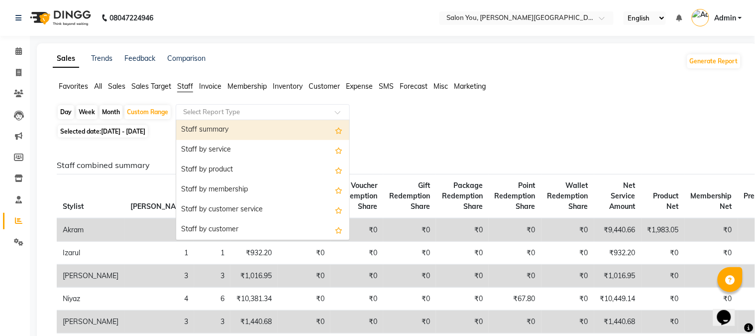
select select "filtered_report"
select select "csv"
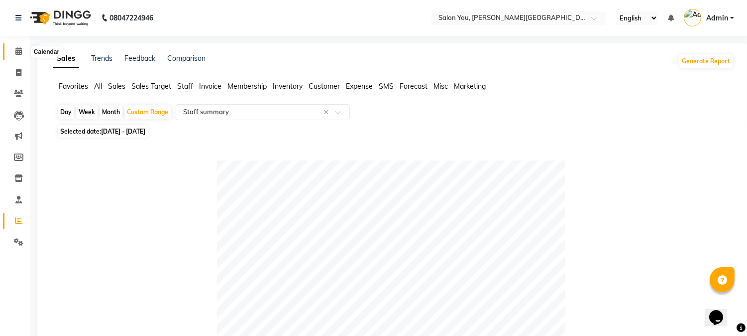
click at [20, 53] on icon at bounding box center [18, 50] width 6 height 7
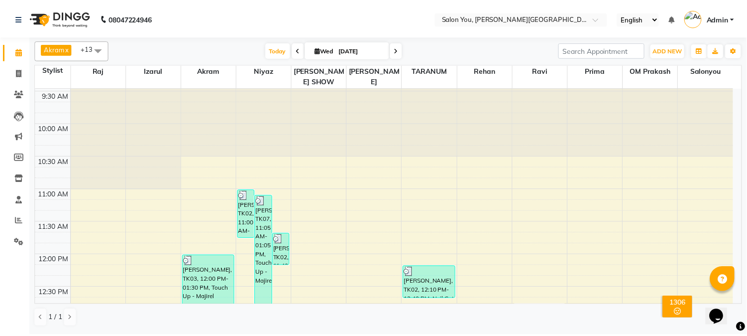
scroll to position [111, 0]
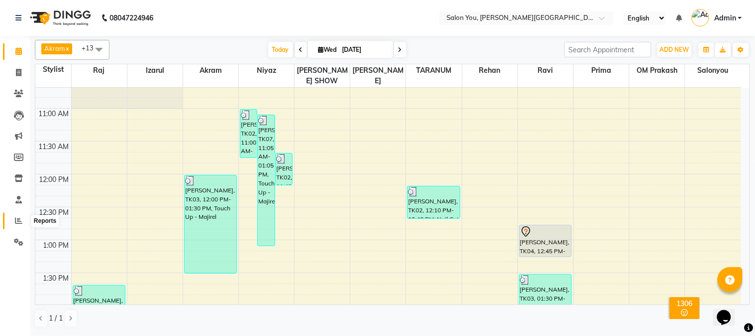
click at [18, 221] on icon at bounding box center [18, 220] width 7 height 7
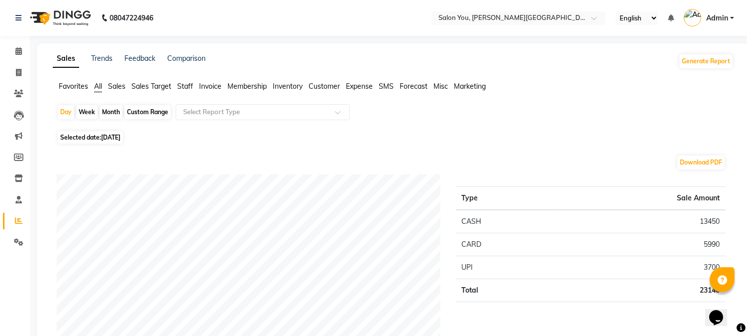
click at [143, 108] on div "Custom Range" at bounding box center [147, 112] width 46 height 14
select select "9"
select select "2025"
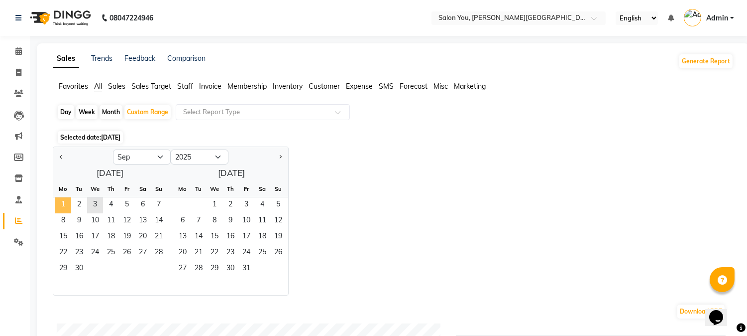
drag, startPoint x: 55, startPoint y: 205, endPoint x: 61, endPoint y: 205, distance: 6.0
click at [57, 205] on span "1" at bounding box center [63, 205] width 16 height 16
click at [91, 203] on span "3" at bounding box center [95, 205] width 16 height 16
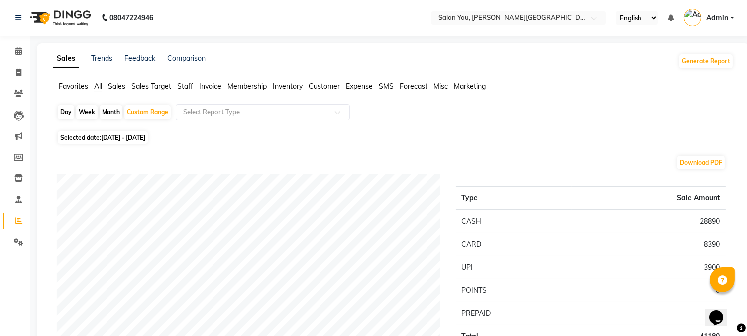
click at [180, 88] on span "Staff" at bounding box center [185, 86] width 16 height 9
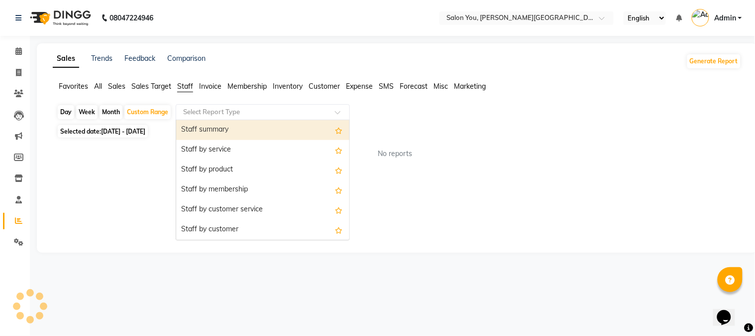
click at [196, 111] on input "text" at bounding box center [252, 112] width 143 height 10
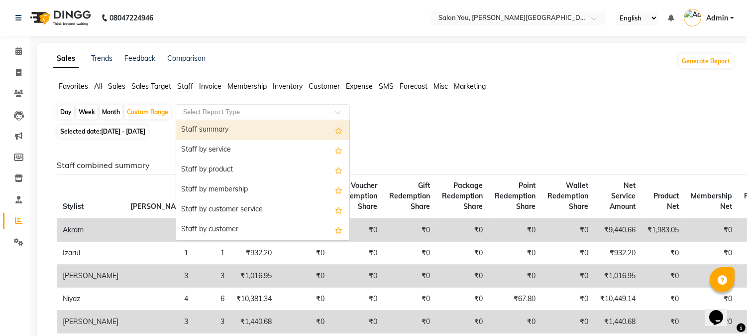
drag, startPoint x: 197, startPoint y: 129, endPoint x: 359, endPoint y: 96, distance: 165.2
click at [198, 128] on div "Staff summary" at bounding box center [262, 130] width 173 height 20
select select "filtered_report"
select select "csv"
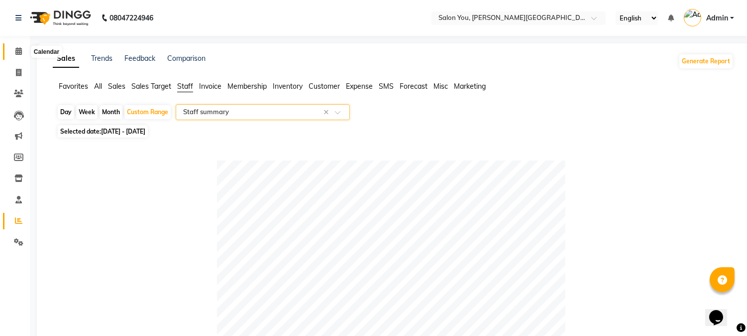
click at [20, 53] on icon at bounding box center [18, 50] width 6 height 7
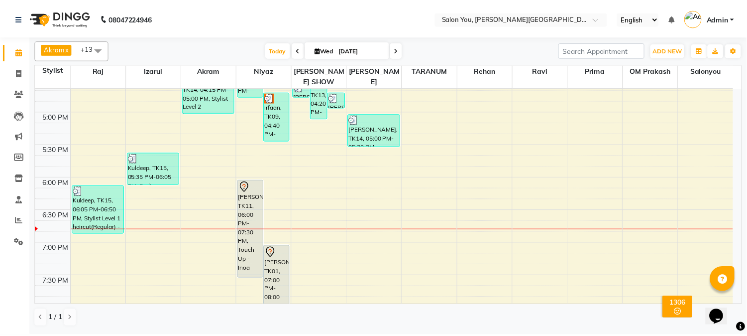
scroll to position [520, 0]
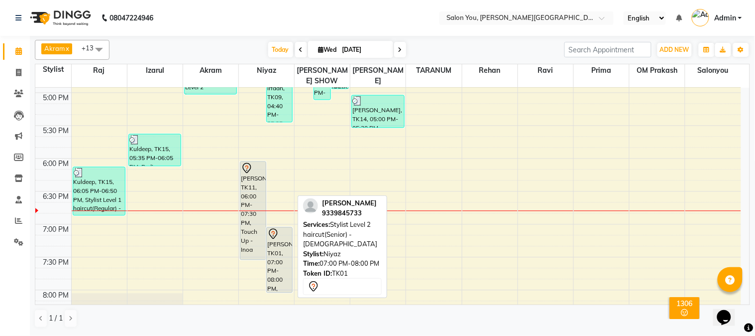
click at [267, 244] on div "[PERSON_NAME], TK01, 07:00 PM-08:00 PM, Stylist Level 2 haircut(Senior) - [DEMO…" at bounding box center [279, 260] width 25 height 65
select select "7"
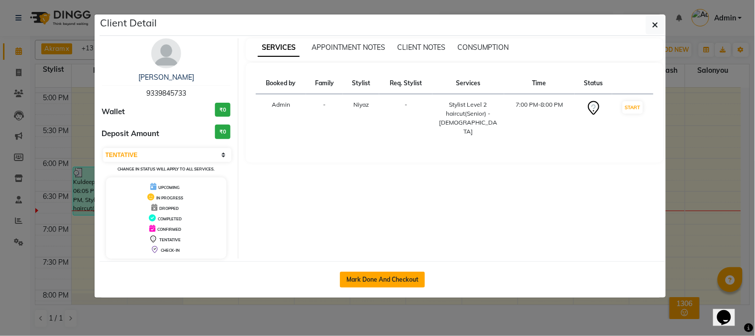
click at [375, 277] on button "Mark Done And Checkout" at bounding box center [382, 279] width 85 height 16
select select "service"
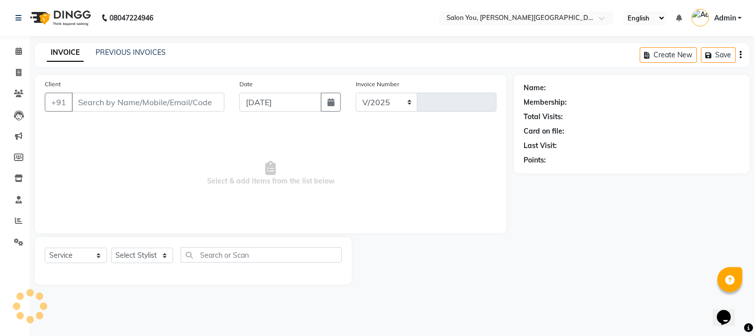
select select "5231"
type input "1681"
type input "9339845733"
select select "83062"
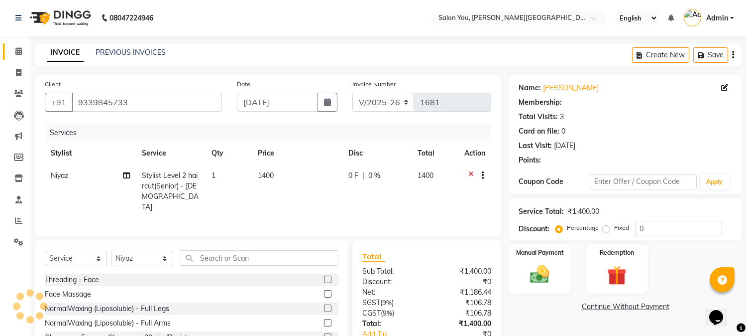
select select "1: Object"
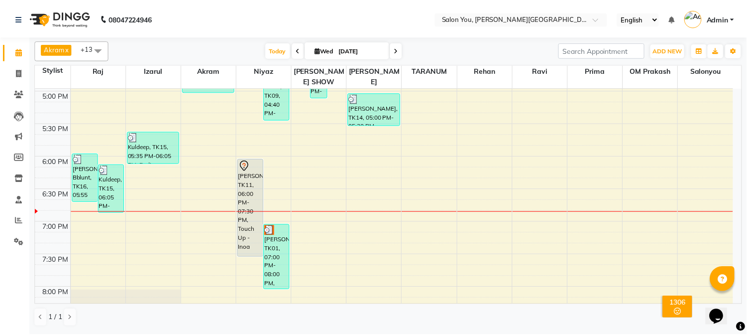
scroll to position [498, 0]
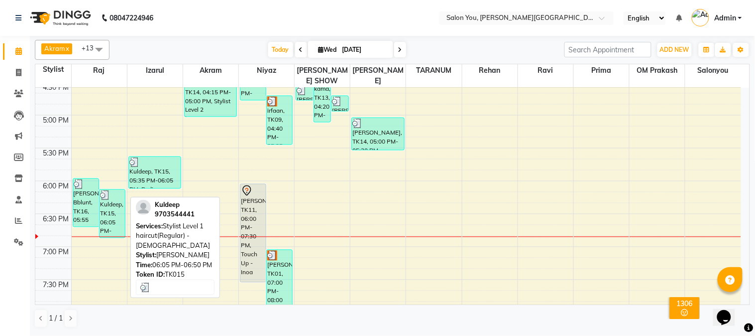
click at [115, 204] on div "Kuldeep, TK15, 06:05 PM-06:50 PM, Stylist Level 1 haircut(Regular) - [DEMOGRAPH…" at bounding box center [112, 214] width 25 height 48
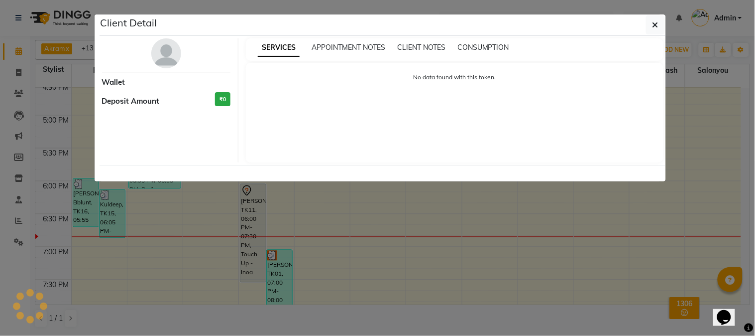
select select "3"
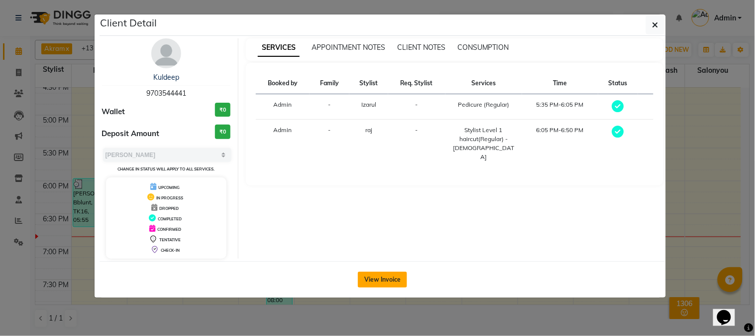
click at [386, 281] on button "View Invoice" at bounding box center [382, 279] width 49 height 16
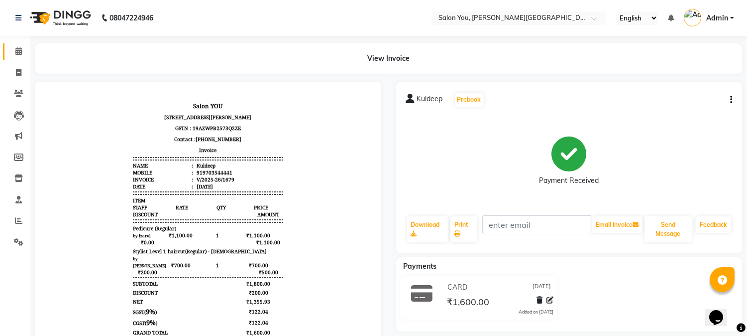
scroll to position [55, 0]
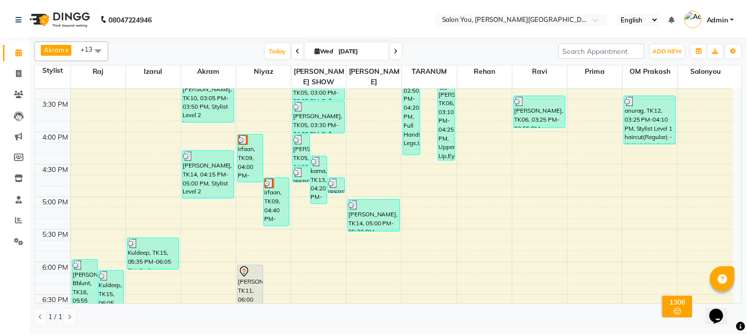
scroll to position [442, 0]
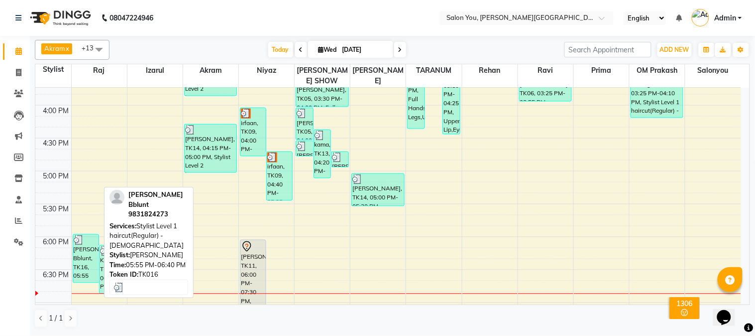
click at [84, 254] on div "[PERSON_NAME] Bblunt, TK16, 05:55 PM-06:40 PM, Stylist Level 1 haircut(Regular)…" at bounding box center [85, 258] width 25 height 48
select select "3"
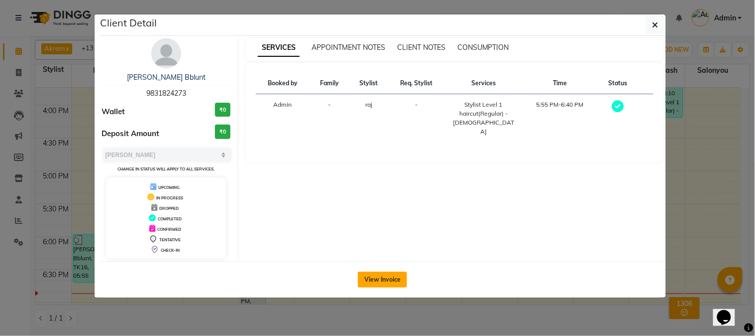
click at [384, 277] on button "View Invoice" at bounding box center [382, 279] width 49 height 16
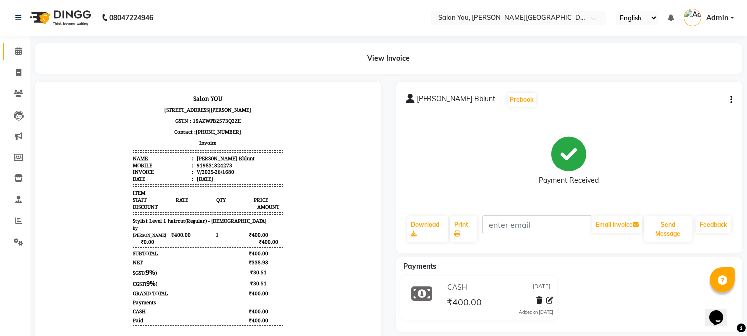
scroll to position [55, 0]
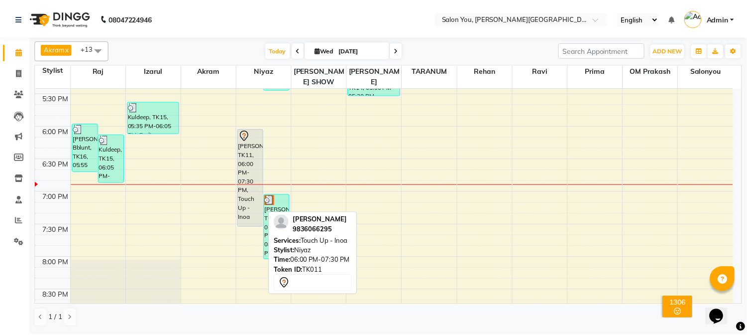
scroll to position [608, 0]
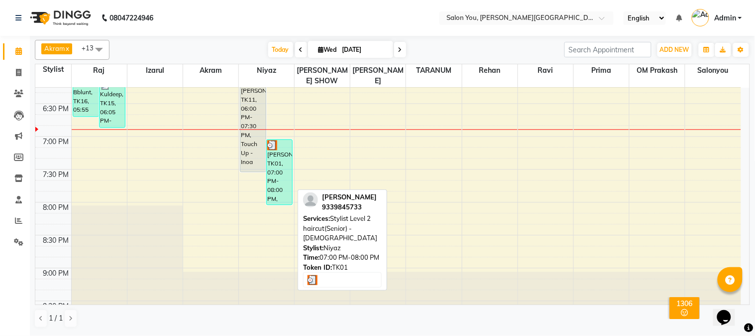
click at [281, 156] on div "[PERSON_NAME], TK01, 07:00 PM-08:00 PM, Stylist Level 2 haircut(Senior) - [DEMO…" at bounding box center [279, 171] width 25 height 65
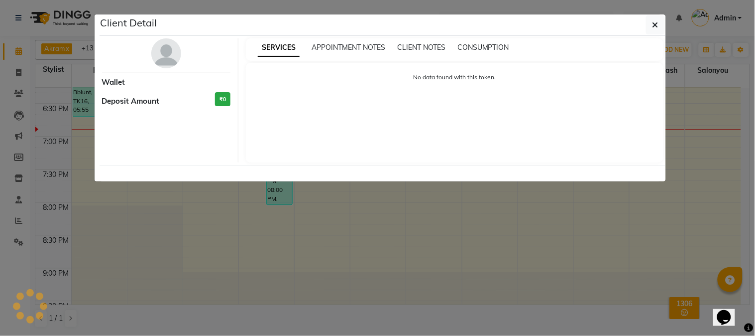
select select "3"
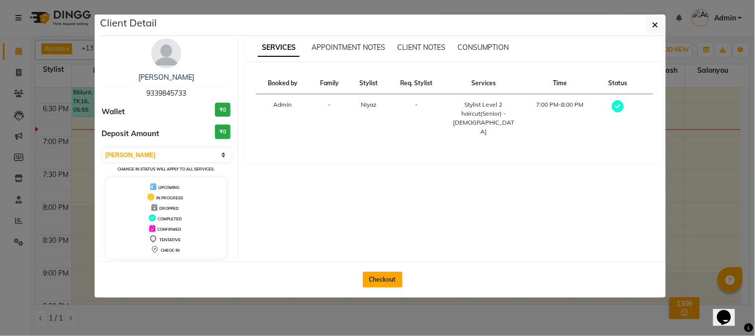
click at [386, 277] on button "Checkout" at bounding box center [383, 279] width 40 height 16
select select "service"
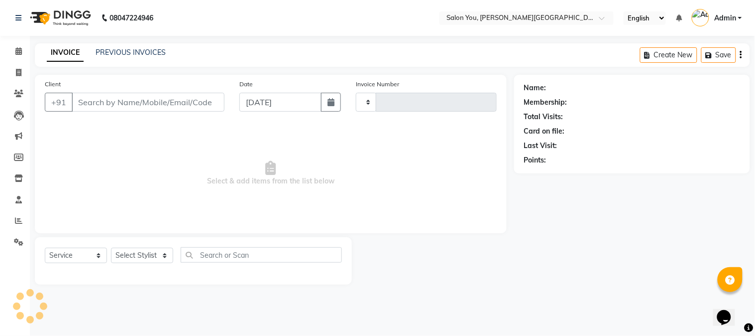
type input "1681"
select select "5231"
type input "9339845733"
select select "83062"
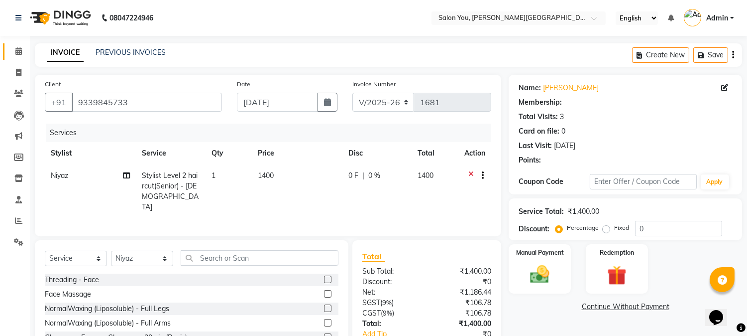
select select "1: Object"
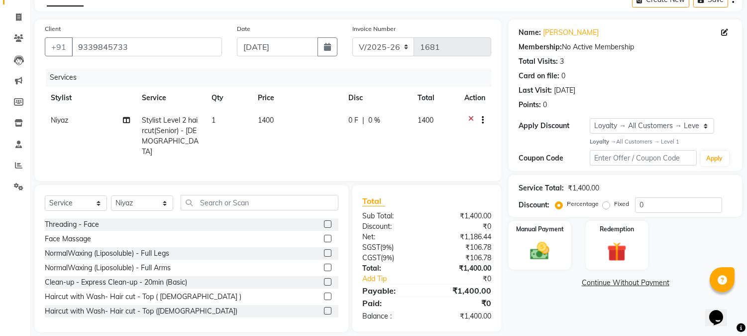
scroll to position [64, 0]
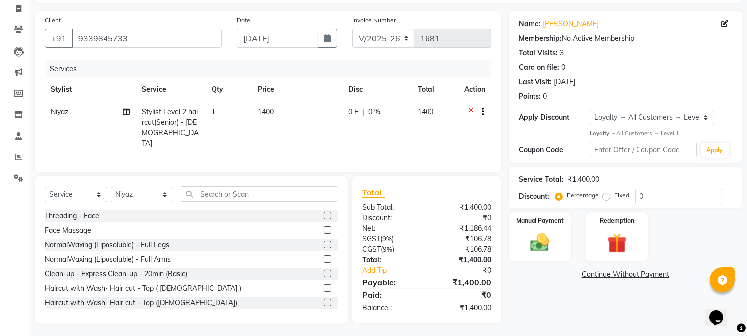
click at [265, 115] on td "1400" at bounding box center [297, 128] width 91 height 54
select select "83062"
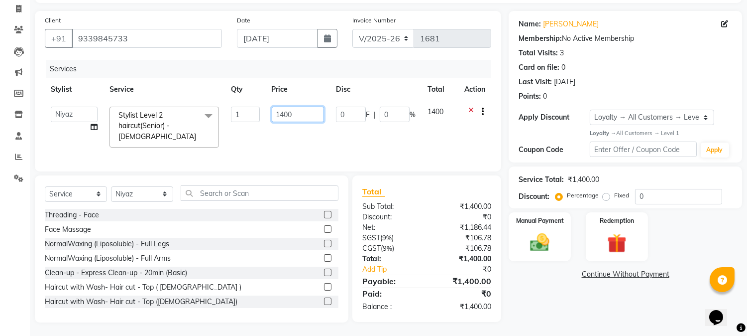
drag, startPoint x: 286, startPoint y: 113, endPoint x: 274, endPoint y: 108, distance: 12.3
click at [274, 108] on input "1400" at bounding box center [298, 114] width 52 height 15
type input "700"
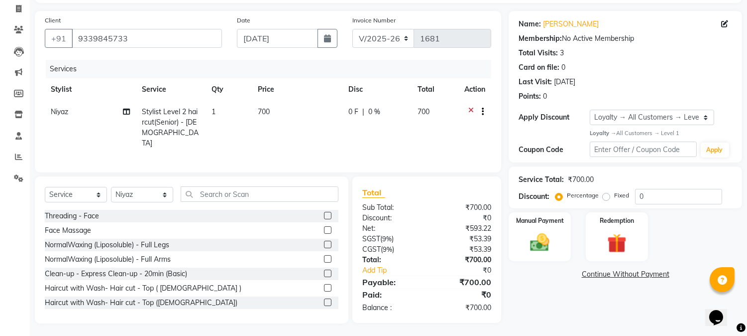
click at [298, 71] on div "Services" at bounding box center [272, 69] width 453 height 18
click at [539, 245] on img at bounding box center [540, 242] width 33 height 23
click at [641, 274] on span "CASH" at bounding box center [636, 274] width 21 height 11
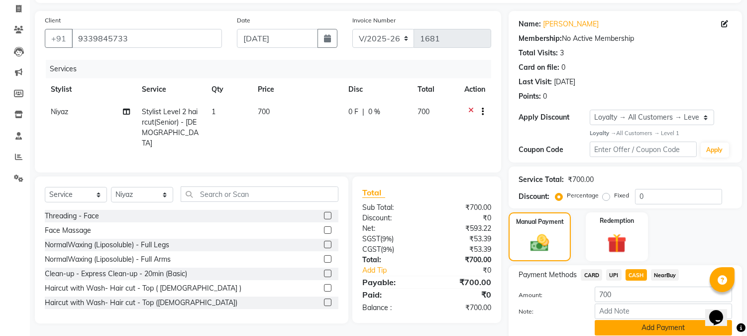
scroll to position [103, 0]
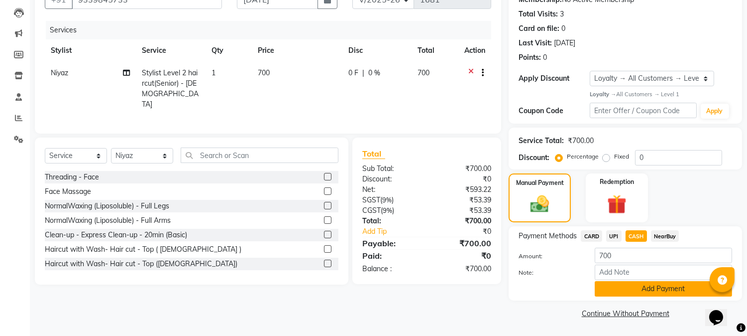
click at [637, 284] on button "Add Payment" at bounding box center [663, 288] width 137 height 15
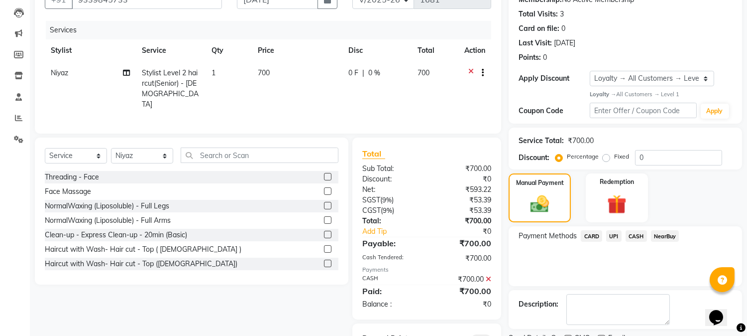
scroll to position [148, 0]
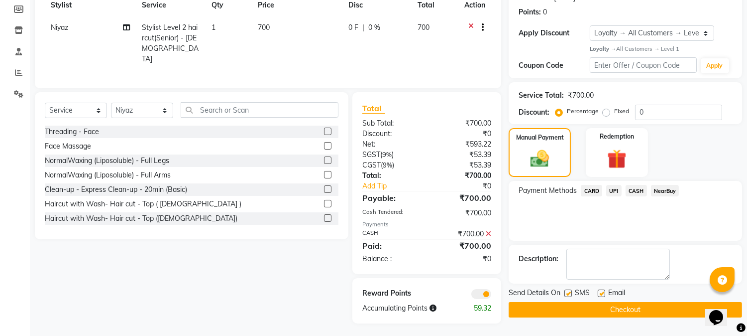
click at [604, 311] on button "Checkout" at bounding box center [625, 309] width 233 height 15
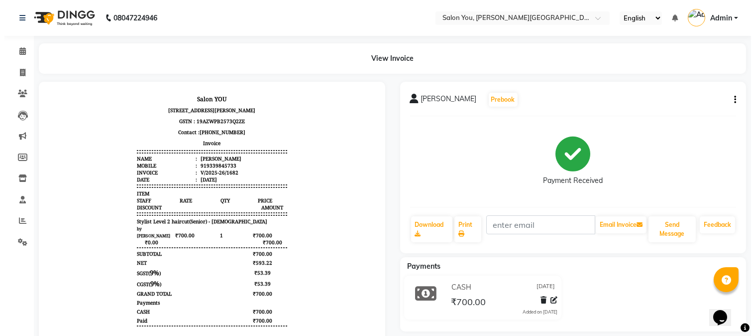
scroll to position [7, 0]
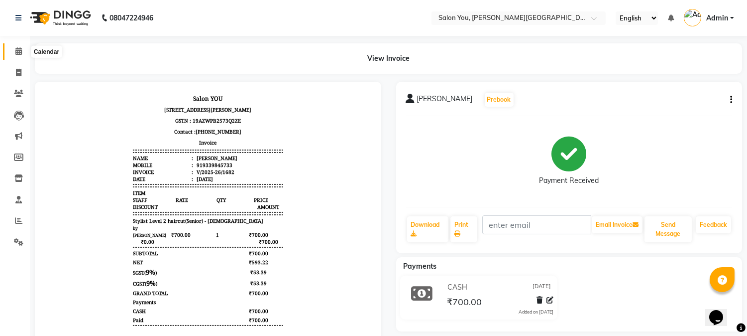
click at [15, 53] on icon at bounding box center [18, 50] width 6 height 7
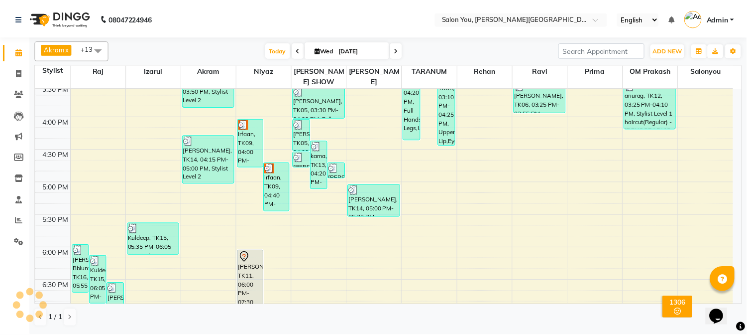
scroll to position [498, 0]
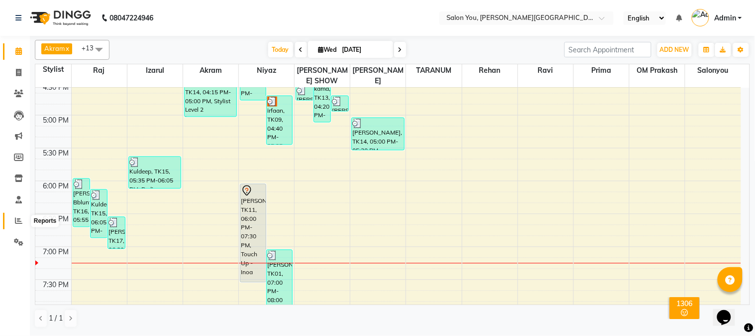
drag, startPoint x: 15, startPoint y: 222, endPoint x: 23, endPoint y: 220, distance: 7.6
click at [15, 221] on icon at bounding box center [18, 220] width 7 height 7
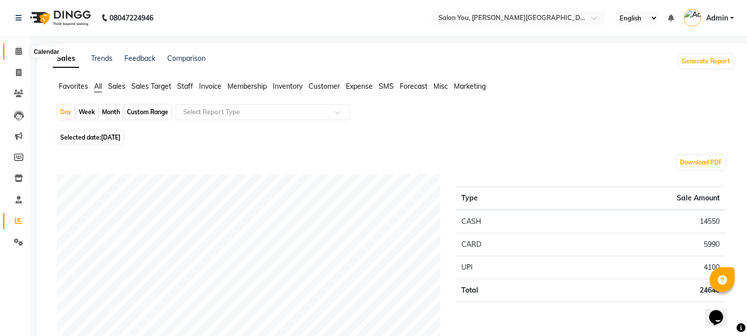
click at [13, 52] on span at bounding box center [18, 51] width 17 height 11
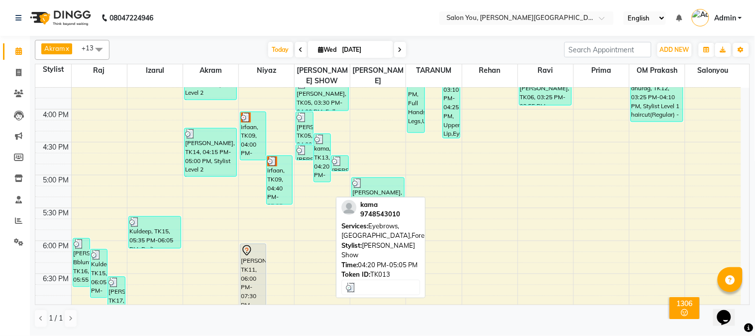
scroll to position [442, 0]
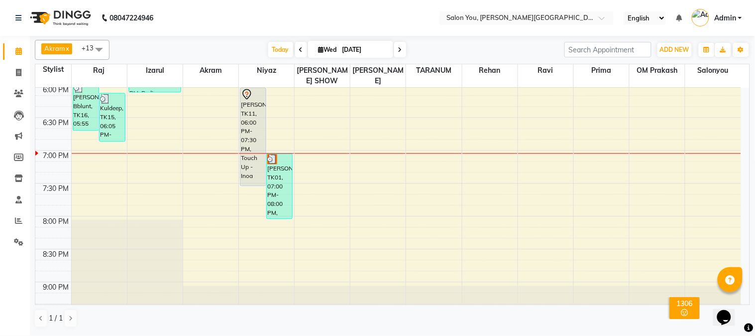
scroll to position [576, 0]
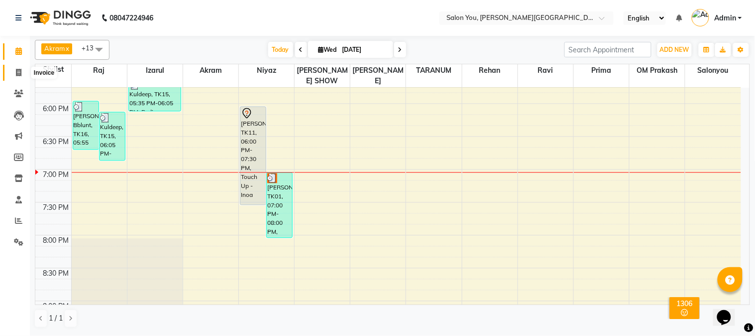
click at [18, 73] on icon at bounding box center [18, 72] width 5 height 7
select select "service"
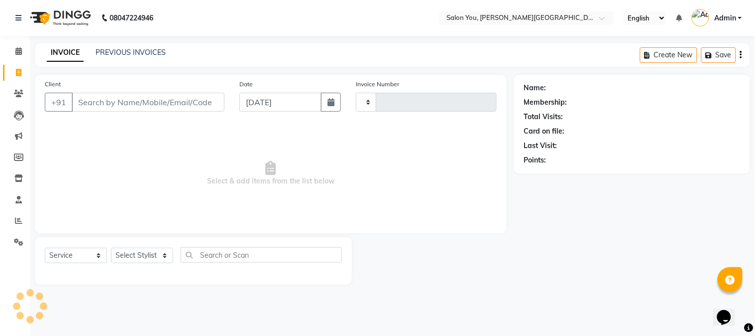
type input "1681"
select select "5231"
click at [109, 106] on input "Client" at bounding box center [148, 102] width 153 height 19
click at [13, 44] on link "Calendar" at bounding box center [15, 51] width 24 height 16
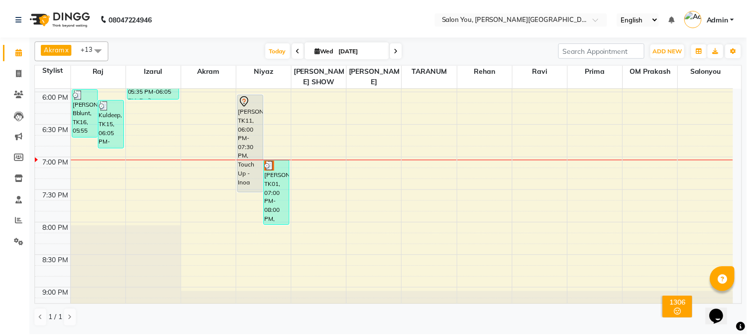
scroll to position [520, 0]
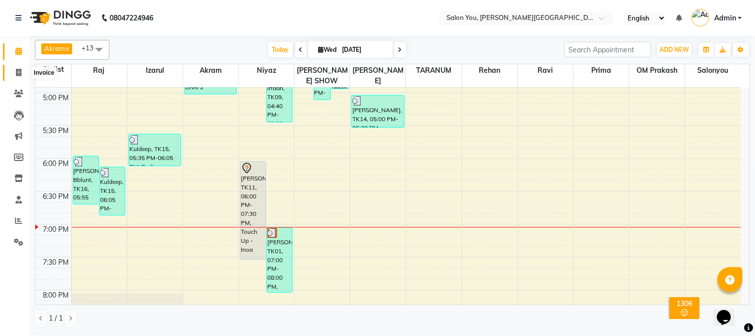
click at [18, 68] on span at bounding box center [18, 72] width 17 height 11
select select "service"
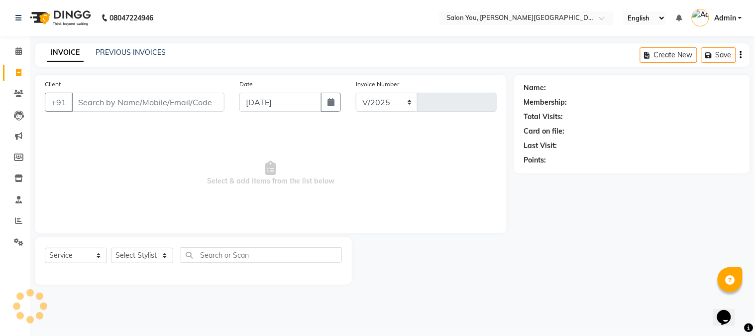
select select "5231"
type input "1681"
click at [101, 98] on input "Client" at bounding box center [148, 102] width 153 height 19
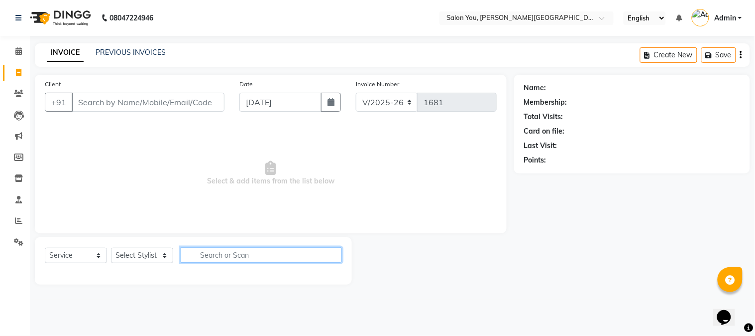
click at [192, 261] on input "text" at bounding box center [261, 254] width 161 height 15
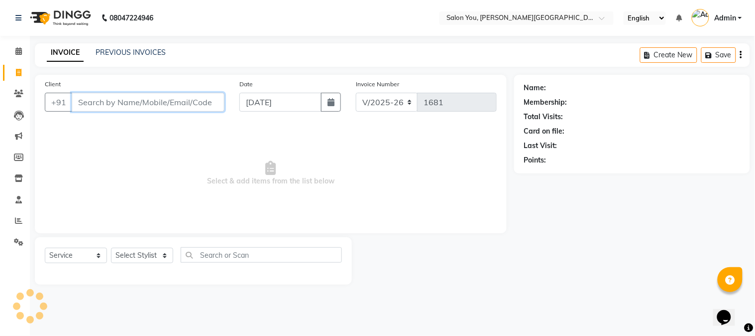
click at [101, 103] on input "Client" at bounding box center [148, 102] width 153 height 19
type input "968"
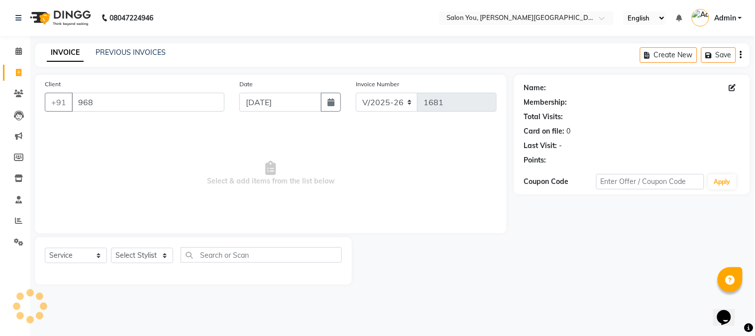
select select "1: Object"
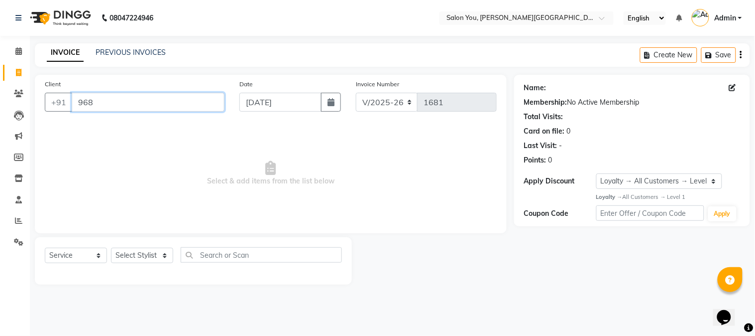
click at [97, 108] on input "968" at bounding box center [148, 102] width 153 height 19
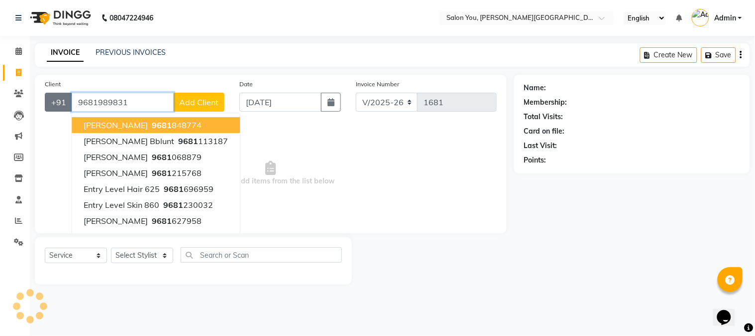
type input "9681989831"
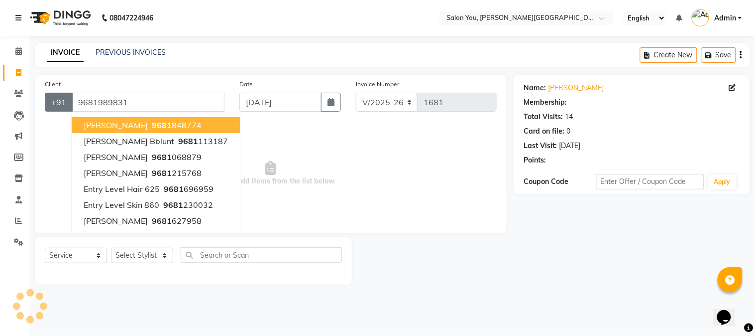
select select "1: Object"
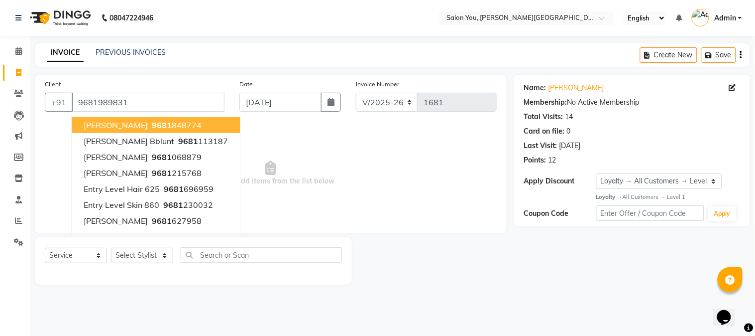
click at [152, 127] on span "9681" at bounding box center [162, 125] width 20 height 10
type input "9681848774"
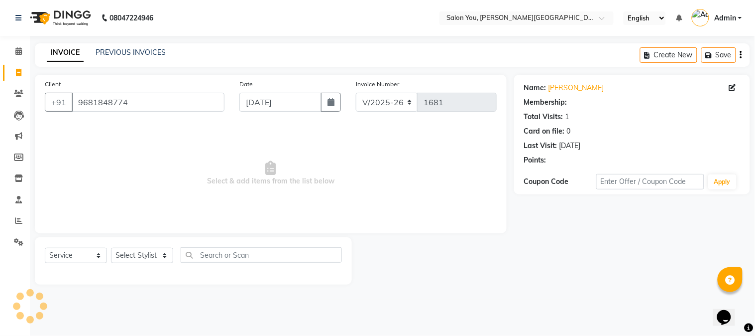
select select "1: Object"
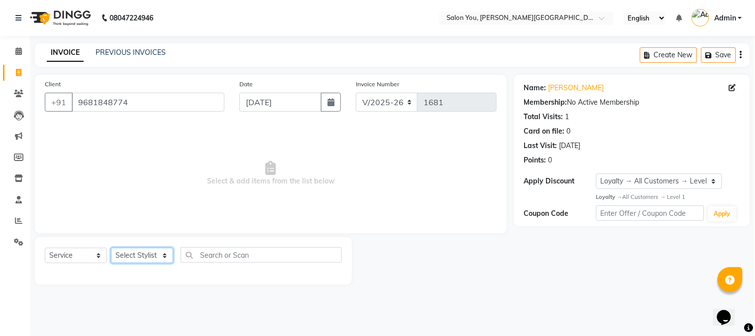
click at [163, 257] on select "Select Stylist Akram Auditor [PERSON_NAME] [PERSON_NAME] [PERSON_NAME] prima [P…" at bounding box center [142, 254] width 62 height 15
select select "37645"
click at [111, 248] on select "Select Stylist Akram Auditor [PERSON_NAME] [PERSON_NAME] [PERSON_NAME] prima [P…" at bounding box center [142, 254] width 62 height 15
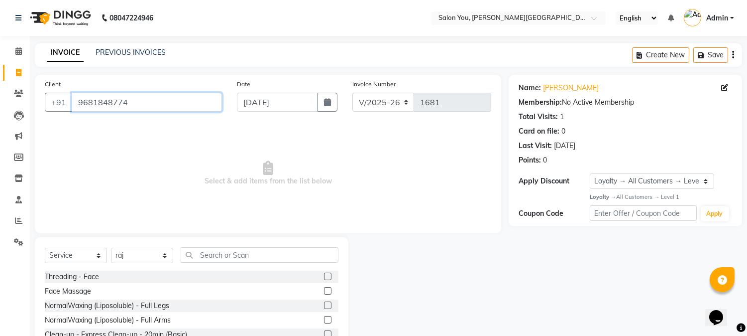
click at [151, 106] on input "9681848774" at bounding box center [147, 102] width 150 height 19
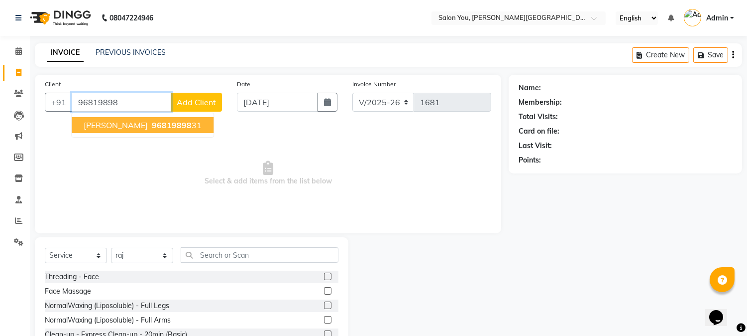
click at [152, 121] on span "96819898" at bounding box center [172, 125] width 40 height 10
type input "9681989831"
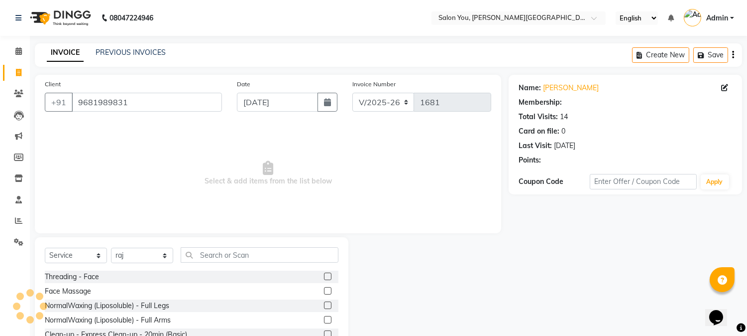
select select "1: Object"
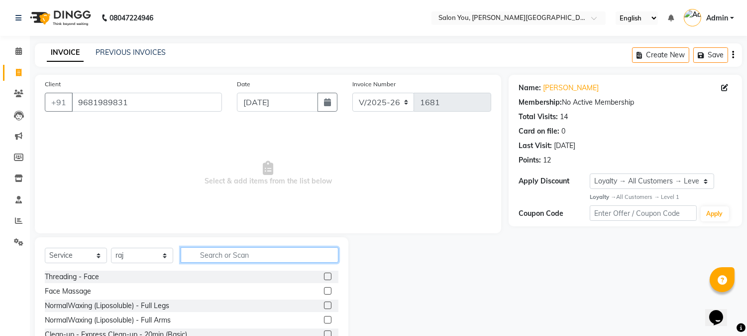
click at [210, 255] on input "text" at bounding box center [260, 254] width 158 height 15
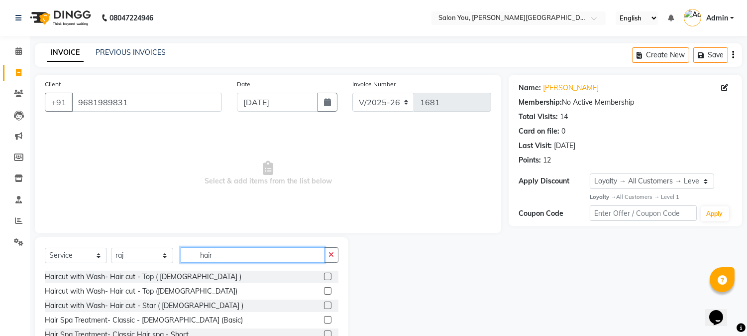
type input "hair"
click at [324, 277] on label at bounding box center [327, 275] width 7 height 7
click at [324, 277] on input "checkbox" at bounding box center [327, 276] width 6 height 6
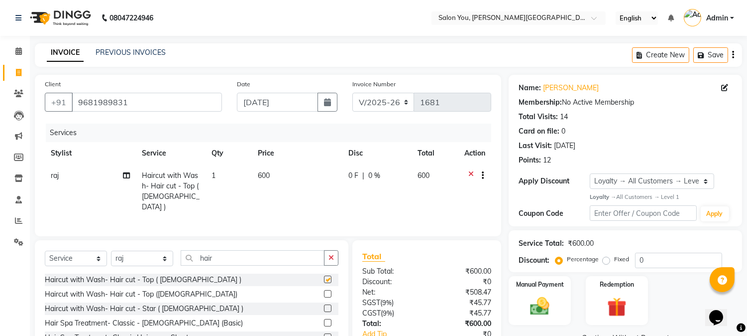
checkbox input "false"
click at [261, 177] on span "600" at bounding box center [264, 175] width 12 height 9
select select "37645"
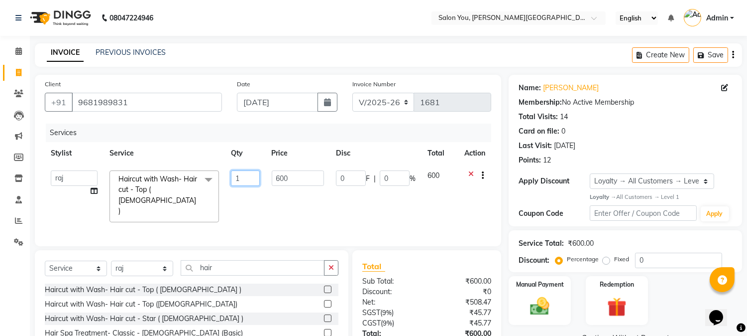
click at [262, 176] on td "1" at bounding box center [245, 196] width 40 height 64
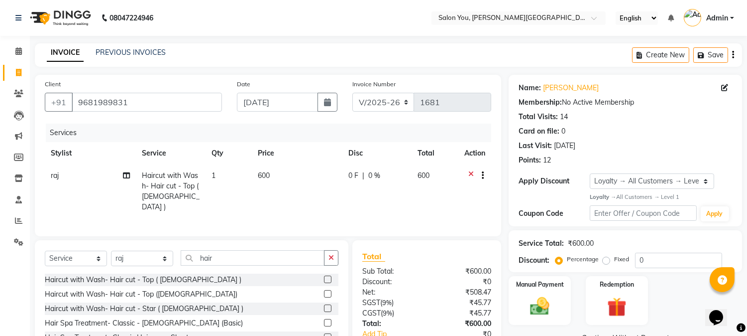
drag, startPoint x: 281, startPoint y: 178, endPoint x: 271, endPoint y: 174, distance: 10.7
click at [270, 173] on span "600" at bounding box center [264, 175] width 12 height 9
select select "37645"
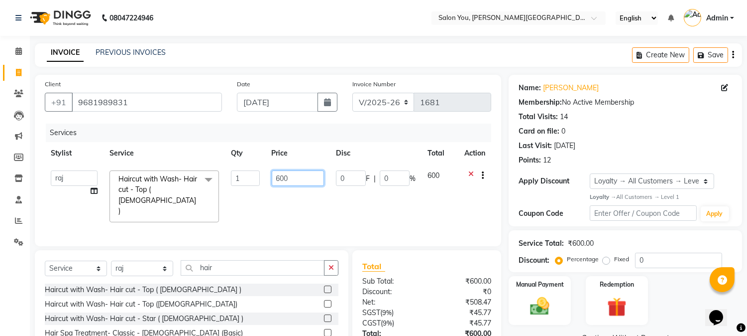
drag, startPoint x: 280, startPoint y: 179, endPoint x: 275, endPoint y: 175, distance: 6.0
click at [275, 175] on input "600" at bounding box center [298, 177] width 52 height 15
type input "400"
click at [303, 194] on td "400" at bounding box center [298, 196] width 64 height 64
select select "37645"
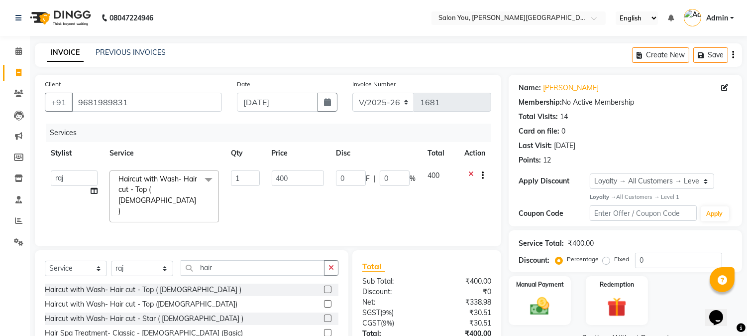
scroll to position [55, 0]
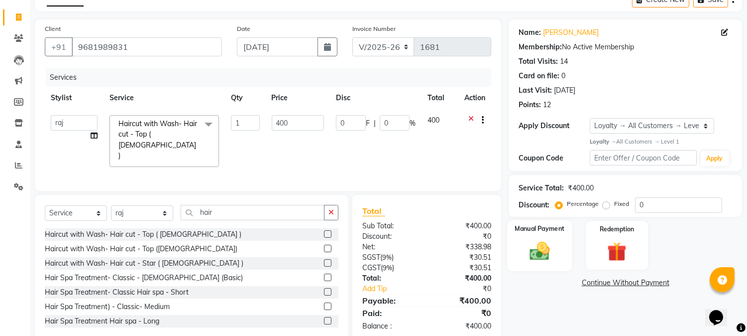
click at [535, 245] on img at bounding box center [540, 250] width 33 height 23
click at [617, 284] on span "UPI" at bounding box center [613, 282] width 15 height 11
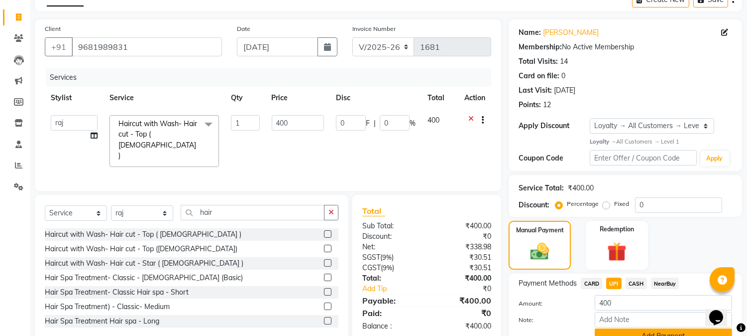
scroll to position [103, 0]
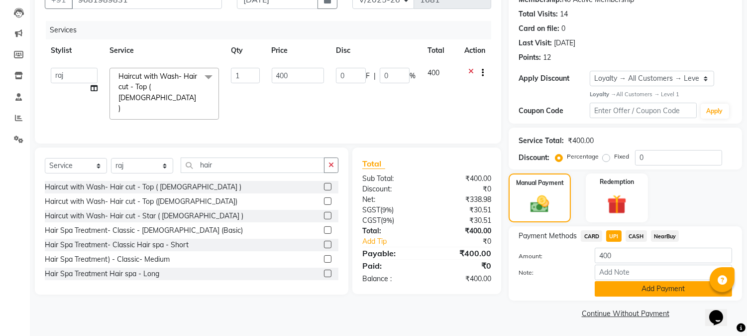
click at [642, 284] on button "Add Payment" at bounding box center [663, 288] width 137 height 15
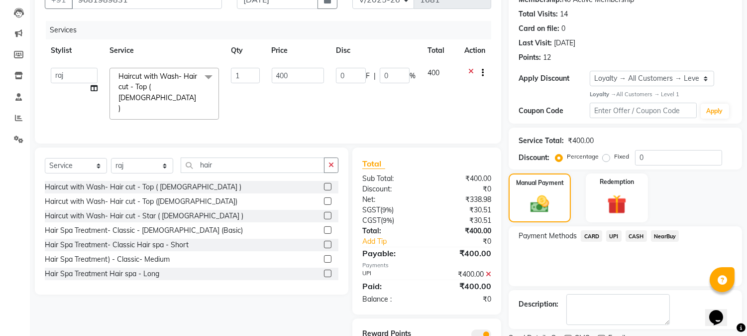
scroll to position [144, 0]
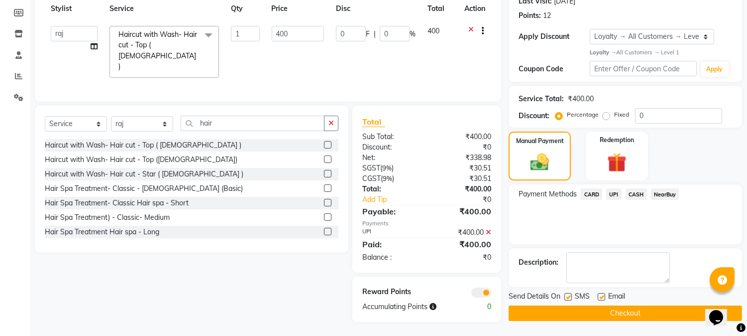
click at [609, 312] on button "Checkout" at bounding box center [625, 312] width 233 height 15
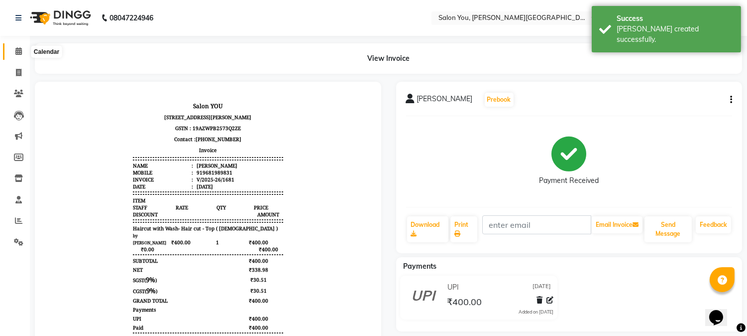
click at [20, 50] on icon at bounding box center [18, 50] width 6 height 7
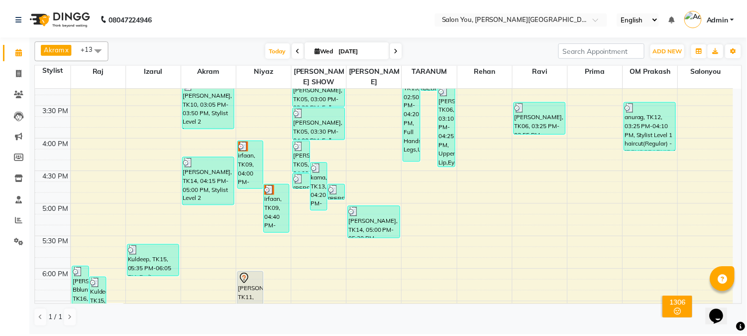
scroll to position [354, 0]
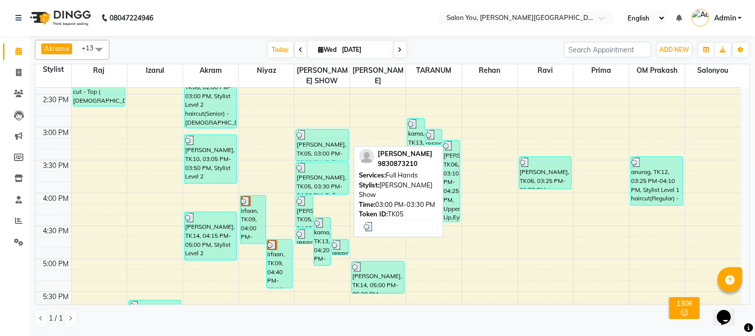
click at [304, 136] on div "rashmi Chakraborti, TK05, 03:00 PM-03:30 PM, Full Hands" at bounding box center [322, 144] width 52 height 31
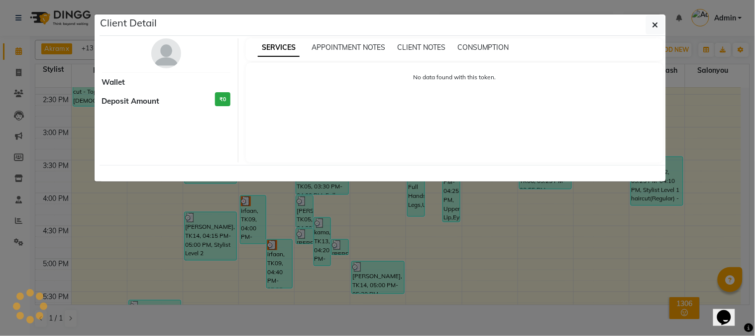
select select "3"
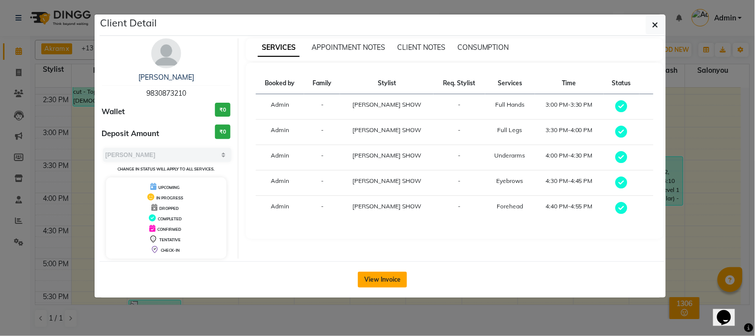
click at [375, 280] on button "View Invoice" at bounding box center [382, 279] width 49 height 16
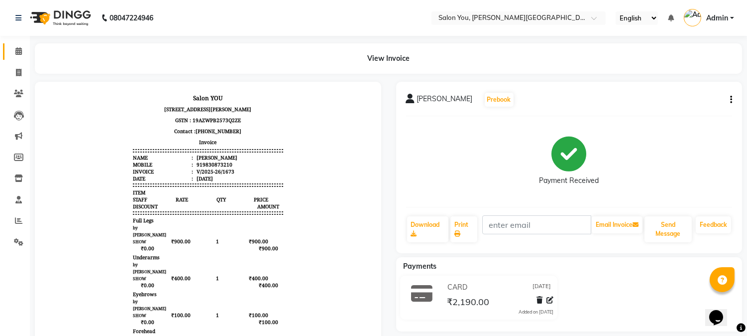
scroll to position [111, 0]
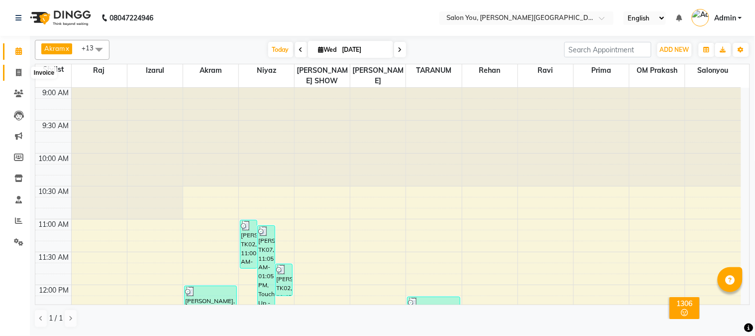
click at [23, 68] on span at bounding box center [18, 72] width 17 height 11
select select "service"
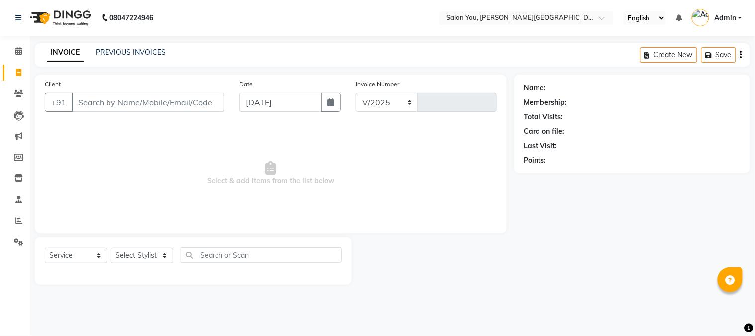
select select "5231"
type input "1683"
click at [111, 95] on input "Client" at bounding box center [148, 102] width 153 height 19
type input "983"
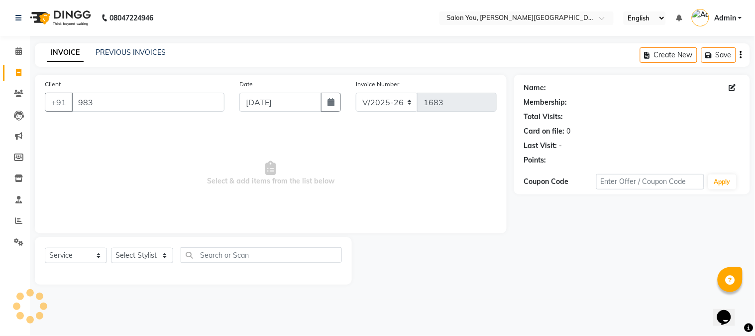
select select "1: Object"
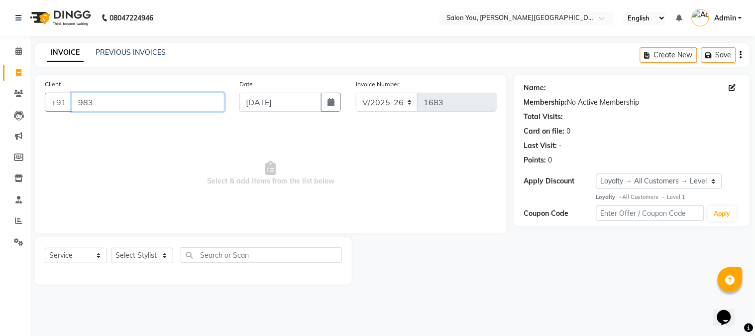
click at [98, 101] on input "983" at bounding box center [148, 102] width 153 height 19
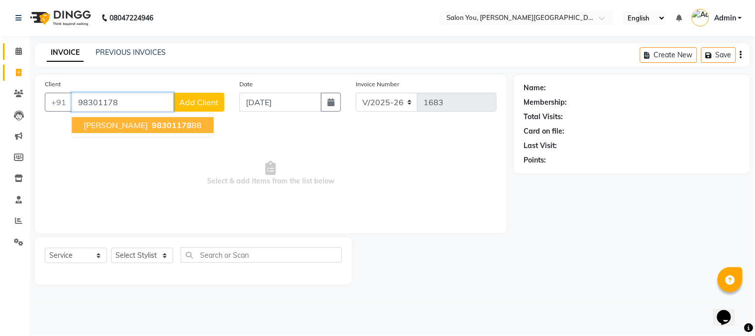
type input "98301178"
drag, startPoint x: 16, startPoint y: 51, endPoint x: 475, endPoint y: 65, distance: 459.7
click at [16, 51] on icon at bounding box center [18, 50] width 6 height 7
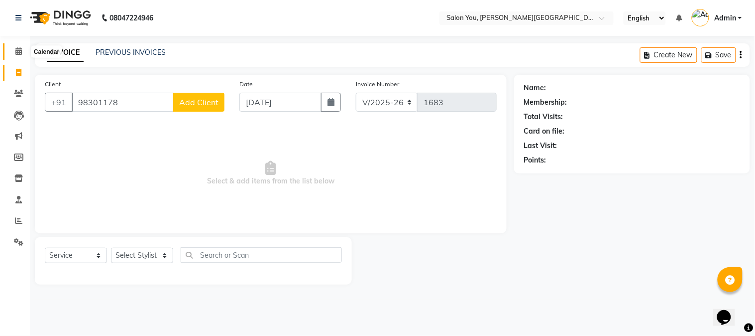
click at [17, 50] on icon at bounding box center [18, 50] width 6 height 7
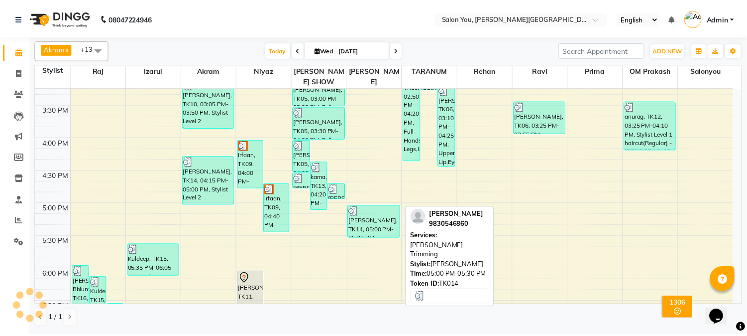
scroll to position [387, 0]
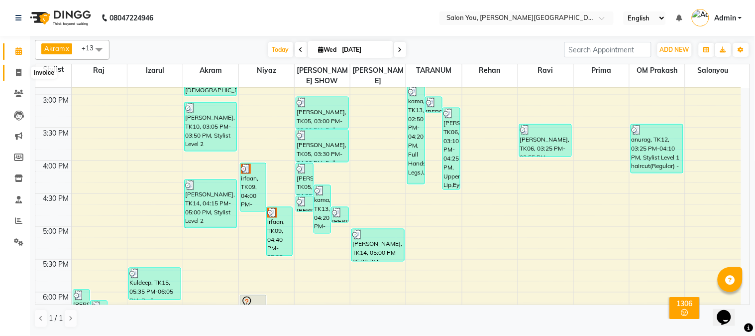
click at [21, 68] on span at bounding box center [18, 72] width 17 height 11
select select "service"
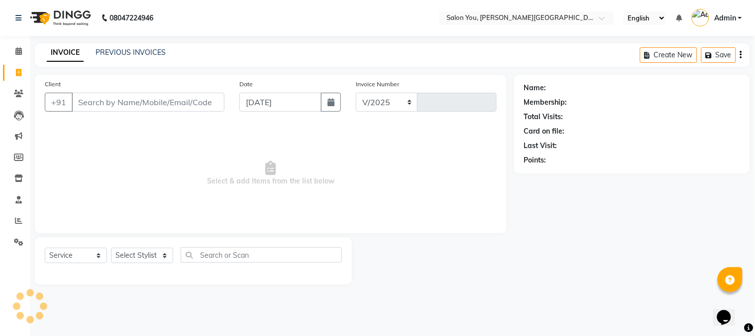
select select "5231"
type input "1683"
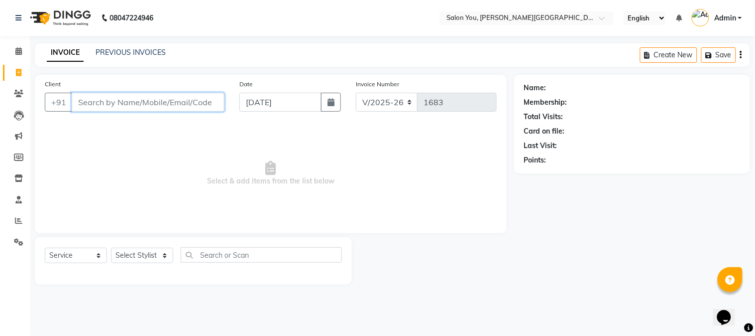
click at [90, 100] on input "Client" at bounding box center [148, 102] width 153 height 19
type input "983"
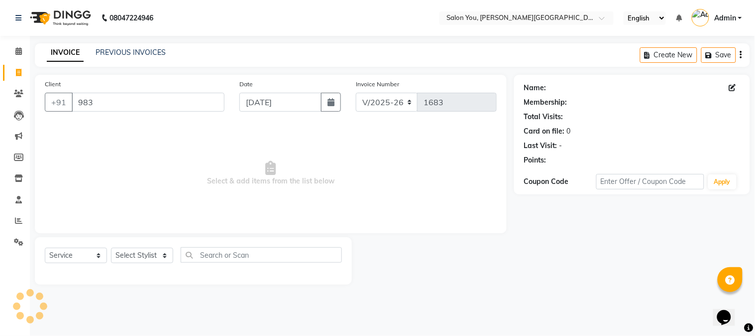
select select "1: Object"
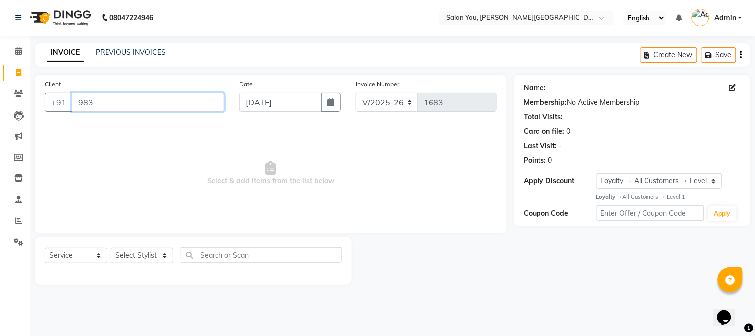
click at [98, 101] on input "983" at bounding box center [148, 102] width 153 height 19
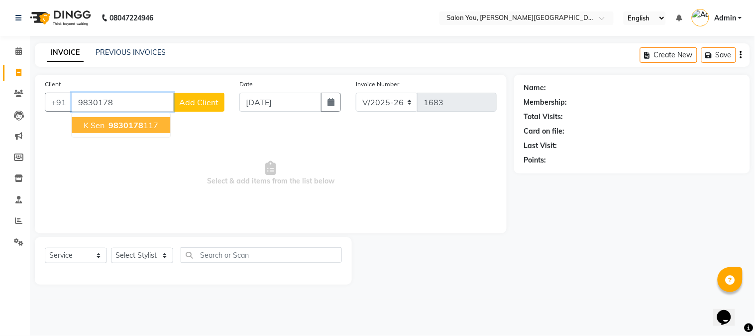
click at [101, 125] on span "K Sen" at bounding box center [94, 125] width 21 height 10
type input "9830178117"
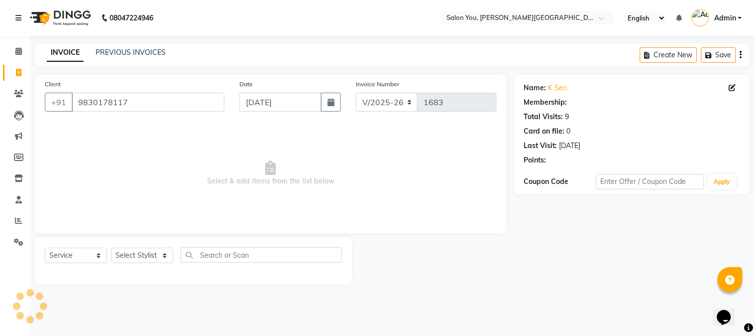
select select "1: Object"
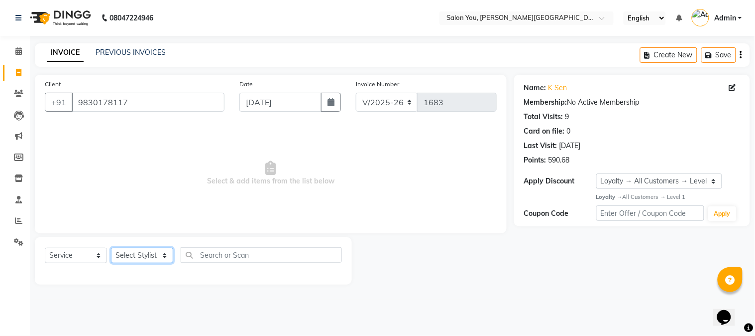
click at [163, 254] on select "Select Stylist Akram Auditor Christina Izarul jaydip Niyaz OM Prakash prima raj…" at bounding box center [142, 254] width 62 height 15
select select "83059"
click at [111, 248] on select "Select Stylist Akram Auditor Christina Izarul jaydip Niyaz OM Prakash prima raj…" at bounding box center [142, 254] width 62 height 15
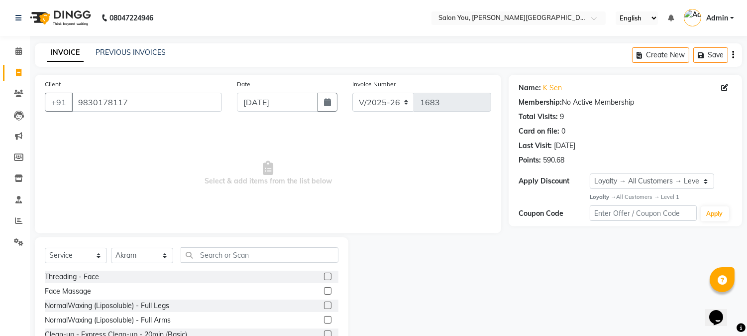
click at [212, 245] on div "Select Service Product Membership Package Voucher Prepaid Gift Card Select Styl…" at bounding box center [192, 310] width 314 height 147
click at [213, 251] on input "text" at bounding box center [260, 254] width 158 height 15
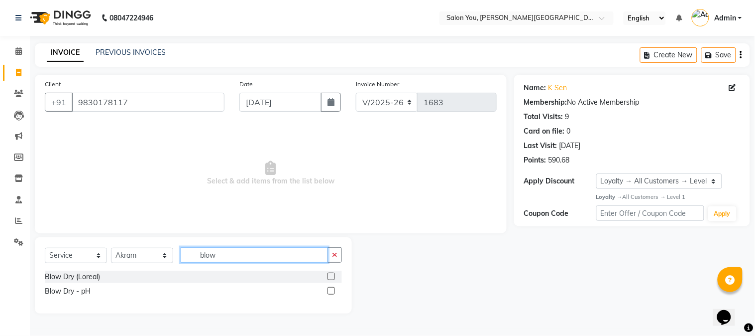
type input "blow"
click at [331, 292] on label at bounding box center [331, 290] width 7 height 7
click at [331, 292] on input "checkbox" at bounding box center [331, 291] width 6 height 6
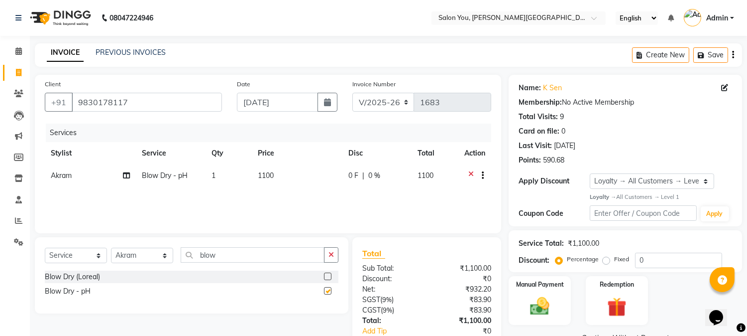
checkbox input "false"
click at [259, 176] on span "1100" at bounding box center [266, 175] width 16 height 9
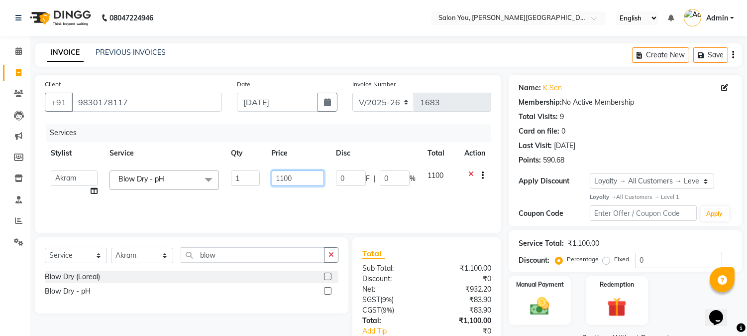
click at [280, 178] on input "1100" at bounding box center [298, 177] width 52 height 15
click at [281, 176] on input "1100" at bounding box center [298, 177] width 52 height 15
drag, startPoint x: 285, startPoint y: 180, endPoint x: 275, endPoint y: 177, distance: 10.4
click at [275, 177] on input "1100" at bounding box center [298, 177] width 52 height 15
type input "900"
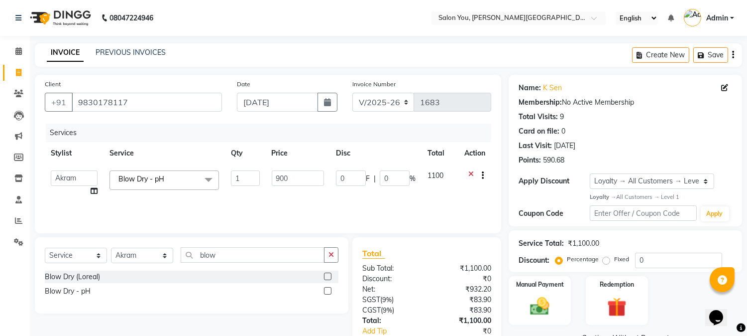
click at [333, 199] on div "Services Stylist Service Qty Price Disc Total Action Akram Auditor Christina Iz…" at bounding box center [268, 173] width 447 height 100
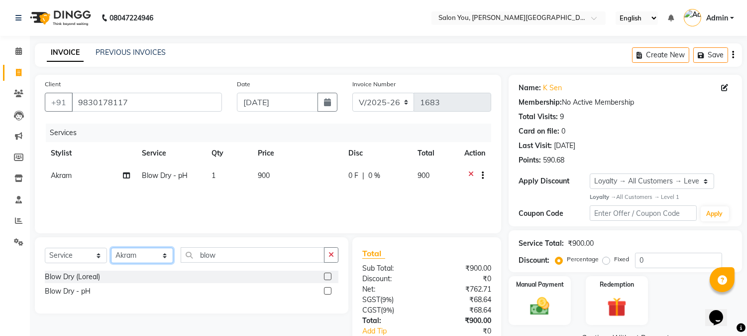
click at [163, 254] on select "Select Stylist Akram Auditor Christina Izarul jaydip Niyaz OM Prakash prima raj…" at bounding box center [142, 254] width 62 height 15
select select "85972"
click at [111, 248] on select "Select Stylist Akram Auditor Christina Izarul jaydip Niyaz OM Prakash prima raj…" at bounding box center [142, 254] width 62 height 15
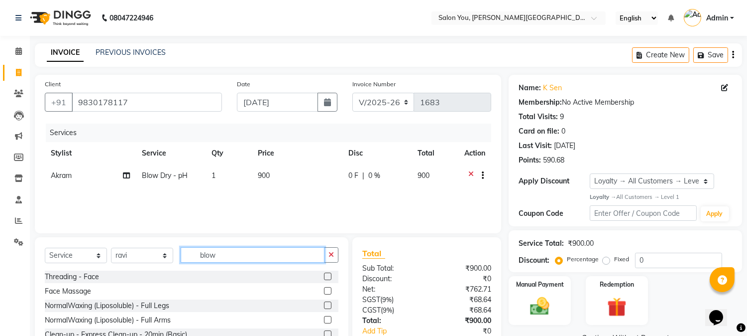
drag, startPoint x: 218, startPoint y: 260, endPoint x: 198, endPoint y: 252, distance: 21.0
click at [198, 252] on input "blow" at bounding box center [253, 254] width 144 height 15
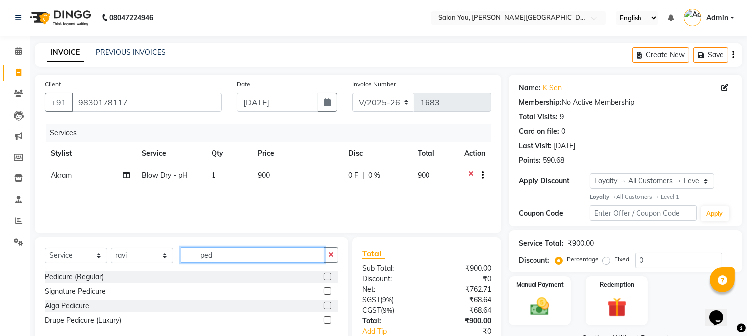
type input "ped"
click at [325, 274] on label at bounding box center [327, 275] width 7 height 7
click at [325, 274] on input "checkbox" at bounding box center [327, 276] width 6 height 6
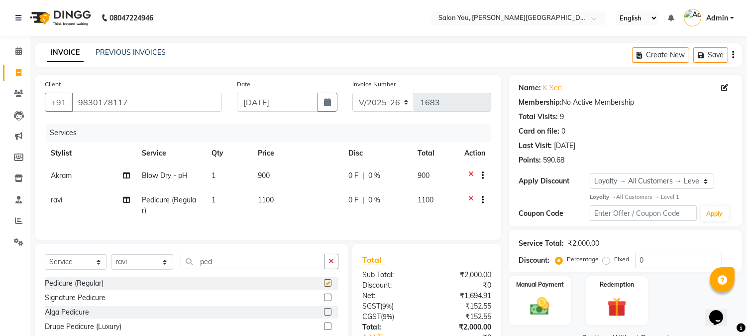
checkbox input "false"
drag, startPoint x: 221, startPoint y: 269, endPoint x: 191, endPoint y: 261, distance: 30.3
click at [191, 261] on input "ped" at bounding box center [253, 260] width 144 height 15
click at [166, 267] on select "Select Stylist Akram Auditor Christina Izarul jaydip Niyaz OM Prakash prima raj…" at bounding box center [142, 261] width 62 height 15
select select "83121"
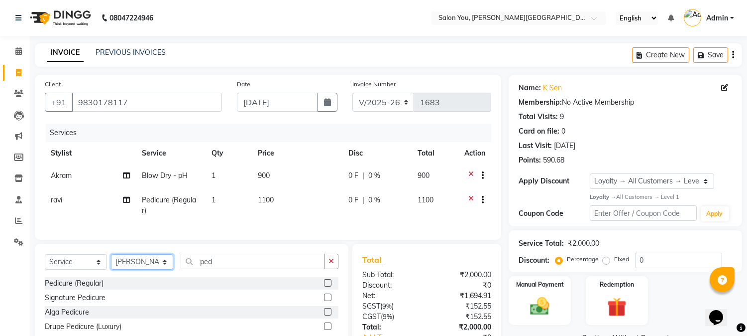
click at [111, 262] on select "Select Stylist Akram Auditor Christina Izarul jaydip Niyaz OM Prakash prima raj…" at bounding box center [142, 261] width 62 height 15
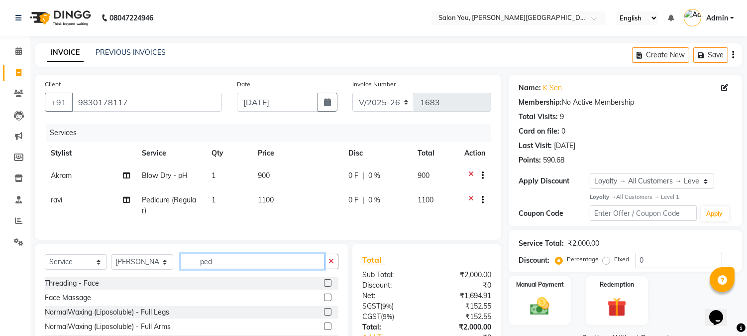
click at [217, 269] on input "ped" at bounding box center [253, 260] width 144 height 15
type input "eye"
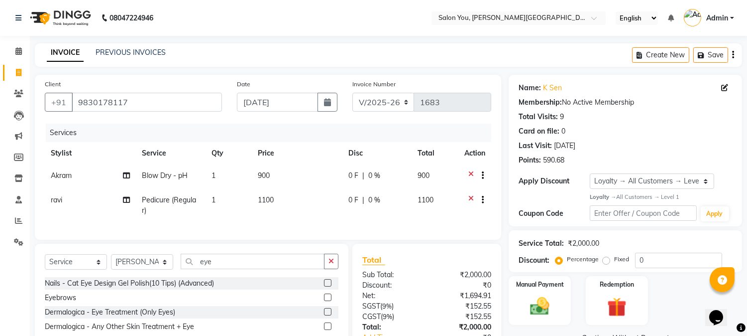
click at [328, 301] on label at bounding box center [327, 296] width 7 height 7
click at [328, 301] on input "checkbox" at bounding box center [327, 297] width 6 height 6
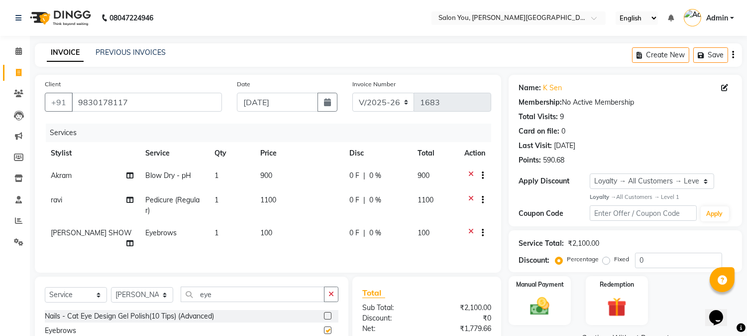
checkbox input "false"
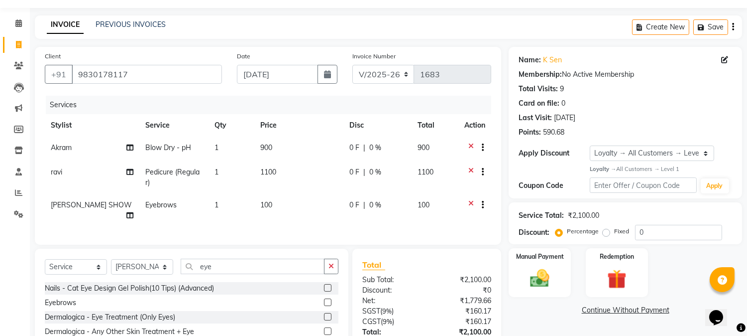
scroll to position [55, 0]
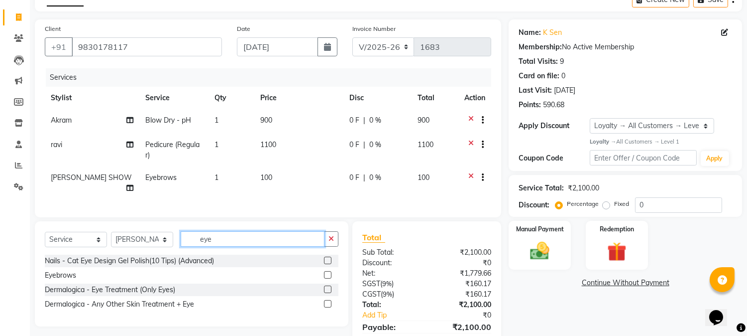
drag, startPoint x: 216, startPoint y: 237, endPoint x: 192, endPoint y: 235, distance: 24.5
click at [196, 233] on input "eye" at bounding box center [253, 238] width 144 height 15
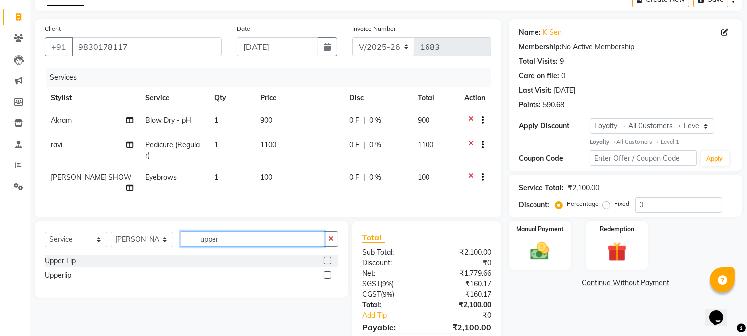
type input "upper"
click at [331, 260] on label at bounding box center [327, 259] width 7 height 7
click at [331, 260] on input "checkbox" at bounding box center [327, 260] width 6 height 6
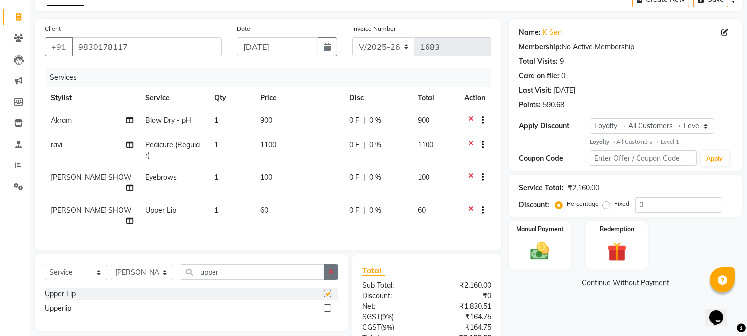
checkbox input "false"
click at [273, 267] on input "upper" at bounding box center [253, 271] width 144 height 15
click at [328, 304] on label at bounding box center [327, 307] width 7 height 7
click at [328, 305] on input "checkbox" at bounding box center [327, 308] width 6 height 6
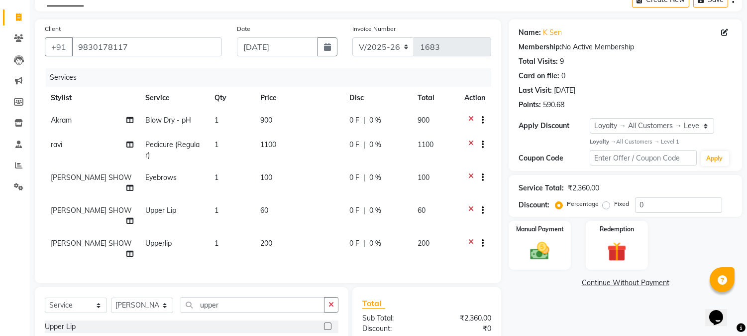
checkbox input "false"
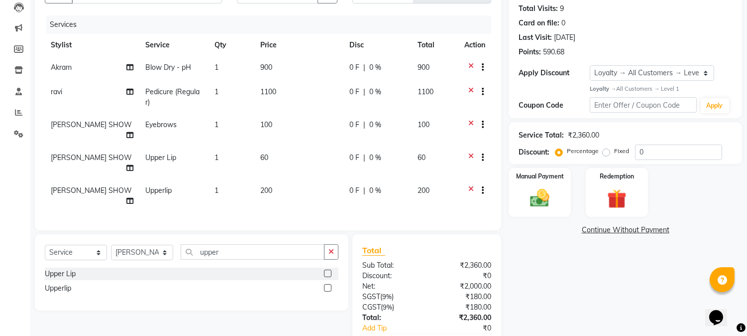
scroll to position [111, 0]
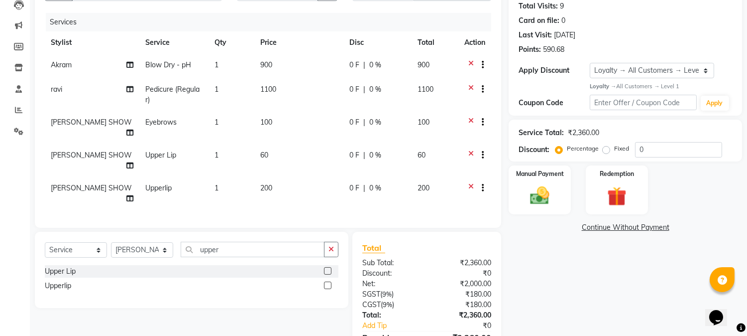
click at [270, 144] on td "60" at bounding box center [298, 160] width 89 height 33
select select "83121"
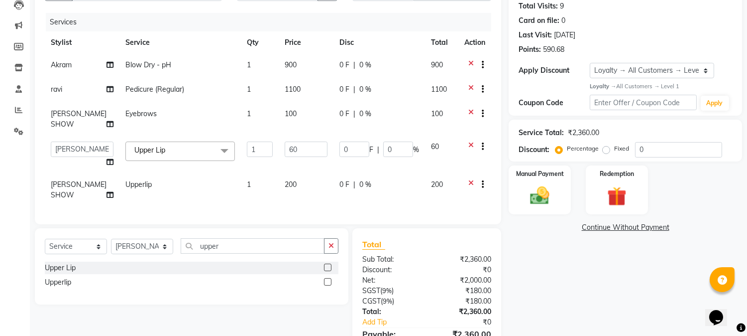
click at [469, 147] on icon at bounding box center [470, 147] width 5 height 12
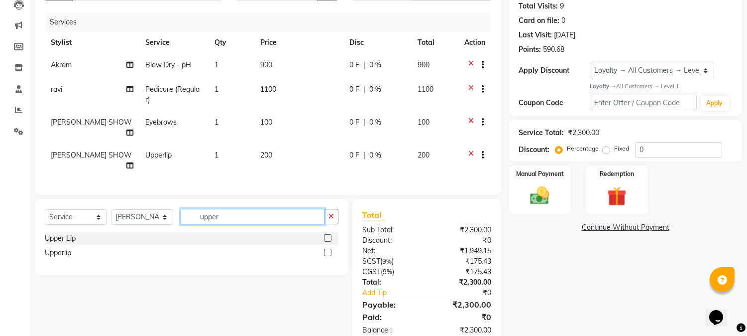
drag, startPoint x: 249, startPoint y: 211, endPoint x: 194, endPoint y: 205, distance: 55.6
click at [194, 209] on input "upper" at bounding box center [253, 216] width 144 height 15
type input "for"
click at [326, 234] on label at bounding box center [327, 237] width 7 height 7
click at [326, 235] on input "checkbox" at bounding box center [327, 238] width 6 height 6
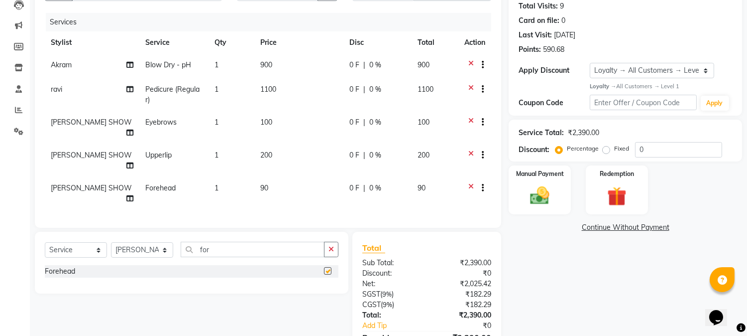
checkbox input "false"
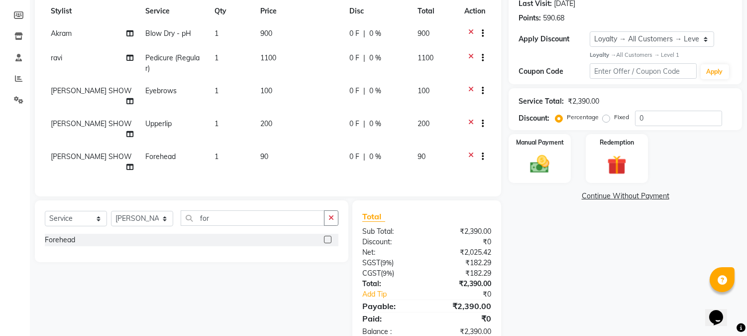
scroll to position [150, 0]
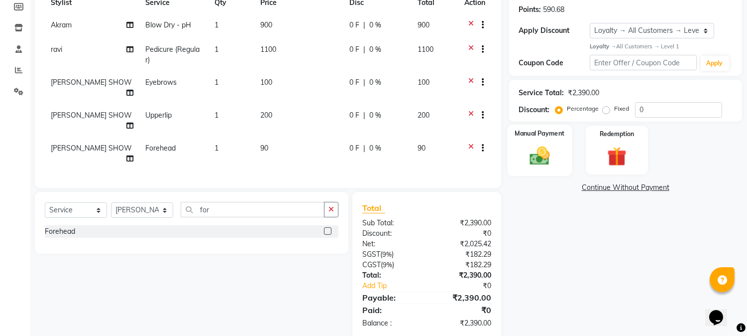
click at [522, 143] on div "Manual Payment" at bounding box center [540, 149] width 65 height 51
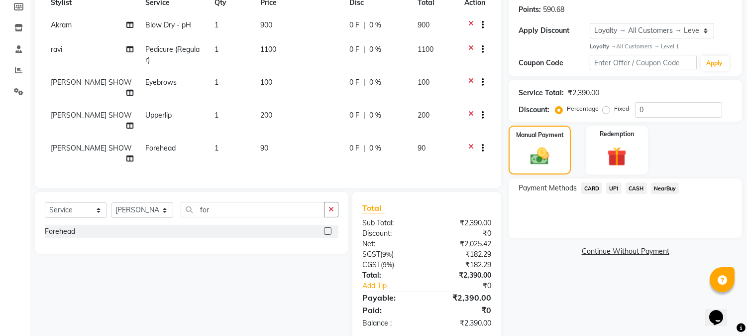
click at [633, 188] on span "CASH" at bounding box center [636, 187] width 21 height 11
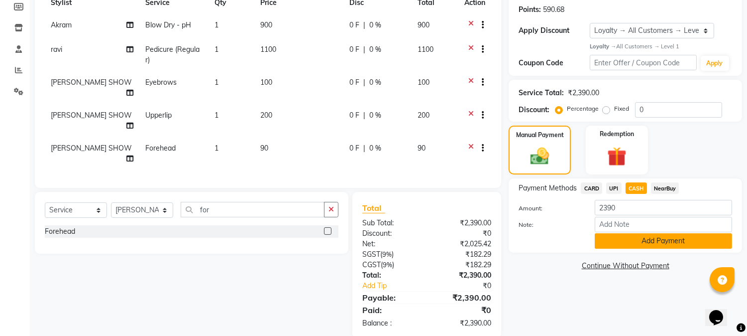
click at [631, 241] on button "Add Payment" at bounding box center [663, 240] width 137 height 15
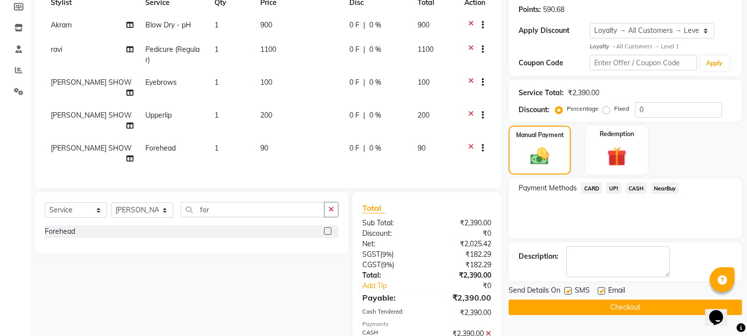
scroll to position [245, 0]
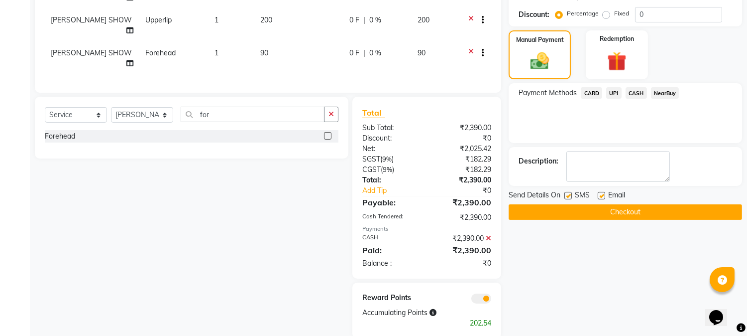
click at [639, 214] on button "Checkout" at bounding box center [625, 211] width 233 height 15
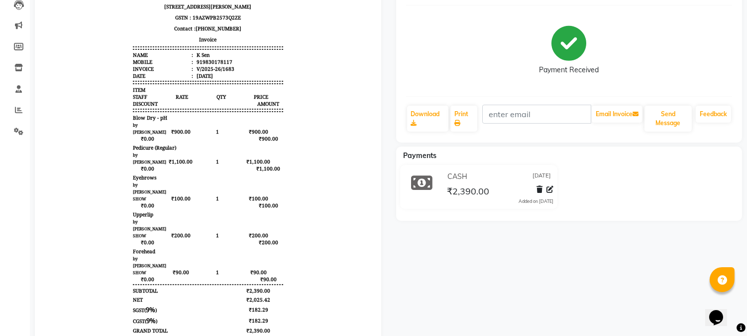
scroll to position [55, 0]
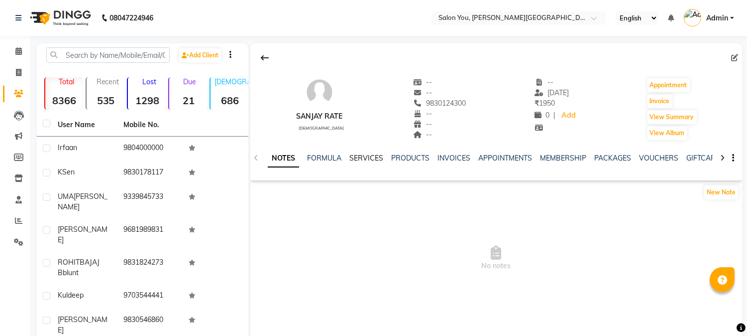
click at [361, 154] on link "SERVICES" at bounding box center [366, 157] width 34 height 9
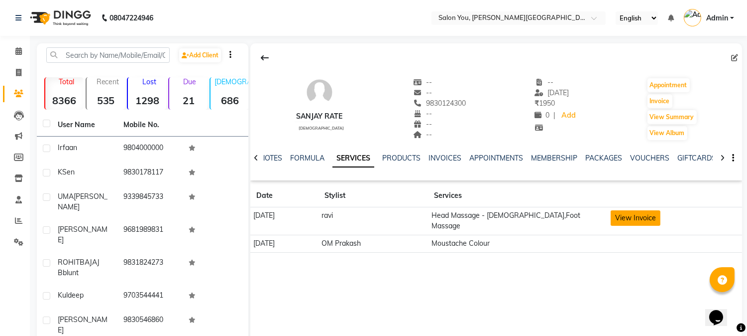
click at [628, 218] on button "View Invoice" at bounding box center [636, 217] width 50 height 15
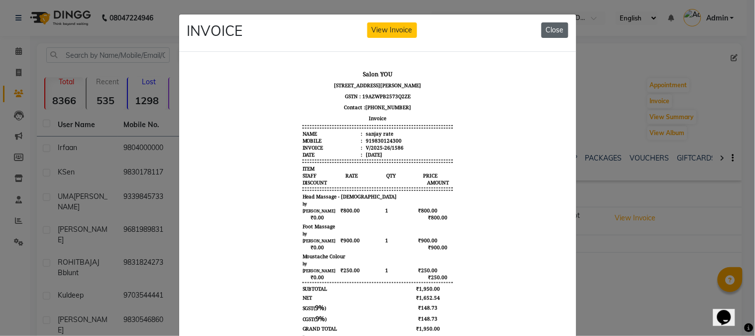
click at [552, 31] on button "Close" at bounding box center [555, 29] width 27 height 15
